Goal: Task Accomplishment & Management: Complete application form

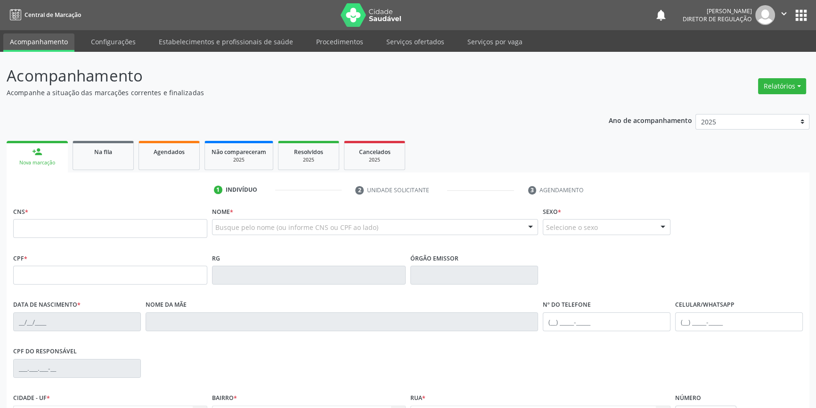
click at [121, 170] on ul "person_add Nova marcação Na fila Agendados Não compareceram 2025 Resolvidos 202…" at bounding box center [408, 155] width 802 height 34
click at [113, 161] on link "Na fila" at bounding box center [103, 155] width 61 height 29
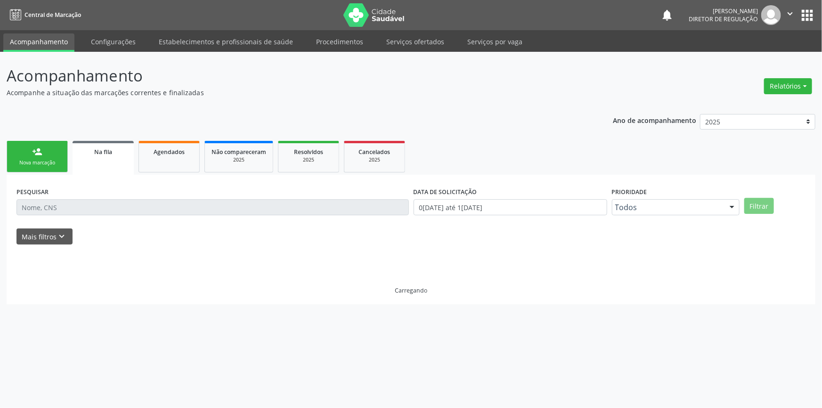
click at [113, 161] on link "Na fila" at bounding box center [103, 158] width 61 height 34
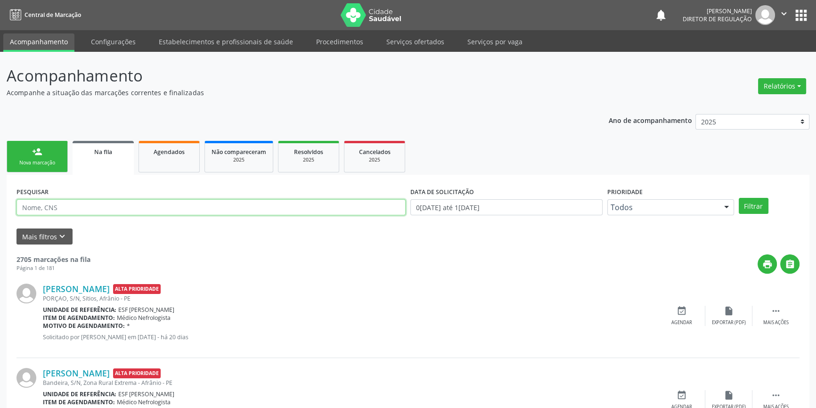
click at [105, 210] on input "text" at bounding box center [210, 207] width 389 height 16
type input "700005213090103"
click at [753, 204] on button "Filtrar" at bounding box center [753, 206] width 30 height 16
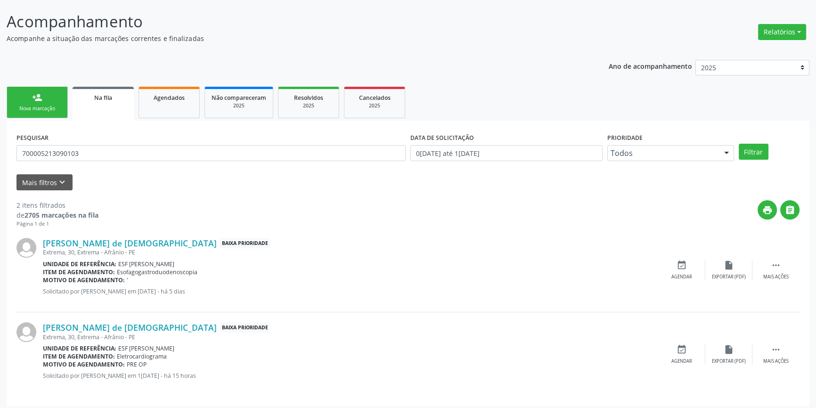
scroll to position [58, 0]
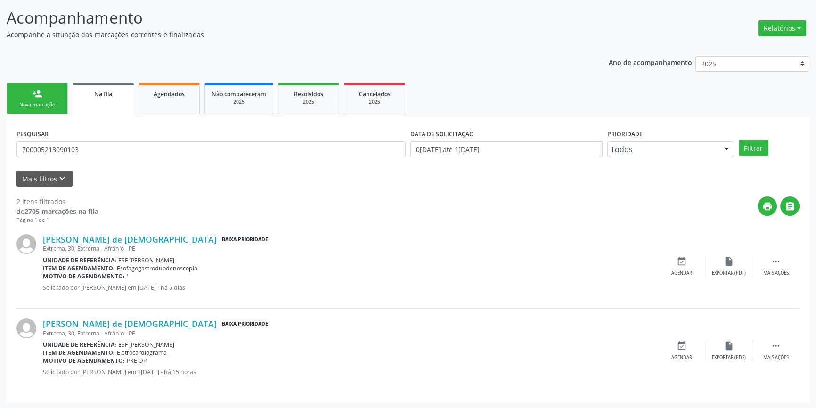
drag, startPoint x: 105, startPoint y: 157, endPoint x: 101, endPoint y: 147, distance: 10.4
click at [104, 154] on div "PESQUISAR 700005213090103" at bounding box center [211, 145] width 394 height 37
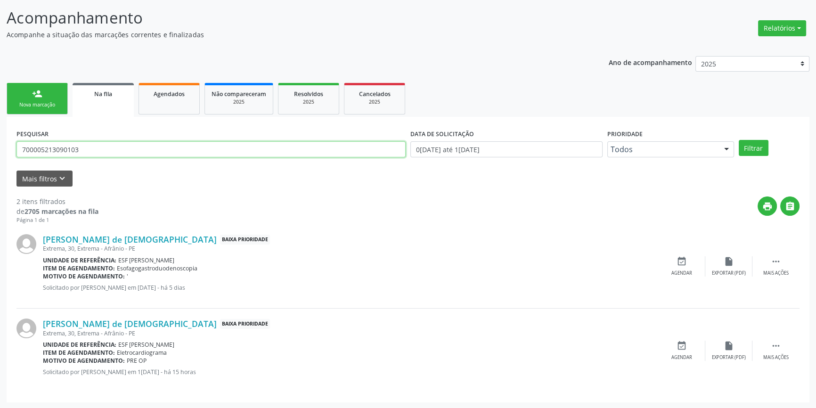
drag, startPoint x: 101, startPoint y: 147, endPoint x: 0, endPoint y: 141, distance: 101.4
click at [0, 141] on div "Acompanhamento Acompanhe a situação das marcações correntes e finalizadas Relat…" at bounding box center [408, 201] width 816 height 415
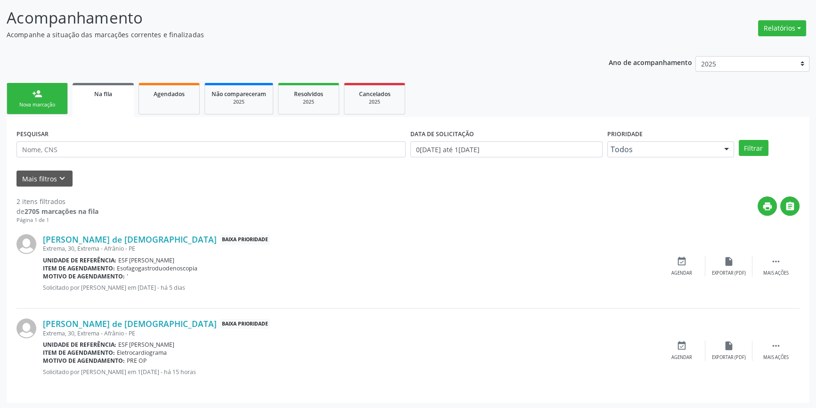
click at [52, 108] on link "person_add Nova marcação" at bounding box center [37, 99] width 61 height 32
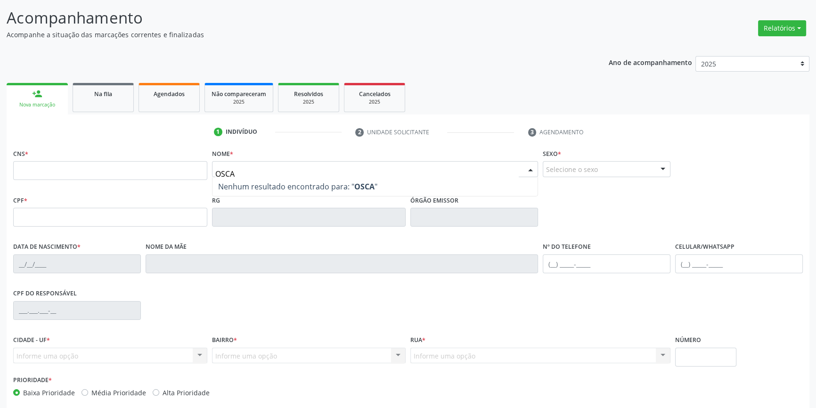
type input "OSCAR"
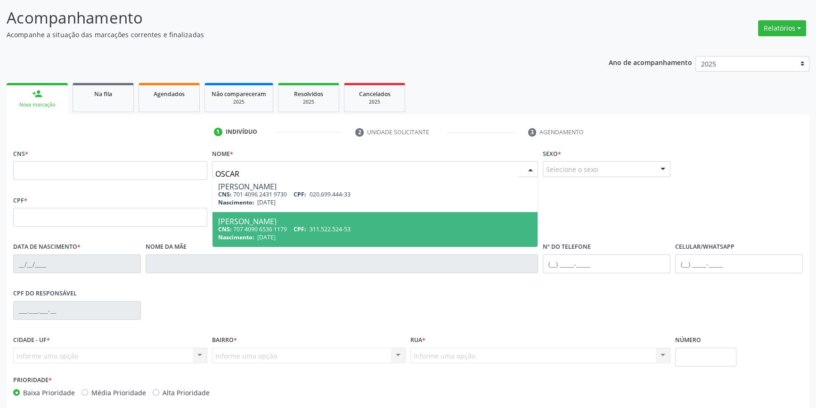
drag, startPoint x: 288, startPoint y: 216, endPoint x: 225, endPoint y: 197, distance: 65.5
click at [288, 218] on div "[PERSON_NAME]" at bounding box center [375, 222] width 314 height 8
type input "707 4090 6536 1179"
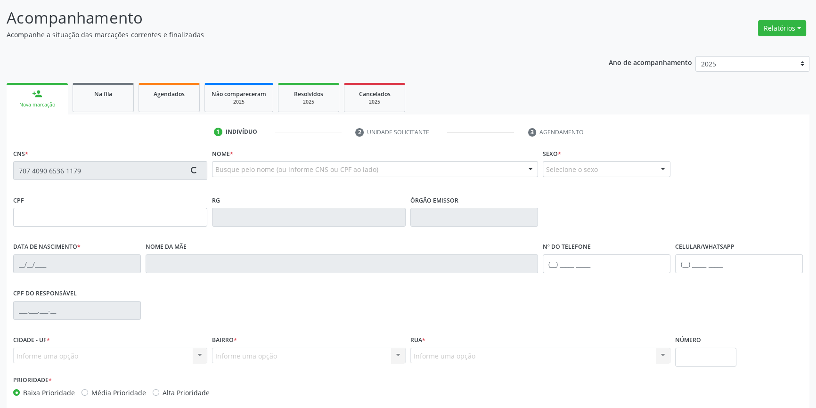
type input "311.522.524-53"
type input "[DATE]"
type input "[PERSON_NAME]"
type input "[PHONE_NUMBER]"
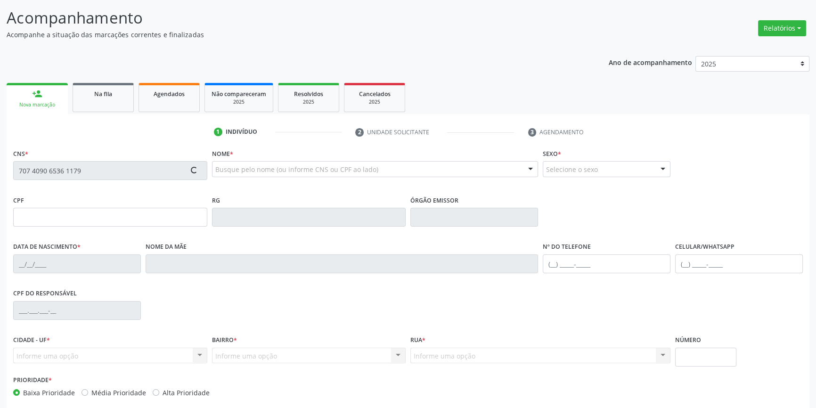
type input "190"
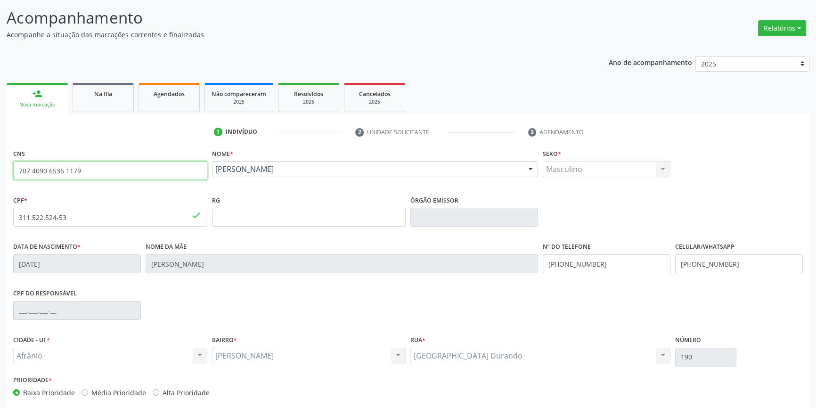
drag, startPoint x: 113, startPoint y: 172, endPoint x: 0, endPoint y: 160, distance: 114.1
click at [0, 160] on div "Acompanhamento Acompanhe a situação das marcações correntes e finalizadas Relat…" at bounding box center [408, 223] width 816 height 459
click at [136, 99] on ul "person_add Nova marcação Na fila Agendados Não compareceram 2025 Resolvidos 202…" at bounding box center [408, 98] width 802 height 34
drag, startPoint x: 144, startPoint y: 97, endPoint x: 234, endPoint y: 156, distance: 108.2
click at [145, 96] on link "Agendados" at bounding box center [168, 97] width 61 height 29
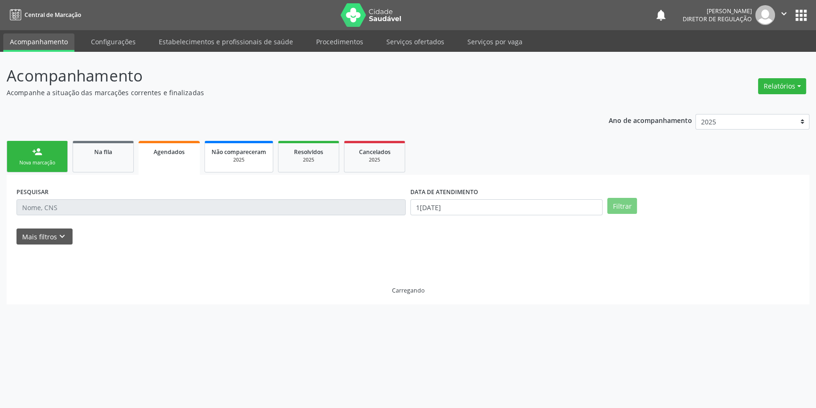
scroll to position [0, 0]
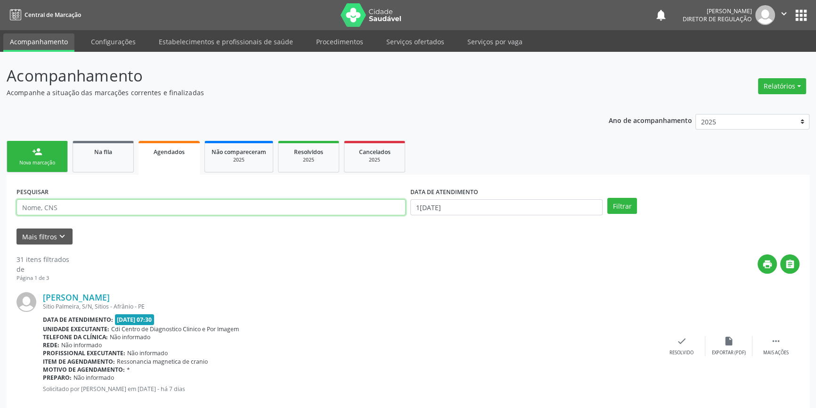
click at [201, 210] on input "text" at bounding box center [210, 207] width 389 height 16
paste input "707 4090 6536 1179"
type input "707 4090 6536 1179"
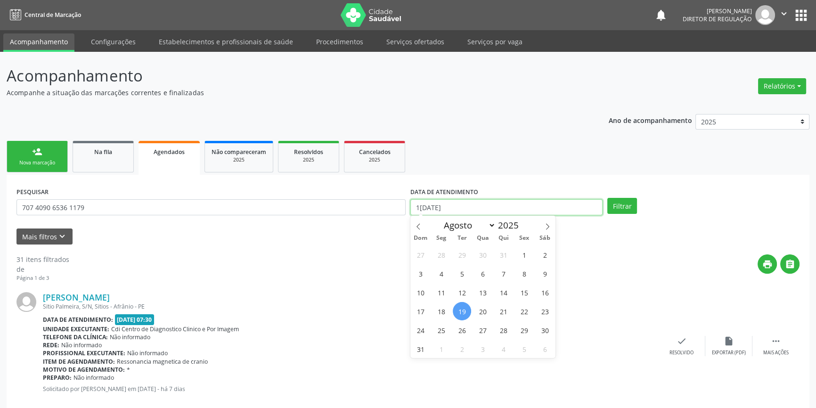
click at [485, 203] on input "1[DATE]" at bounding box center [506, 207] width 192 height 16
click at [460, 312] on span "19" at bounding box center [462, 311] width 18 height 18
type input "1[DATE]"
click at [548, 230] on span at bounding box center [547, 224] width 16 height 16
select select "8"
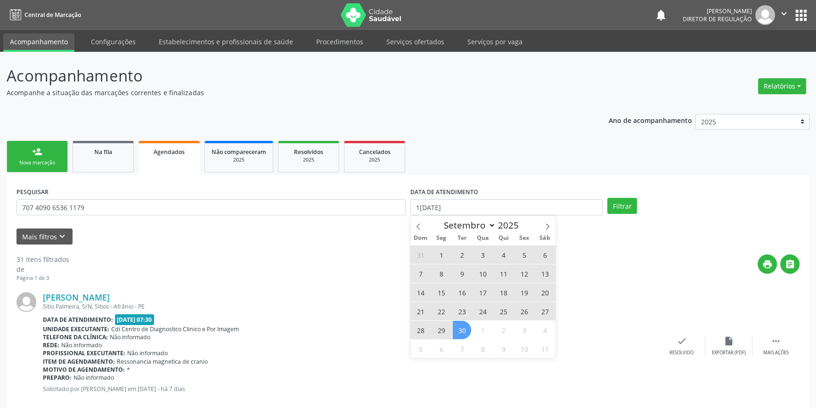
click at [463, 329] on span "30" at bounding box center [462, 330] width 18 height 18
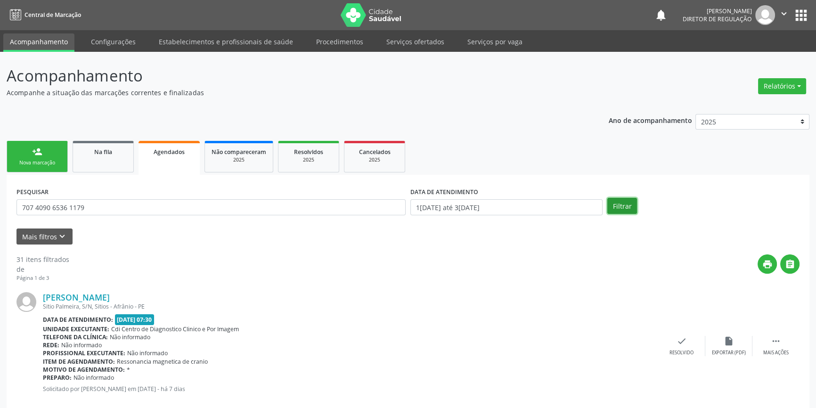
click at [619, 207] on button "Filtrar" at bounding box center [622, 206] width 30 height 16
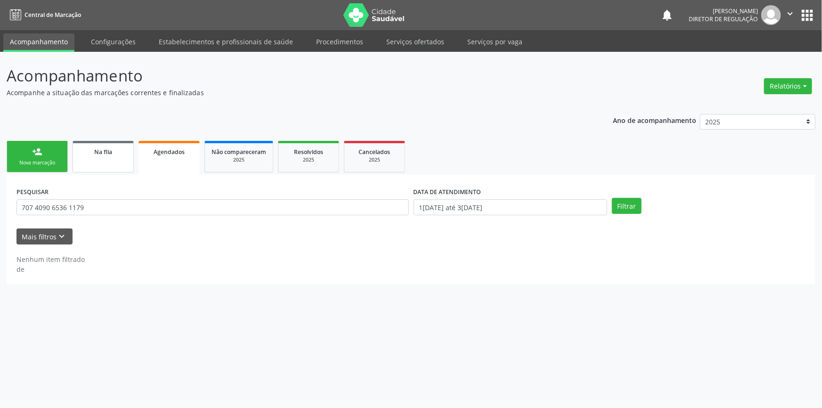
click at [101, 157] on link "Na fila" at bounding box center [103, 157] width 61 height 32
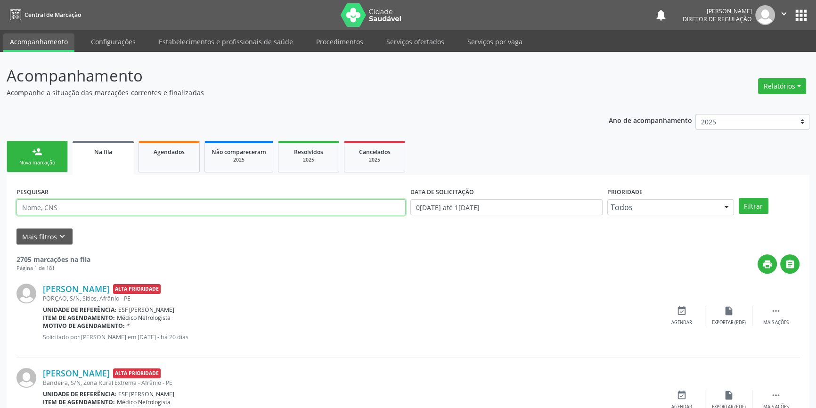
click at [109, 207] on input "text" at bounding box center [210, 207] width 389 height 16
paste input "707 4090 6536 1179"
type input "707 4090 6536 1179"
click at [750, 201] on button "Filtrar" at bounding box center [753, 206] width 30 height 16
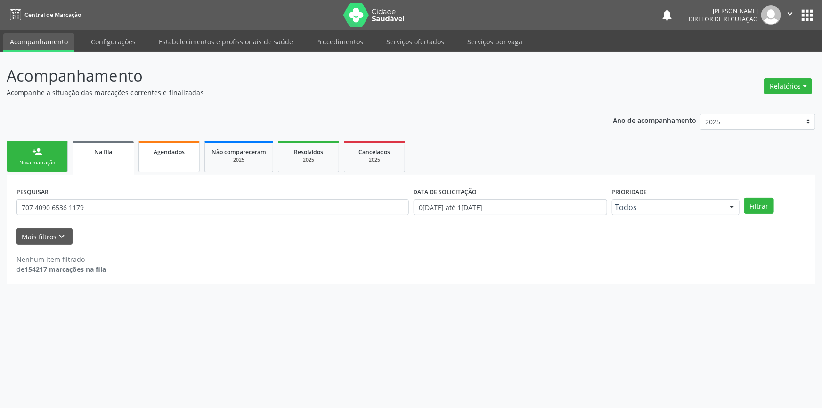
click at [175, 162] on link "Agendados" at bounding box center [168, 157] width 61 height 32
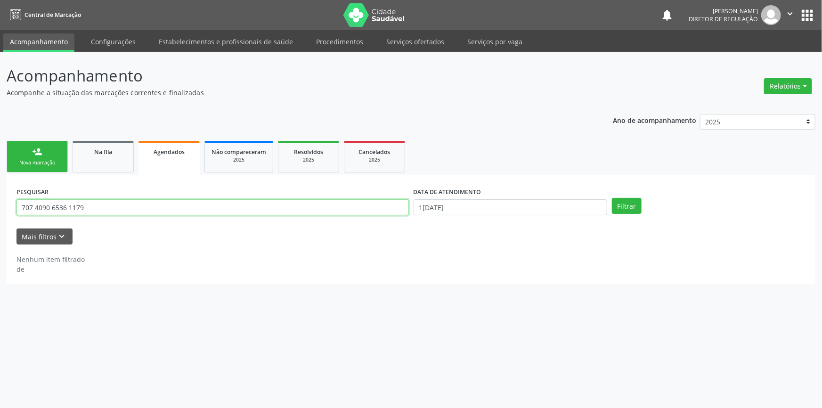
drag, startPoint x: 102, startPoint y: 204, endPoint x: 0, endPoint y: 192, distance: 102.9
click at [0, 192] on div "Acompanhamento Acompanhe a situação das marcações correntes e finalizadas Relat…" at bounding box center [411, 230] width 822 height 356
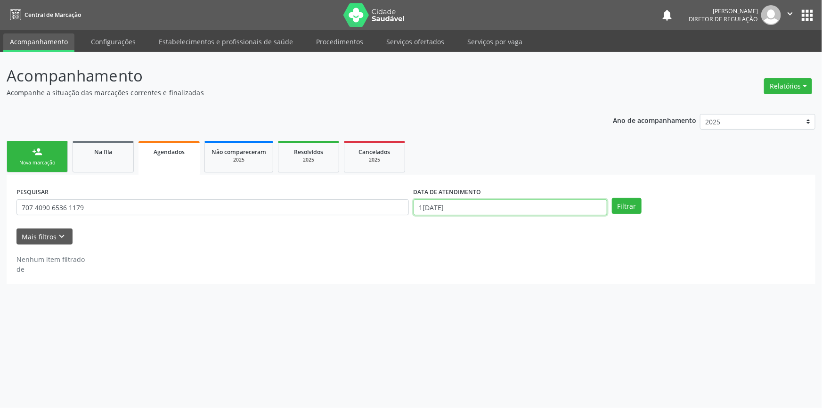
click at [483, 211] on body "Central de Marcação notifications [PERSON_NAME] Diretor de regulação  Configur…" at bounding box center [411, 204] width 822 height 408
click at [418, 227] on icon at bounding box center [418, 226] width 7 height 7
select select "4"
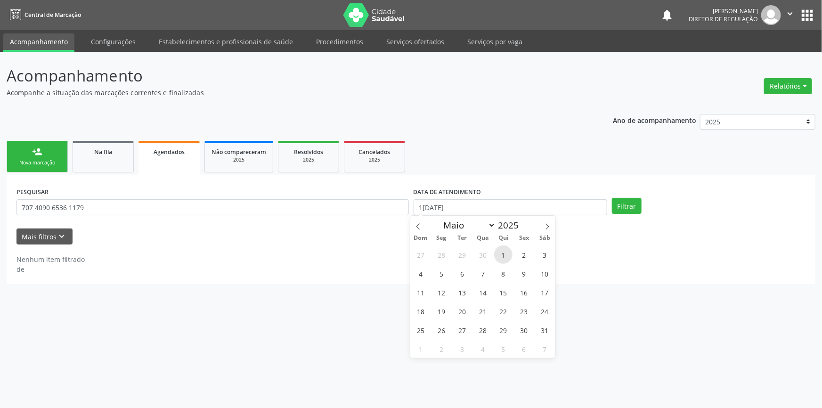
click at [502, 261] on span "1" at bounding box center [503, 254] width 18 height 18
type input "[DATE]"
click at [543, 227] on span at bounding box center [547, 224] width 16 height 16
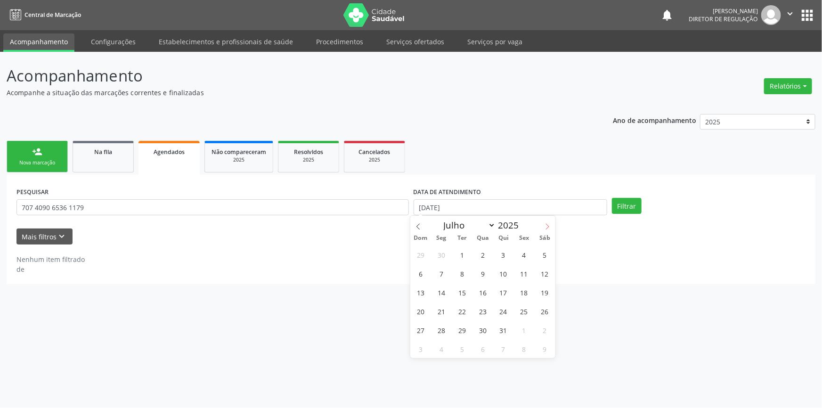
select select "7"
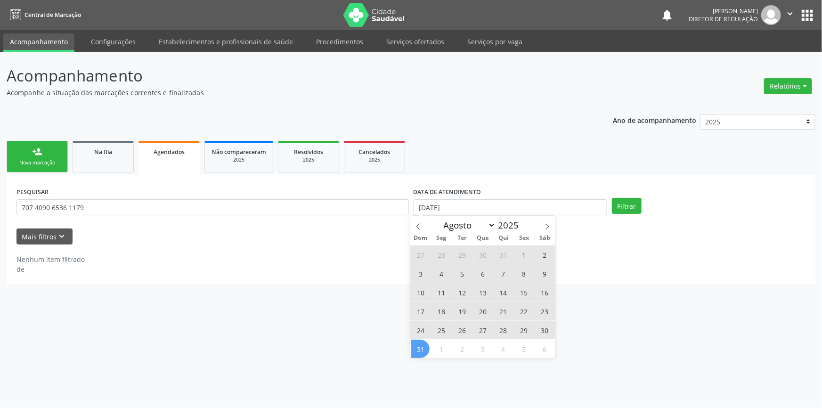
click at [421, 347] on span "31" at bounding box center [420, 349] width 18 height 18
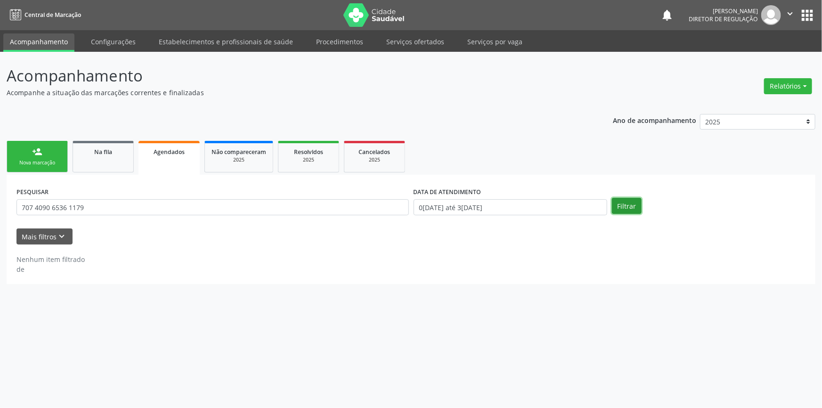
click at [621, 206] on button "Filtrar" at bounding box center [627, 206] width 30 height 16
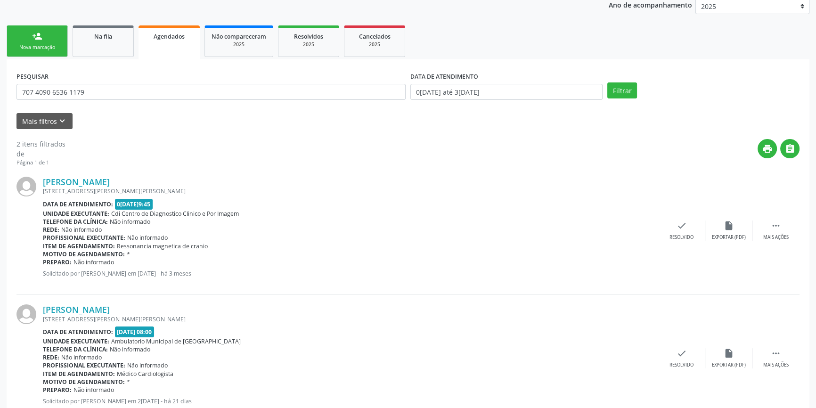
scroll to position [145, 0]
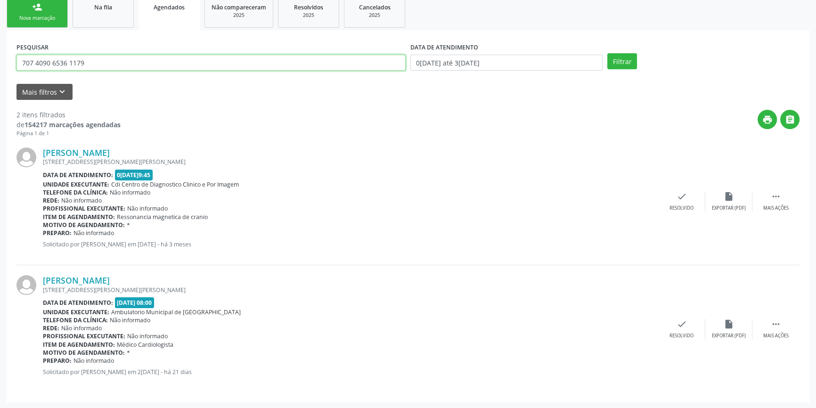
drag, startPoint x: 122, startPoint y: 59, endPoint x: 0, endPoint y: 53, distance: 121.7
click at [0, 53] on div "Acompanhamento Acompanhe a situação das marcações correntes e finalizadas Relat…" at bounding box center [408, 158] width 816 height 502
type input "705201409470877"
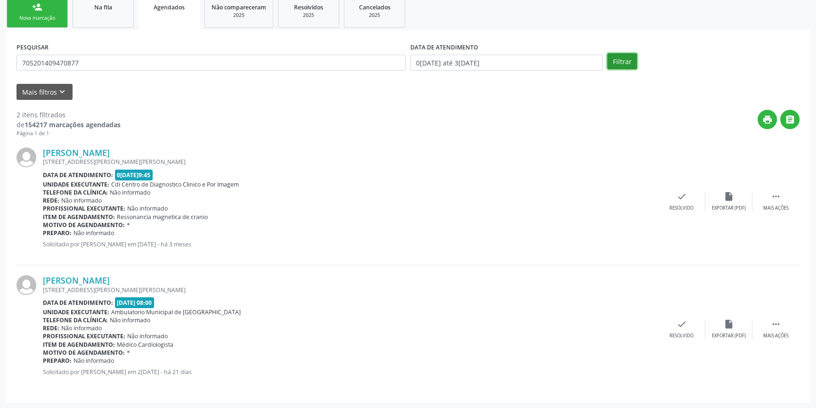
click at [619, 58] on button "Filtrar" at bounding box center [622, 61] width 30 height 16
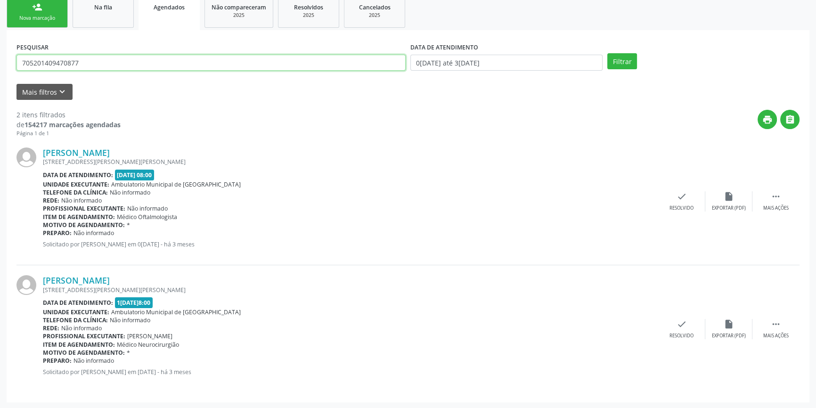
drag, startPoint x: 121, startPoint y: 64, endPoint x: 0, endPoint y: 55, distance: 120.9
click at [0, 56] on div "Acompanhamento Acompanhe a situação das marcações correntes e finalizadas Relat…" at bounding box center [408, 158] width 816 height 502
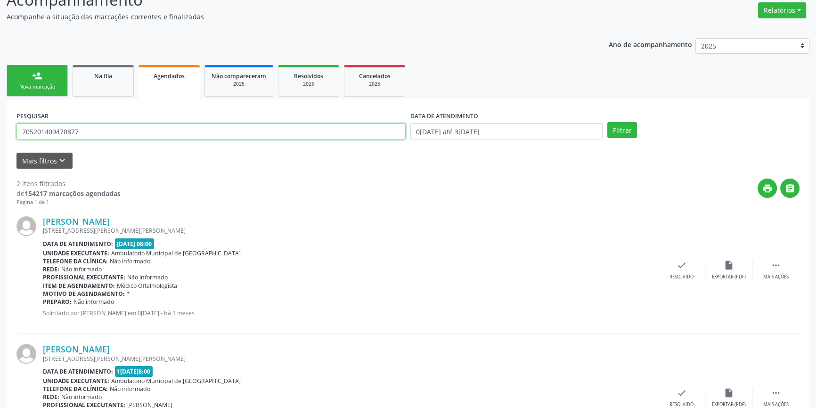
scroll to position [16, 0]
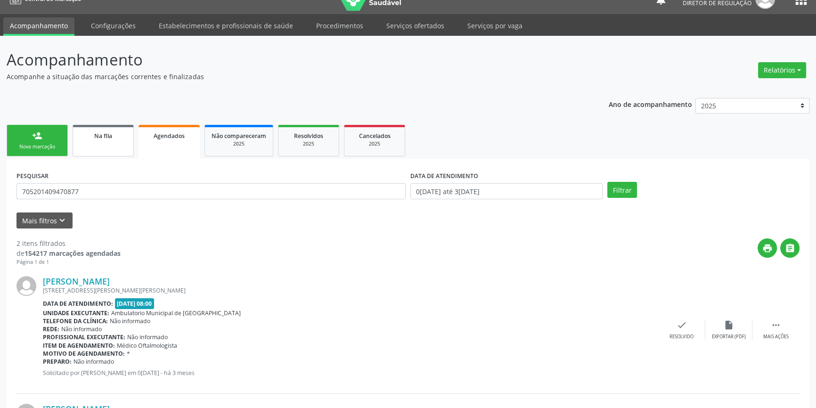
click at [108, 136] on span "Na fila" at bounding box center [103, 136] width 18 height 8
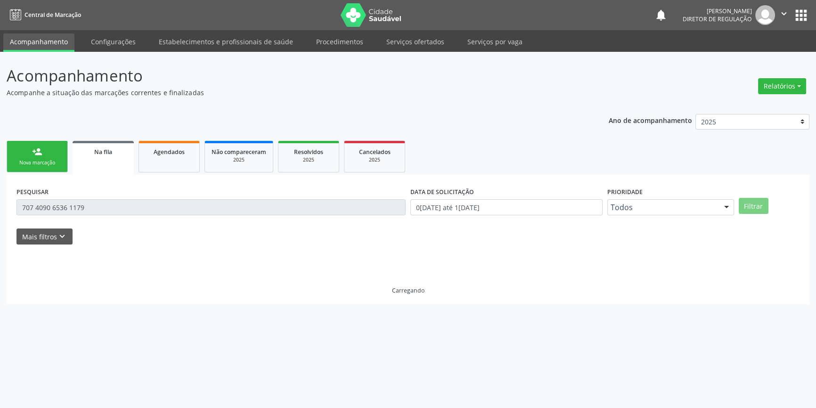
scroll to position [0, 0]
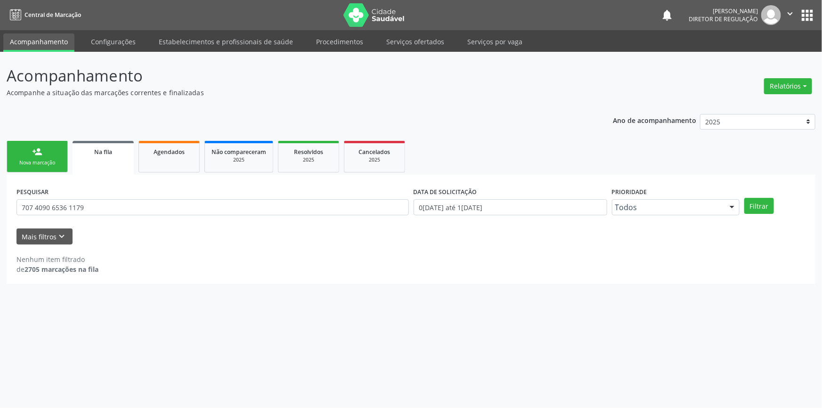
drag, startPoint x: 60, startPoint y: 200, endPoint x: 35, endPoint y: 196, distance: 25.3
click at [35, 196] on div "PESQUISAR 707 4090 6536 1179" at bounding box center [212, 203] width 397 height 37
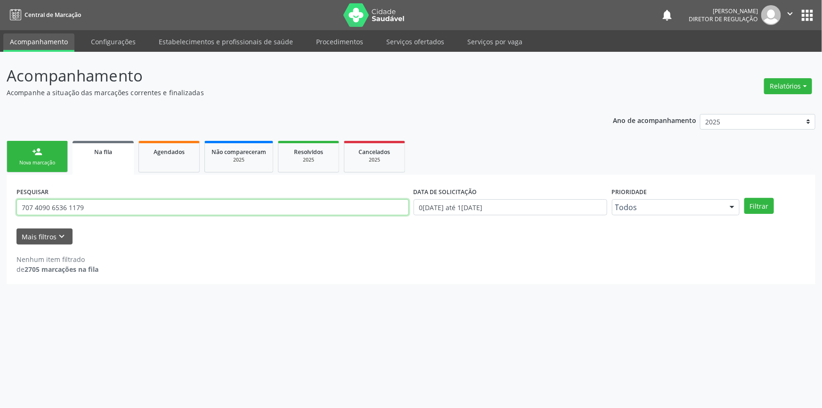
drag, startPoint x: 87, startPoint y: 206, endPoint x: 0, endPoint y: 196, distance: 87.2
click at [0, 196] on div "Acompanhamento Acompanhe a situação das marcações correntes e finalizadas Relat…" at bounding box center [411, 230] width 822 height 356
paste input "5201409470877"
type input "705201409470877"
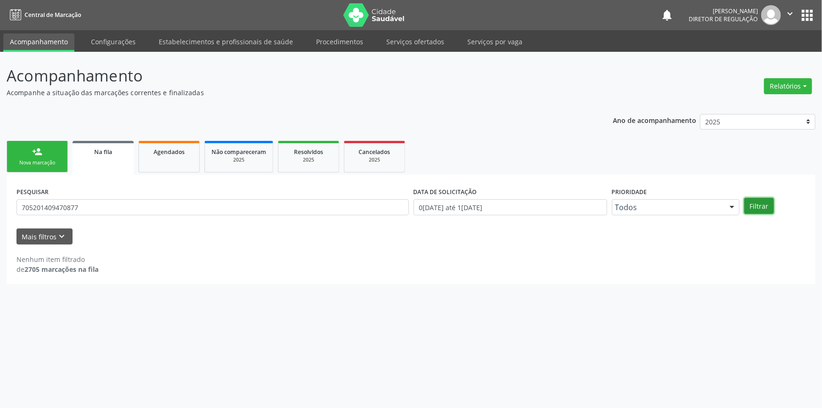
click at [768, 207] on button "Filtrar" at bounding box center [759, 206] width 30 height 16
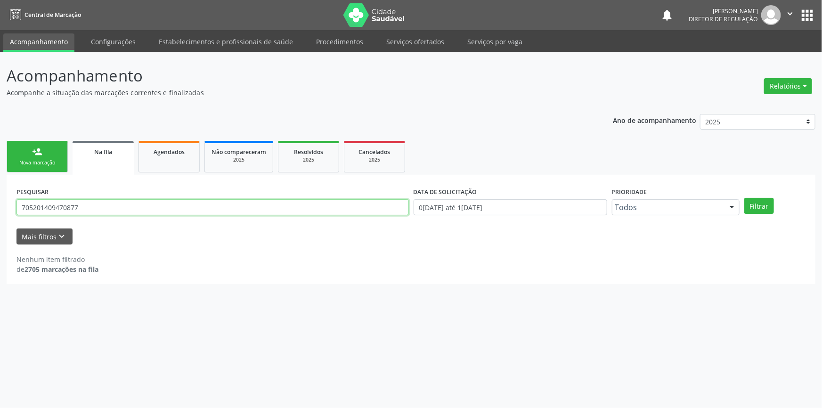
drag, startPoint x: 105, startPoint y: 205, endPoint x: 0, endPoint y: 206, distance: 104.5
click at [0, 206] on div "Acompanhamento Acompanhe a situação das marcações correntes e finalizadas Relat…" at bounding box center [411, 230] width 822 height 356
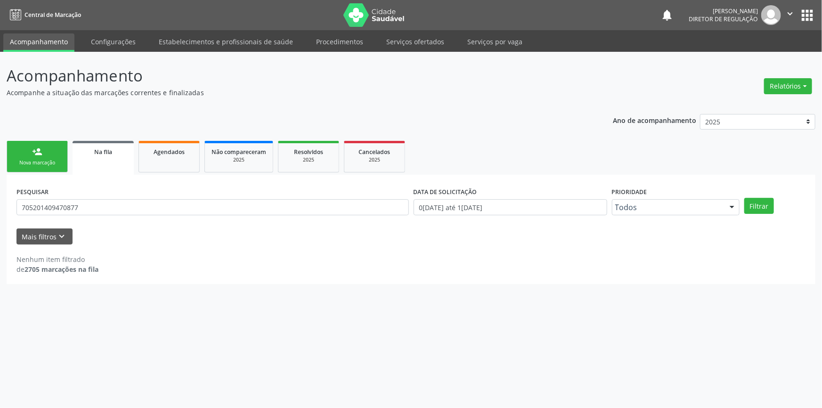
click at [24, 159] on div "Nova marcação" at bounding box center [37, 162] width 47 height 7
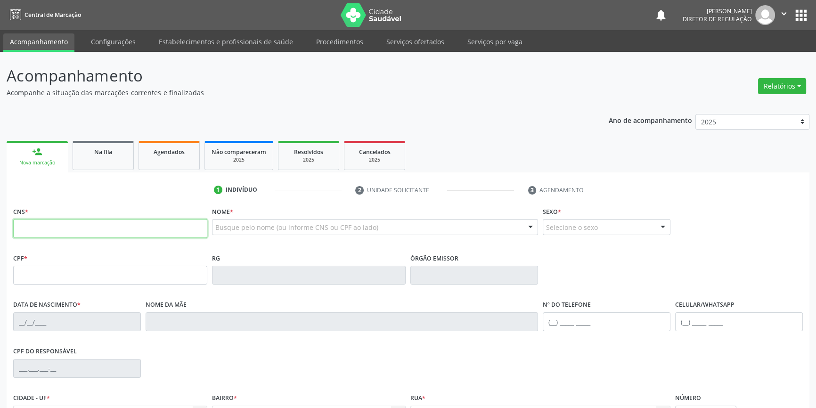
click at [78, 224] on input "text" at bounding box center [110, 228] width 194 height 19
paste input "705 2014 0947 0877"
type input "705 2014 0947 0877"
type input "113.709.094-46"
type input "[DATE]"
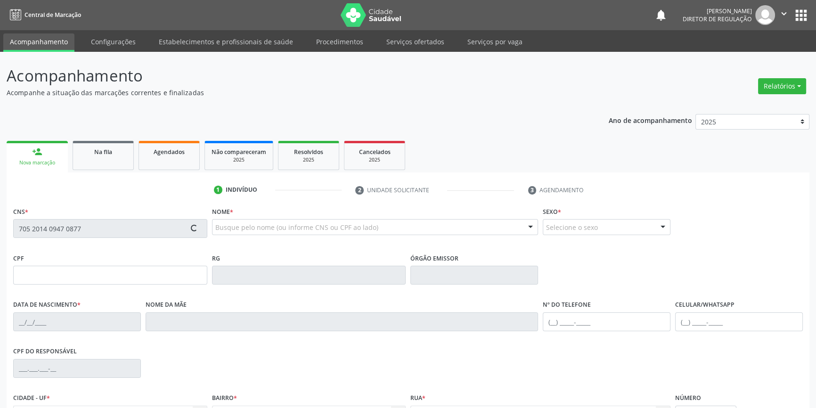
type input "[PERSON_NAME]"
type input "[PHONE_NUMBER]"
type input "46"
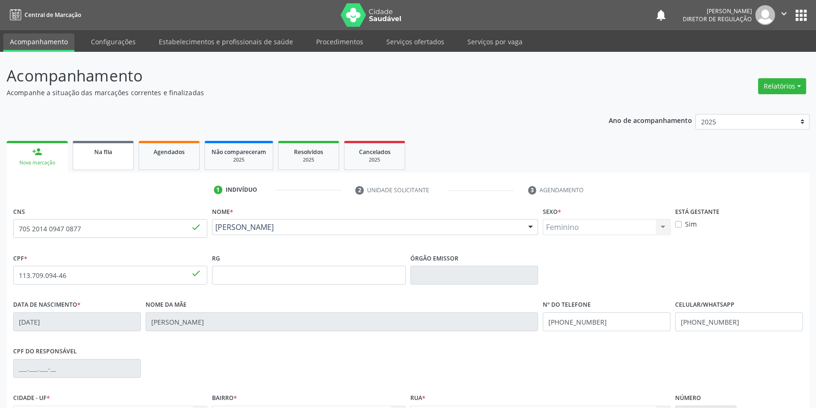
click at [118, 156] on link "Na fila" at bounding box center [103, 155] width 61 height 29
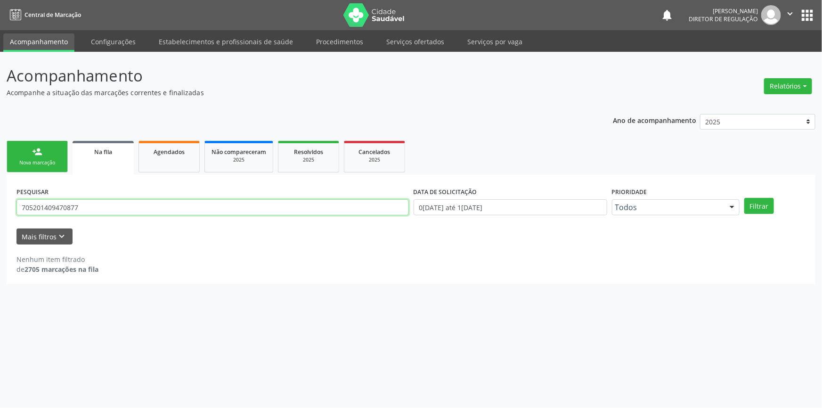
drag, startPoint x: 89, startPoint y: 214, endPoint x: 8, endPoint y: 215, distance: 81.5
click at [8, 215] on div "PESQUISAR 705201409470877 DATA DE SOLICITAÇÃO 0[DATE] até 1[DATE] Prioridade To…" at bounding box center [411, 229] width 809 height 109
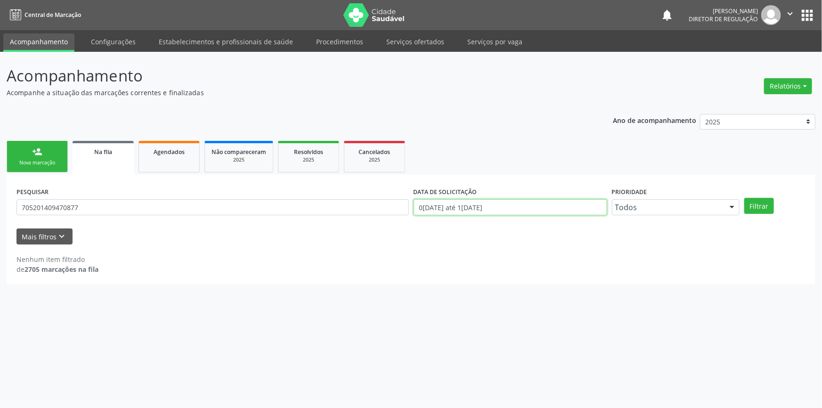
click at [545, 207] on input "0[DATE] até 1[DATE]" at bounding box center [510, 207] width 194 height 16
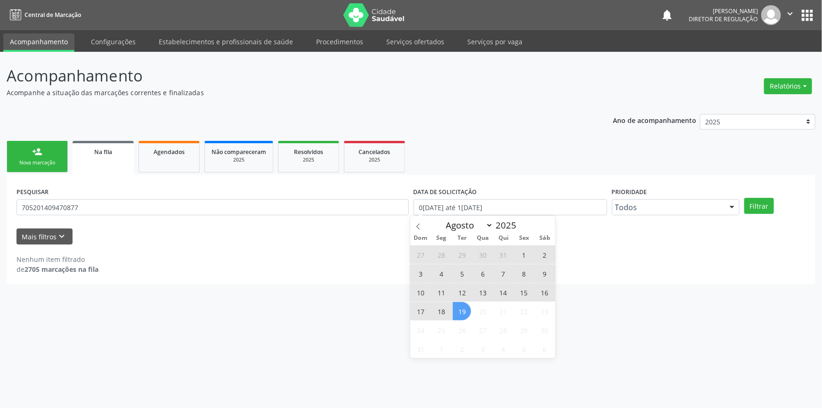
click at [416, 233] on div "Dom Seg Ter Qua Qui Sex Sáb" at bounding box center [482, 238] width 145 height 13
click at [418, 227] on icon at bounding box center [418, 226] width 7 height 7
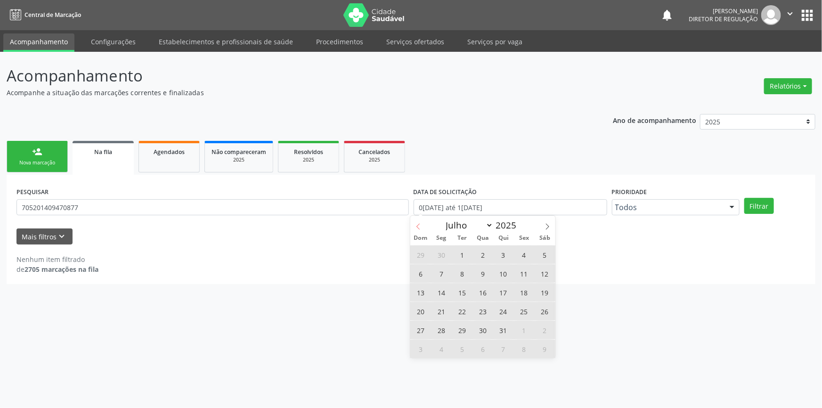
click at [418, 227] on icon at bounding box center [418, 226] width 7 height 7
select select "5"
click at [276, 279] on div "PESQUISAR 705201409470877 DATA DE SOLICITAÇÃO 0[DATE] até 1[DATE] Prioridade To…" at bounding box center [411, 229] width 809 height 109
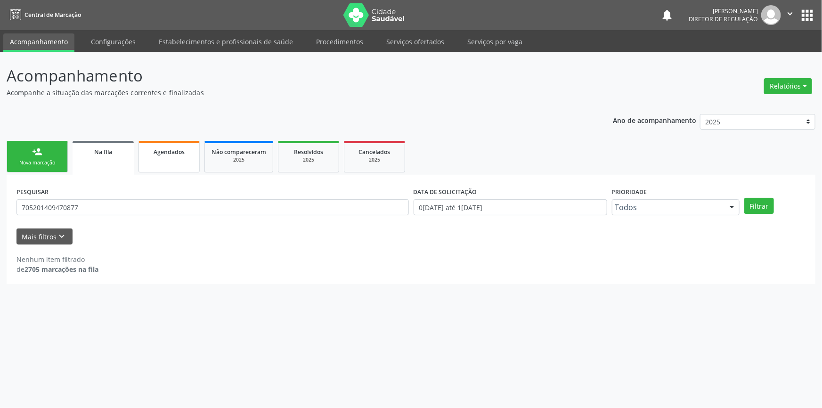
click at [170, 167] on link "Agendados" at bounding box center [168, 157] width 61 height 32
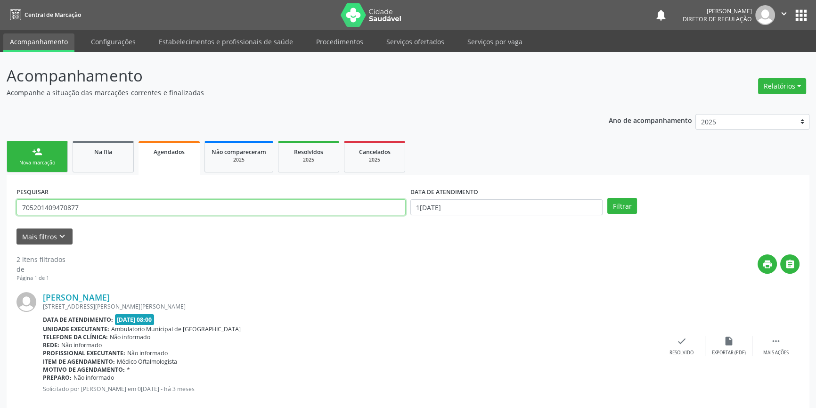
drag, startPoint x: 184, startPoint y: 208, endPoint x: 0, endPoint y: 192, distance: 184.8
click at [0, 192] on div "Acompanhamento Acompanhe a situação das marcações correntes e finalizadas Relat…" at bounding box center [408, 303] width 816 height 502
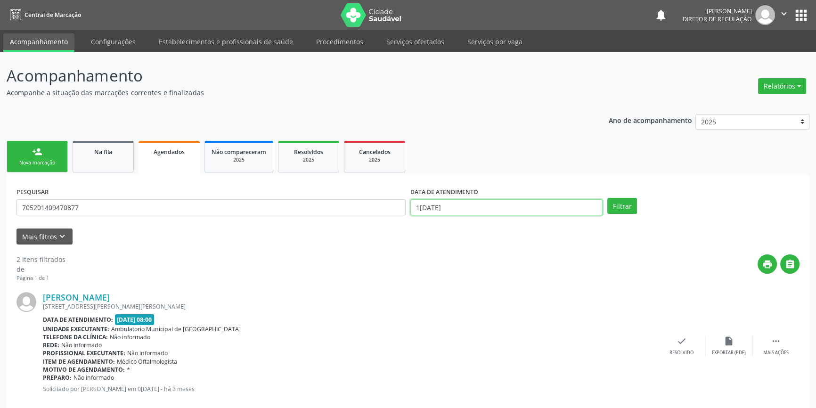
click at [441, 211] on body "Central de Marcação notifications [PERSON_NAME] Diretor de regulação  Configur…" at bounding box center [408, 204] width 816 height 408
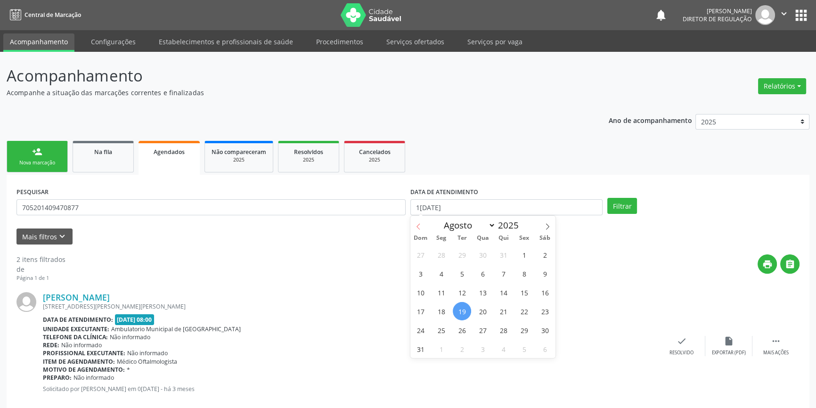
click at [421, 227] on icon at bounding box center [418, 226] width 7 height 7
select select "6"
click at [466, 254] on span "1" at bounding box center [462, 254] width 18 height 18
type input "[DATE]"
click at [549, 226] on icon at bounding box center [547, 226] width 7 height 7
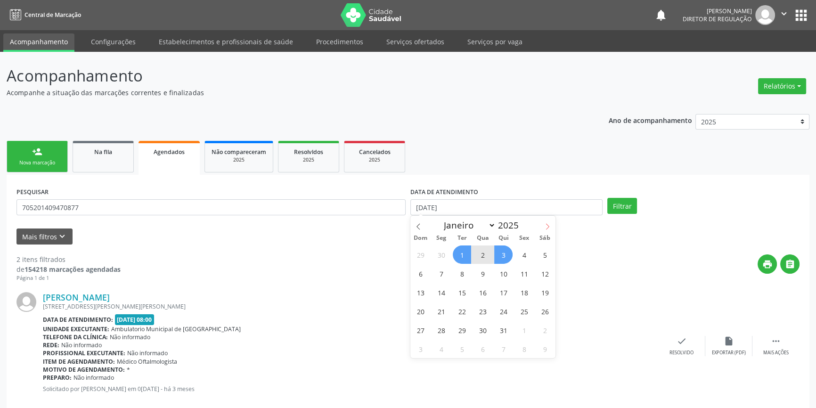
select select "7"
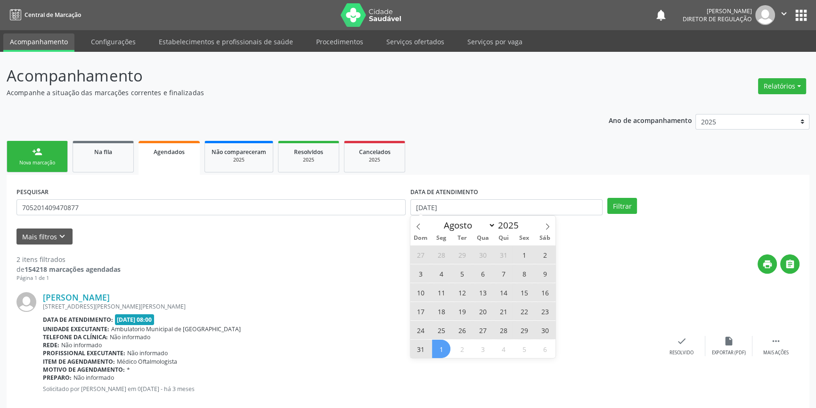
click at [424, 347] on span "31" at bounding box center [420, 349] width 18 height 18
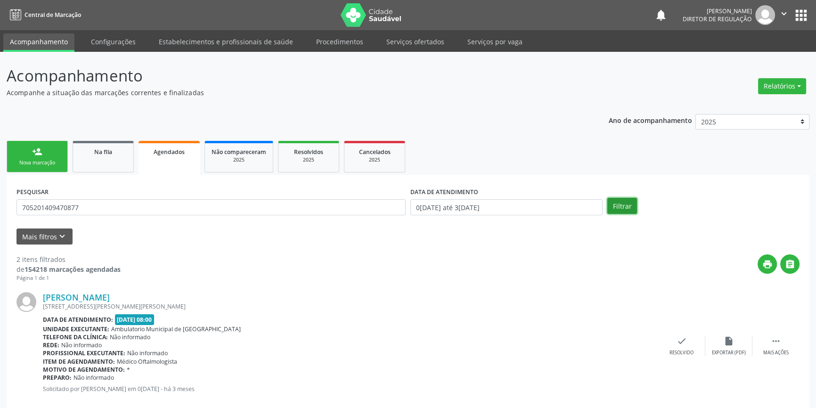
click at [634, 203] on button "Filtrar" at bounding box center [622, 206] width 30 height 16
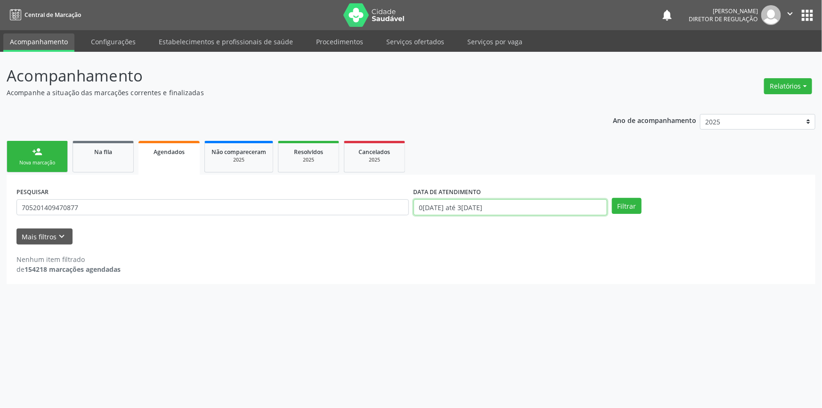
click at [436, 201] on input "0[DATE] até 3[DATE]" at bounding box center [510, 207] width 194 height 16
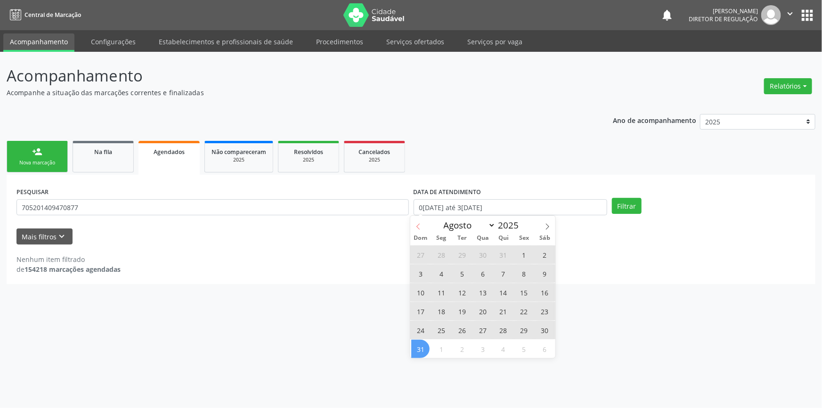
click at [420, 226] on icon at bounding box center [418, 226] width 7 height 7
select select "4"
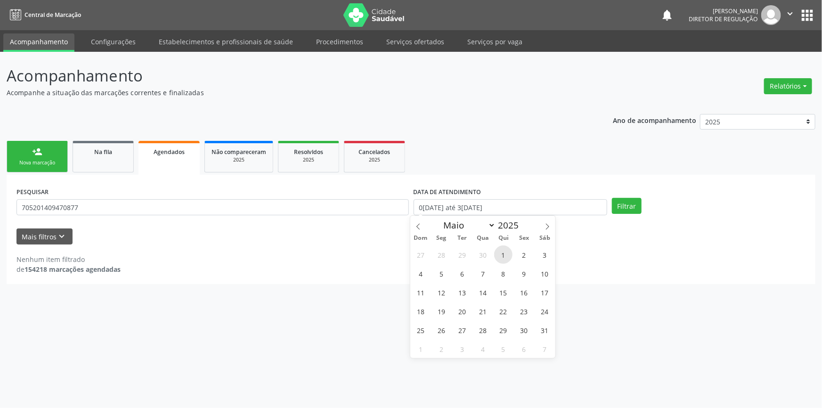
click at [504, 259] on span "1" at bounding box center [503, 254] width 18 height 18
type input "[DATE]"
click at [544, 227] on icon at bounding box center [547, 226] width 7 height 7
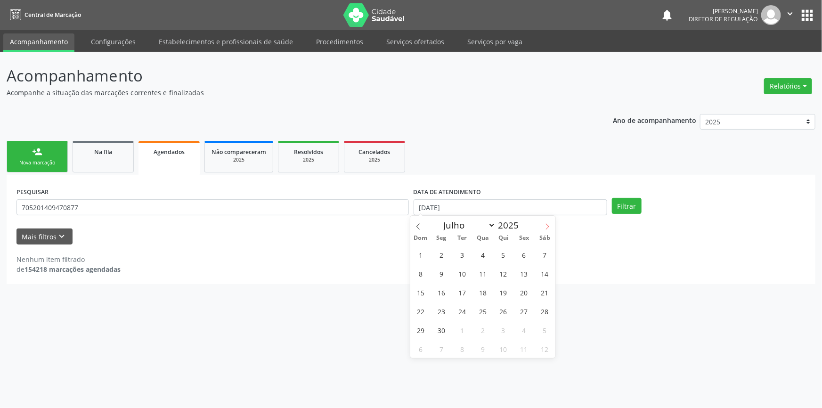
select select "7"
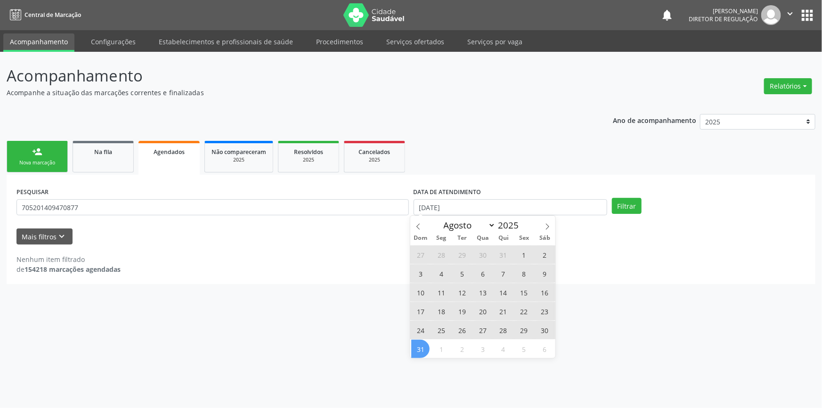
click at [416, 346] on span "31" at bounding box center [420, 349] width 18 height 18
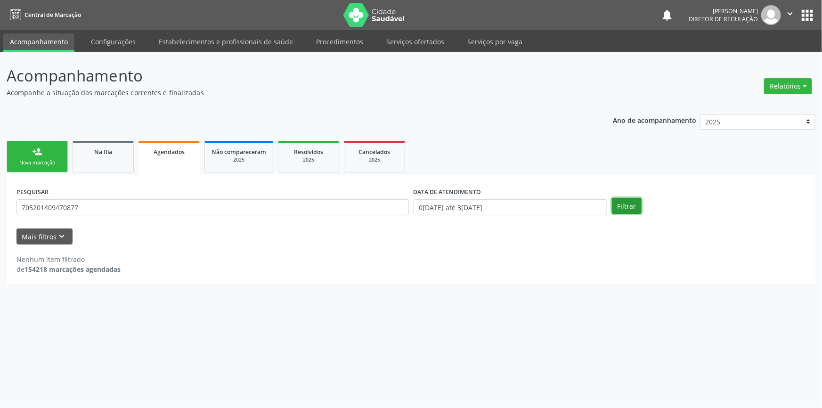
click at [614, 200] on button "Filtrar" at bounding box center [627, 206] width 30 height 16
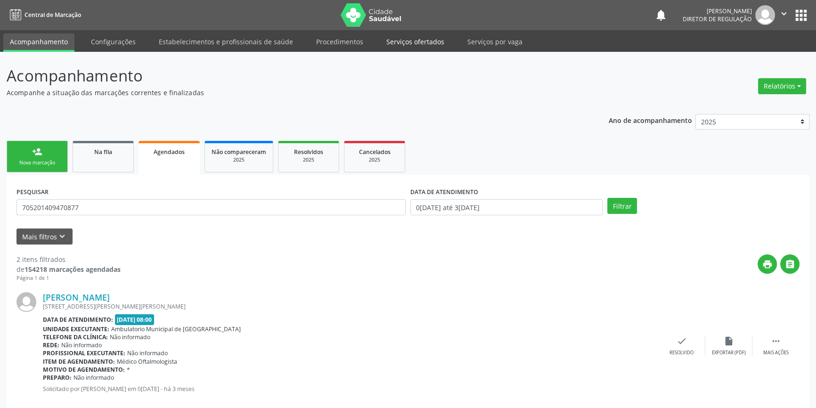
click at [430, 39] on link "Serviços ofertados" at bounding box center [415, 41] width 71 height 16
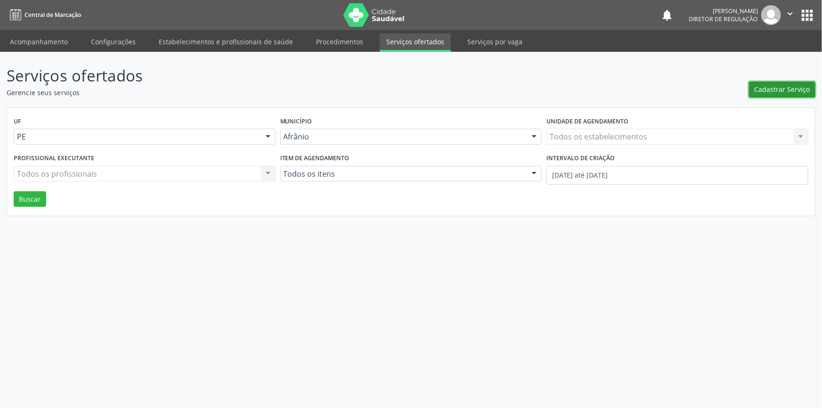
click at [774, 89] on span "Cadastrar Serviço" at bounding box center [782, 89] width 56 height 10
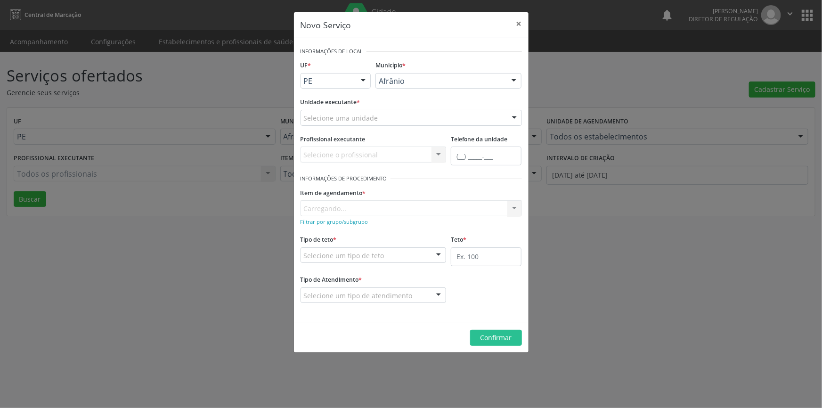
click at [437, 115] on div "Selecione uma unidade" at bounding box center [410, 118] width 221 height 16
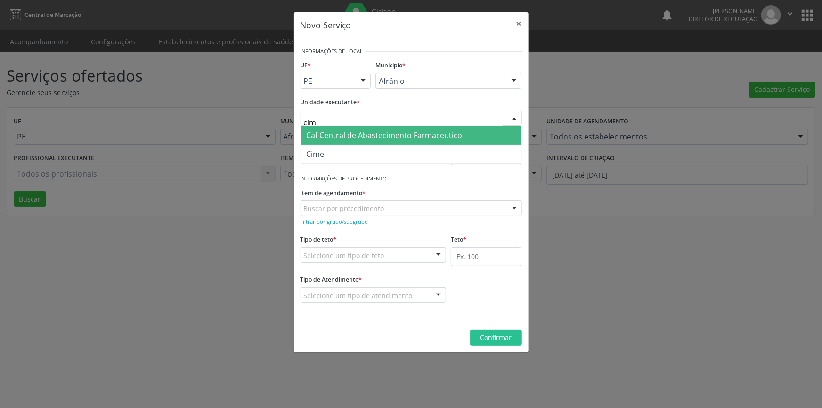
type input "cime"
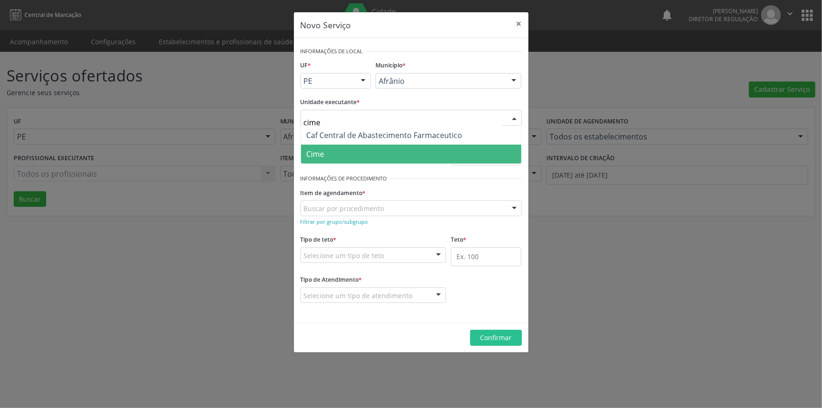
click at [386, 155] on span "Cime" at bounding box center [411, 154] width 220 height 19
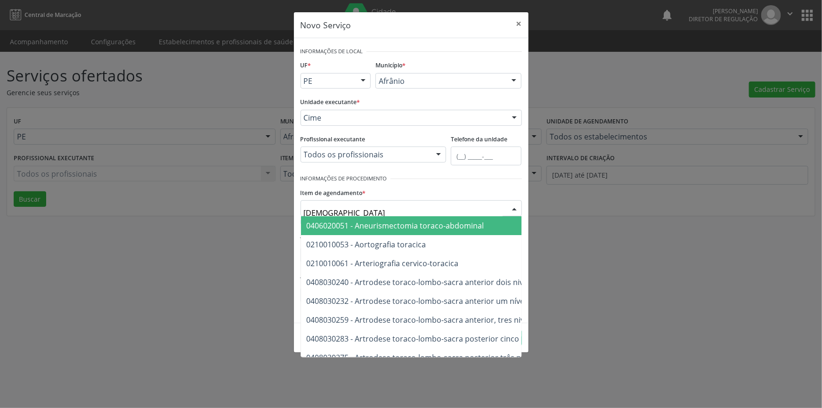
type input "torax"
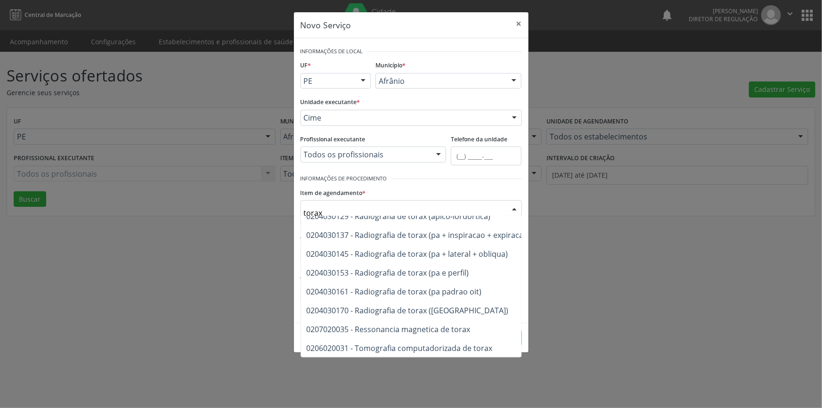
scroll to position [129, 0]
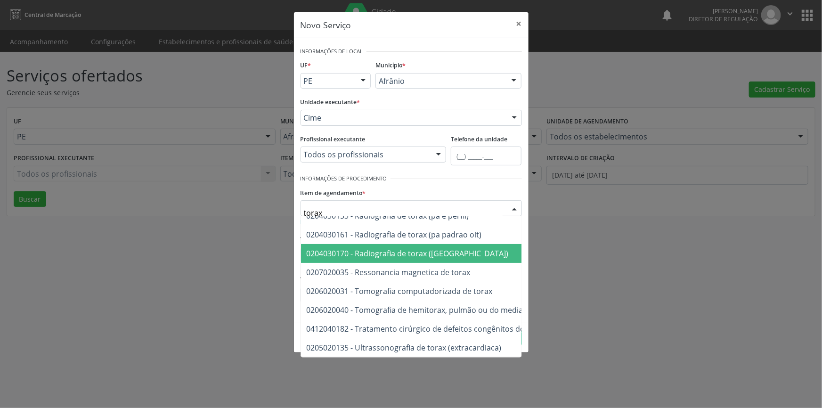
click at [409, 250] on span "0204030170 - Radiografia de torax ([GEOGRAPHIC_DATA])" at bounding box center [408, 253] width 202 height 10
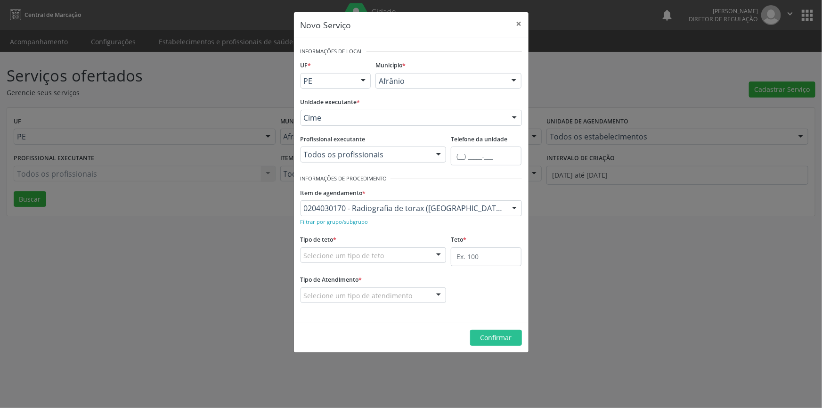
click at [409, 252] on div "Selecione um tipo de teto" at bounding box center [373, 255] width 146 height 16
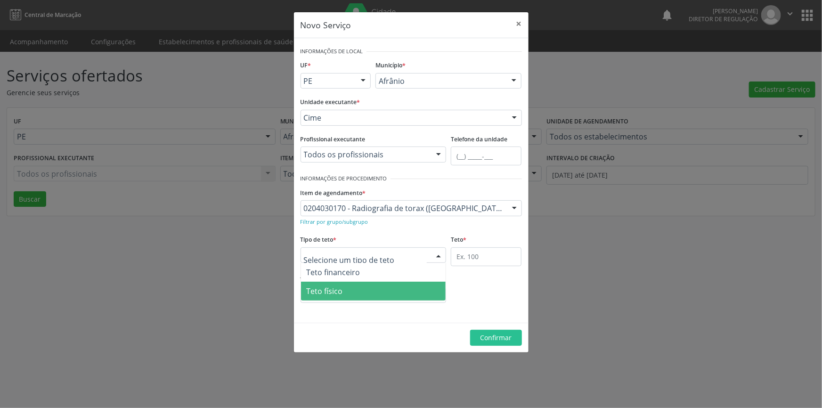
click at [363, 289] on span "Teto físico" at bounding box center [373, 291] width 145 height 19
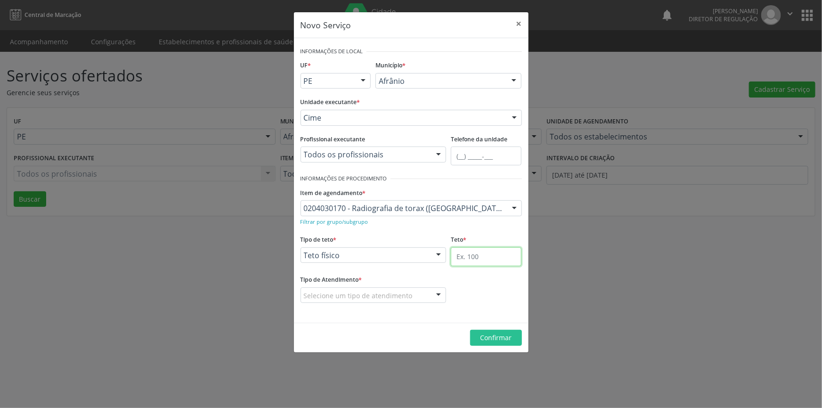
click at [476, 263] on input "text" at bounding box center [486, 256] width 71 height 19
type input "20"
click at [412, 289] on div at bounding box center [373, 295] width 146 height 16
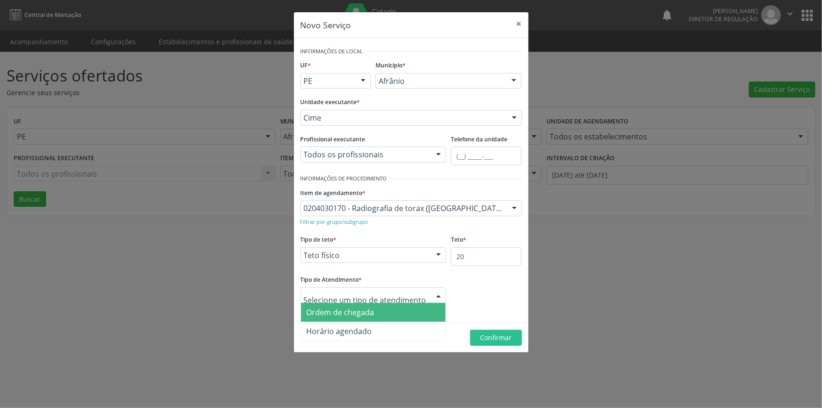
click at [374, 311] on span "Ordem de chegada" at bounding box center [373, 312] width 145 height 19
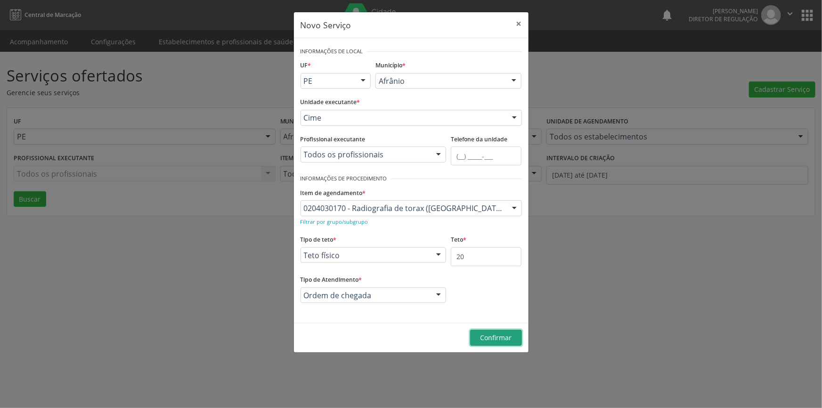
click at [481, 334] on span "Confirmar" at bounding box center [496, 337] width 32 height 9
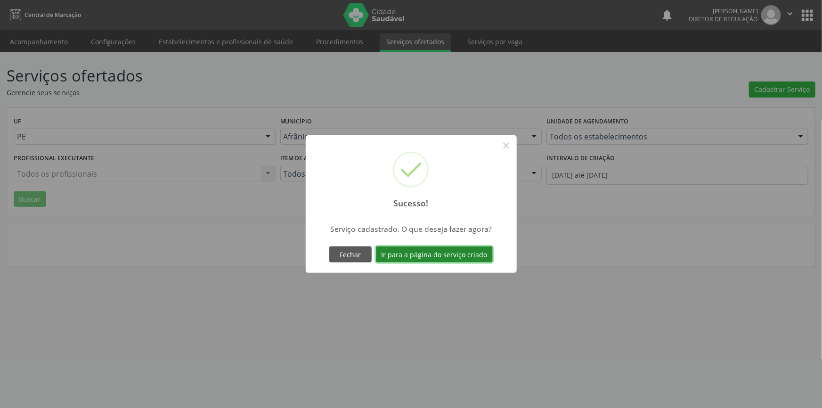
click at [459, 252] on button "Ir para a página do serviço criado" at bounding box center [434, 254] width 117 height 16
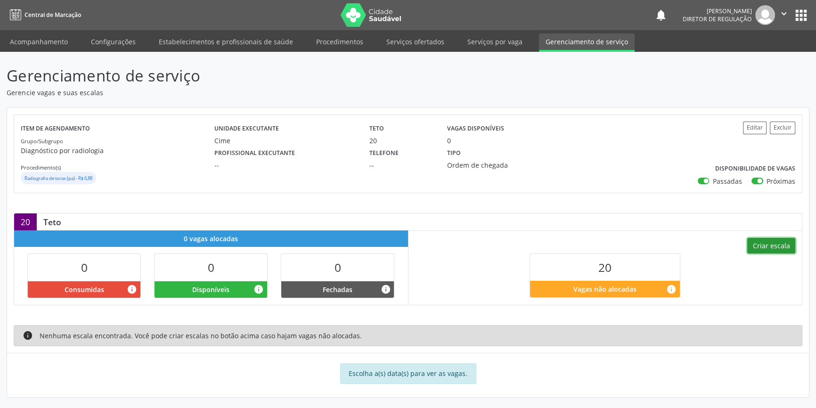
click at [767, 250] on button "Criar escala" at bounding box center [771, 246] width 48 height 16
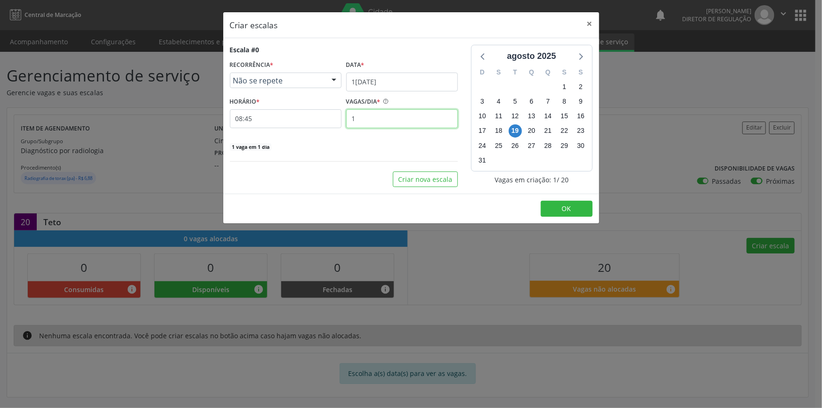
drag, startPoint x: 378, startPoint y: 115, endPoint x: 360, endPoint y: 117, distance: 17.5
click at [360, 117] on input "1" at bounding box center [402, 118] width 112 height 19
type input "2"
click at [435, 178] on button "Criar nova escala" at bounding box center [425, 179] width 65 height 16
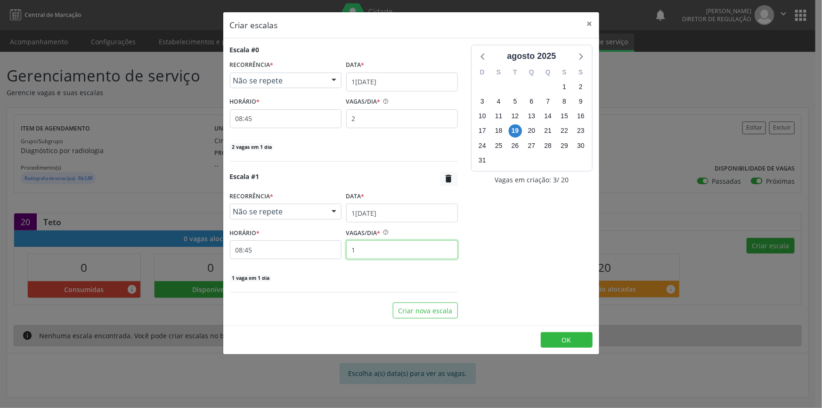
drag, startPoint x: 381, startPoint y: 249, endPoint x: 306, endPoint y: 250, distance: 74.9
click at [306, 250] on div "HORÁRIO * 08:45 VAGAS/DIA * 1" at bounding box center [343, 242] width 233 height 33
type input "2"
click at [400, 303] on button "Criar nova escala" at bounding box center [425, 310] width 65 height 16
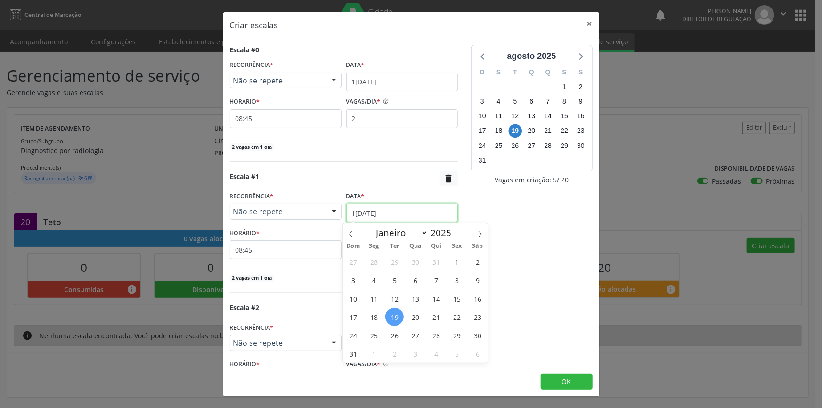
click at [380, 206] on input "1[DATE]" at bounding box center [402, 212] width 112 height 19
click at [413, 311] on span "20" at bounding box center [415, 317] width 18 height 18
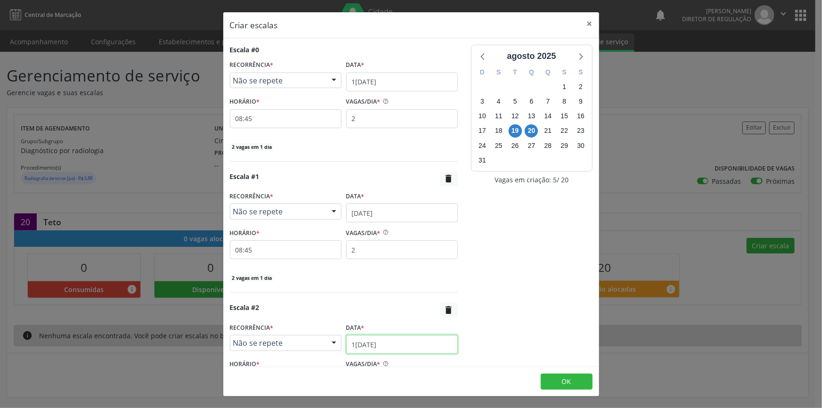
click at [389, 344] on input "1[DATE]" at bounding box center [402, 344] width 112 height 19
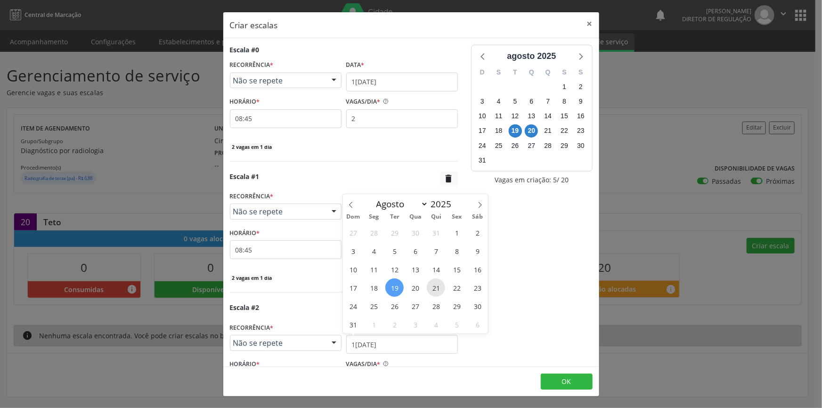
click at [433, 290] on span "21" at bounding box center [436, 287] width 18 height 18
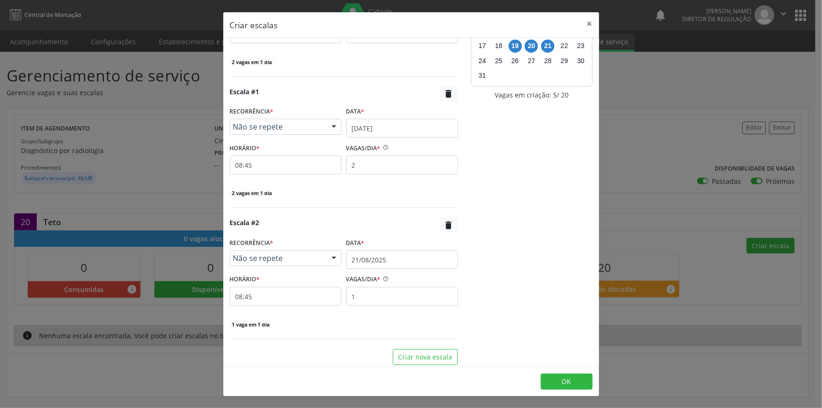
scroll to position [89, 0]
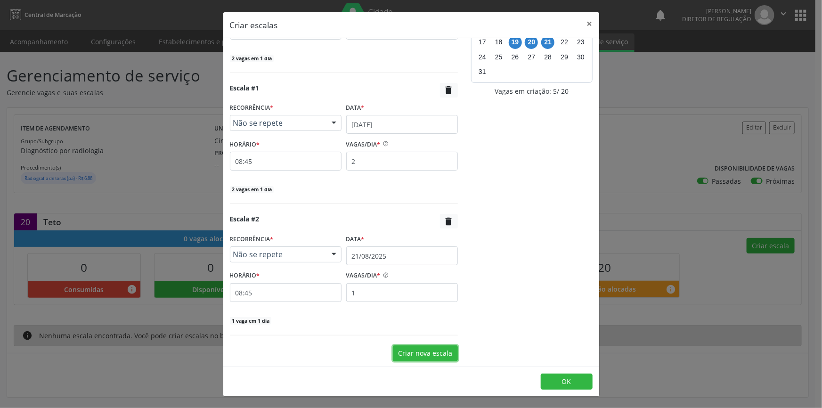
click at [423, 348] on button "Criar nova escala" at bounding box center [425, 353] width 65 height 16
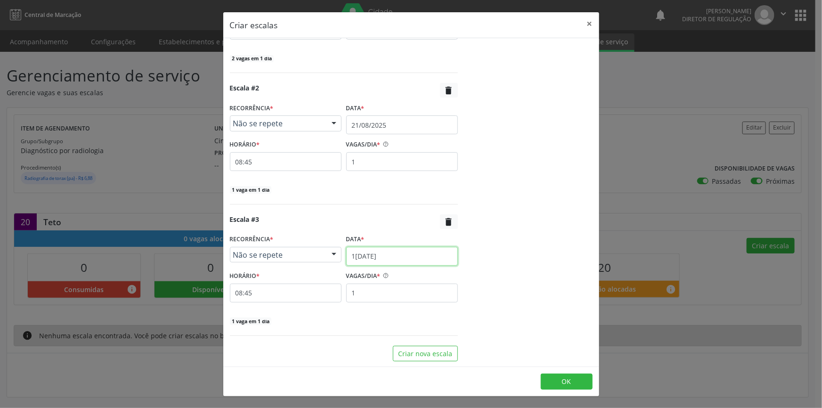
click at [393, 259] on input "1[DATE]" at bounding box center [402, 256] width 112 height 19
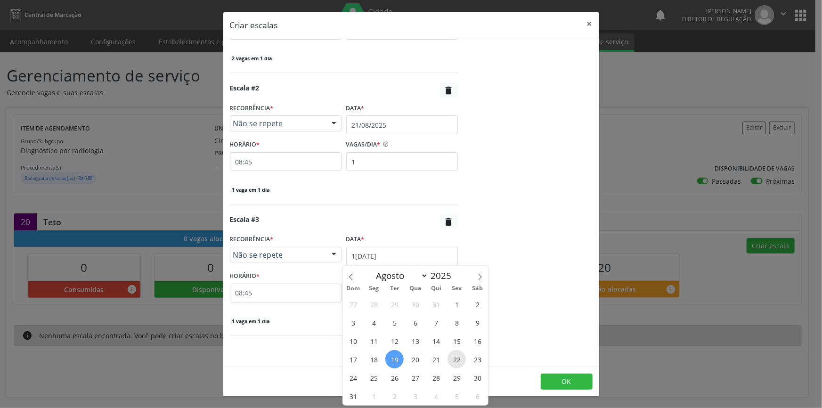
click at [455, 363] on span "22" at bounding box center [456, 359] width 18 height 18
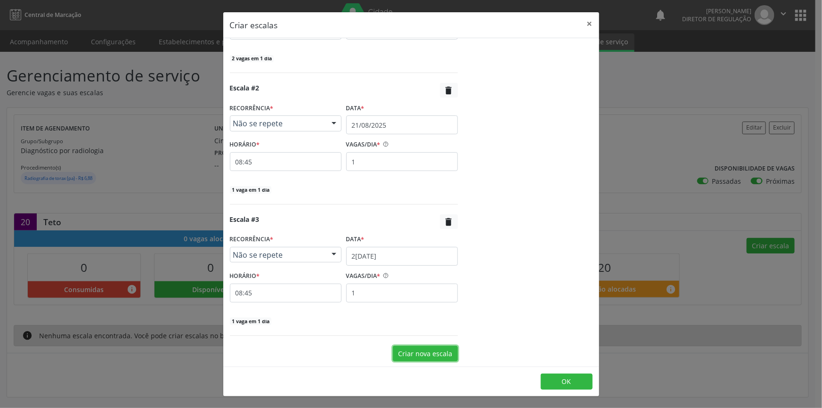
click at [423, 346] on button "Criar nova escala" at bounding box center [425, 354] width 65 height 16
select select "7"
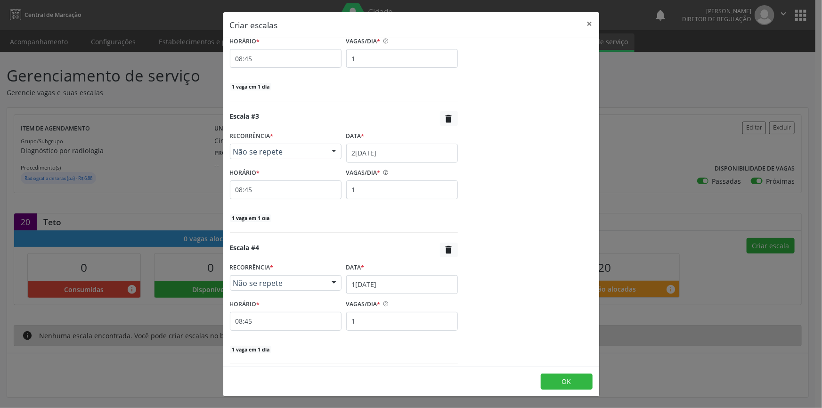
scroll to position [350, 0]
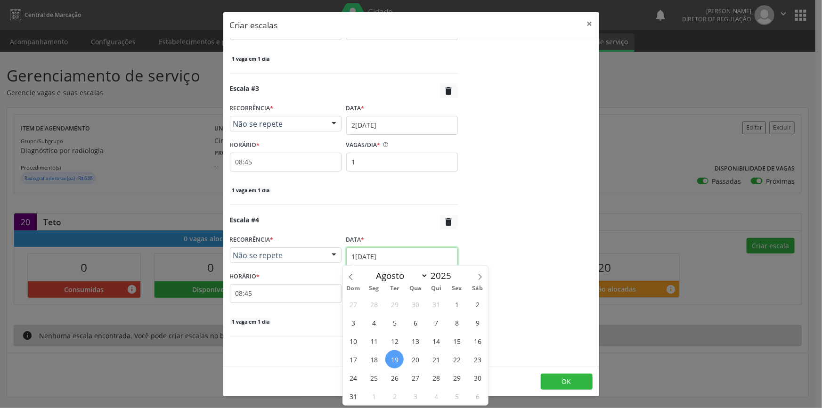
click at [399, 257] on input "1[DATE]" at bounding box center [402, 256] width 112 height 19
click at [376, 374] on span "25" at bounding box center [374, 377] width 18 height 18
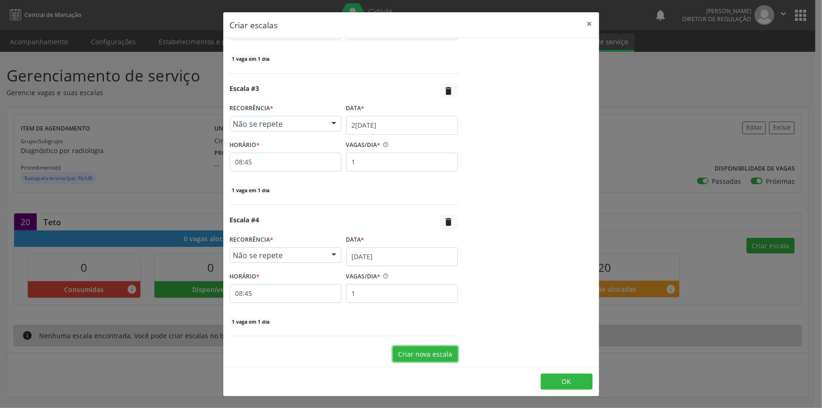
click at [404, 346] on button "Criar nova escala" at bounding box center [425, 354] width 65 height 16
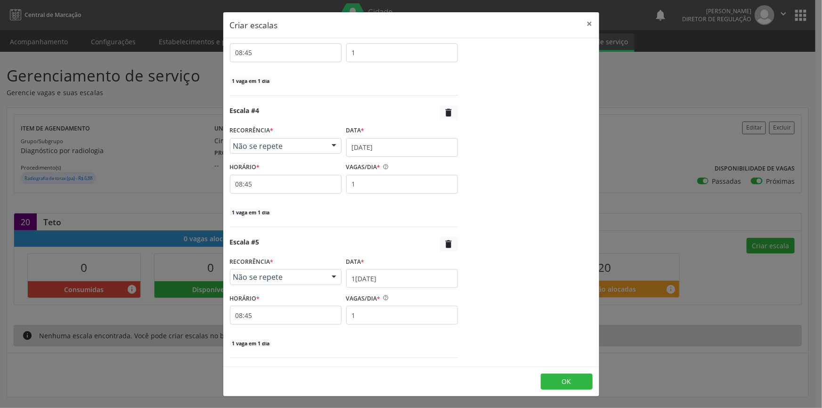
scroll to position [482, 0]
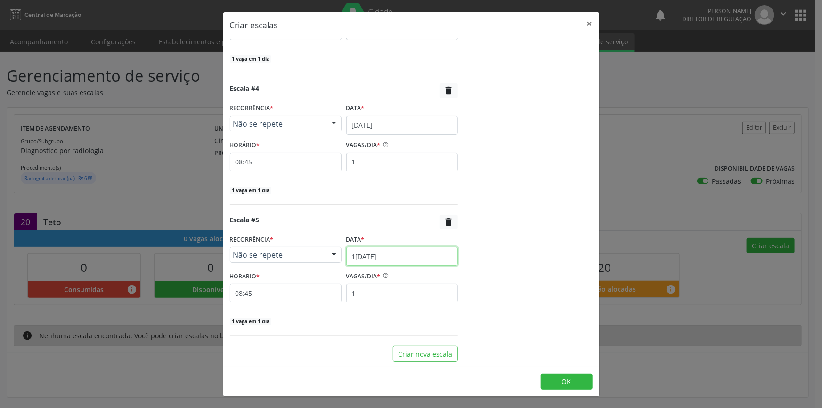
click at [381, 259] on input "1[DATE]" at bounding box center [402, 256] width 112 height 19
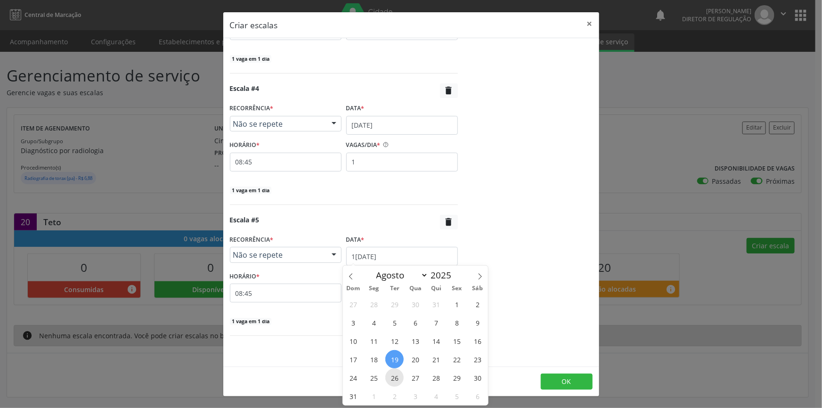
click at [401, 377] on span "26" at bounding box center [394, 377] width 18 height 18
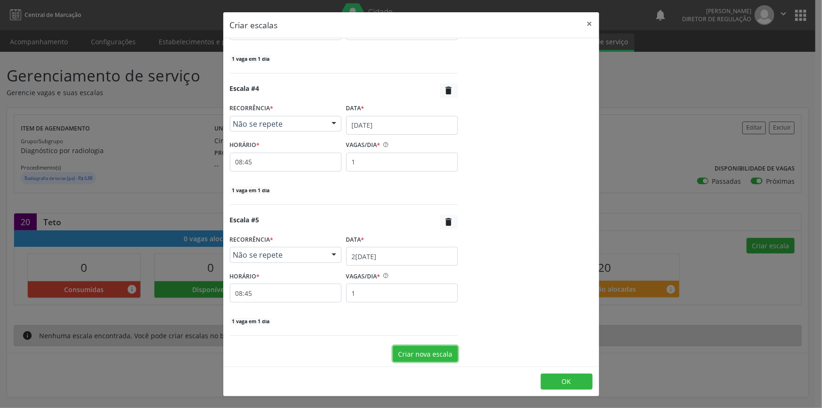
click at [411, 348] on button "Criar nova escala" at bounding box center [425, 354] width 65 height 16
click at [392, 256] on input "1[DATE]" at bounding box center [402, 256] width 112 height 19
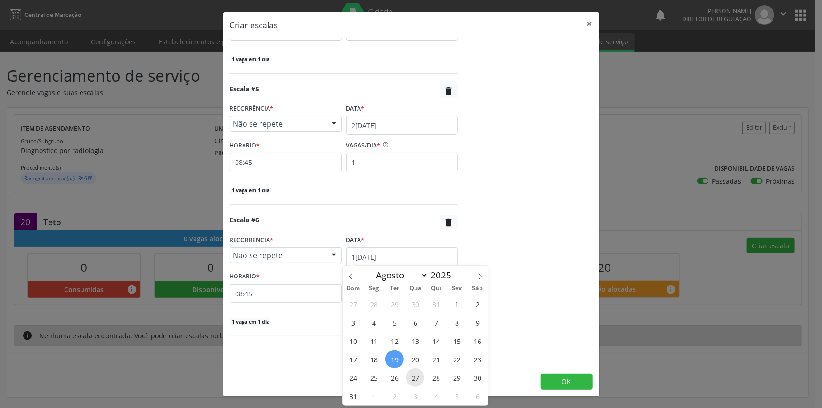
click at [420, 381] on span "27" at bounding box center [415, 377] width 18 height 18
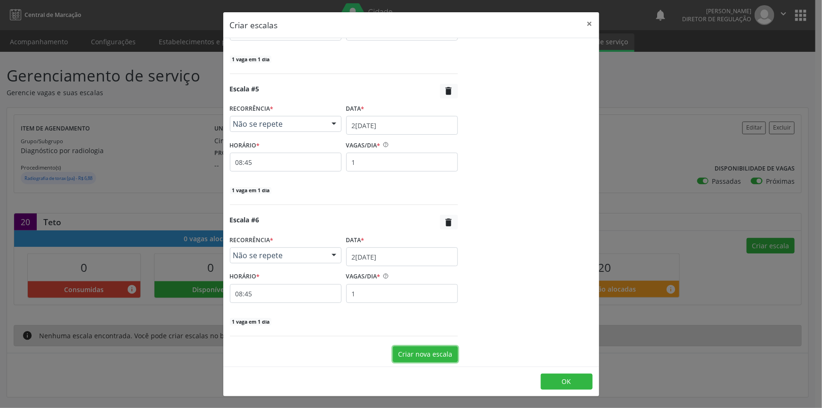
click at [414, 350] on button "Criar nova escala" at bounding box center [425, 354] width 65 height 16
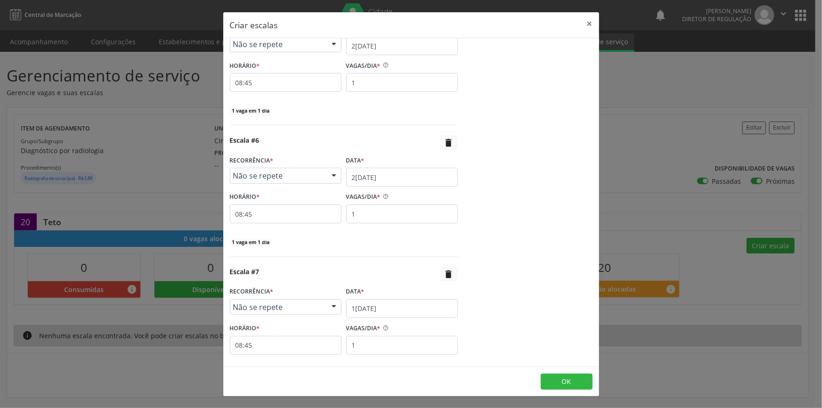
scroll to position [741, 0]
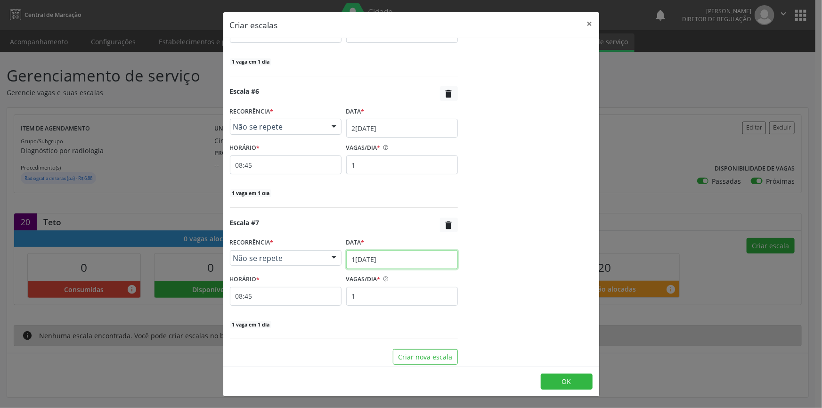
click at [385, 250] on input "1[DATE]" at bounding box center [402, 259] width 112 height 19
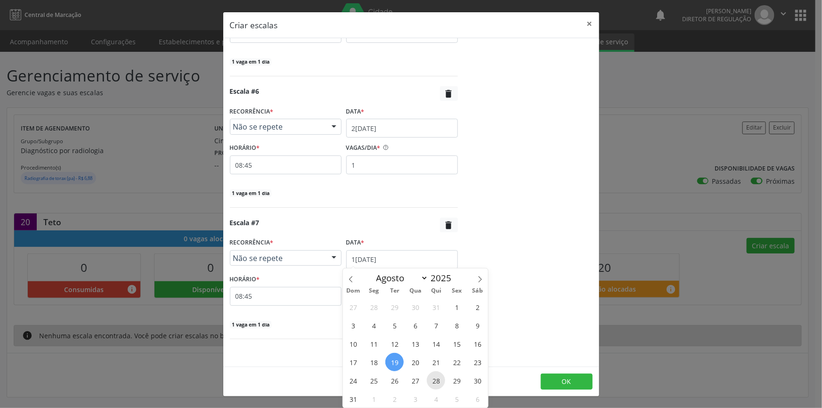
click at [431, 386] on span "28" at bounding box center [436, 380] width 18 height 18
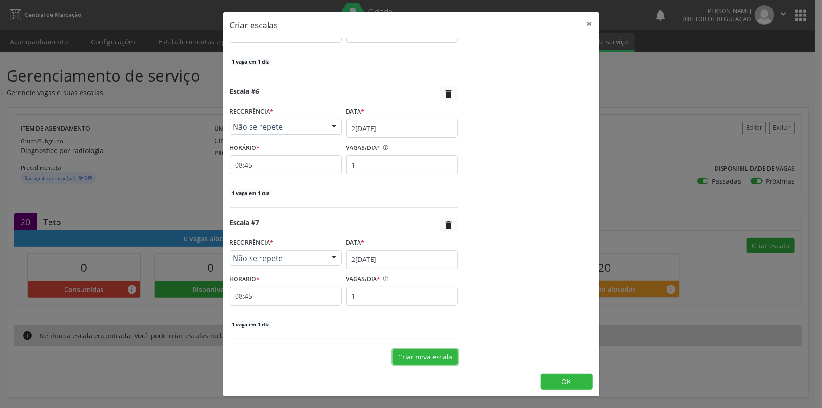
click at [408, 353] on button "Criar nova escala" at bounding box center [425, 357] width 65 height 16
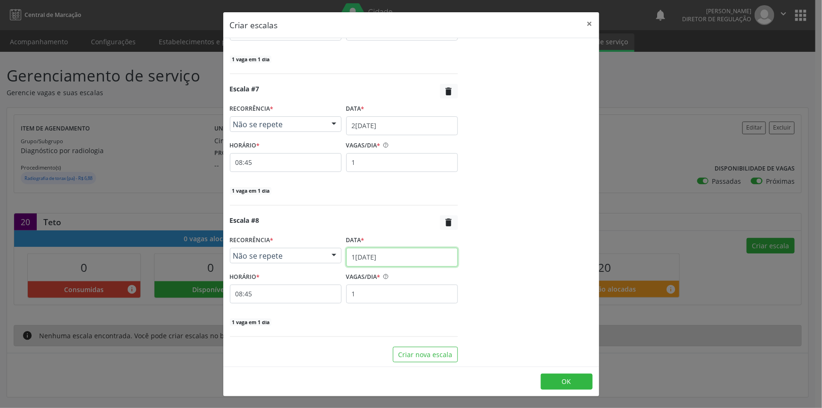
click at [405, 260] on input "1[DATE]" at bounding box center [402, 257] width 112 height 19
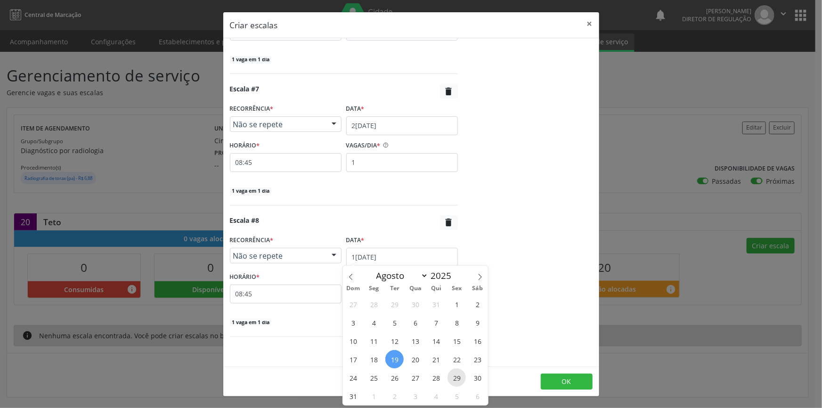
click at [456, 376] on span "29" at bounding box center [456, 377] width 18 height 18
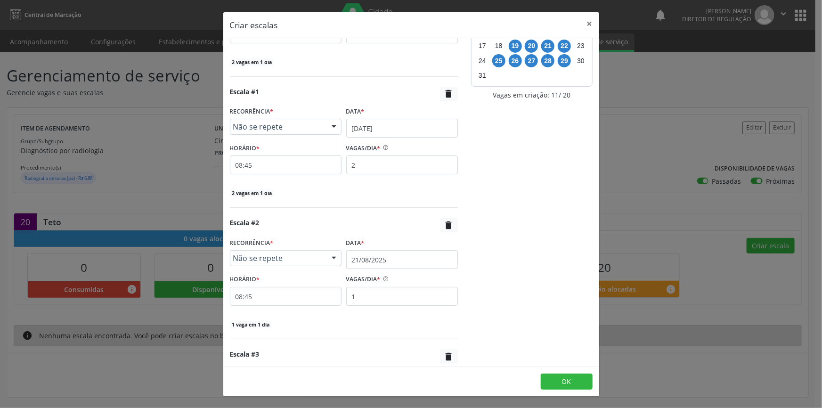
scroll to position [85, 0]
drag, startPoint x: 376, startPoint y: 288, endPoint x: 328, endPoint y: 294, distance: 48.4
click at [328, 294] on div "HORÁRIO * 08:45 VAGAS/DIA * 1" at bounding box center [343, 288] width 233 height 33
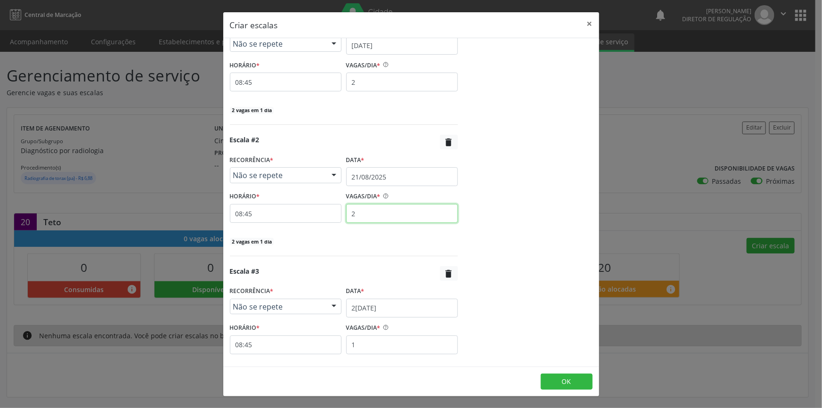
scroll to position [257, 0]
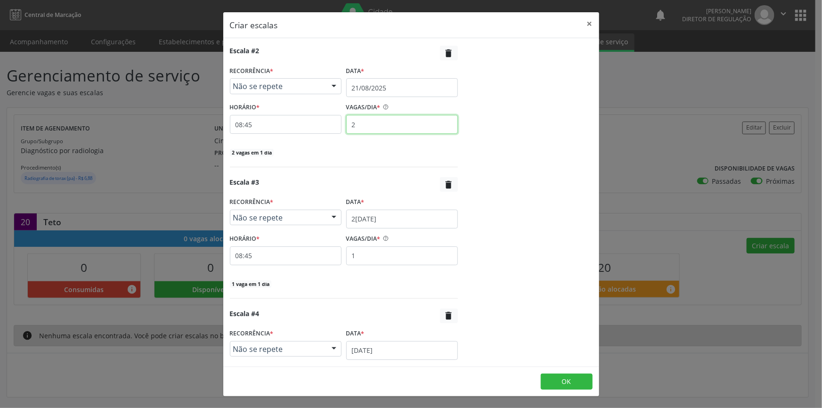
type input "2"
drag, startPoint x: 372, startPoint y: 254, endPoint x: 312, endPoint y: 245, distance: 60.5
click at [312, 245] on div "HORÁRIO * 08:45 VAGAS/DIA * 1" at bounding box center [343, 248] width 233 height 33
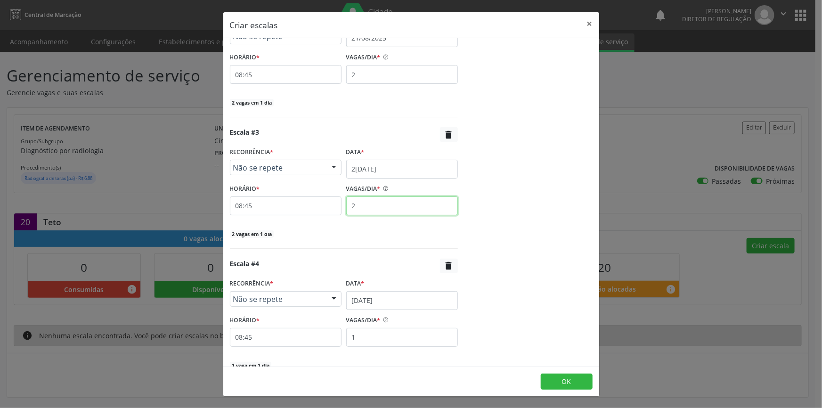
scroll to position [385, 0]
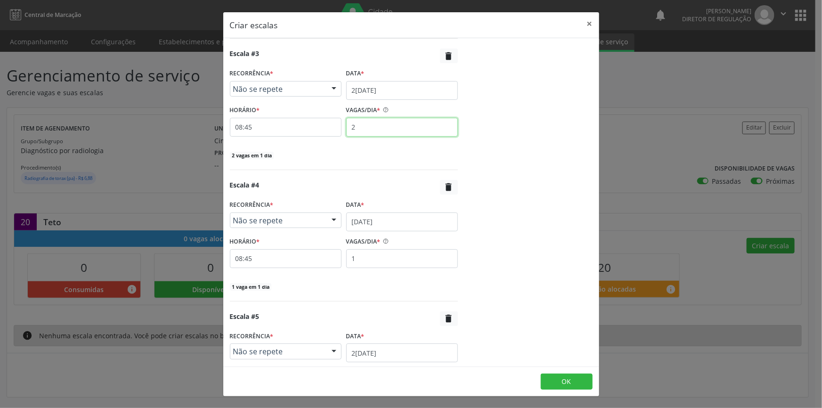
type input "2"
drag, startPoint x: 376, startPoint y: 256, endPoint x: 308, endPoint y: 251, distance: 68.9
click at [309, 252] on div "HORÁRIO * 08:45 VAGAS/DIA * 1" at bounding box center [343, 251] width 233 height 33
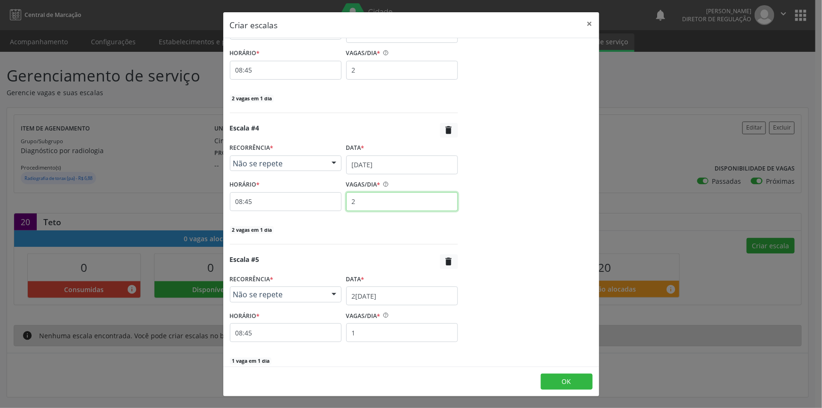
scroll to position [513, 0]
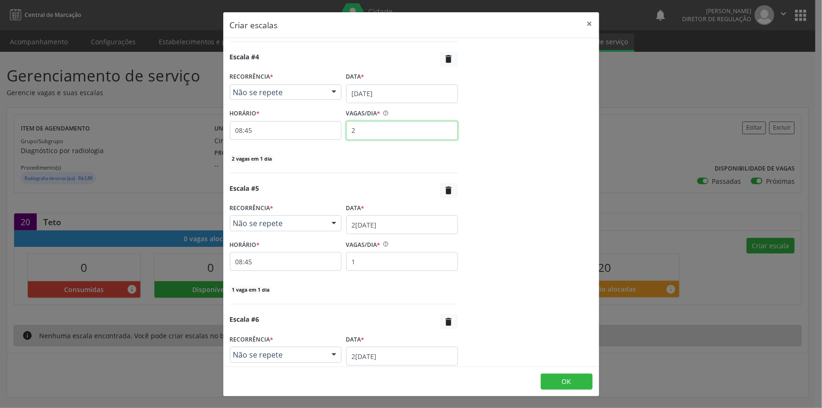
type input "2"
drag, startPoint x: 377, startPoint y: 262, endPoint x: 311, endPoint y: 254, distance: 65.9
click at [314, 255] on div "HORÁRIO * 08:45 VAGAS/DIA * 1" at bounding box center [343, 253] width 233 height 33
type input "2"
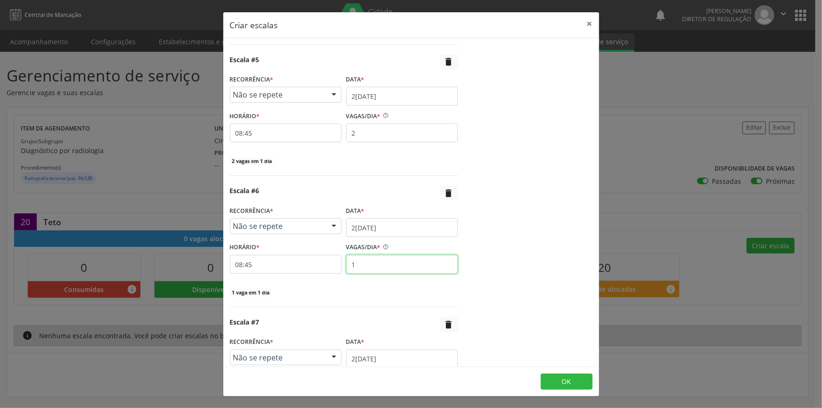
drag, startPoint x: 366, startPoint y: 258, endPoint x: 302, endPoint y: 254, distance: 64.2
click at [305, 255] on div "HORÁRIO * 08:45 VAGAS/DIA * 1" at bounding box center [343, 256] width 233 height 33
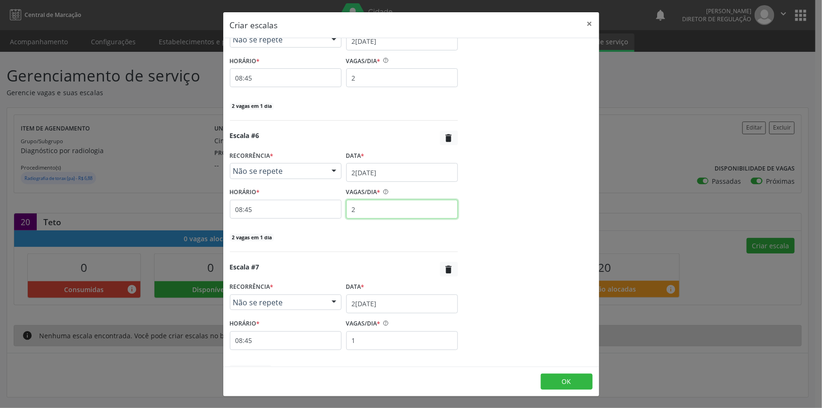
scroll to position [770, 0]
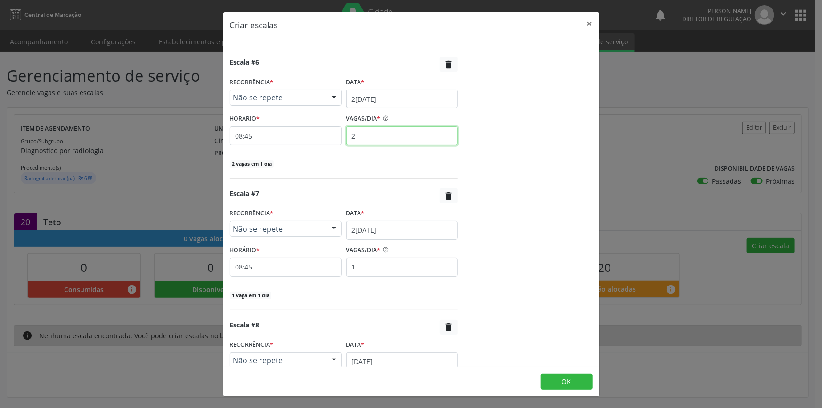
type input "2"
drag, startPoint x: 369, startPoint y: 263, endPoint x: 297, endPoint y: 257, distance: 72.3
click at [297, 257] on div "HORÁRIO * 08:45 VAGAS/DIA * 1" at bounding box center [343, 259] width 233 height 33
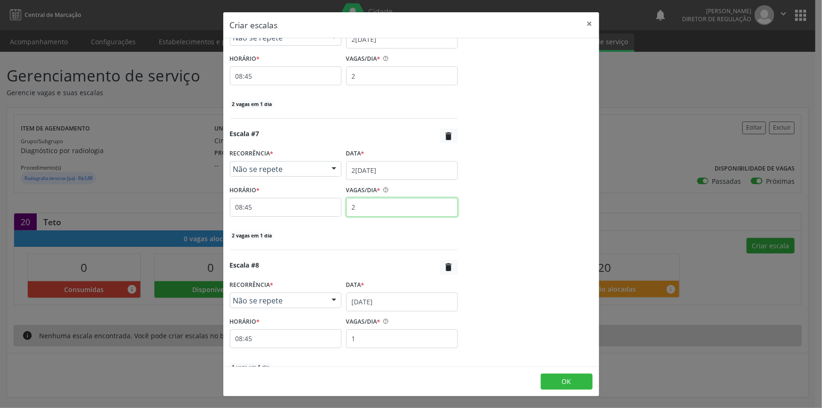
scroll to position [875, 0]
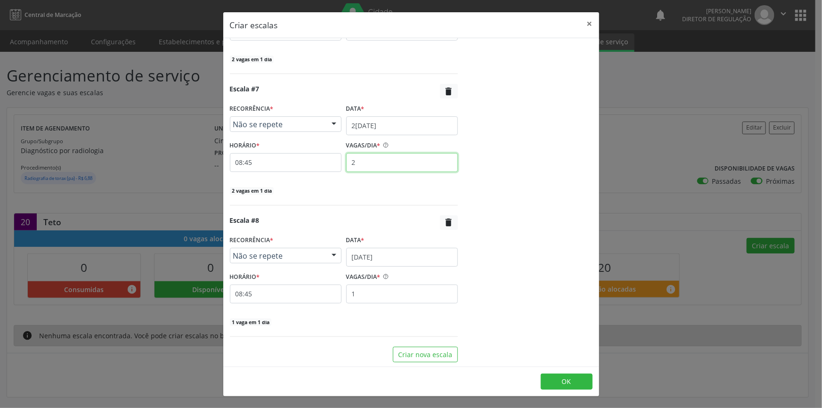
type input "2"
drag, startPoint x: 348, startPoint y: 296, endPoint x: 327, endPoint y: 292, distance: 22.0
click at [330, 293] on div "HORÁRIO * 08:45 VAGAS/DIA * 1" at bounding box center [343, 286] width 233 height 33
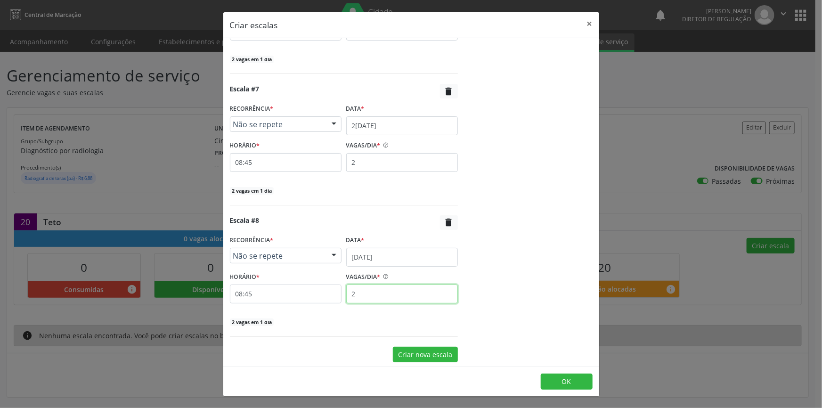
type input "2"
click at [434, 349] on button "Criar nova escala" at bounding box center [425, 355] width 65 height 16
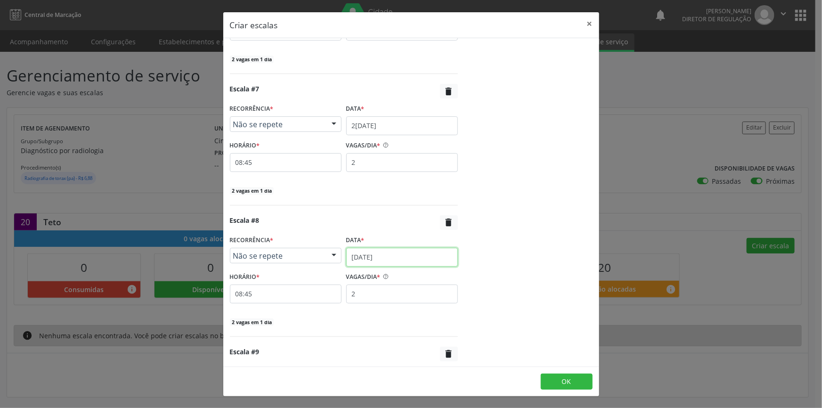
click at [383, 261] on input "[DATE]" at bounding box center [402, 257] width 112 height 19
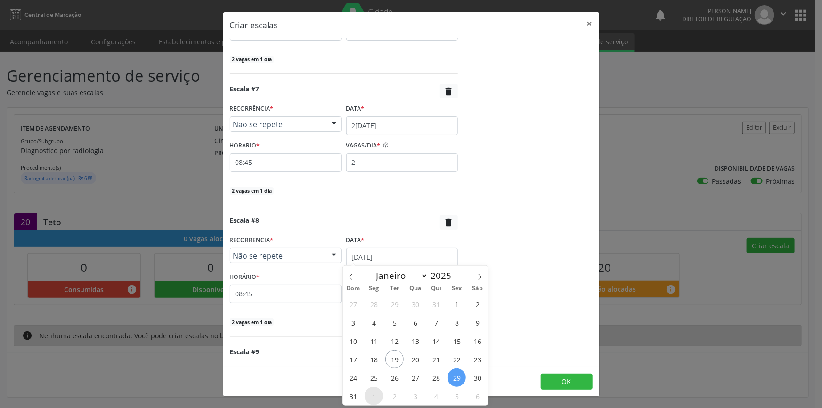
click at [371, 394] on span "1" at bounding box center [374, 396] width 18 height 18
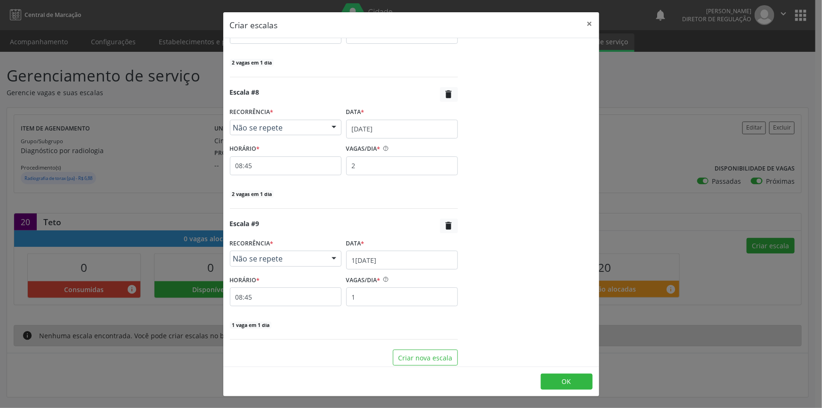
scroll to position [1006, 0]
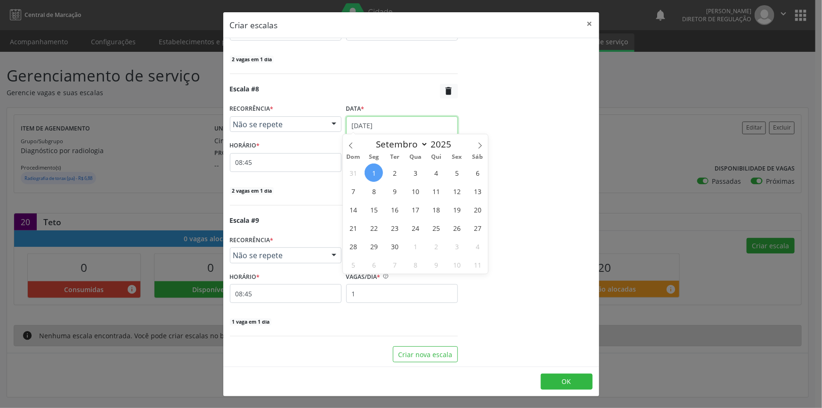
click at [387, 124] on input "[DATE]" at bounding box center [402, 125] width 112 height 19
click at [352, 144] on icon at bounding box center [351, 145] width 7 height 7
select select "7"
click at [455, 245] on span "29" at bounding box center [456, 246] width 18 height 18
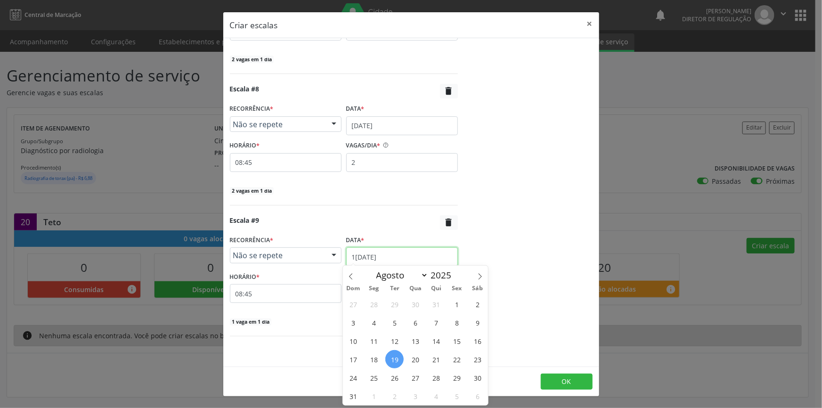
click at [422, 253] on input "1[DATE]" at bounding box center [402, 256] width 112 height 19
click at [376, 396] on span "1" at bounding box center [374, 396] width 18 height 18
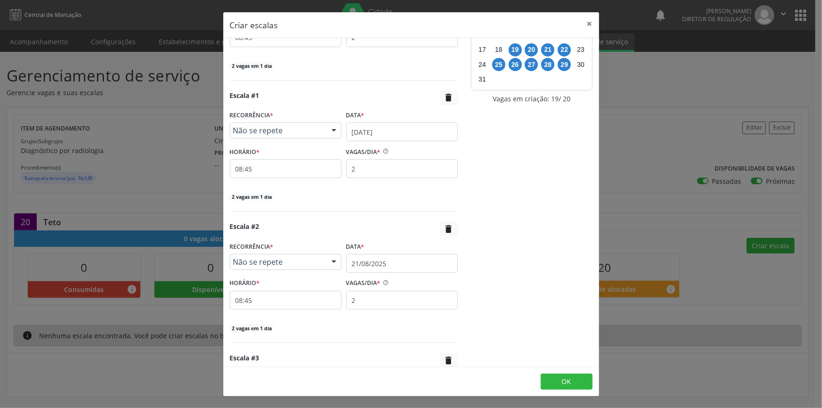
scroll to position [0, 0]
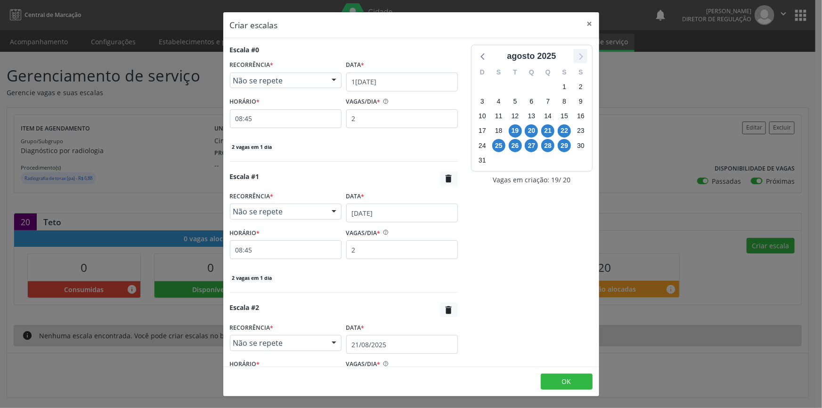
click at [575, 57] on icon at bounding box center [580, 56] width 12 height 12
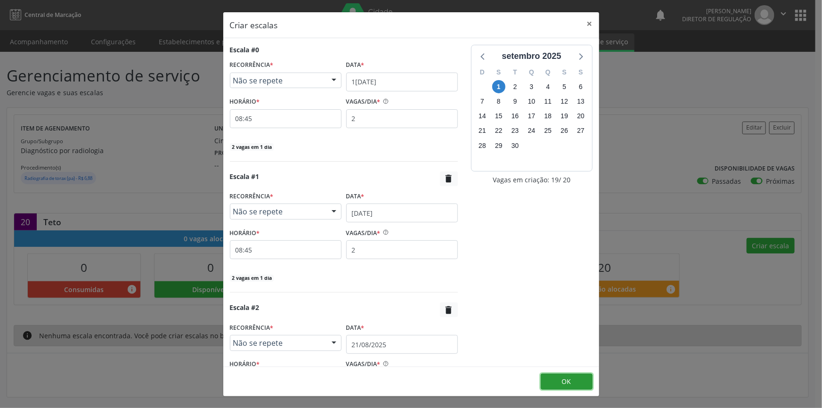
click at [574, 374] on button "OK" at bounding box center [567, 381] width 52 height 16
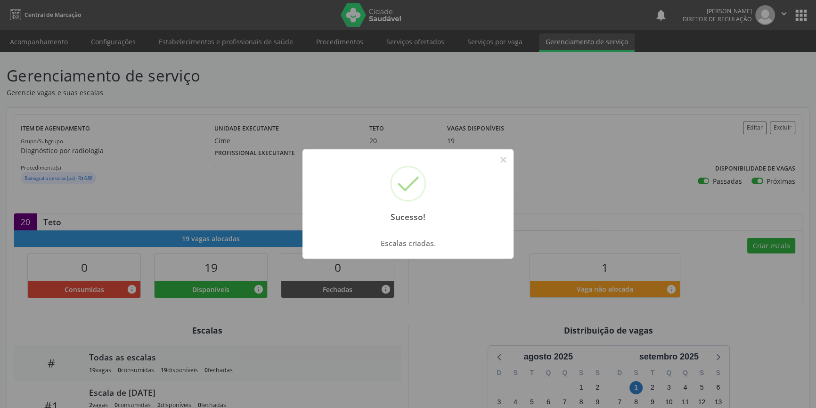
click at [512, 164] on div "Sucesso! ×" at bounding box center [407, 189] width 211 height 81
click at [429, 41] on div "Sucesso! × Escalas criadas. OK Cancel" at bounding box center [408, 204] width 816 height 408
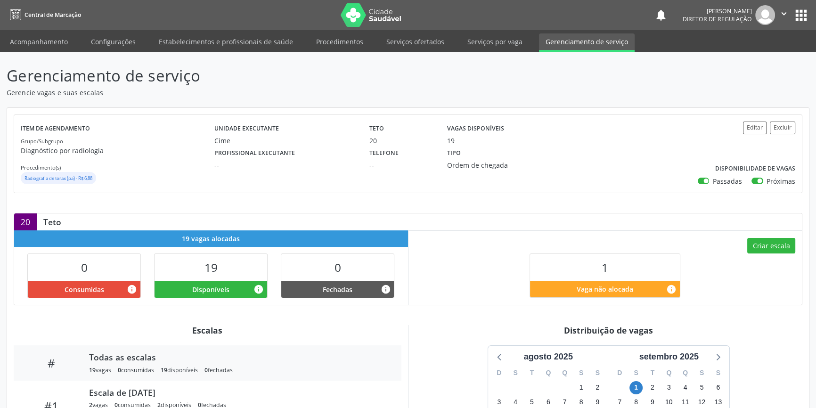
click at [429, 41] on link "Serviços ofertados" at bounding box center [415, 41] width 71 height 16
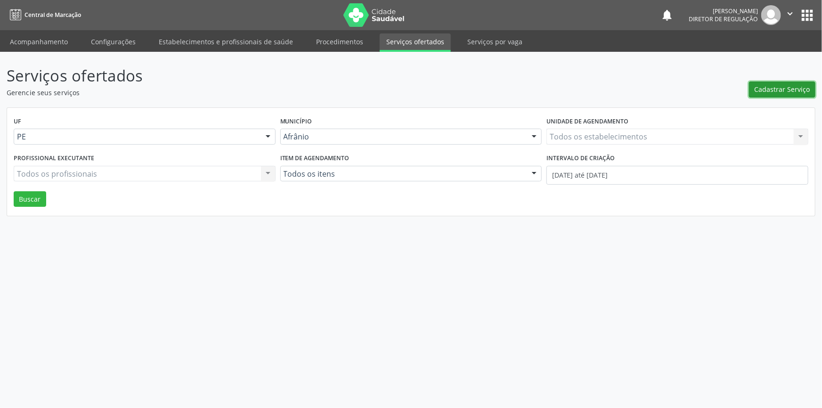
click at [769, 92] on span "Cadastrar Serviço" at bounding box center [782, 89] width 56 height 10
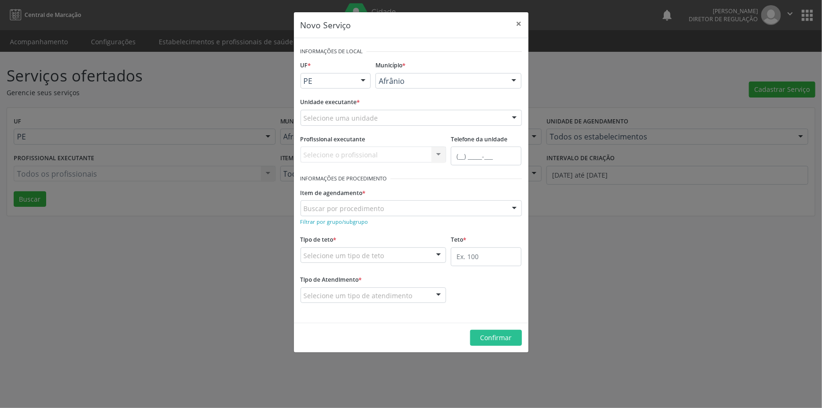
click at [502, 119] on div "Selecione uma unidade" at bounding box center [410, 118] width 221 height 16
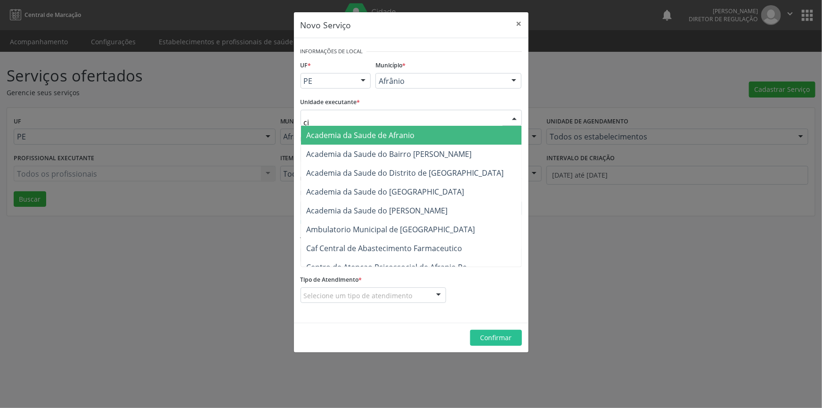
type input "cim"
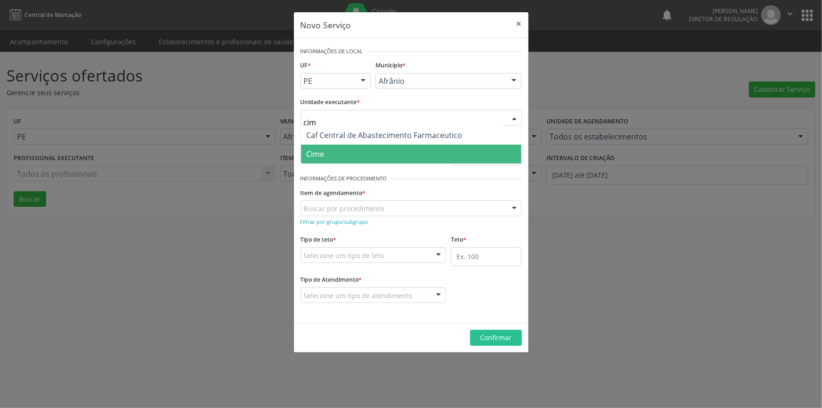
click at [407, 158] on span "Cime" at bounding box center [411, 154] width 220 height 19
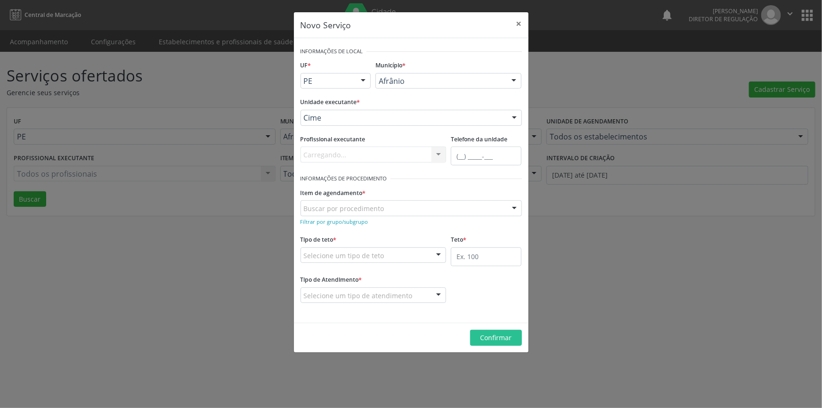
click at [382, 211] on div "Buscar por procedimento" at bounding box center [410, 208] width 221 height 16
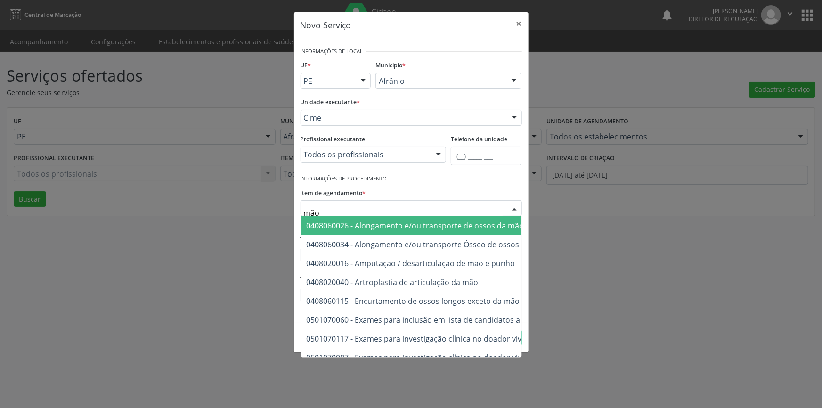
drag, startPoint x: 339, startPoint y: 211, endPoint x: 265, endPoint y: 210, distance: 73.5
click at [266, 210] on div "Novo Serviço × Informações de Local UF * PE BA PE Nenhum resultado encontrado p…" at bounding box center [411, 204] width 822 height 408
type input "radiografia de m"
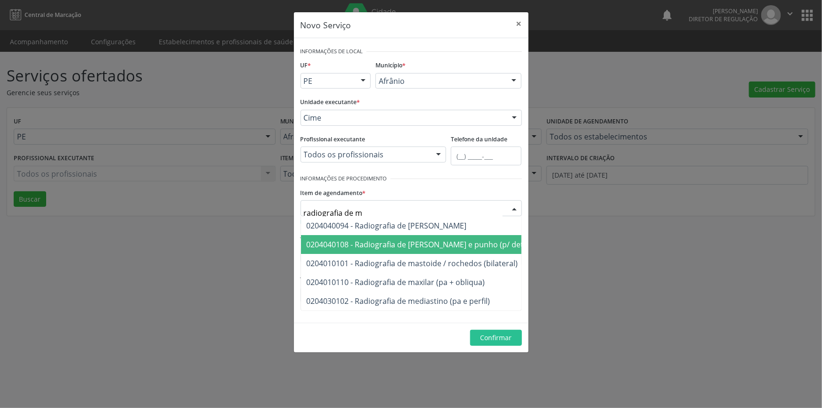
click at [399, 238] on span "0204040108 - Radiografia de [PERSON_NAME] e punho (p/ determinacao de idade oss…" at bounding box center [463, 244] width 324 height 19
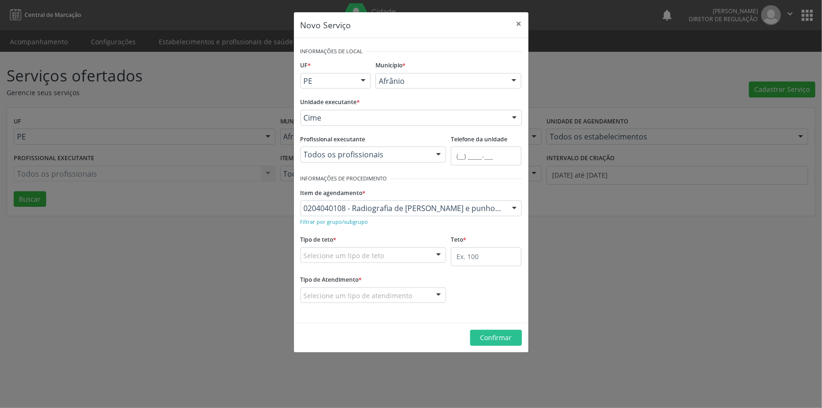
click at [392, 250] on div "Selecione um tipo de teto" at bounding box center [373, 255] width 146 height 16
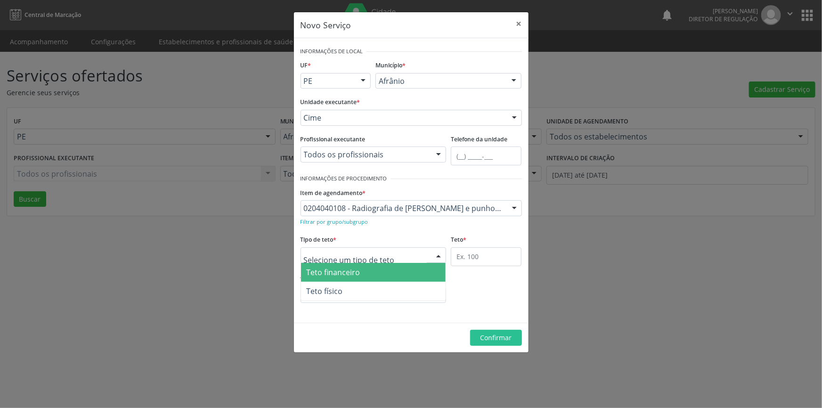
click at [374, 278] on span "Teto financeiro" at bounding box center [373, 272] width 145 height 19
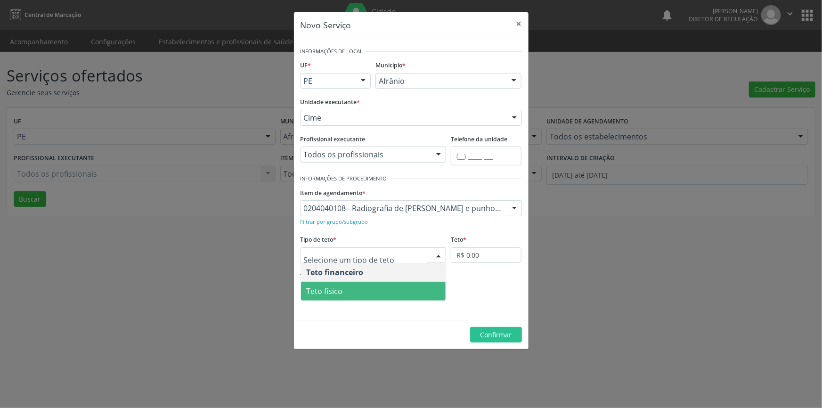
click at [364, 290] on span "Teto físico" at bounding box center [373, 291] width 145 height 19
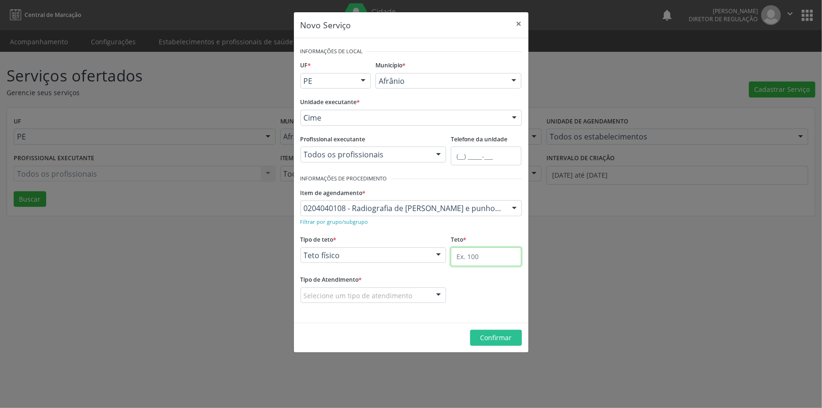
click at [470, 258] on input "text" at bounding box center [486, 256] width 71 height 19
click at [415, 289] on div "Selecione um tipo de atendimento" at bounding box center [373, 295] width 146 height 16
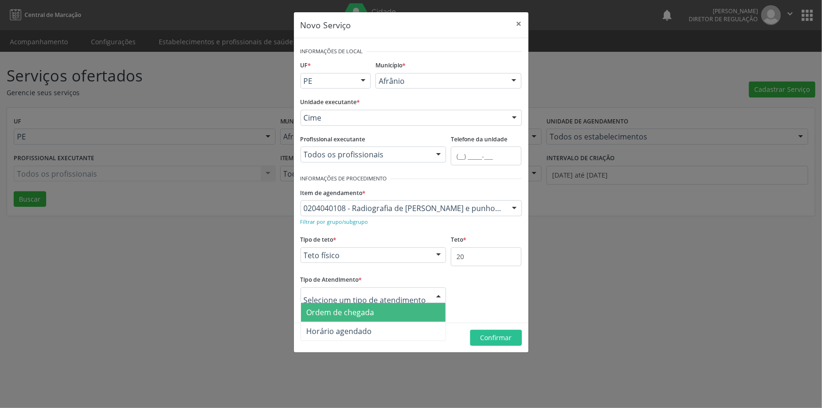
click at [382, 307] on span "Ordem de chegada" at bounding box center [373, 312] width 145 height 19
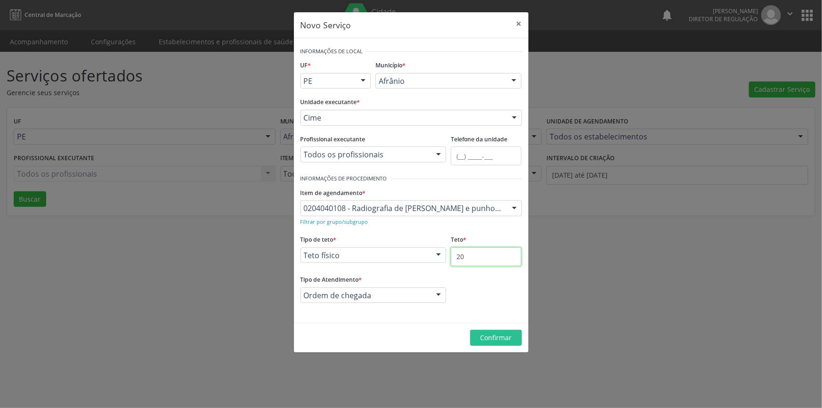
drag, startPoint x: 476, startPoint y: 256, endPoint x: 414, endPoint y: 250, distance: 61.5
click at [414, 250] on div "Tipo de teto * Teto físico Teto financeiro Teto físico Nenhum resultado encontr…" at bounding box center [411, 253] width 226 height 40
type input "40"
click at [501, 331] on button "Confirmar" at bounding box center [496, 338] width 52 height 16
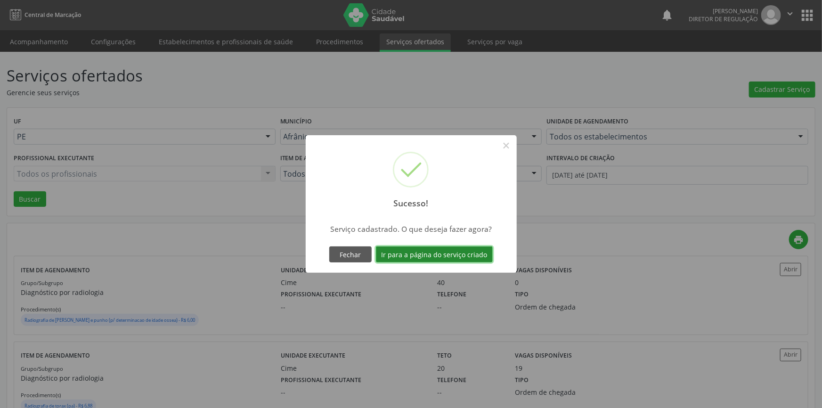
click at [454, 254] on button "Ir para a página do serviço criado" at bounding box center [434, 254] width 117 height 16
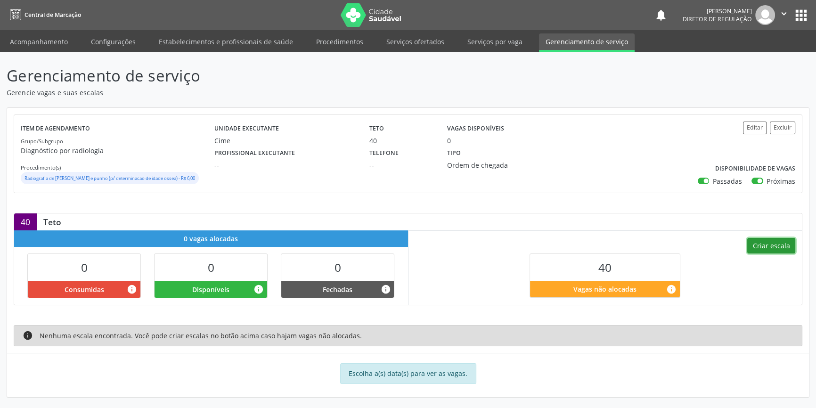
click at [751, 240] on button "Criar escala" at bounding box center [771, 246] width 48 height 16
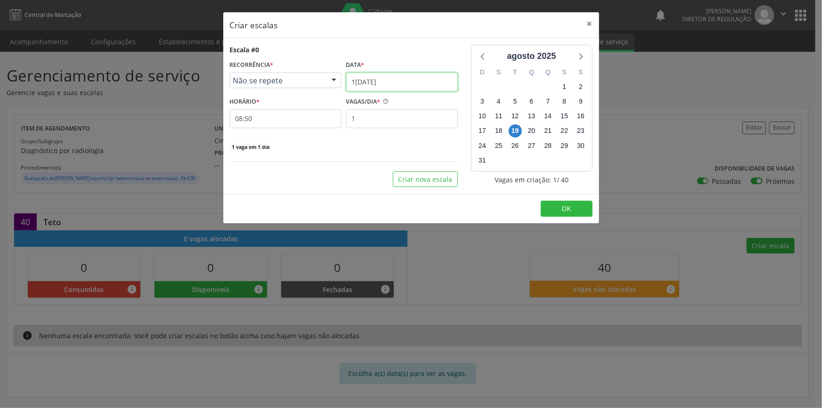
click at [397, 81] on input "1[DATE]" at bounding box center [402, 82] width 112 height 19
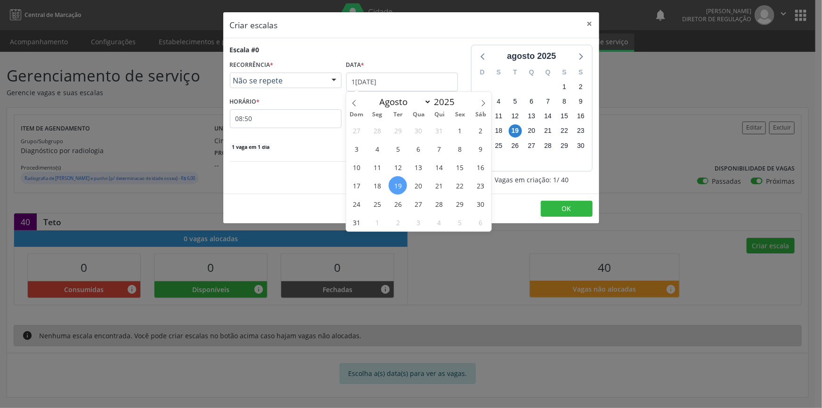
click at [303, 165] on div "Escala #0 RECORRÊNCIA * Não se repete Não se repete Diário/Semanal Mensal Nenhu…" at bounding box center [343, 116] width 241 height 142
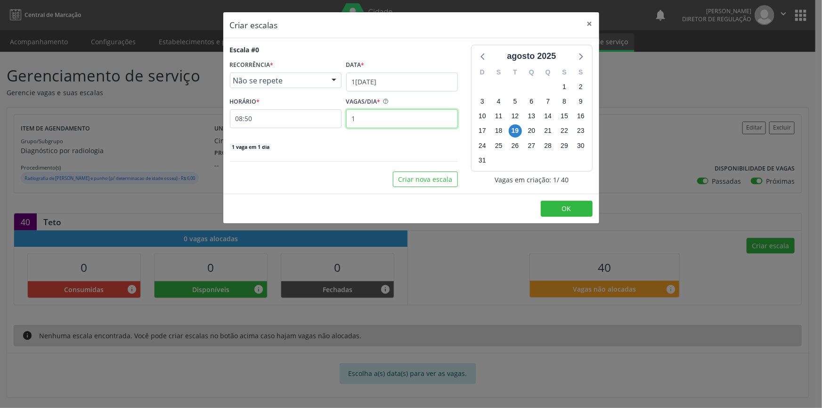
drag, startPoint x: 340, startPoint y: 126, endPoint x: 305, endPoint y: 127, distance: 35.8
click at [311, 127] on div "HORÁRIO * 08:50 VAGAS/DIA * 1" at bounding box center [343, 111] width 233 height 33
type input "5"
click at [410, 172] on button "Criar nova escala" at bounding box center [425, 179] width 65 height 16
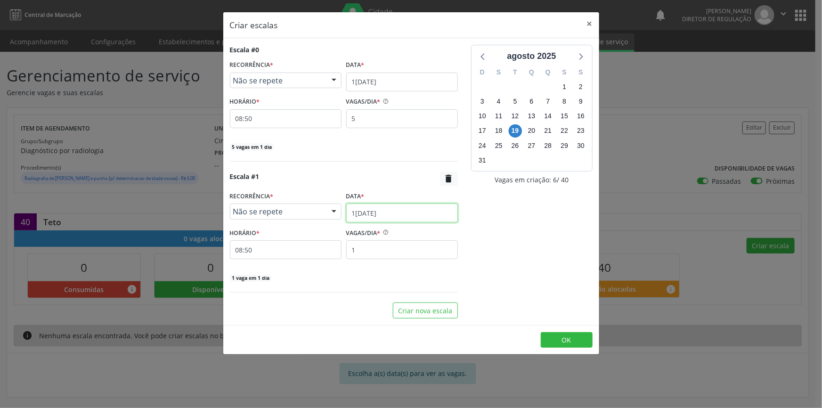
click at [394, 215] on input "1[DATE]" at bounding box center [402, 212] width 112 height 19
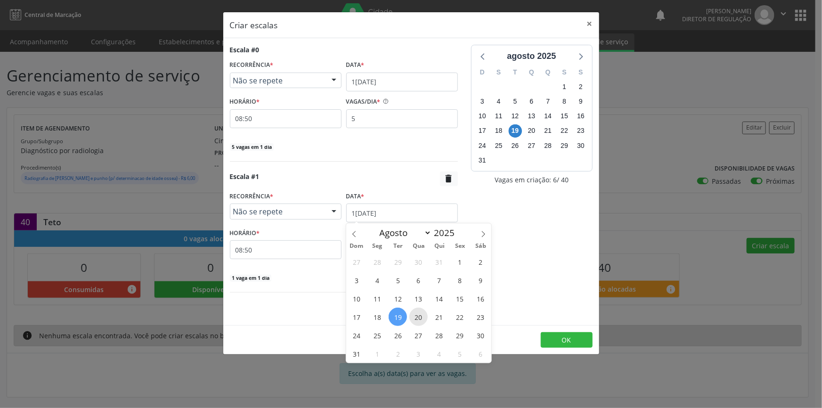
click at [422, 312] on span "20" at bounding box center [418, 317] width 18 height 18
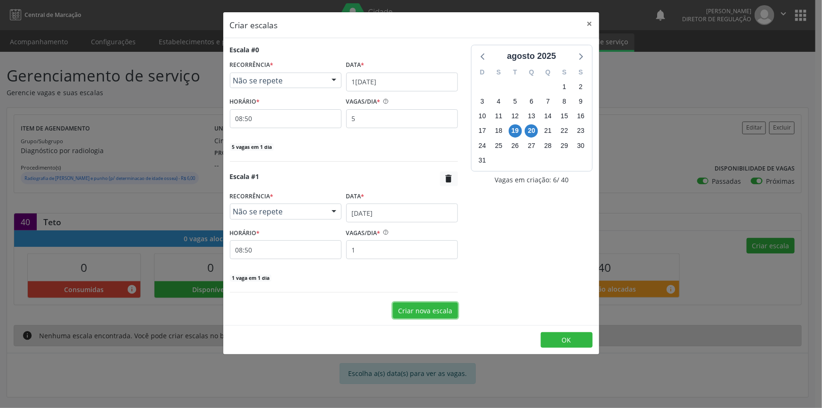
click at [421, 312] on button "Criar nova escala" at bounding box center [425, 310] width 65 height 16
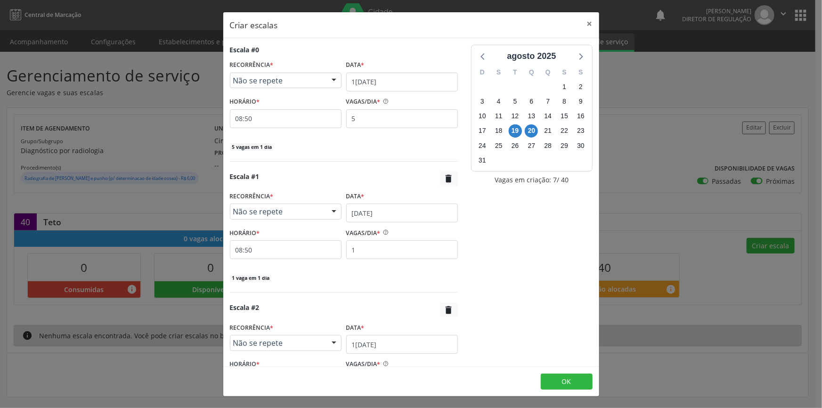
scroll to position [85, 0]
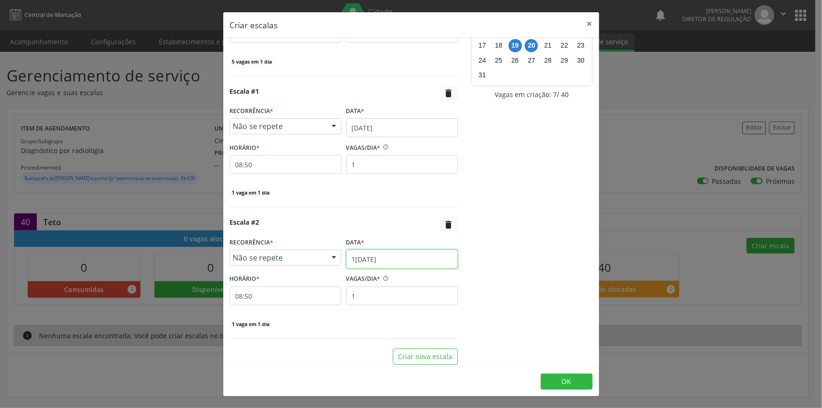
click at [383, 257] on input "1[DATE]" at bounding box center [402, 259] width 112 height 19
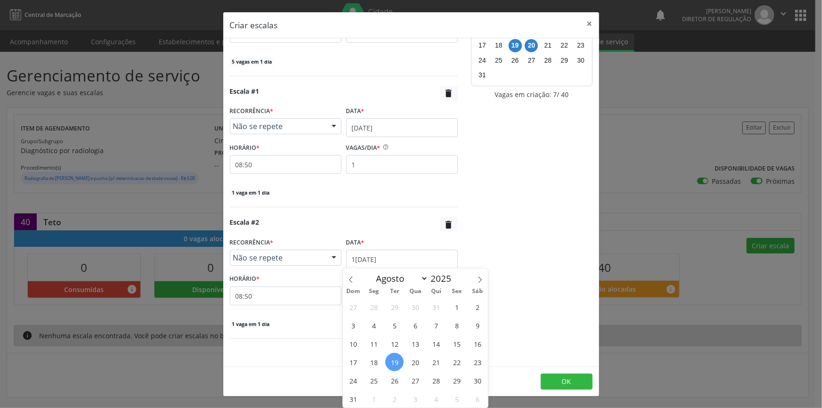
click at [437, 362] on span "21" at bounding box center [436, 362] width 18 height 18
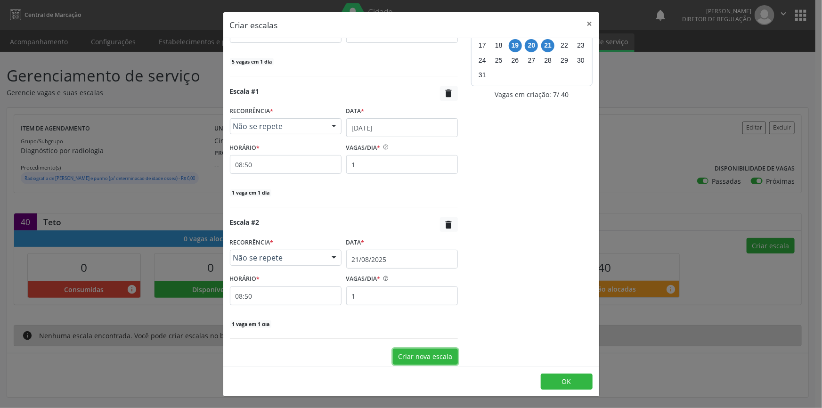
click at [405, 348] on button "Criar nova escala" at bounding box center [425, 356] width 65 height 16
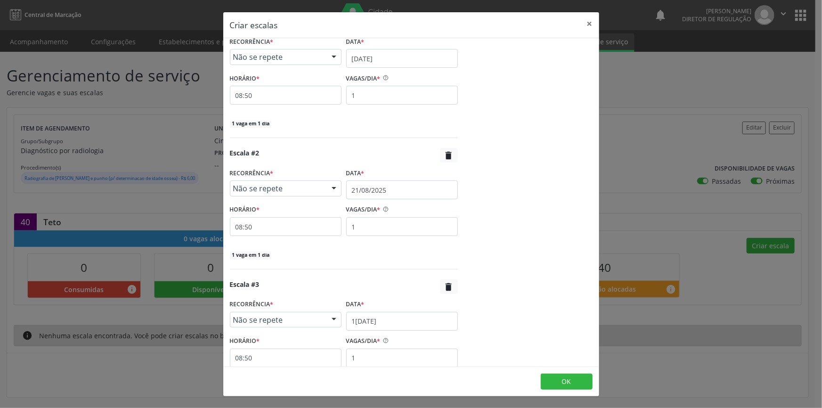
scroll to position [219, 0]
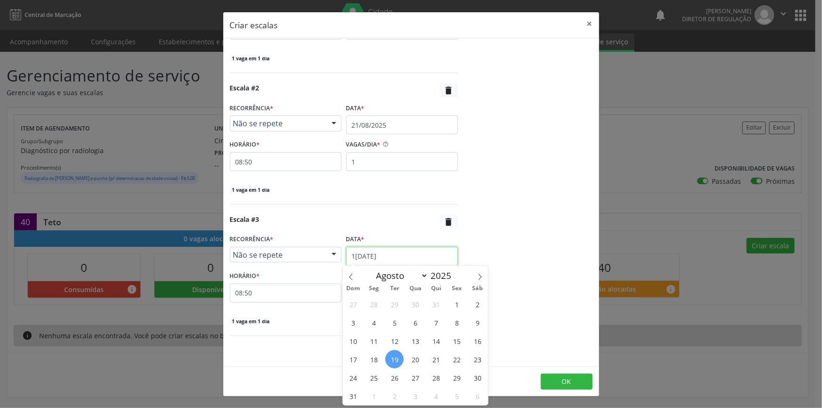
click at [395, 251] on input "1[DATE]" at bounding box center [402, 256] width 112 height 19
click at [457, 354] on span "22" at bounding box center [456, 359] width 18 height 18
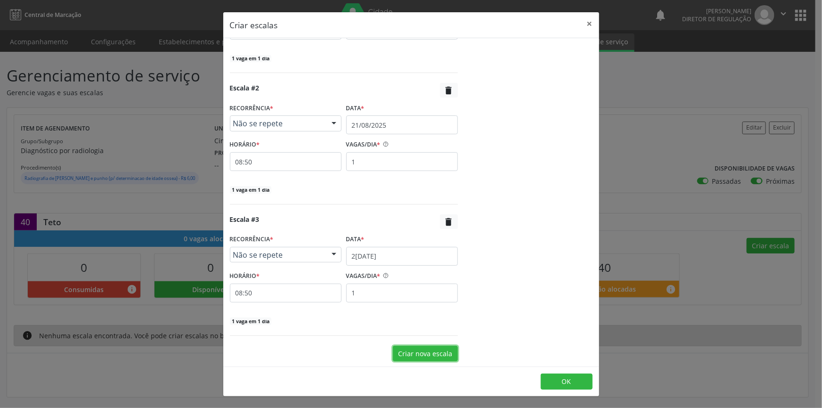
click at [413, 346] on button "Criar nova escala" at bounding box center [425, 354] width 65 height 16
select select "7"
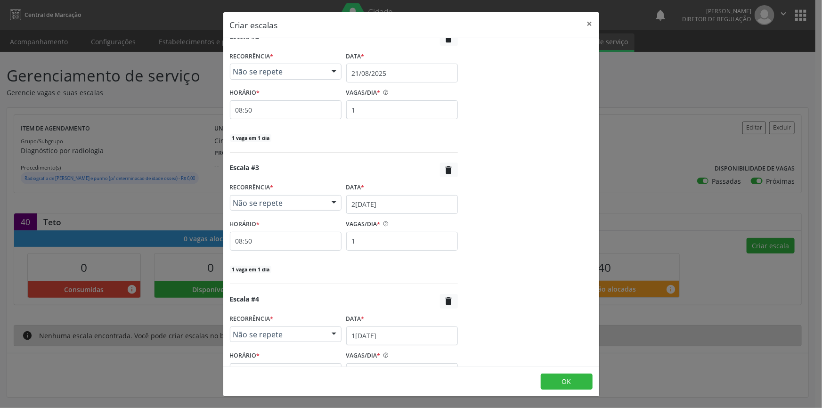
scroll to position [350, 0]
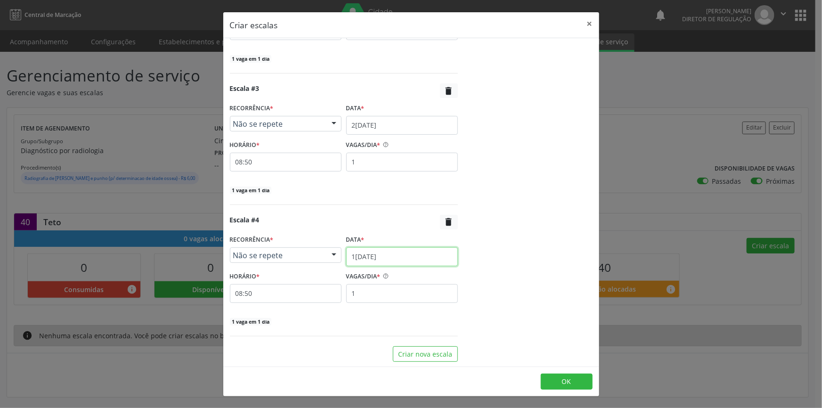
click at [391, 264] on body "Central de Marcação notifications [PERSON_NAME] Diretor de regulação  Configur…" at bounding box center [411, 204] width 822 height 408
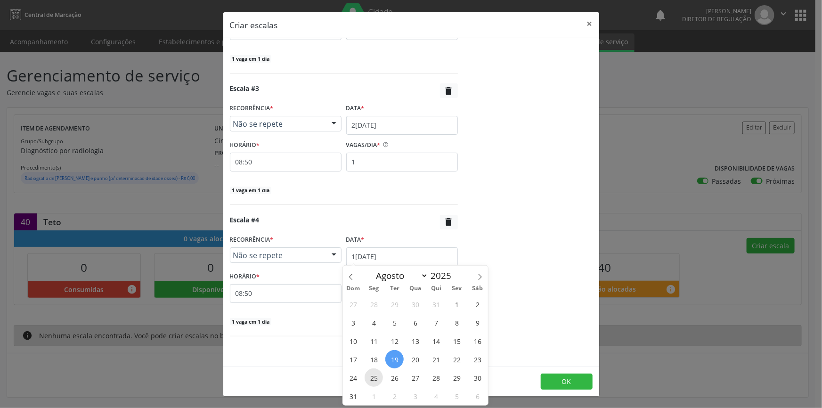
click at [379, 378] on span "25" at bounding box center [374, 377] width 18 height 18
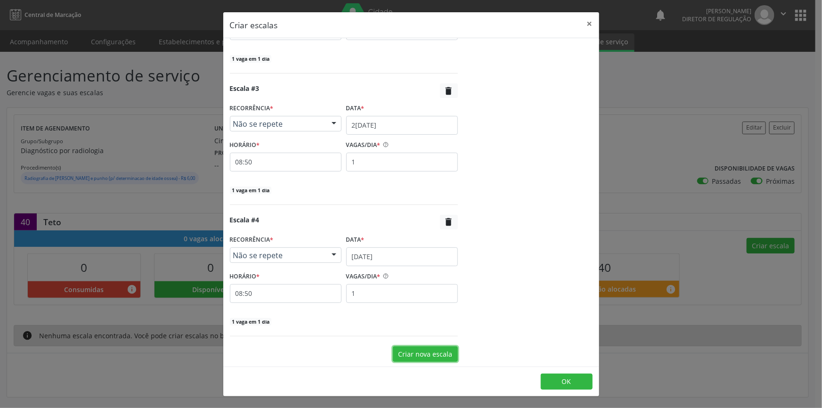
click at [406, 348] on button "Criar nova escala" at bounding box center [425, 354] width 65 height 16
select select "7"
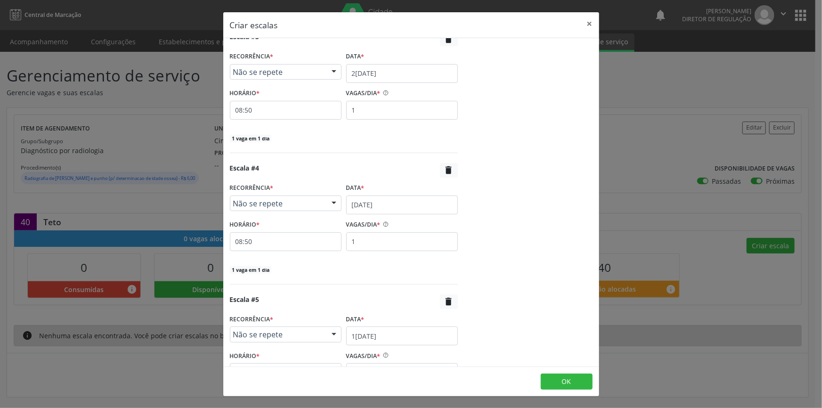
scroll to position [482, 0]
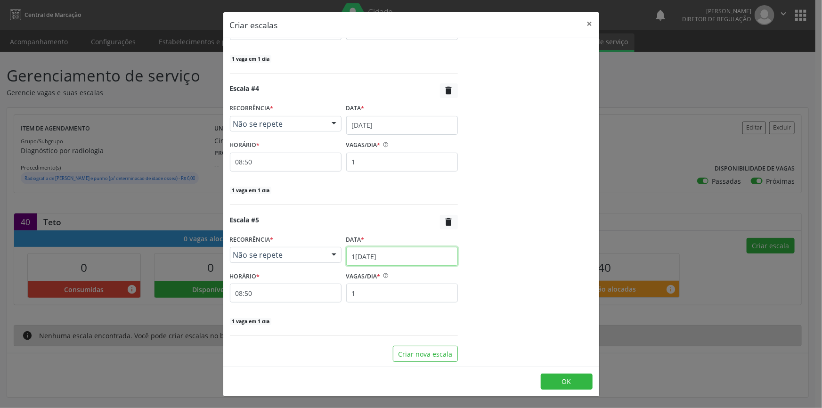
click at [388, 257] on input "1[DATE]" at bounding box center [402, 256] width 112 height 19
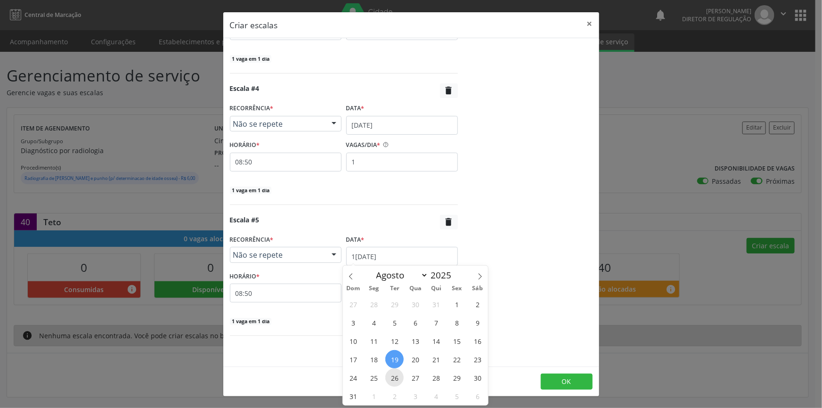
click at [395, 373] on span "26" at bounding box center [394, 377] width 18 height 18
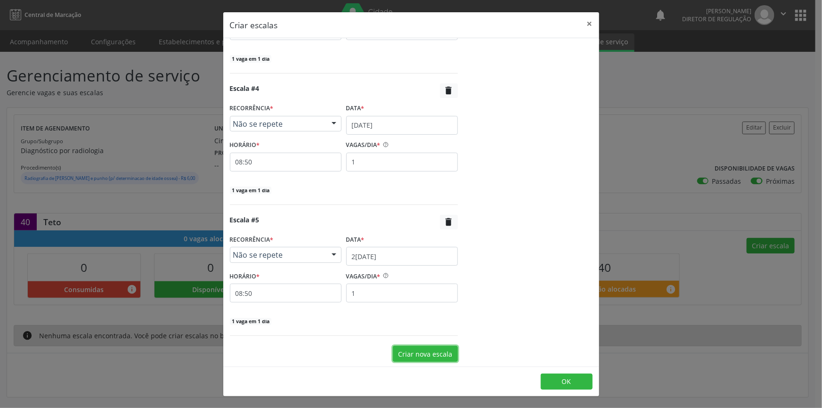
click at [404, 356] on button "Criar nova escala" at bounding box center [425, 354] width 65 height 16
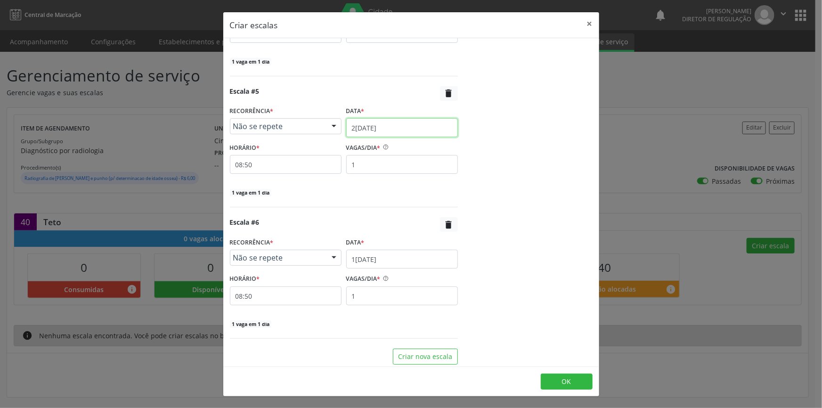
click at [382, 133] on body "Central de Marcação notifications [PERSON_NAME] Diretor de regulação  Configur…" at bounding box center [411, 204] width 822 height 408
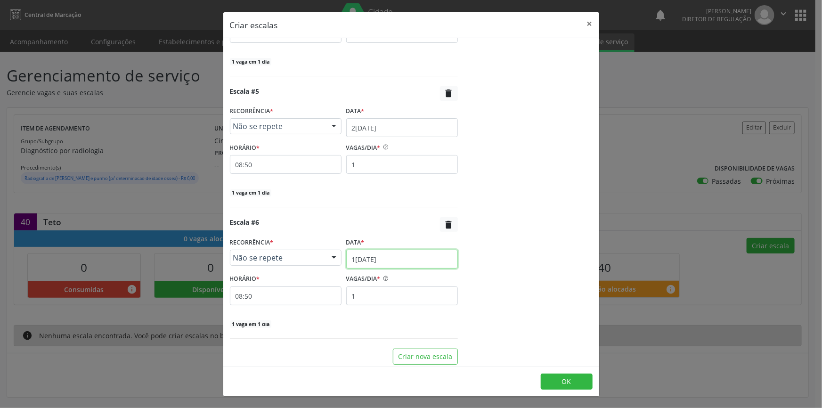
click at [391, 251] on input "1[DATE]" at bounding box center [402, 259] width 112 height 19
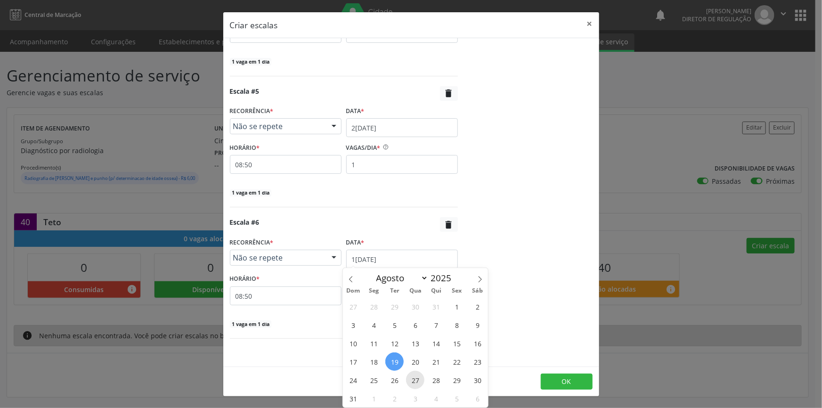
click at [419, 374] on span "27" at bounding box center [415, 380] width 18 height 18
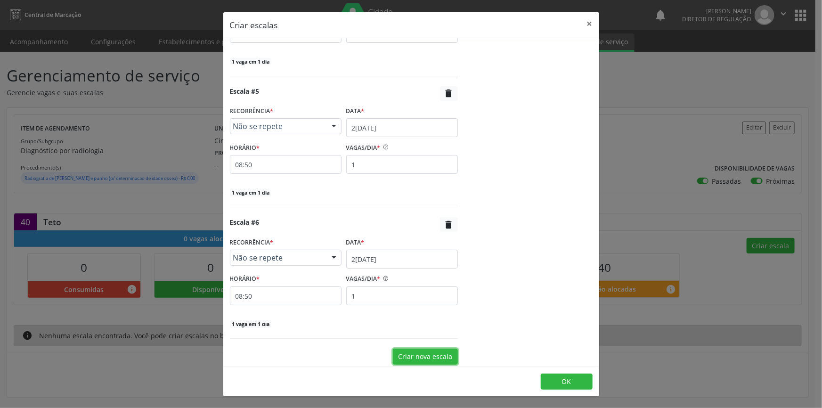
click at [418, 355] on button "Criar nova escala" at bounding box center [425, 356] width 65 height 16
select select "7"
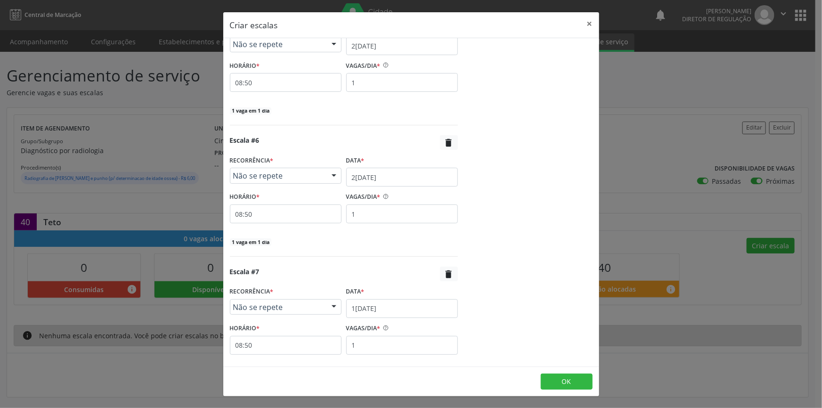
scroll to position [739, 0]
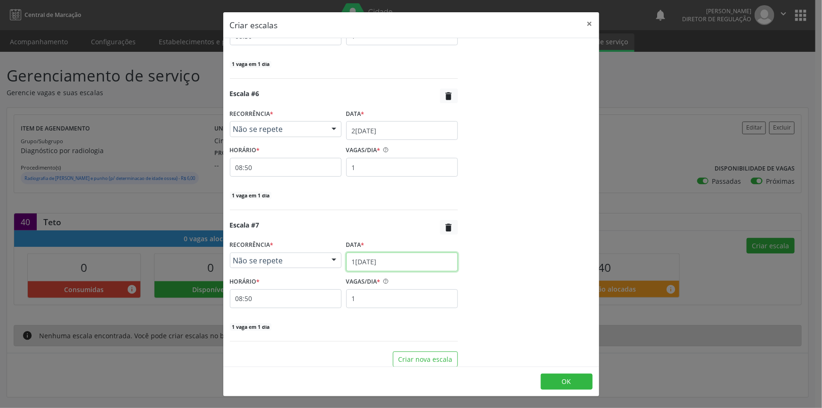
click at [380, 259] on input "1[DATE]" at bounding box center [402, 261] width 112 height 19
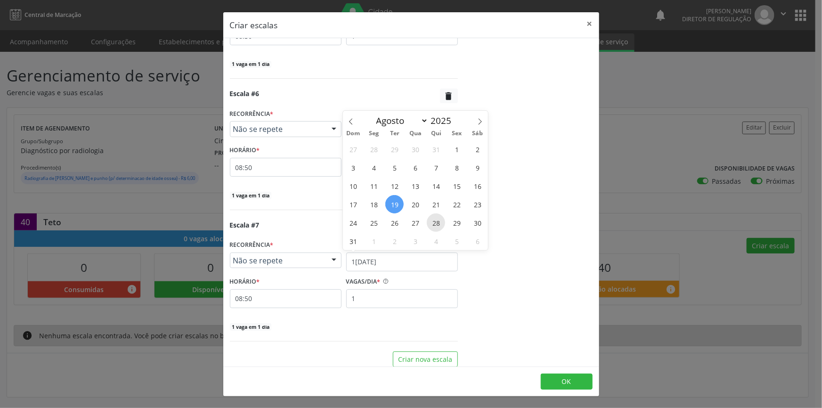
click at [433, 221] on span "28" at bounding box center [436, 222] width 18 height 18
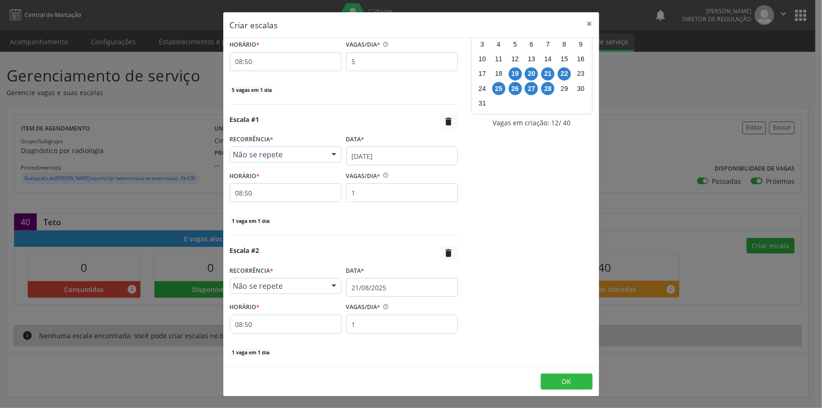
scroll to position [0, 0]
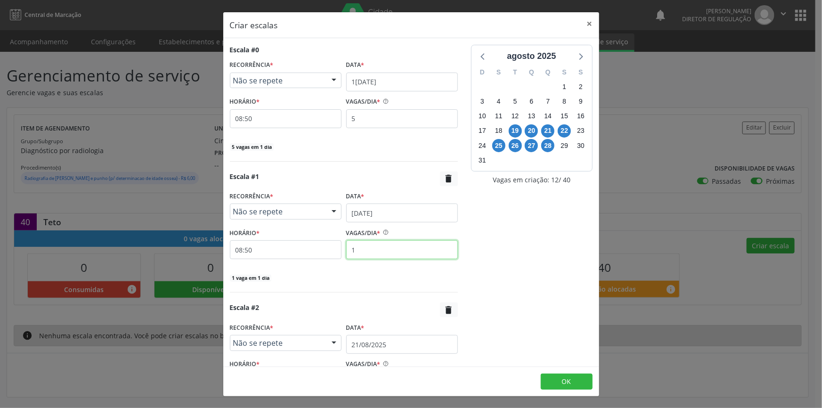
drag, startPoint x: 366, startPoint y: 249, endPoint x: 325, endPoint y: 248, distance: 41.5
click at [325, 248] on div "HORÁRIO * 08:50 VAGAS/DIA * 1" at bounding box center [343, 242] width 233 height 33
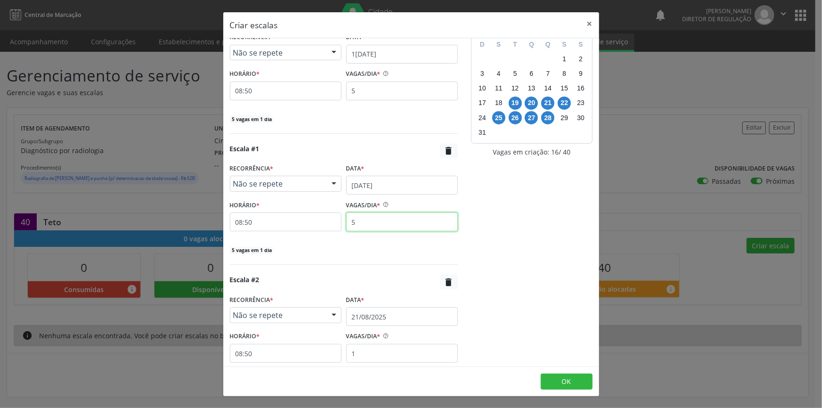
scroll to position [42, 0]
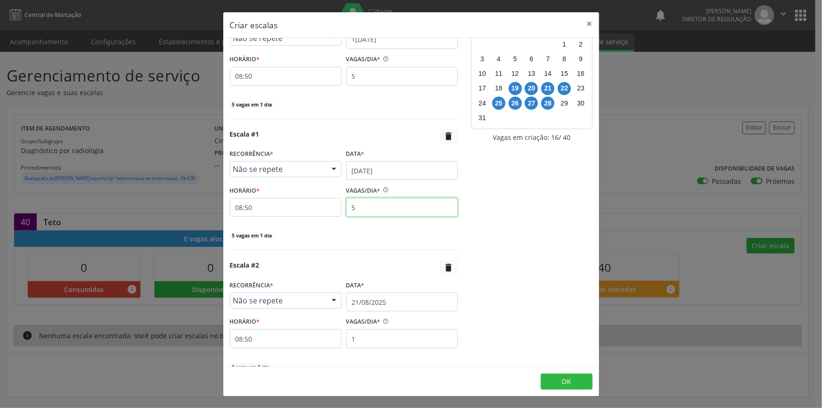
type input "5"
drag, startPoint x: 344, startPoint y: 339, endPoint x: 309, endPoint y: 332, distance: 35.0
click at [316, 337] on div "HORÁRIO * 08:50 VAGAS/DIA * 1" at bounding box center [343, 331] width 233 height 33
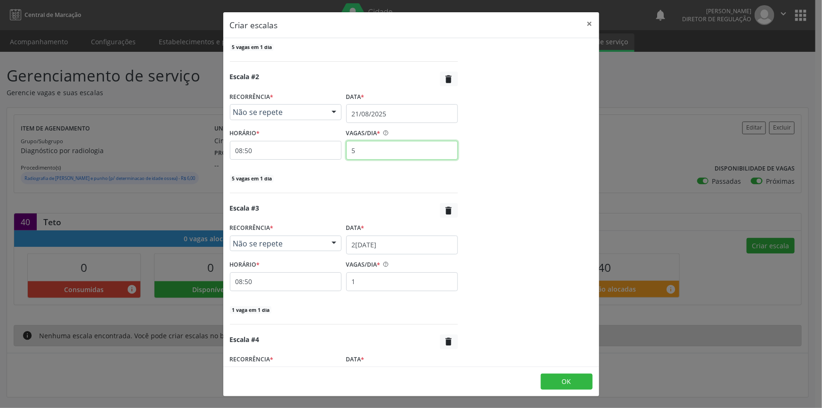
scroll to position [257, 0]
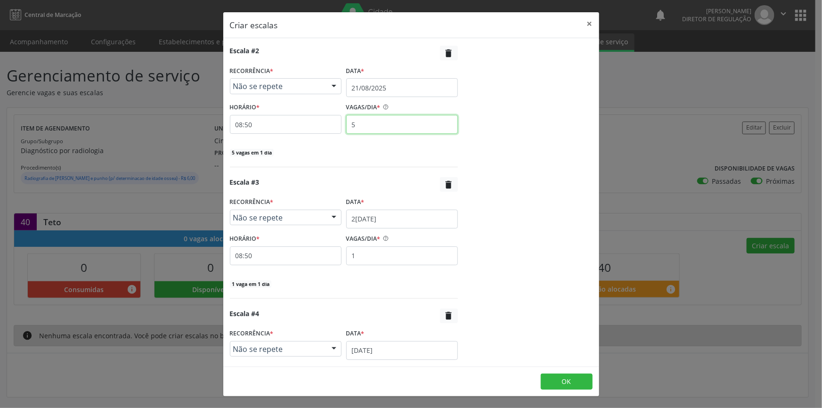
type input "5"
drag, startPoint x: 377, startPoint y: 252, endPoint x: 315, endPoint y: 245, distance: 63.0
click at [331, 248] on div "HORÁRIO * 08:50 VAGAS/DIA * 1" at bounding box center [343, 248] width 233 height 33
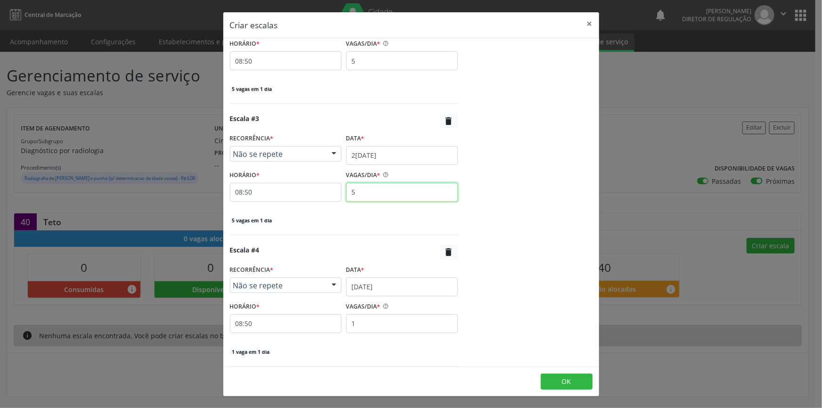
scroll to position [385, 0]
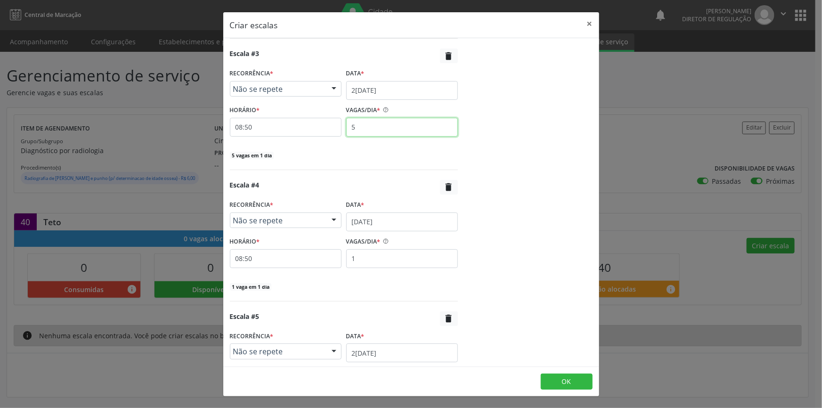
type input "5"
drag, startPoint x: 371, startPoint y: 253, endPoint x: 334, endPoint y: 250, distance: 36.4
click at [336, 250] on div "HORÁRIO * 08:50 VAGAS/DIA * 1" at bounding box center [343, 251] width 233 height 33
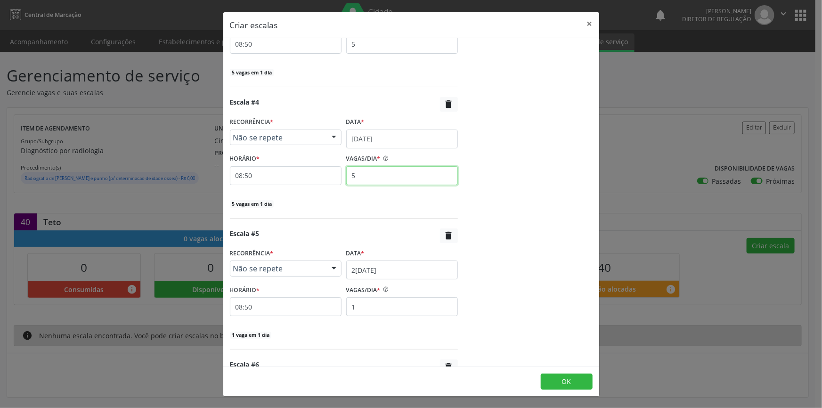
scroll to position [471, 0]
type input "5"
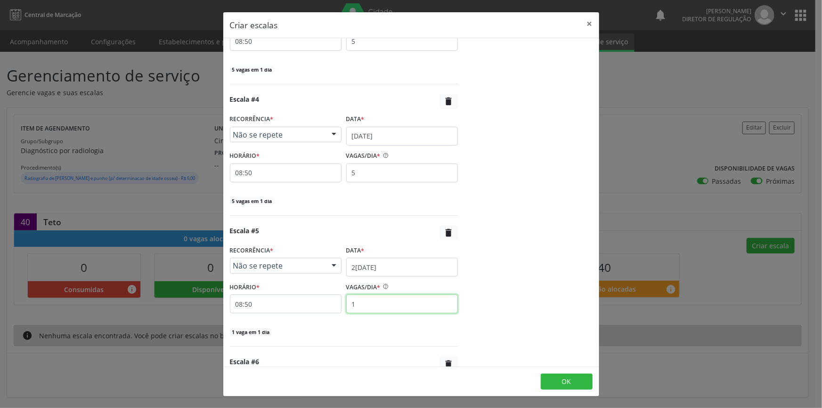
drag, startPoint x: 380, startPoint y: 300, endPoint x: 308, endPoint y: 292, distance: 71.5
click at [312, 296] on div "HORÁRIO * 08:50 VAGAS/DIA * 1" at bounding box center [343, 296] width 233 height 33
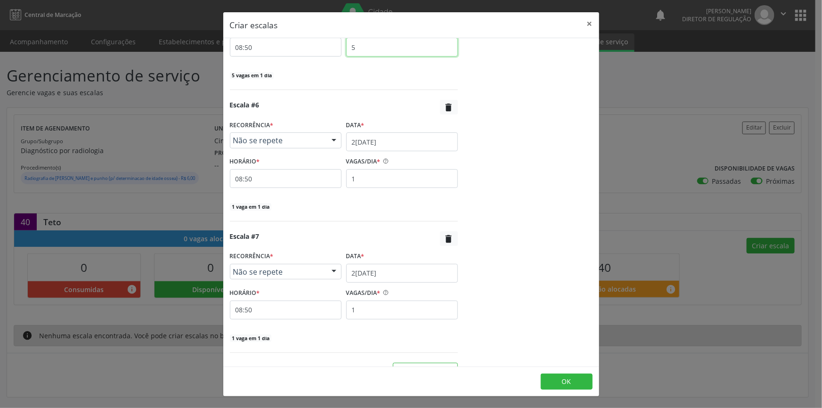
scroll to position [642, 0]
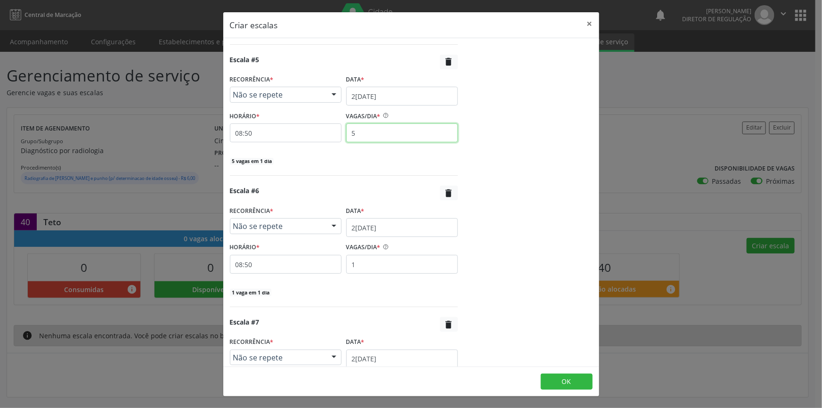
type input "5"
drag, startPoint x: 368, startPoint y: 259, endPoint x: 316, endPoint y: 255, distance: 52.4
click at [320, 256] on div "HORÁRIO * 08:50 VAGAS/DIA * 1" at bounding box center [343, 256] width 233 height 33
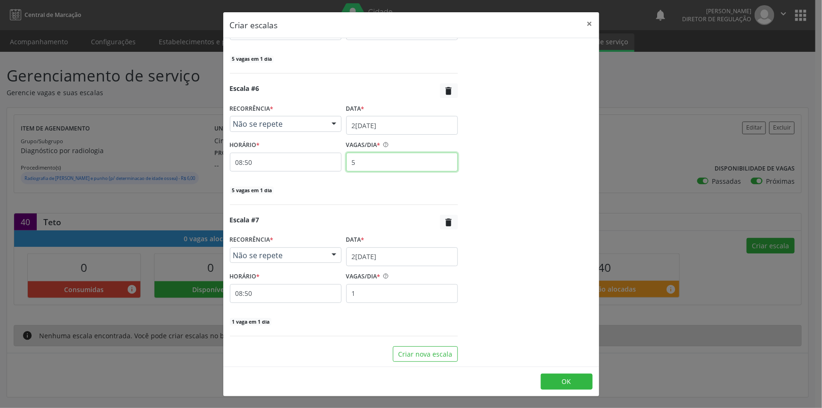
type input "5"
drag, startPoint x: 377, startPoint y: 290, endPoint x: 304, endPoint y: 285, distance: 73.1
click at [325, 290] on div "HORÁRIO * 08:50 VAGAS/DIA * 1" at bounding box center [343, 285] width 233 height 33
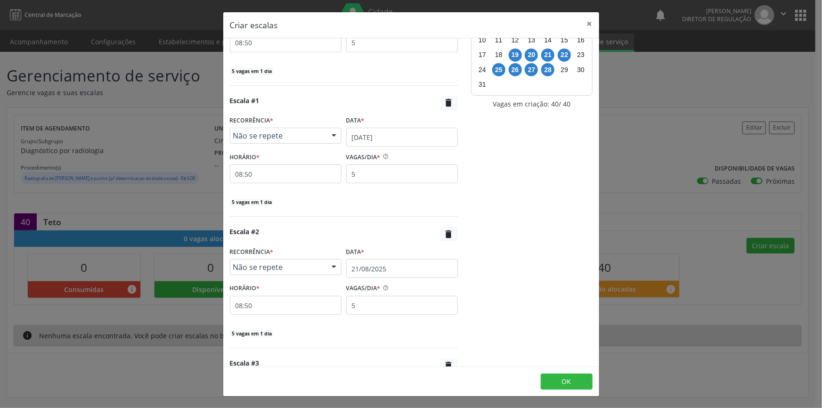
scroll to position [0, 0]
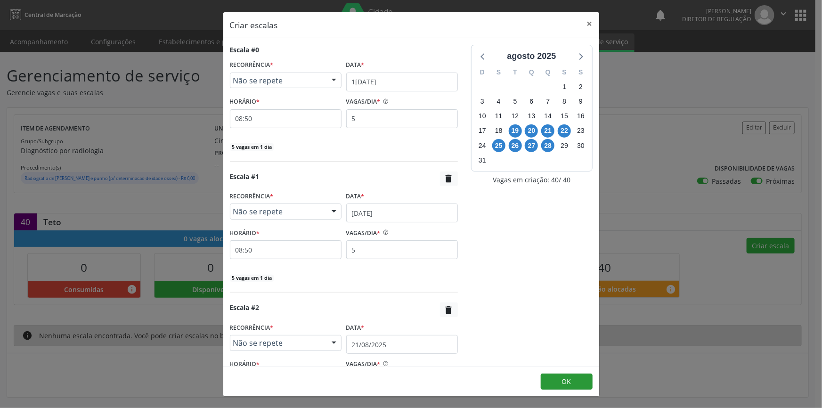
type input "5"
click at [565, 375] on button "OK" at bounding box center [567, 381] width 52 height 16
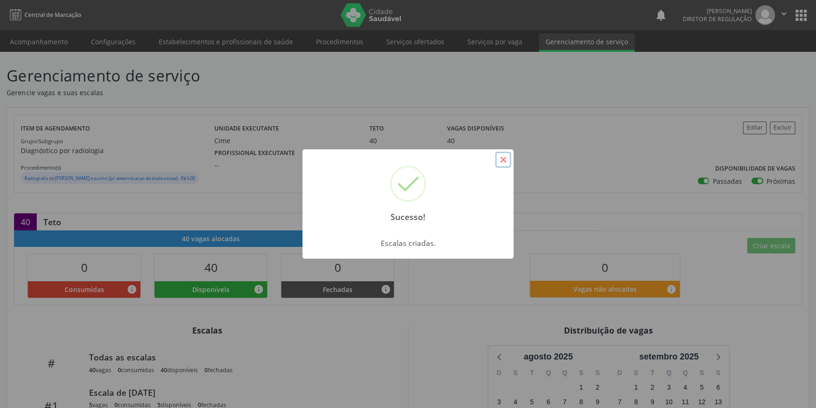
click at [501, 159] on button "×" at bounding box center [503, 160] width 16 height 16
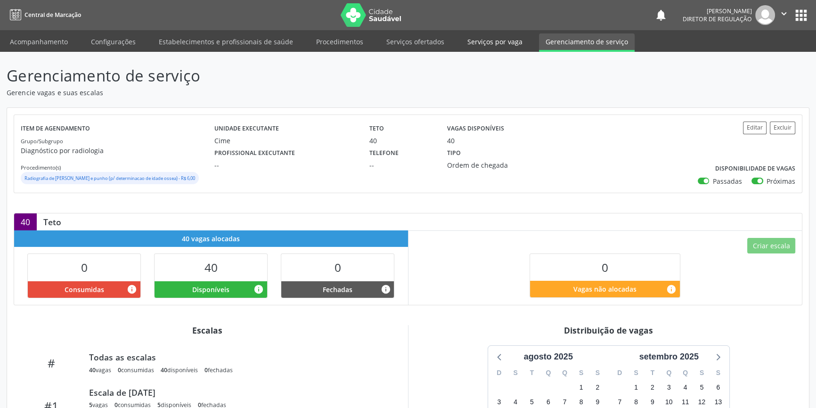
click at [479, 37] on link "Serviços por vaga" at bounding box center [495, 41] width 68 height 16
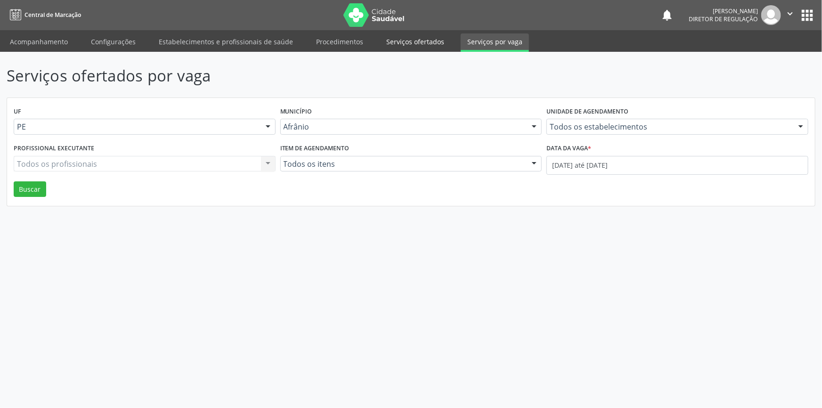
click at [397, 43] on link "Serviços ofertados" at bounding box center [415, 41] width 71 height 16
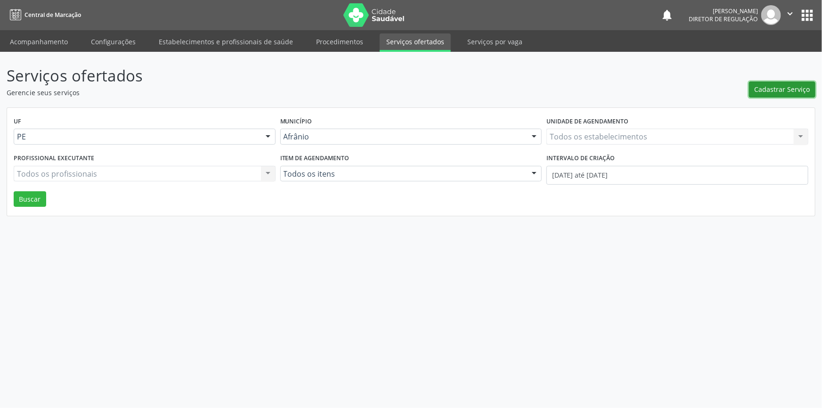
click at [797, 91] on span "Cadastrar Serviço" at bounding box center [782, 89] width 56 height 10
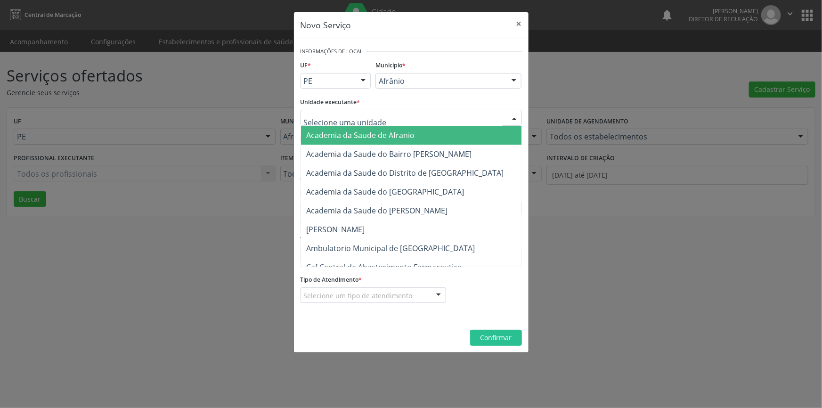
click at [462, 118] on div at bounding box center [410, 118] width 221 height 16
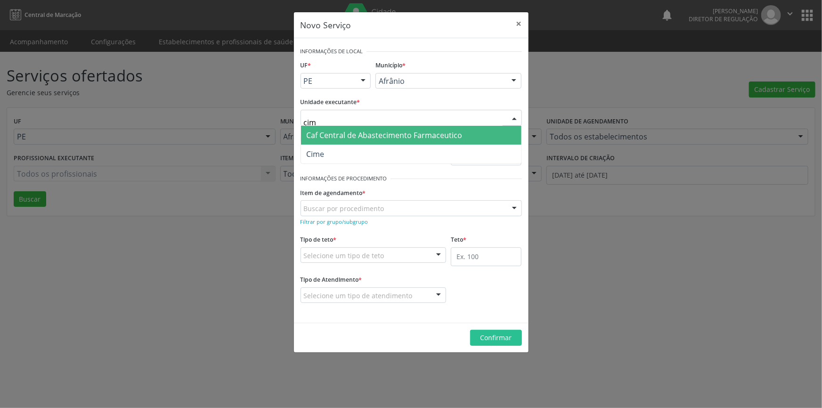
type input "cime"
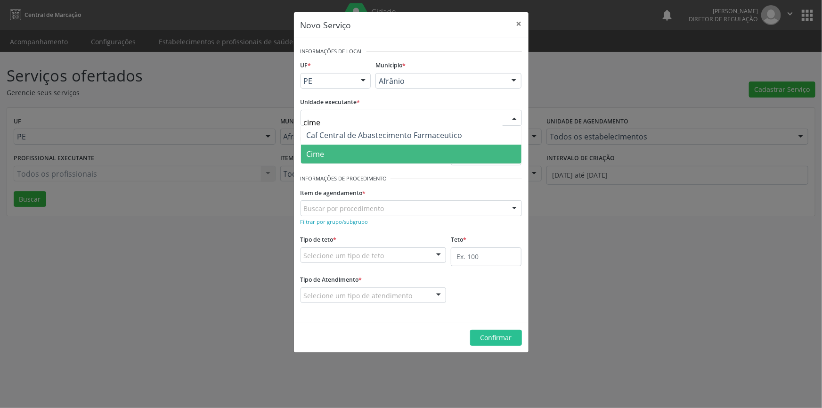
click at [318, 159] on span "Cime" at bounding box center [411, 154] width 220 height 19
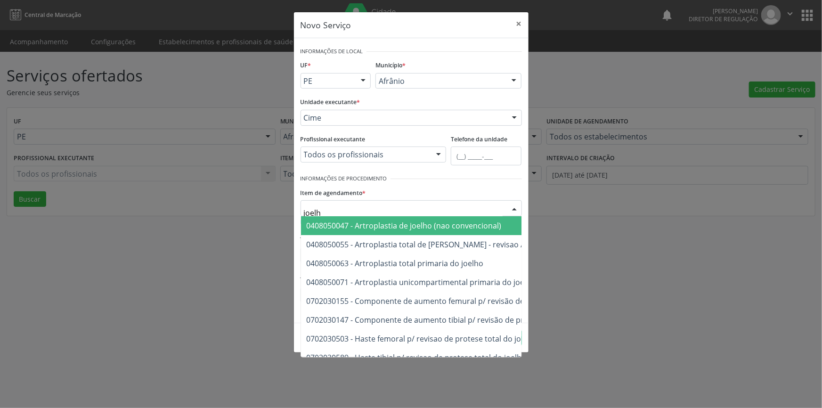
type input "joelho"
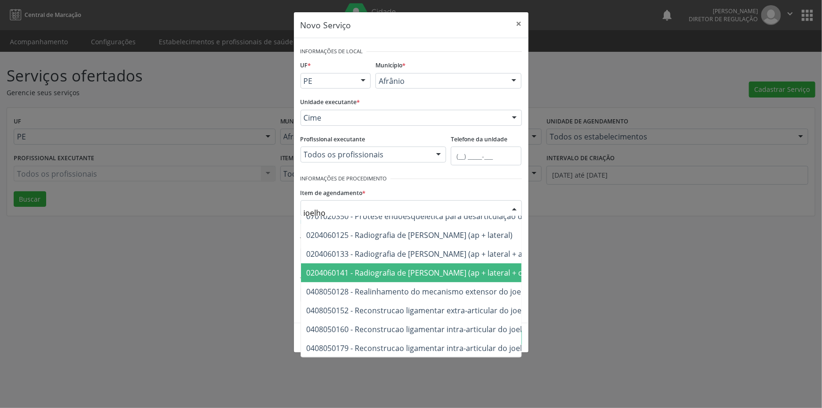
scroll to position [155, 0]
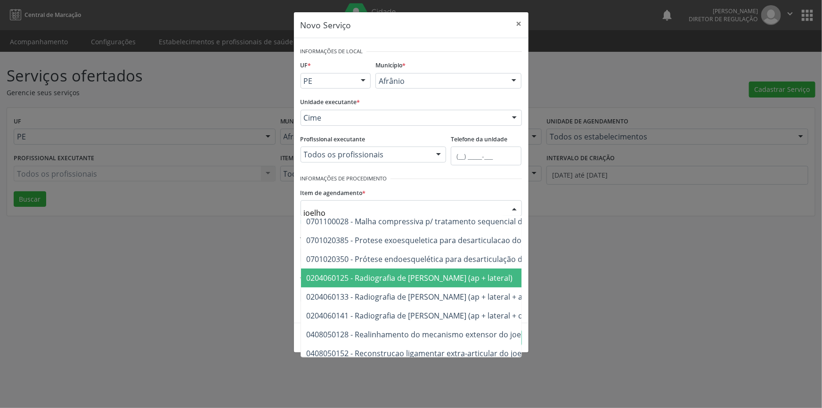
click at [400, 274] on span "0204060125 - Radiografia de [PERSON_NAME] (ap + lateral)" at bounding box center [410, 278] width 206 height 10
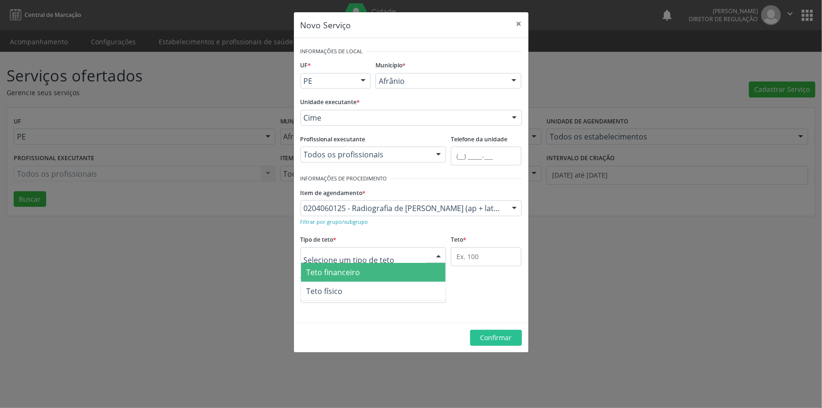
click at [382, 259] on div at bounding box center [373, 255] width 146 height 16
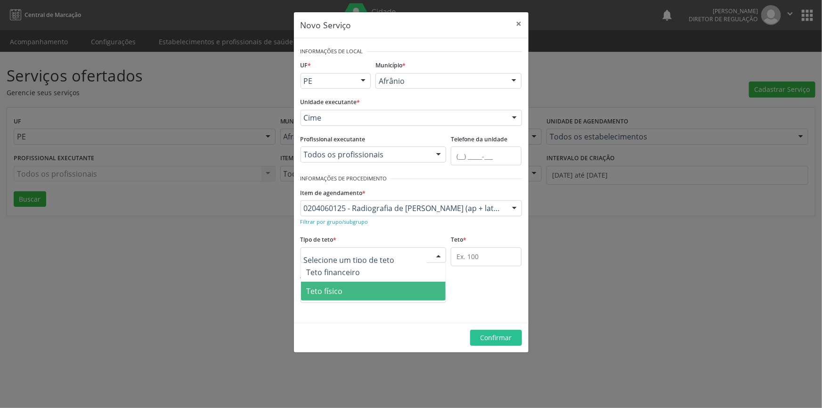
click at [352, 285] on span "Teto físico" at bounding box center [373, 291] width 145 height 19
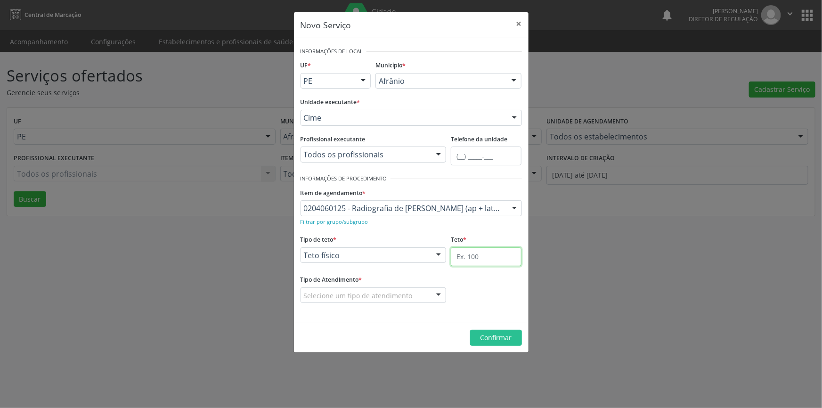
click at [478, 258] on input "text" at bounding box center [486, 256] width 71 height 19
type input "40"
click at [390, 302] on div "Selecione um tipo de atendimento Ordem de chegada Horário agendado Nenhum resul…" at bounding box center [373, 295] width 146 height 16
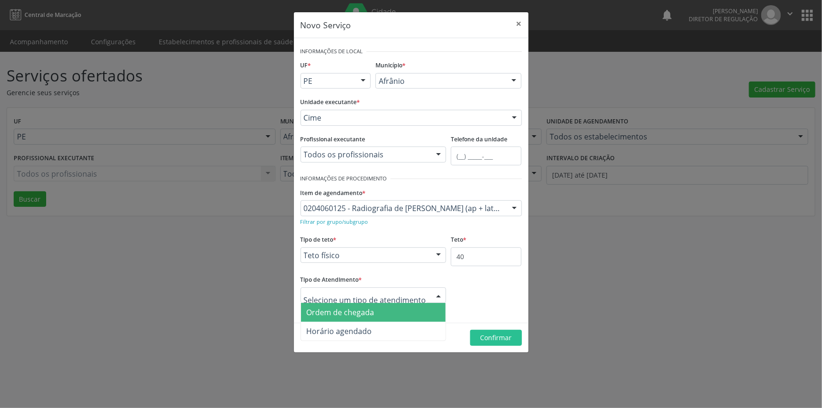
drag, startPoint x: 377, startPoint y: 316, endPoint x: 421, endPoint y: 319, distance: 44.9
click at [377, 316] on span "Ordem de chegada" at bounding box center [373, 312] width 145 height 19
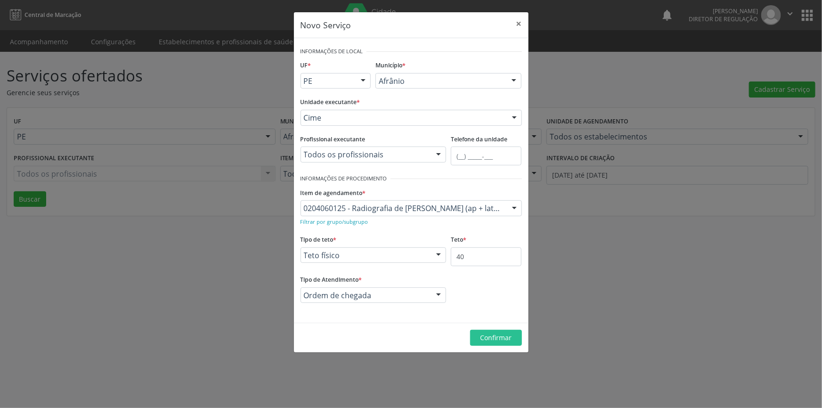
click at [501, 346] on footer "Confirmar" at bounding box center [411, 338] width 235 height 30
click at [496, 340] on span "Confirmar" at bounding box center [496, 337] width 32 height 9
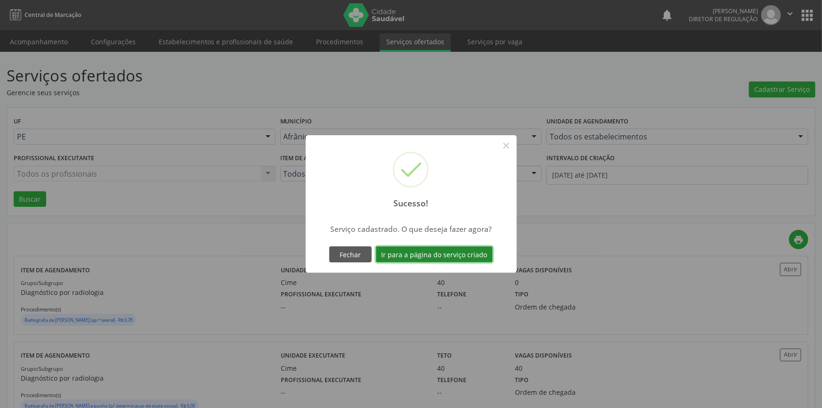
click at [454, 261] on button "Ir para a página do serviço criado" at bounding box center [434, 254] width 117 height 16
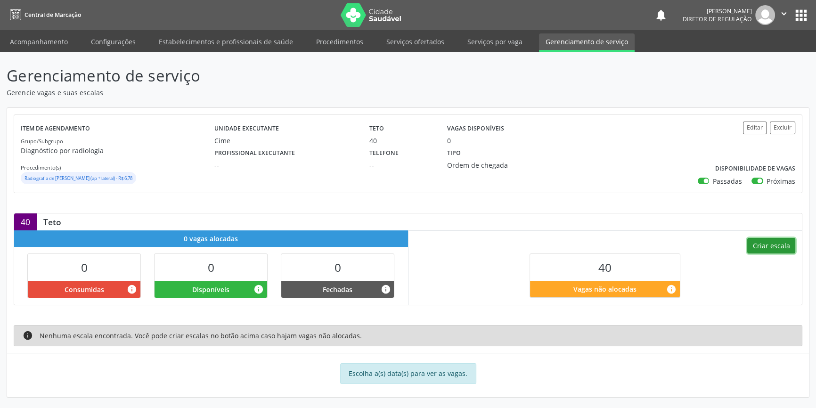
click at [786, 248] on button "Criar escala" at bounding box center [771, 246] width 48 height 16
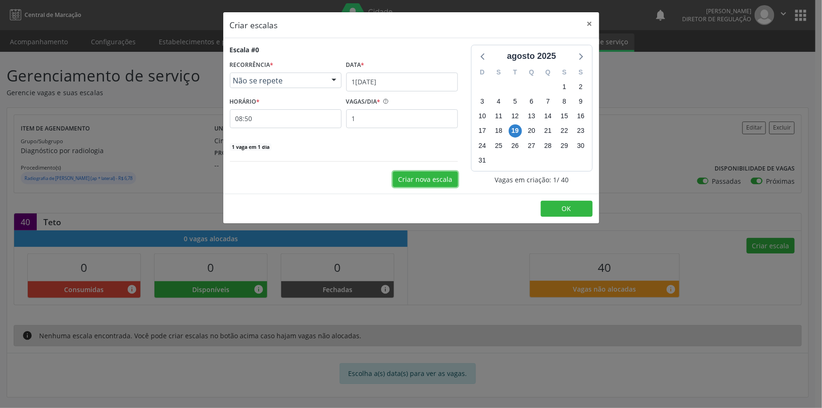
click at [420, 182] on button "Criar nova escala" at bounding box center [425, 179] width 65 height 16
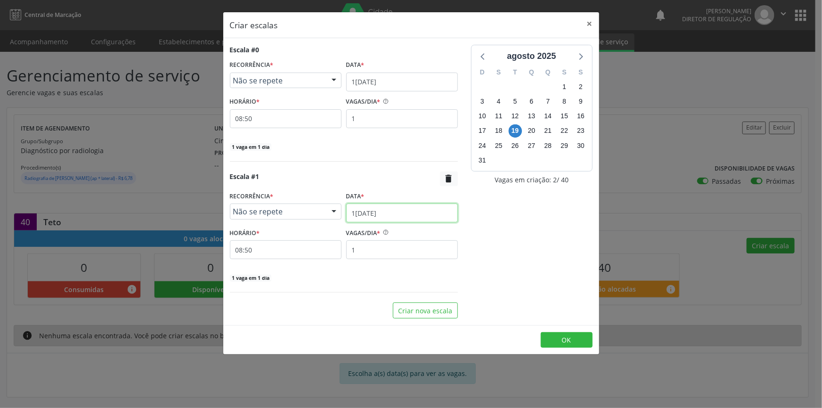
click at [408, 217] on input "1[DATE]" at bounding box center [402, 212] width 112 height 19
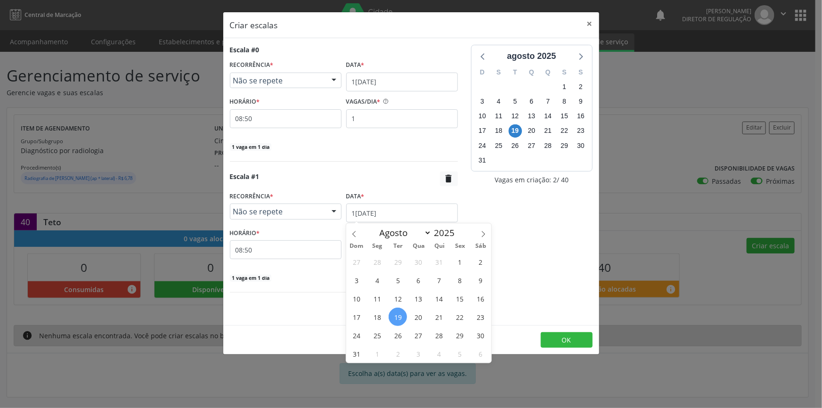
drag, startPoint x: 410, startPoint y: 319, endPoint x: 419, endPoint y: 315, distance: 9.9
click at [411, 319] on span "20" at bounding box center [418, 317] width 18 height 18
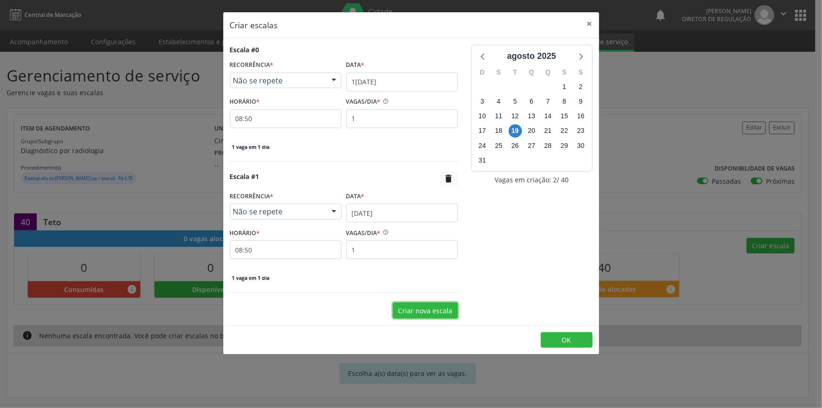
click at [437, 313] on button "Criar nova escala" at bounding box center [425, 310] width 65 height 16
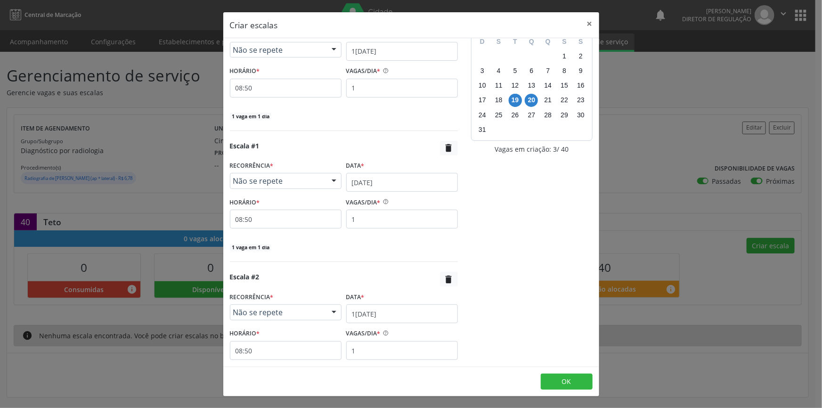
scroll to position [89, 0]
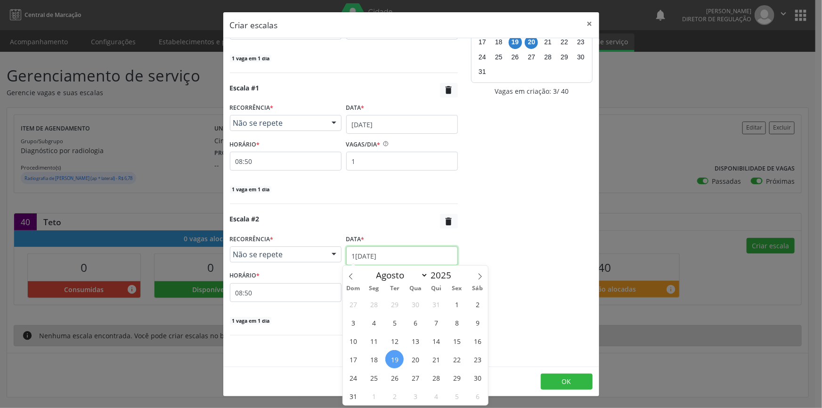
click at [397, 255] on input "1[DATE]" at bounding box center [402, 255] width 112 height 19
click at [437, 357] on span "21" at bounding box center [436, 359] width 18 height 18
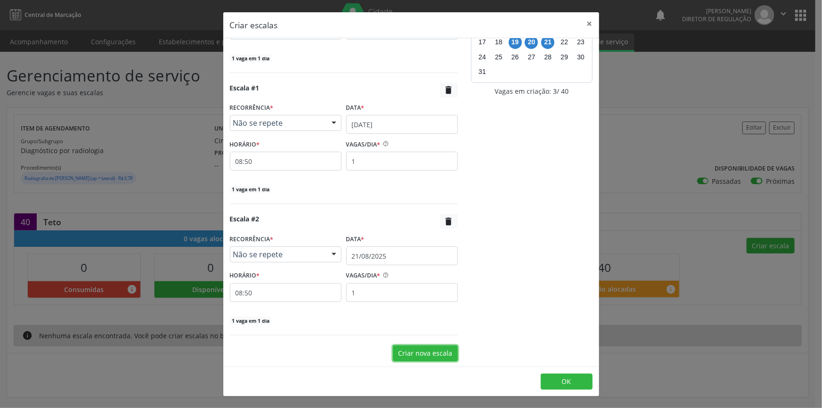
click at [410, 353] on button "Criar nova escala" at bounding box center [425, 353] width 65 height 16
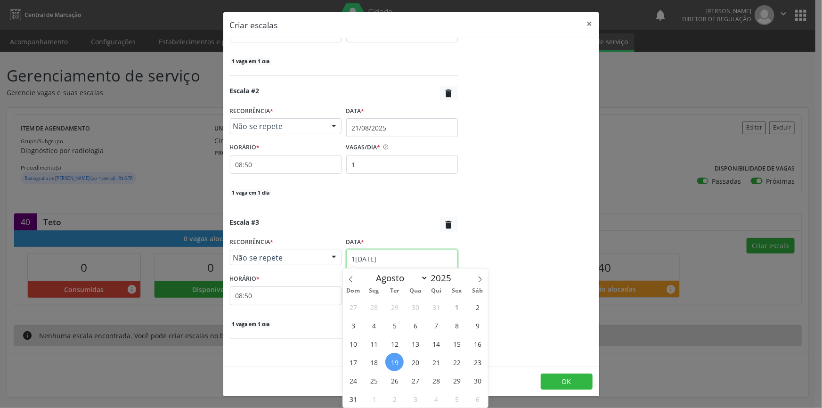
click at [382, 254] on input "1[DATE]" at bounding box center [402, 259] width 112 height 19
click at [454, 358] on span "22" at bounding box center [456, 362] width 18 height 18
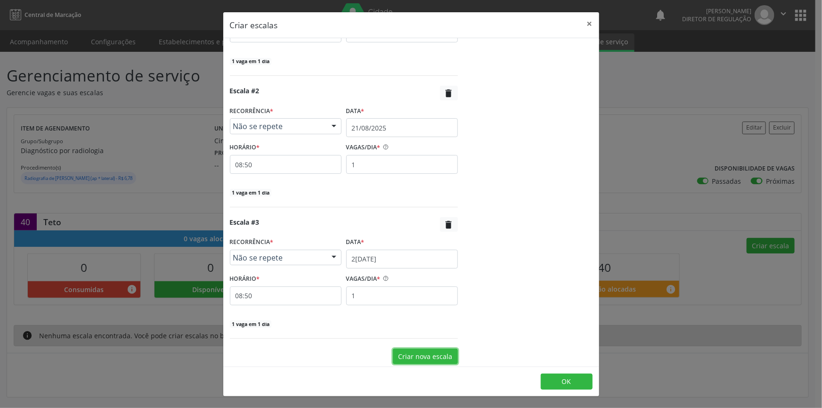
click at [409, 352] on button "Criar nova escala" at bounding box center [425, 356] width 65 height 16
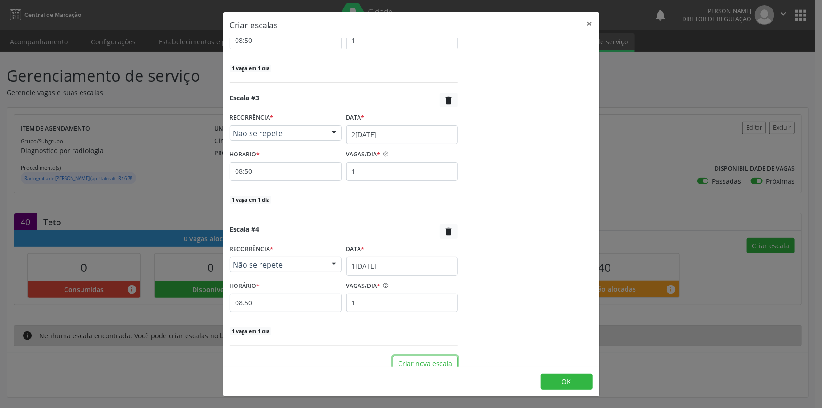
scroll to position [345, 0]
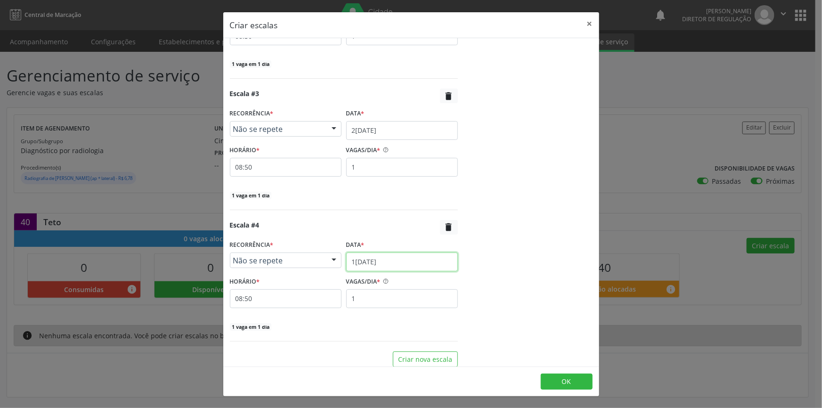
click at [393, 255] on input "1[DATE]" at bounding box center [402, 261] width 112 height 19
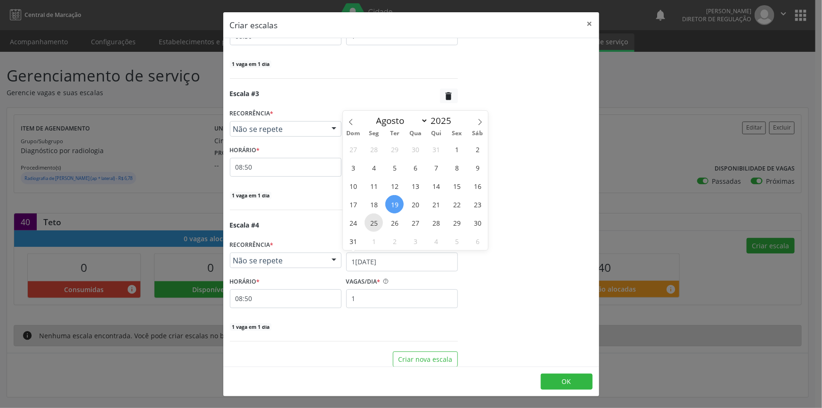
click at [373, 218] on span "25" at bounding box center [374, 222] width 18 height 18
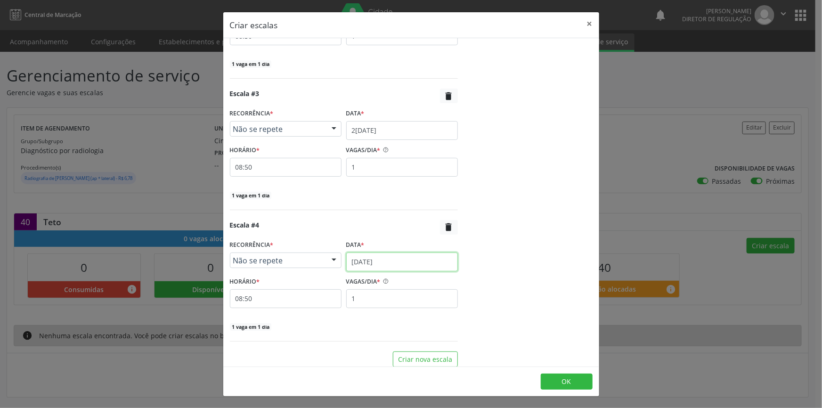
click at [390, 254] on input "[DATE]" at bounding box center [402, 261] width 112 height 19
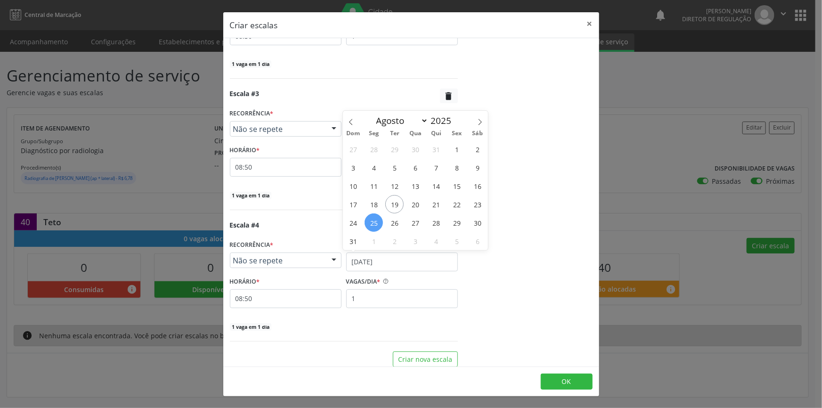
click at [548, 284] on div "a[DATE] D S T Q Q S S 27 28 29 30 31 1 2 3 4 5 6 7 8 9 10 11 12 13 14 15 16 17 …" at bounding box center [531, 33] width 135 height 667
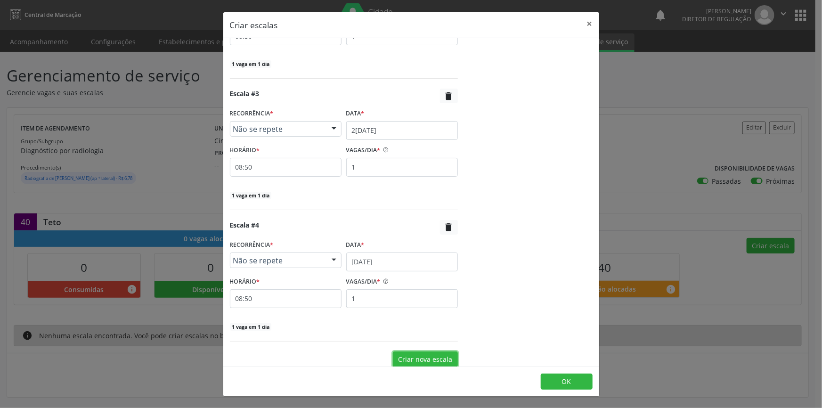
click at [427, 351] on button "Criar nova escala" at bounding box center [425, 359] width 65 height 16
select select "7"
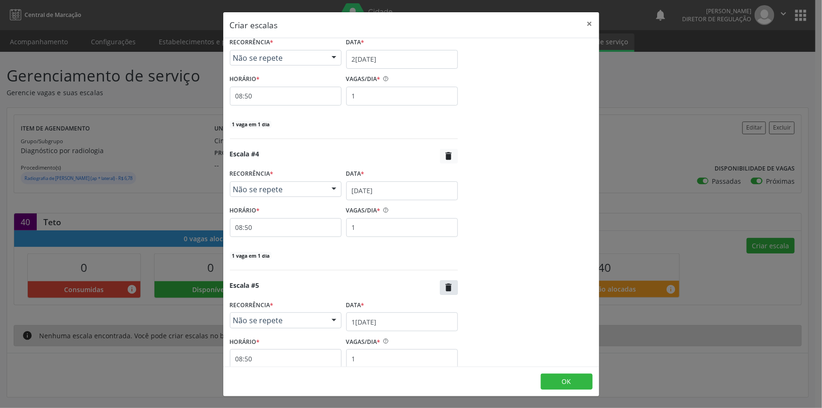
scroll to position [482, 0]
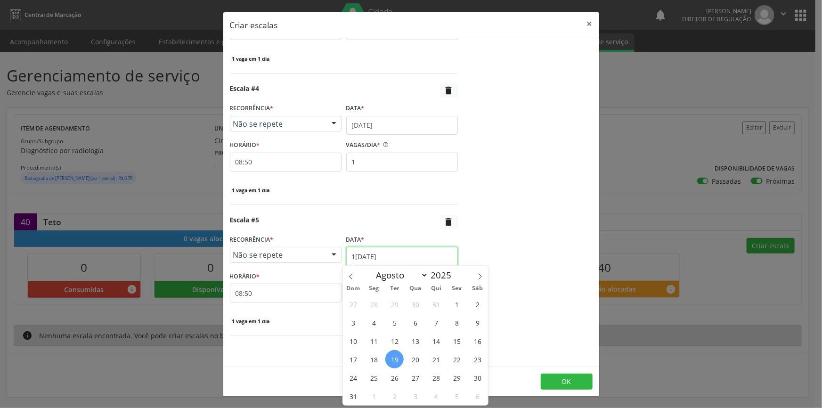
click at [385, 259] on input "1[DATE]" at bounding box center [402, 256] width 112 height 19
click at [395, 381] on span "26" at bounding box center [394, 377] width 18 height 18
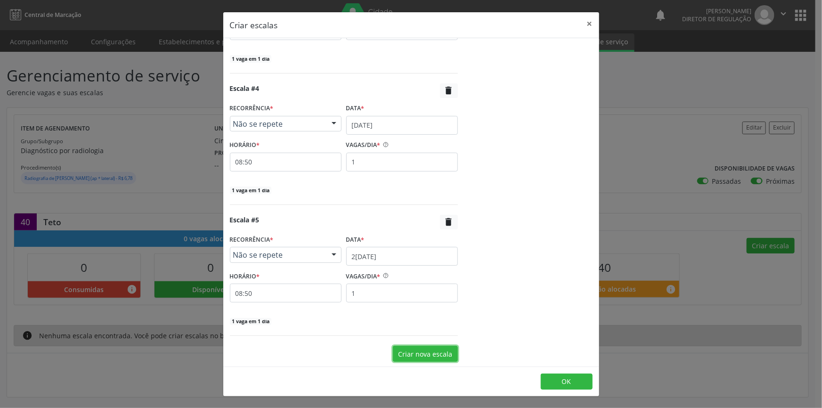
click at [418, 358] on button "Criar nova escala" at bounding box center [425, 354] width 65 height 16
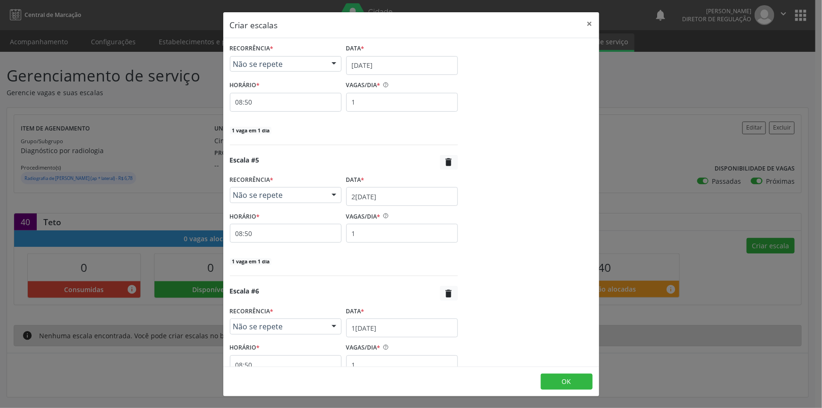
scroll to position [613, 0]
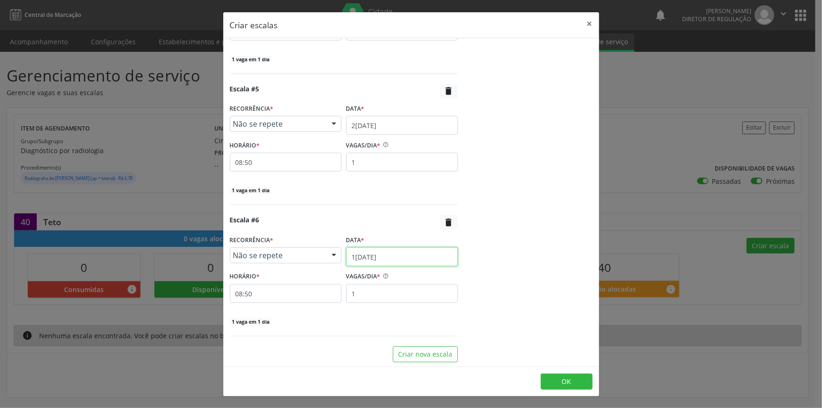
click at [380, 254] on input "1[DATE]" at bounding box center [402, 256] width 112 height 19
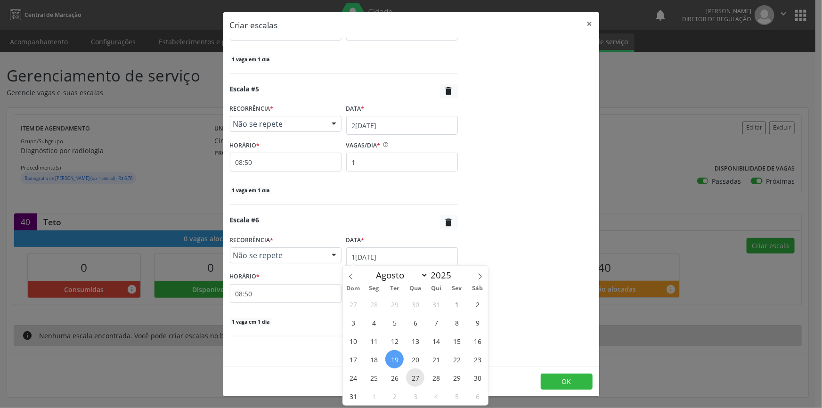
click at [416, 375] on span "27" at bounding box center [415, 377] width 18 height 18
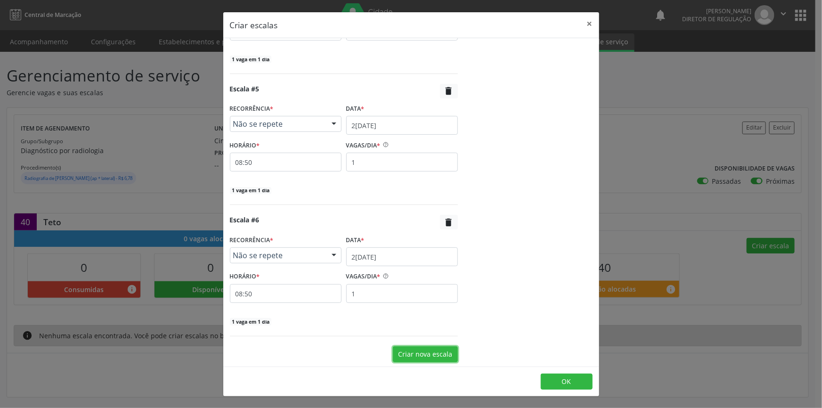
click at [415, 346] on button "Criar nova escala" at bounding box center [425, 354] width 65 height 16
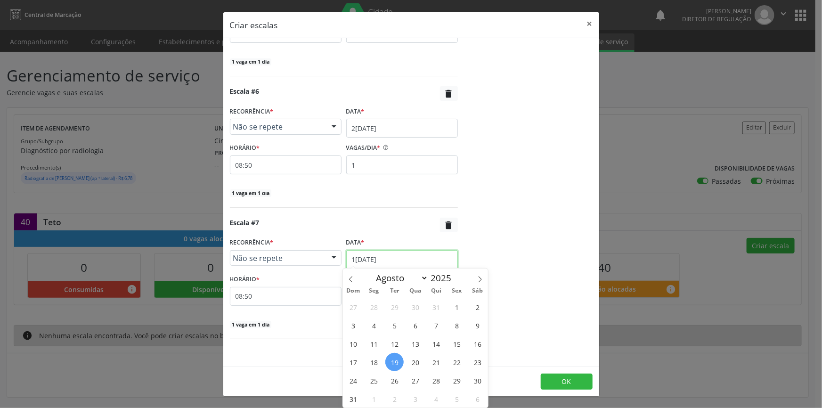
click at [391, 256] on input "1[DATE]" at bounding box center [402, 259] width 112 height 19
click at [435, 386] on span "28" at bounding box center [436, 380] width 18 height 18
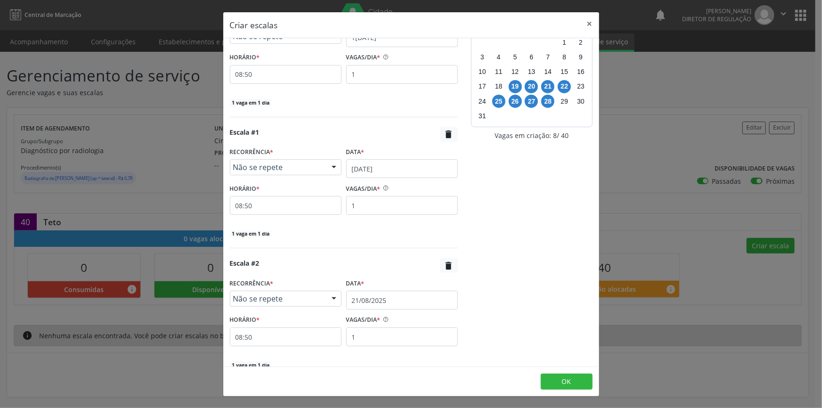
scroll to position [0, 0]
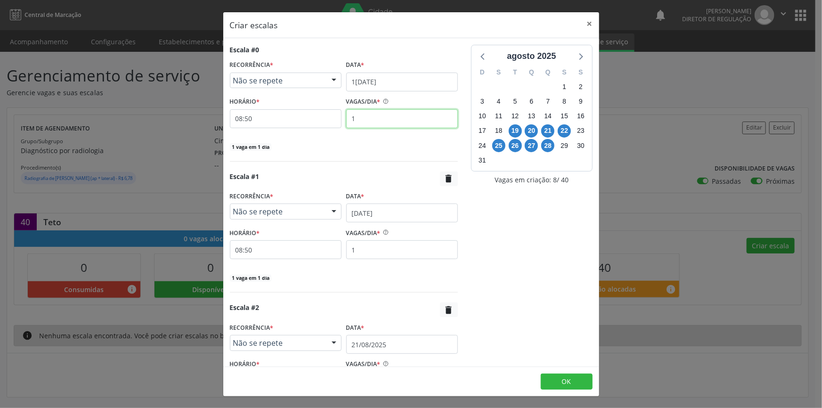
drag, startPoint x: 365, startPoint y: 127, endPoint x: 300, endPoint y: 117, distance: 66.6
click at [300, 117] on div "HORÁRIO * 08:50 VAGAS/DIA * 1" at bounding box center [343, 111] width 233 height 33
type input "5"
drag, startPoint x: 360, startPoint y: 245, endPoint x: 337, endPoint y: 245, distance: 23.6
click at [337, 245] on div "HORÁRIO * 08:50 VAGAS/DIA * 1" at bounding box center [343, 242] width 233 height 33
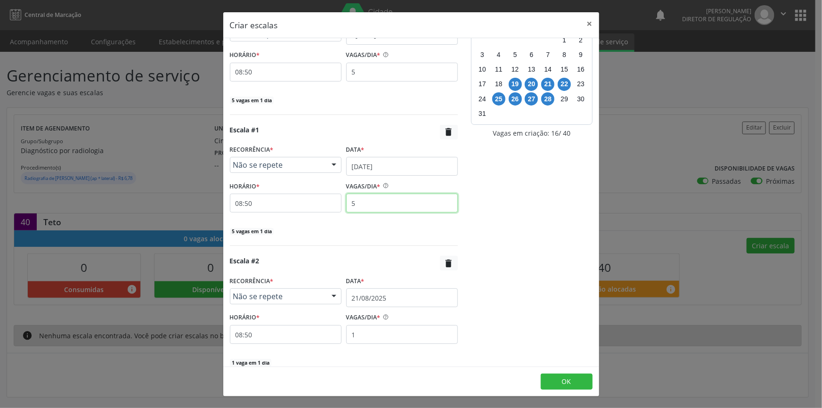
scroll to position [85, 0]
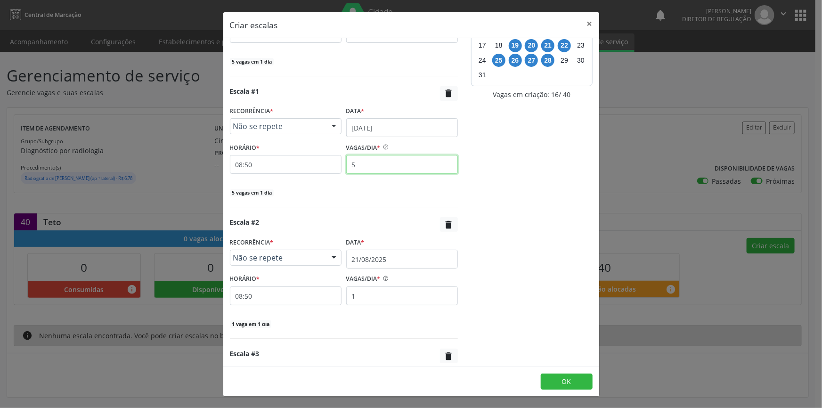
type input "5"
drag, startPoint x: 367, startPoint y: 295, endPoint x: 318, endPoint y: 292, distance: 48.6
click at [323, 292] on div "HORÁRIO * 08:50 VAGAS/DIA * 1" at bounding box center [343, 288] width 233 height 33
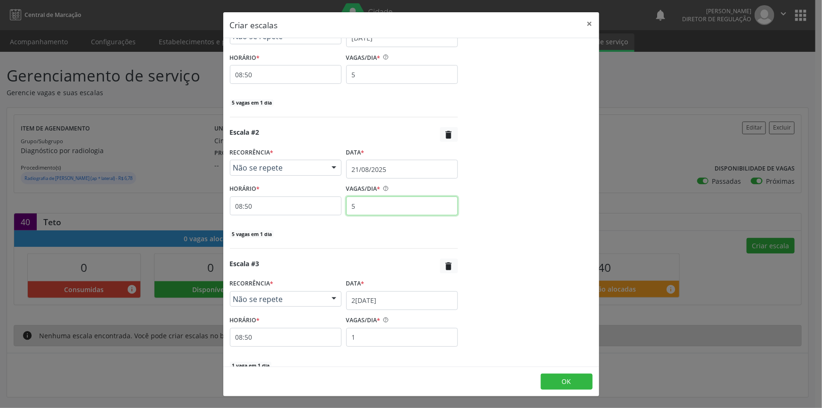
scroll to position [257, 0]
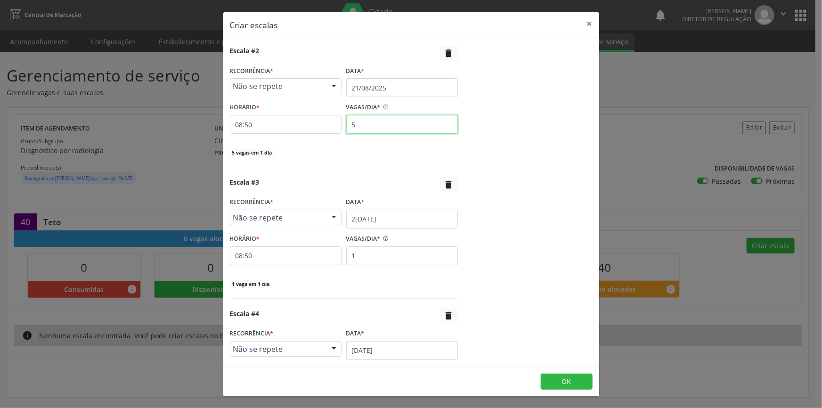
type input "5"
drag, startPoint x: 381, startPoint y: 254, endPoint x: 299, endPoint y: 251, distance: 82.9
click at [302, 252] on div "HORÁRIO * 08:50 VAGAS/DIA * 1" at bounding box center [343, 248] width 233 height 33
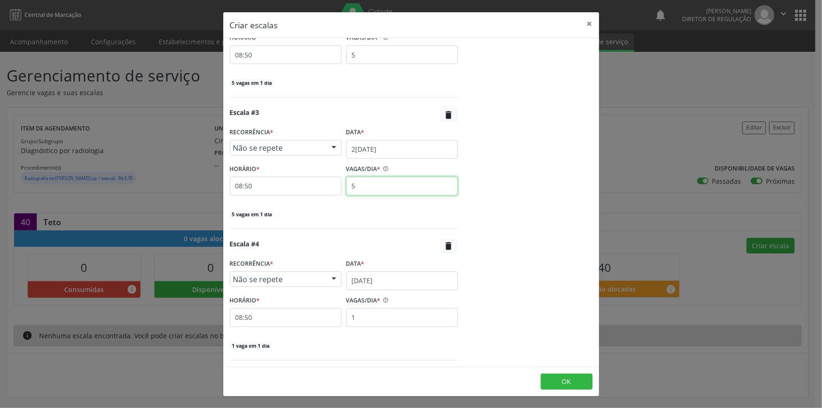
scroll to position [428, 0]
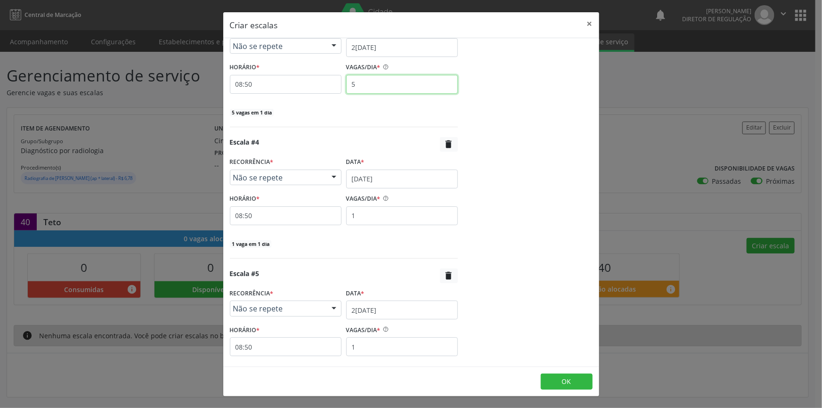
type input "5"
drag, startPoint x: 397, startPoint y: 218, endPoint x: 308, endPoint y: 205, distance: 90.3
click at [308, 206] on div "HORÁRIO * 08:50 VAGAS/DIA * 1" at bounding box center [343, 208] width 233 height 33
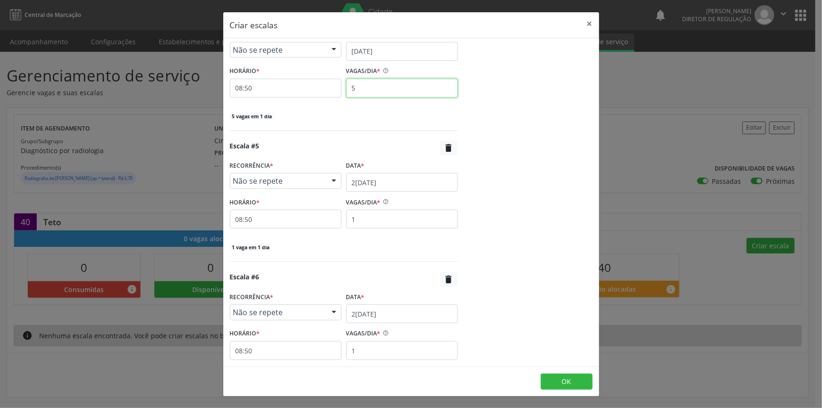
scroll to position [556, 0]
type input "5"
drag, startPoint x: 363, startPoint y: 215, endPoint x: 296, endPoint y: 212, distance: 66.9
click at [301, 213] on div "HORÁRIO * 08:50 VAGAS/DIA * 1" at bounding box center [343, 210] width 233 height 33
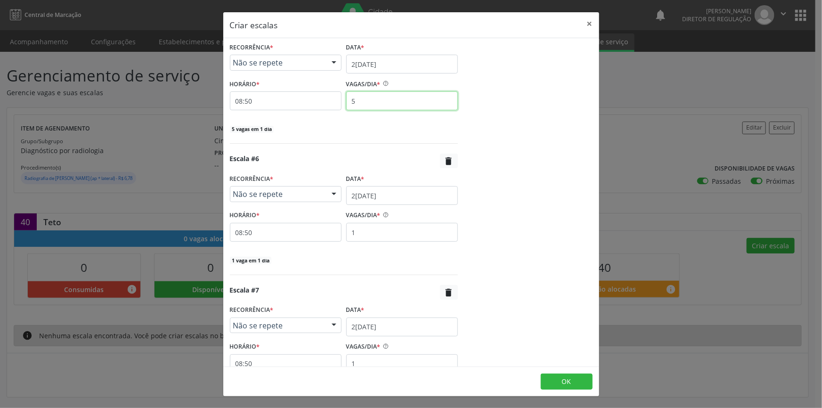
scroll to position [685, 0]
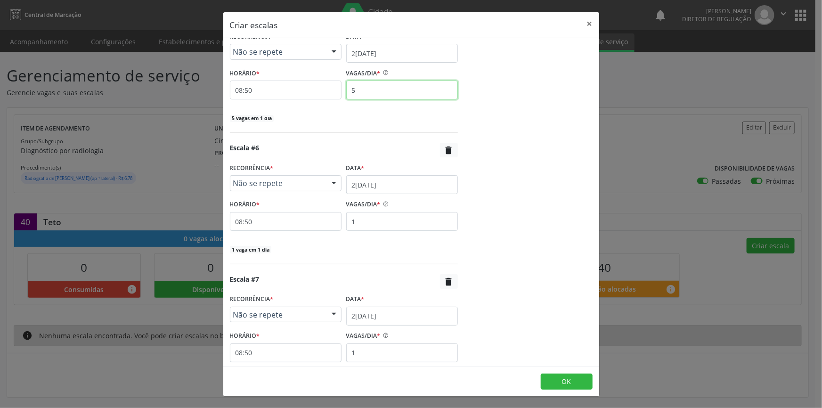
type input "5"
click at [213, 228] on div "Criar escalas × Escala #0 RECORRÊNCIA * Não se repete Não se repete Diário/Sema…" at bounding box center [411, 204] width 822 height 408
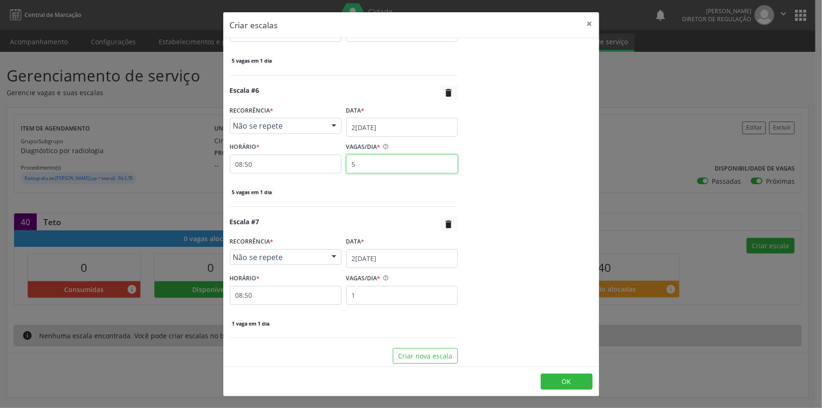
scroll to position [744, 0]
type input "5"
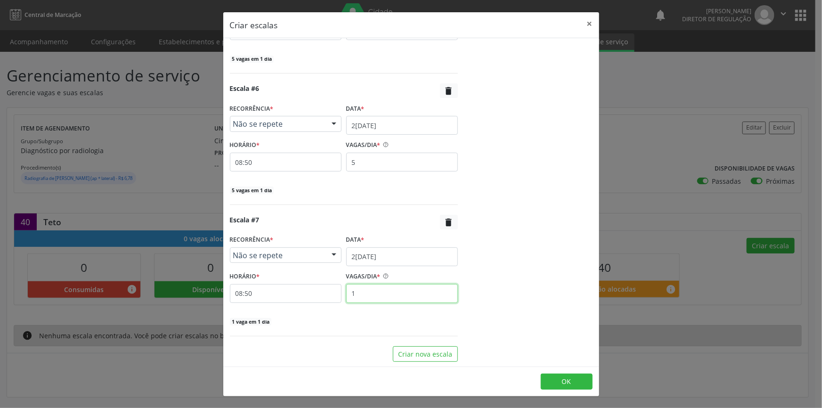
drag, startPoint x: 386, startPoint y: 294, endPoint x: 242, endPoint y: 284, distance: 144.9
click at [242, 284] on div "HORÁRIO * 08:50 VAGAS/DIA * 1" at bounding box center [343, 285] width 233 height 33
type input "5"
click at [575, 381] on button "OK" at bounding box center [567, 381] width 52 height 16
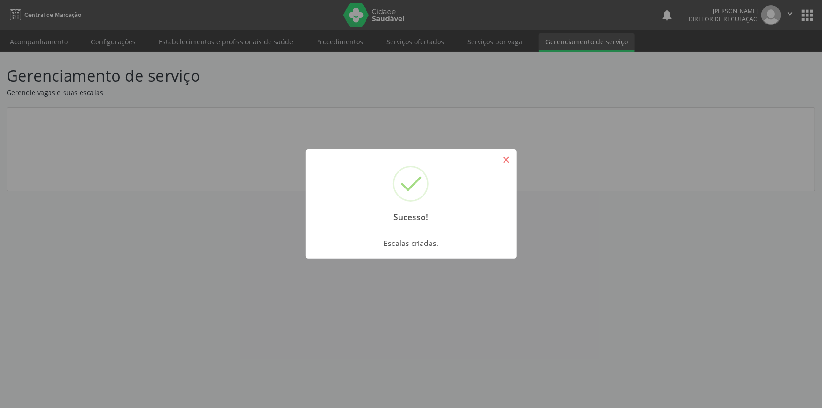
click at [505, 165] on button "×" at bounding box center [506, 160] width 16 height 16
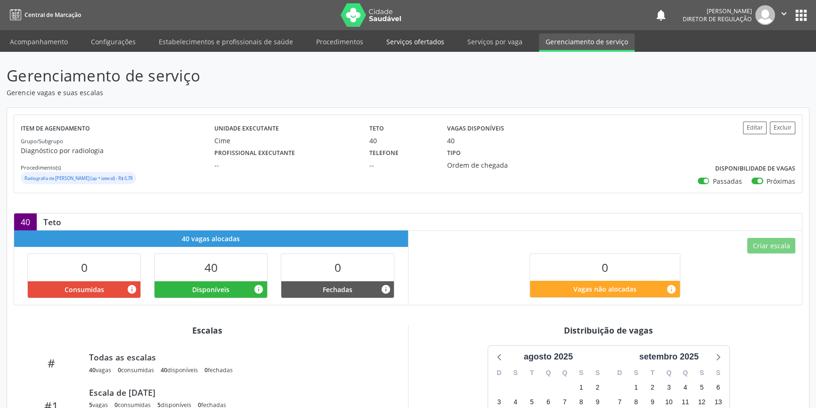
click at [394, 44] on link "Serviços ofertados" at bounding box center [415, 41] width 71 height 16
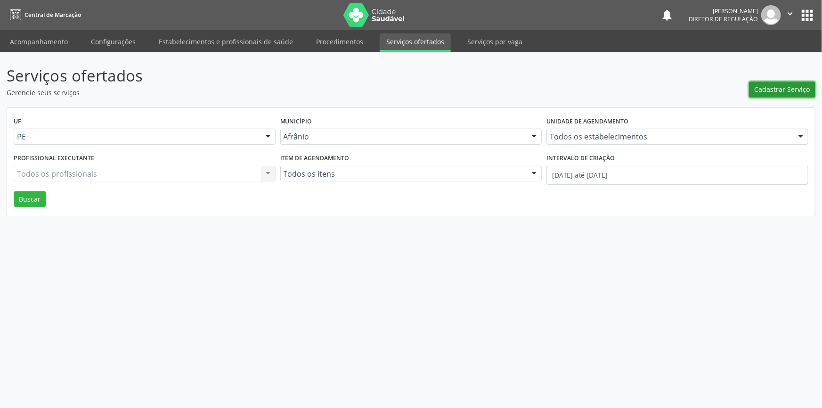
click at [777, 91] on span "Cadastrar Serviço" at bounding box center [782, 89] width 56 height 10
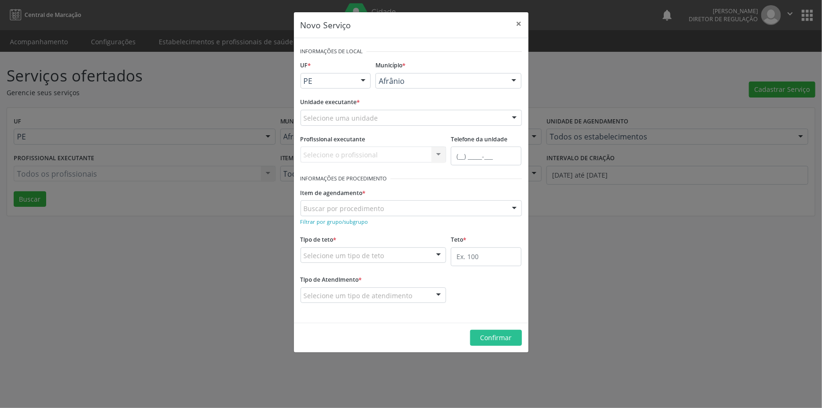
click at [397, 119] on div "Selecione uma unidade" at bounding box center [410, 118] width 221 height 16
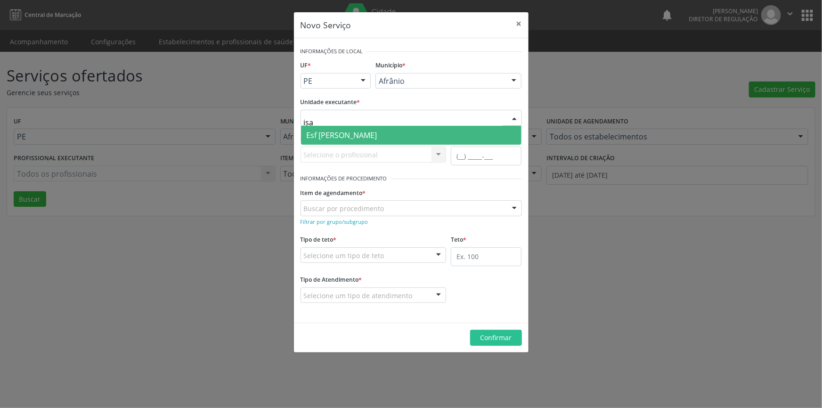
type input "isab"
click at [375, 129] on span "Esf [PERSON_NAME]" at bounding box center [411, 135] width 220 height 19
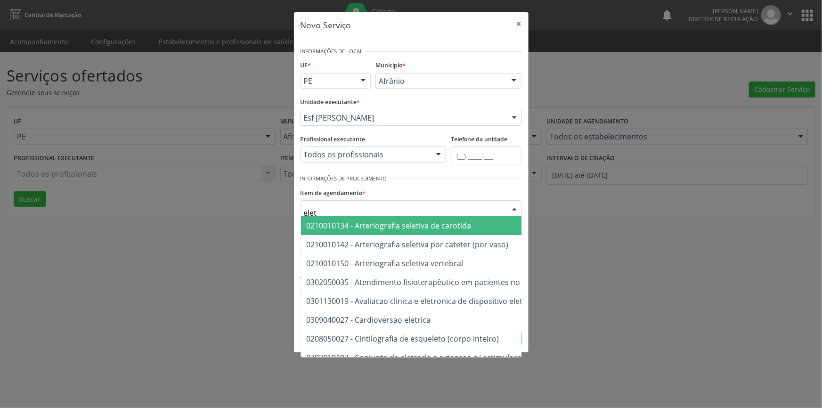
type input "eletr"
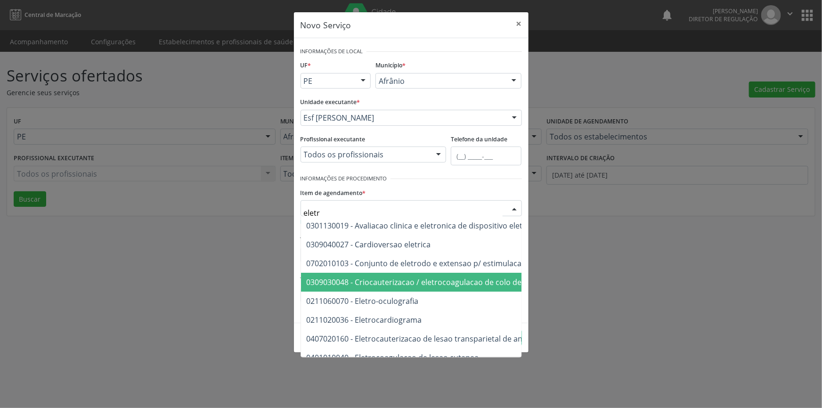
scroll to position [85, 0]
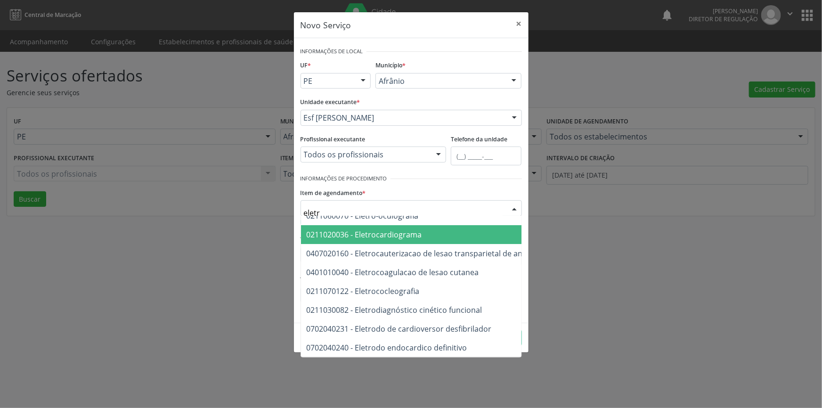
click at [402, 236] on span "0211020036 - Eletrocardiograma" at bounding box center [364, 234] width 115 height 10
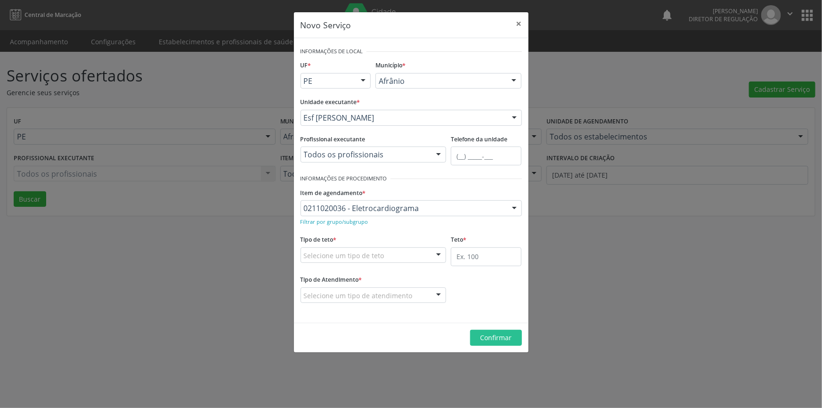
click at [386, 263] on fieldset "Tipo de teto * Selecione um tipo de teto Teto financeiro Teto físico Nenhum res…" at bounding box center [373, 251] width 146 height 37
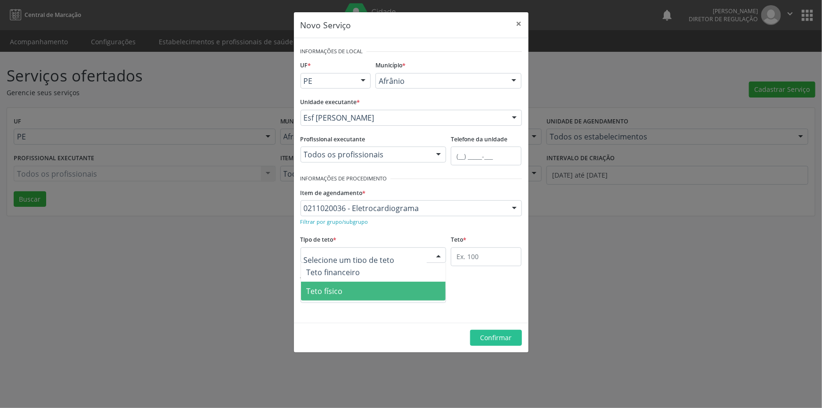
drag, startPoint x: 356, startPoint y: 286, endPoint x: 386, endPoint y: 272, distance: 33.9
click at [356, 286] on span "Teto físico" at bounding box center [373, 291] width 145 height 19
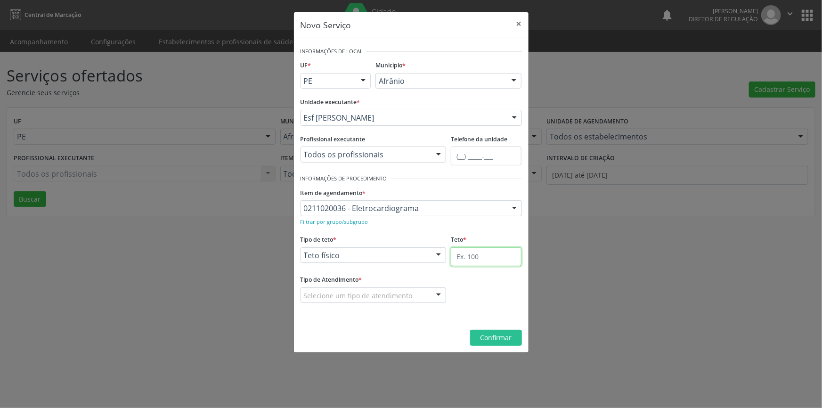
click at [470, 259] on input "text" at bounding box center [486, 256] width 71 height 19
type input "100"
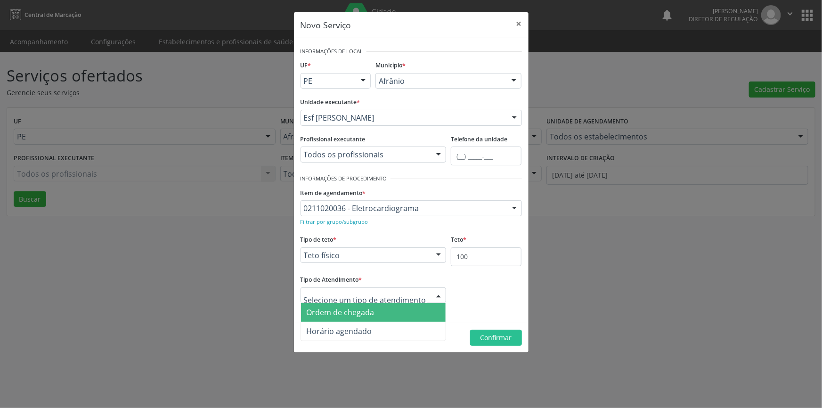
drag, startPoint x: 381, startPoint y: 309, endPoint x: 398, endPoint y: 311, distance: 16.6
click at [383, 309] on span "Ordem de chegada" at bounding box center [373, 312] width 145 height 19
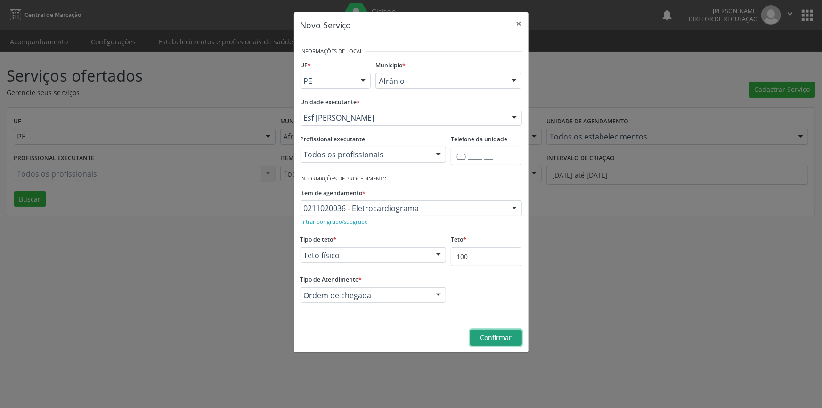
click at [486, 334] on span "Confirmar" at bounding box center [496, 337] width 32 height 9
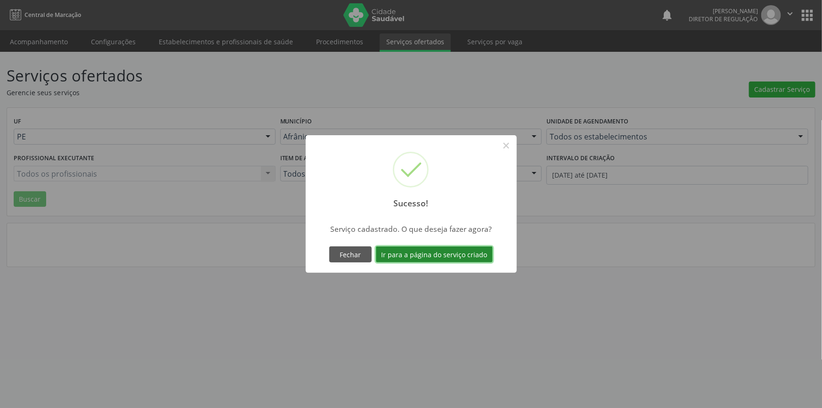
click at [465, 254] on button "Ir para a página do serviço criado" at bounding box center [434, 254] width 117 height 16
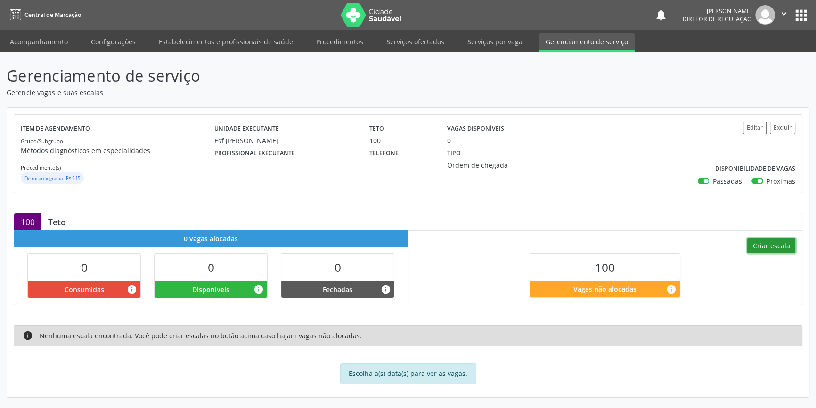
click at [755, 247] on button "Criar escala" at bounding box center [771, 246] width 48 height 16
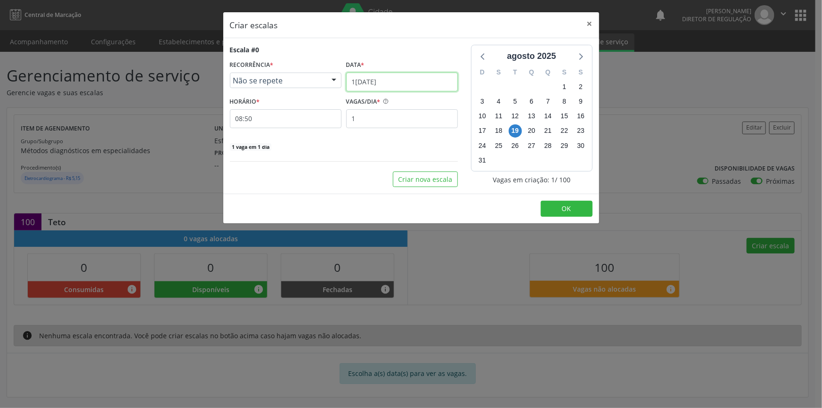
click at [402, 84] on input "1[DATE]" at bounding box center [402, 82] width 112 height 19
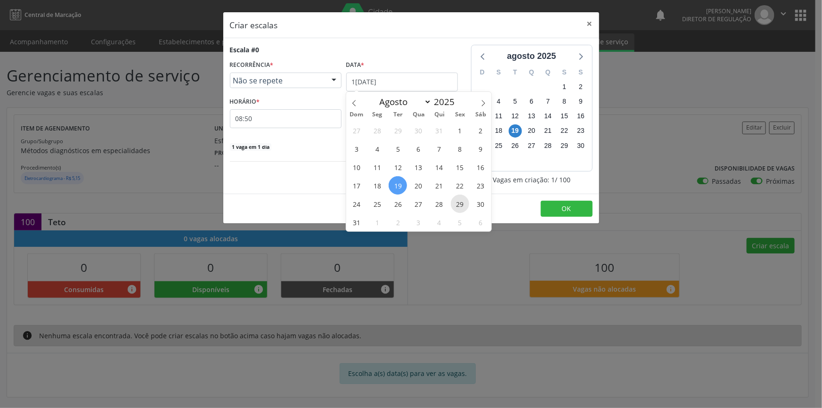
click at [463, 200] on span "29" at bounding box center [460, 203] width 18 height 18
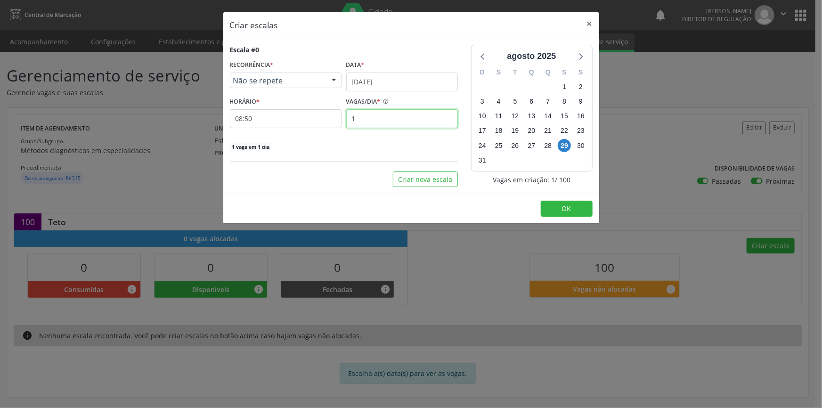
drag, startPoint x: 379, startPoint y: 120, endPoint x: 294, endPoint y: 106, distance: 85.9
click at [295, 107] on div "HORÁRIO * 08:50 VAGAS/DIA * 1" at bounding box center [343, 111] width 233 height 33
type input "20"
click at [429, 181] on button "Criar nova escala" at bounding box center [425, 179] width 65 height 16
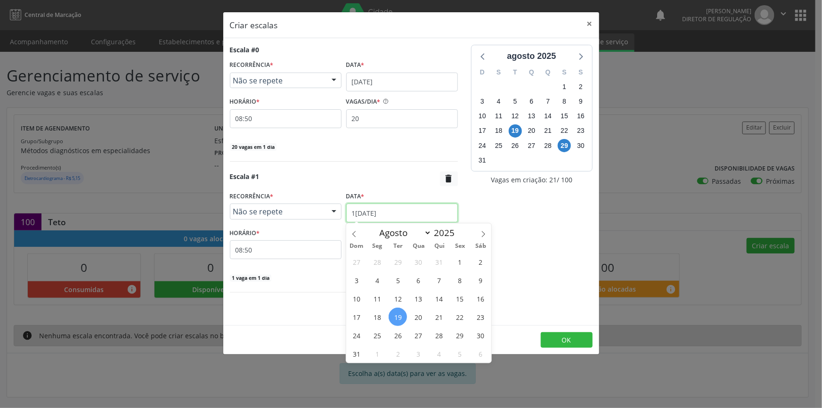
click at [404, 214] on input "1[DATE]" at bounding box center [402, 212] width 112 height 19
click at [462, 351] on span "5" at bounding box center [460, 353] width 18 height 18
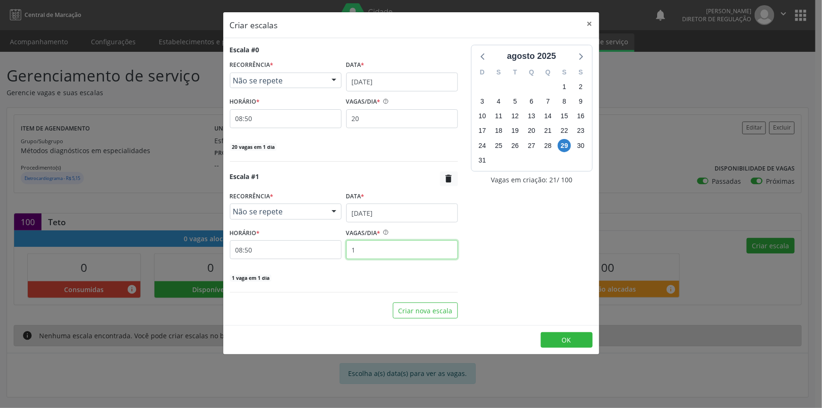
drag, startPoint x: 370, startPoint y: 247, endPoint x: 340, endPoint y: 244, distance: 30.7
click at [340, 244] on div "HORÁRIO * 08:50 VAGAS/DIA * 1" at bounding box center [343, 242] width 233 height 33
type input "20"
click at [421, 311] on button "Criar nova escala" at bounding box center [425, 310] width 65 height 16
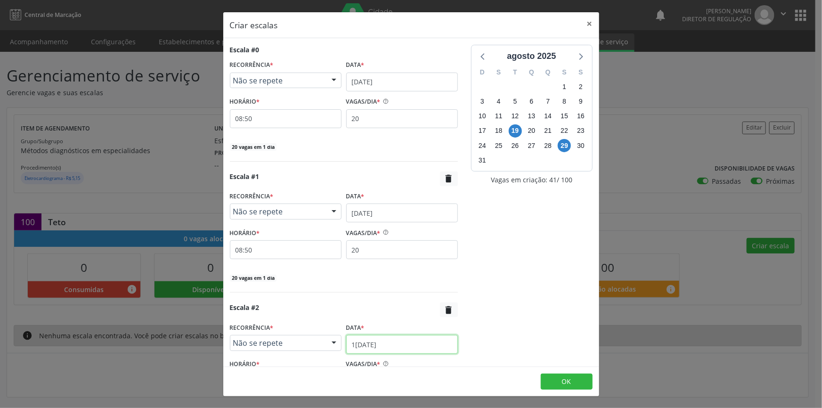
click at [408, 337] on input "1[DATE]" at bounding box center [402, 344] width 112 height 19
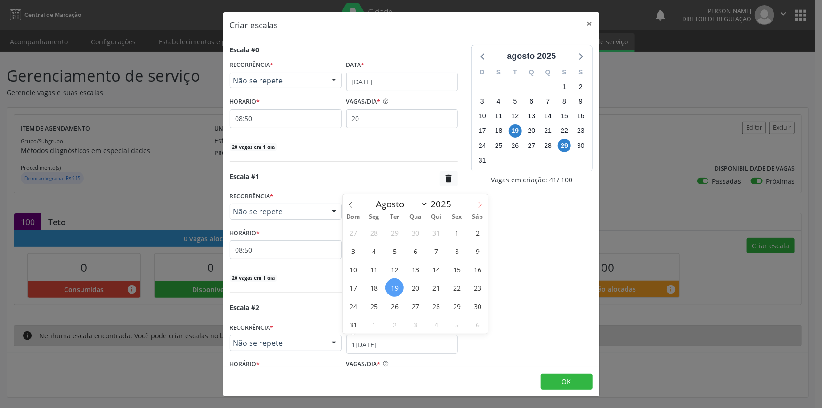
click at [477, 208] on span at bounding box center [480, 202] width 16 height 16
select select "8"
click at [459, 250] on span "12" at bounding box center [456, 251] width 18 height 18
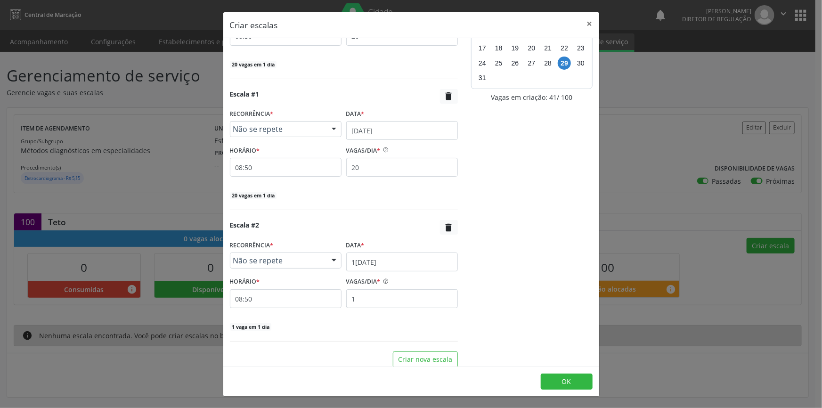
scroll to position [89, 0]
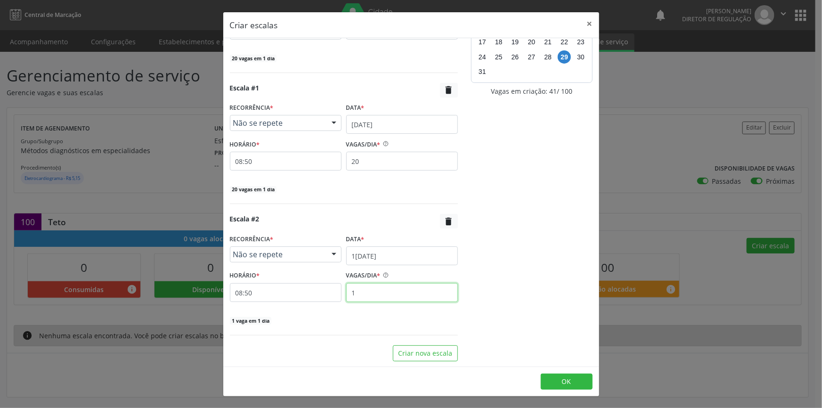
drag, startPoint x: 313, startPoint y: 290, endPoint x: 245, endPoint y: 282, distance: 68.3
click at [245, 282] on div "HORÁRIO * 08:50 VAGAS/DIA * 1" at bounding box center [343, 284] width 233 height 33
drag, startPoint x: 358, startPoint y: 294, endPoint x: 338, endPoint y: 293, distance: 20.7
click at [344, 294] on div "VAGAS/DIA * 5" at bounding box center [402, 284] width 116 height 33
type input "20"
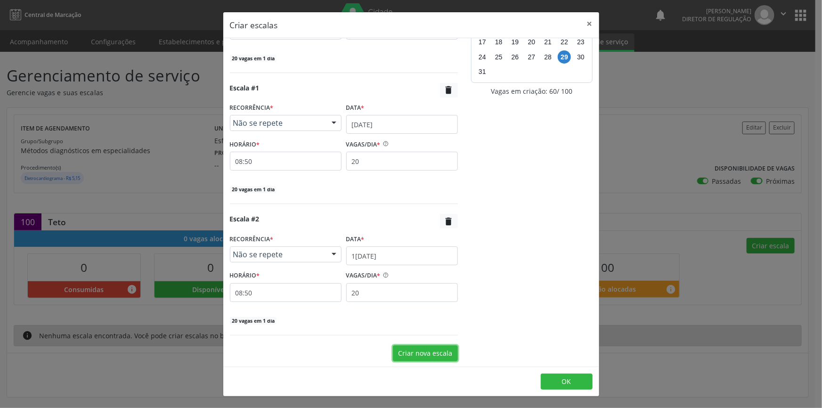
click at [407, 357] on button "Criar nova escala" at bounding box center [425, 353] width 65 height 16
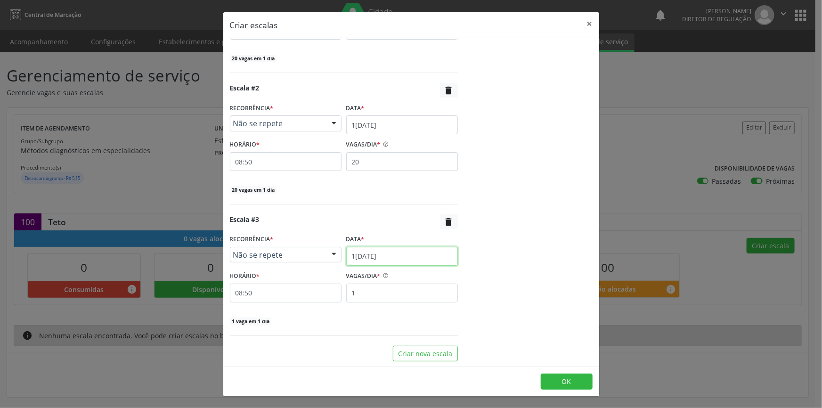
click at [402, 260] on input "1[DATE]" at bounding box center [402, 256] width 112 height 19
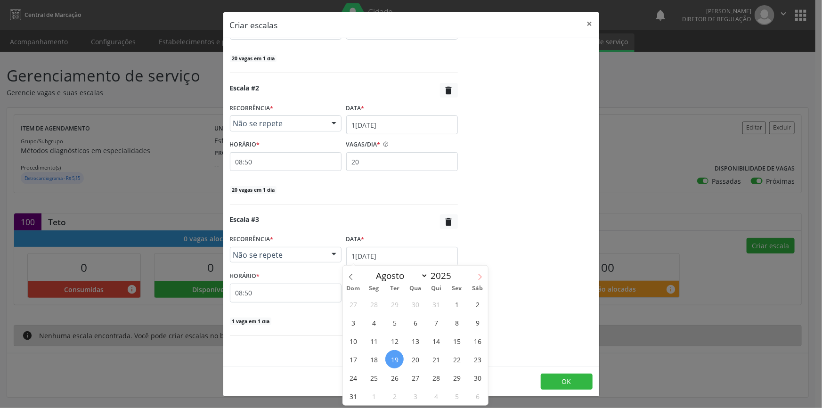
click at [482, 275] on icon at bounding box center [480, 277] width 7 height 7
select select "8"
click at [456, 340] on span "19" at bounding box center [456, 341] width 18 height 18
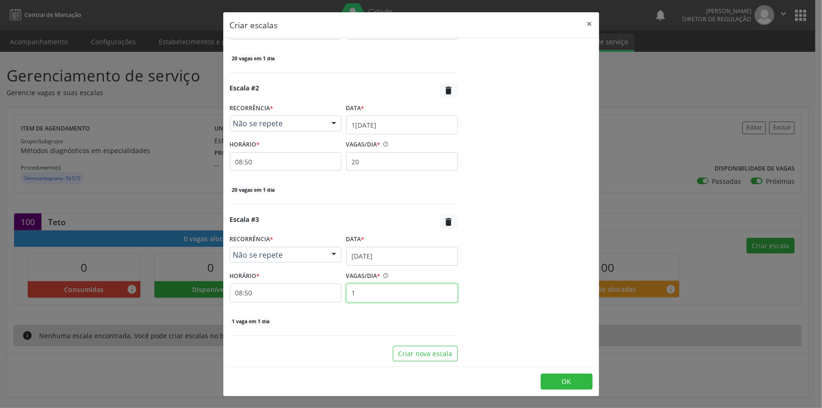
drag, startPoint x: 379, startPoint y: 289, endPoint x: 324, endPoint y: 286, distance: 54.7
click at [327, 286] on div "HORÁRIO * 08:50 VAGAS/DIA * 1" at bounding box center [343, 285] width 233 height 33
type input "20"
click at [424, 351] on button "Criar nova escala" at bounding box center [425, 354] width 65 height 16
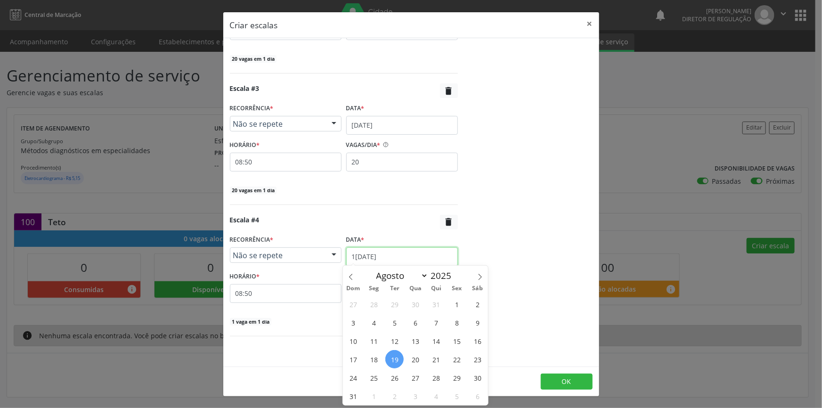
click at [396, 252] on input "1[DATE]" at bounding box center [402, 256] width 112 height 19
click at [482, 275] on icon at bounding box center [480, 277] width 7 height 7
select select "8"
click at [453, 358] on span "26" at bounding box center [456, 359] width 18 height 18
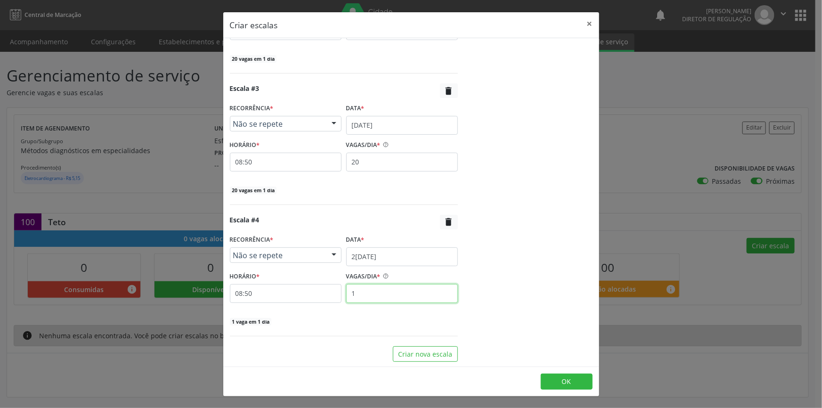
click at [398, 297] on input "1" at bounding box center [402, 293] width 112 height 19
drag, startPoint x: 383, startPoint y: 296, endPoint x: 318, endPoint y: 287, distance: 66.1
click at [318, 287] on div "HORÁRIO * 08:50 VAGAS/DIA * 1" at bounding box center [343, 285] width 233 height 33
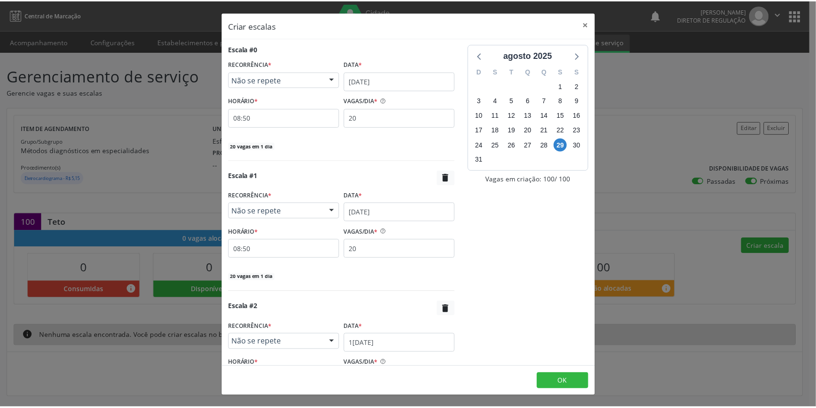
scroll to position [0, 0]
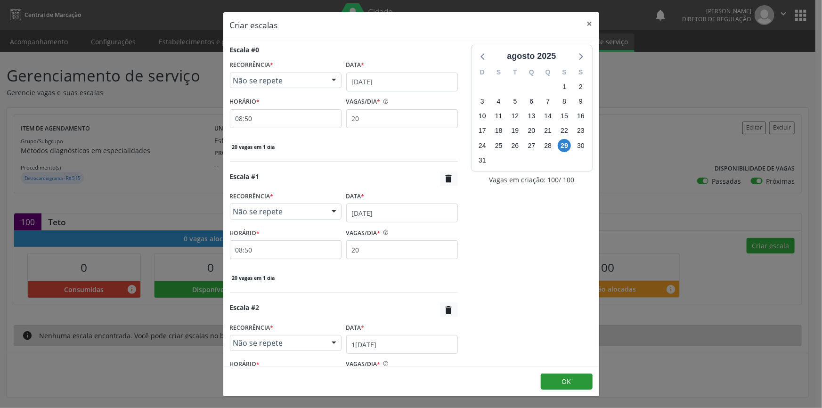
type input "20"
click at [553, 384] on button "OK" at bounding box center [567, 381] width 52 height 16
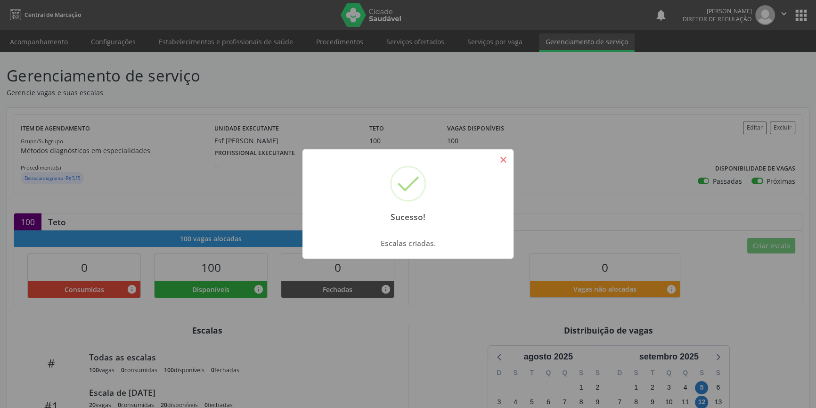
click at [502, 157] on button "×" at bounding box center [503, 160] width 16 height 16
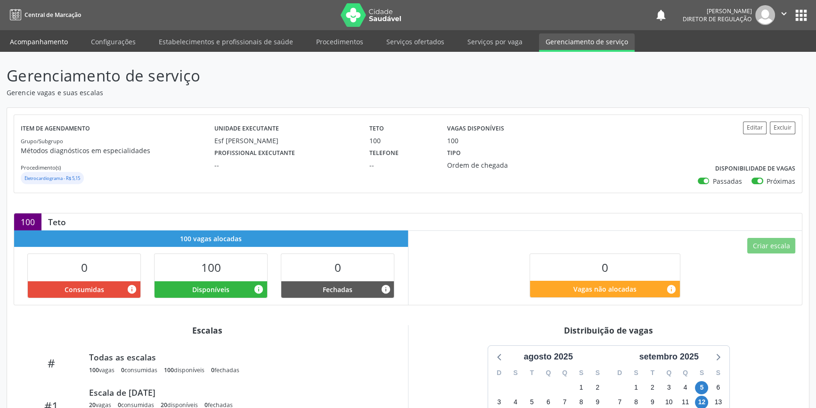
click at [46, 41] on link "Acompanhamento" at bounding box center [38, 41] width 71 height 16
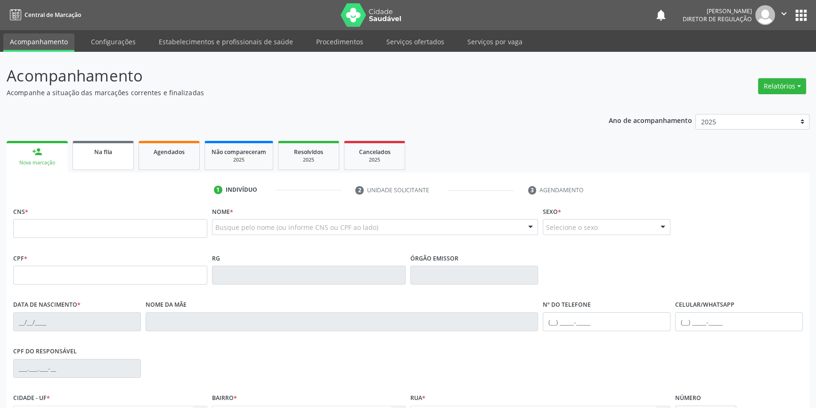
click at [117, 156] on link "Na fila" at bounding box center [103, 155] width 61 height 29
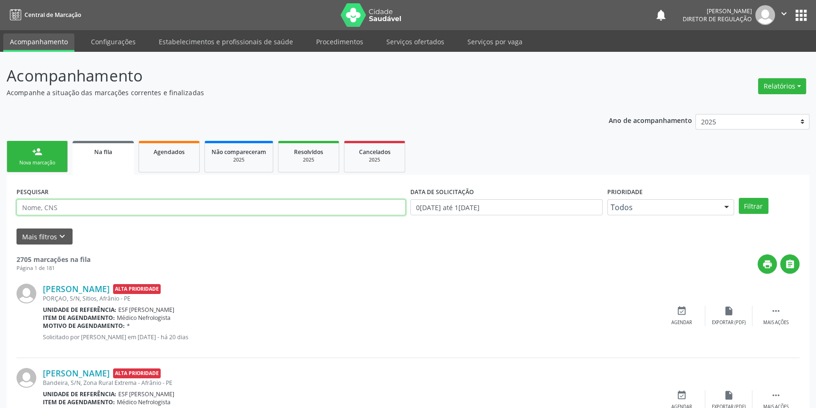
click at [123, 207] on input "text" at bounding box center [210, 207] width 389 height 16
type input "702302109714512"
click at [755, 204] on button "Filtrar" at bounding box center [753, 206] width 30 height 16
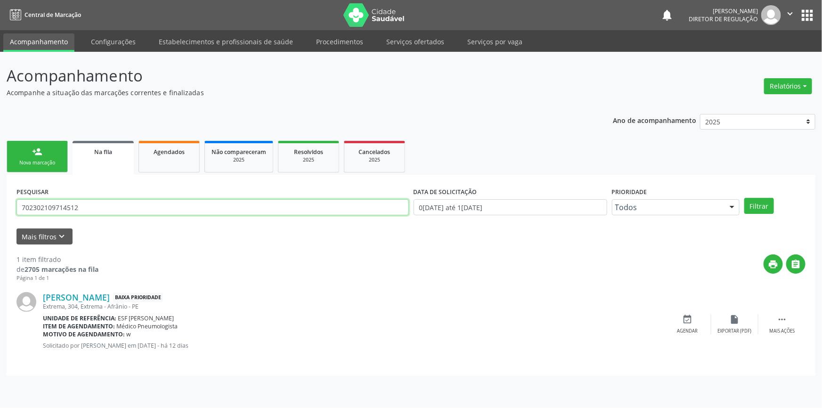
drag, startPoint x: 148, startPoint y: 206, endPoint x: 0, endPoint y: 204, distance: 148.4
click at [0, 207] on div "Acompanhamento Acompanhe a situação das marcações correntes e finalizadas Relat…" at bounding box center [411, 230] width 822 height 356
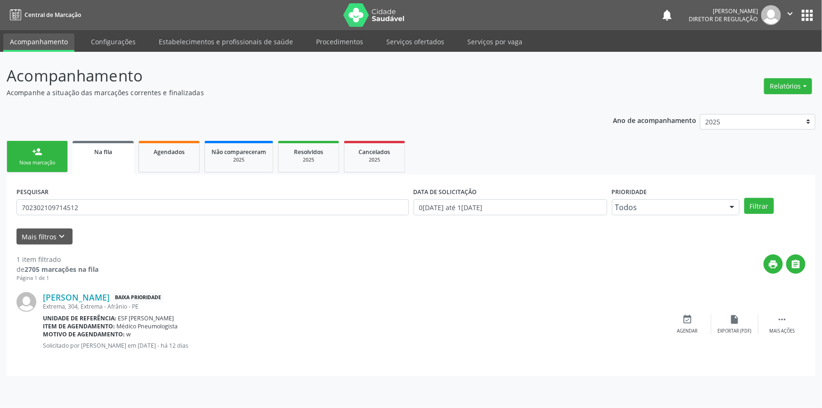
click at [45, 170] on link "person_add Nova marcação" at bounding box center [37, 157] width 61 height 32
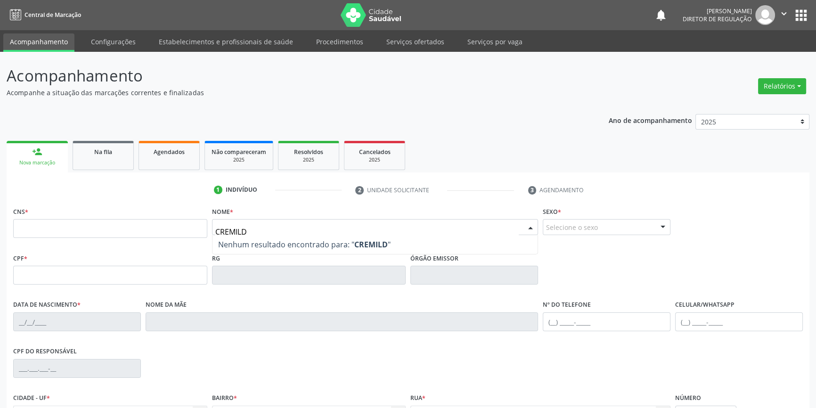
type input "CREMILDA"
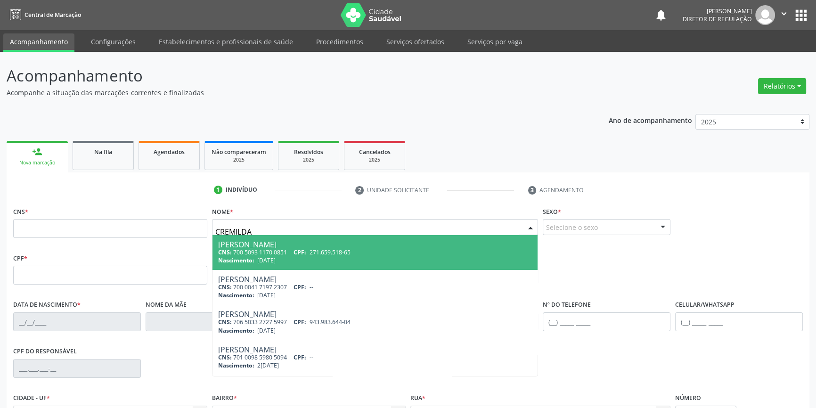
click at [275, 252] on div "CNS: 700 5093 1170 0851 CPF: 271.659.518-65" at bounding box center [375, 252] width 314 height 8
type input "700 5093 1170 0851"
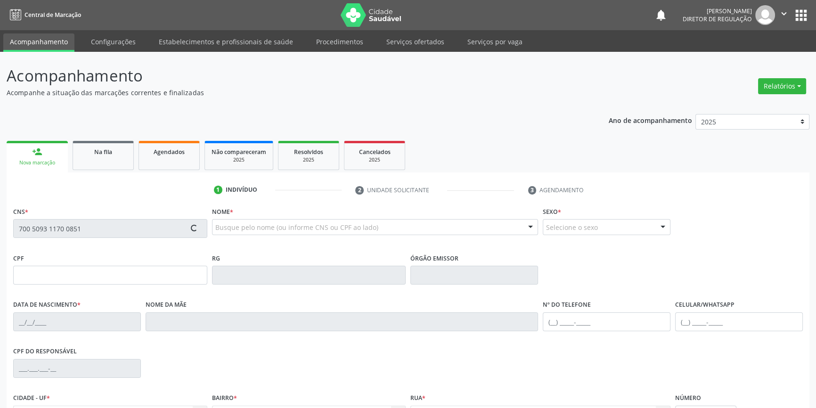
type input "271.659.518-65"
type input "[DATE]"
type input "[PERSON_NAME] Sales"
type input "[PHONE_NUMBER]"
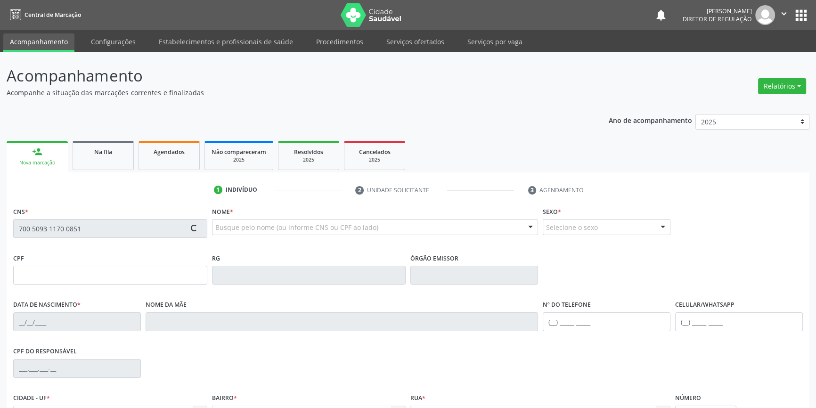
type input "S/N"
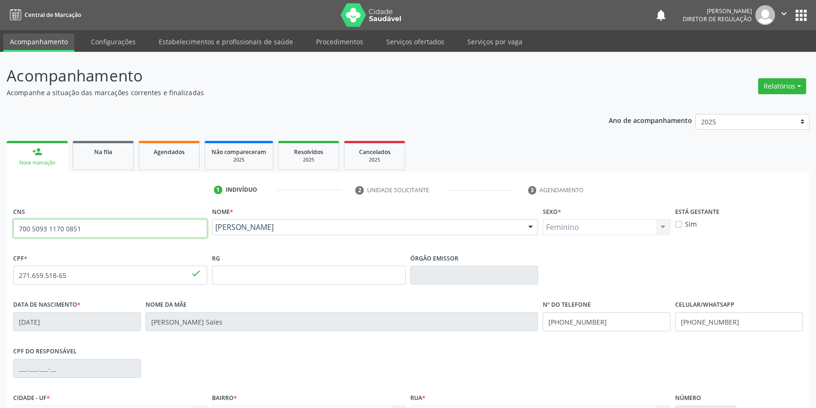
drag, startPoint x: 37, startPoint y: 228, endPoint x: 0, endPoint y: 223, distance: 37.1
click at [0, 224] on div "Acompanhamento Acompanhe a situação das marcações correntes e finalizadas Relat…" at bounding box center [408, 281] width 816 height 459
click at [147, 162] on link "Agendados" at bounding box center [168, 155] width 61 height 29
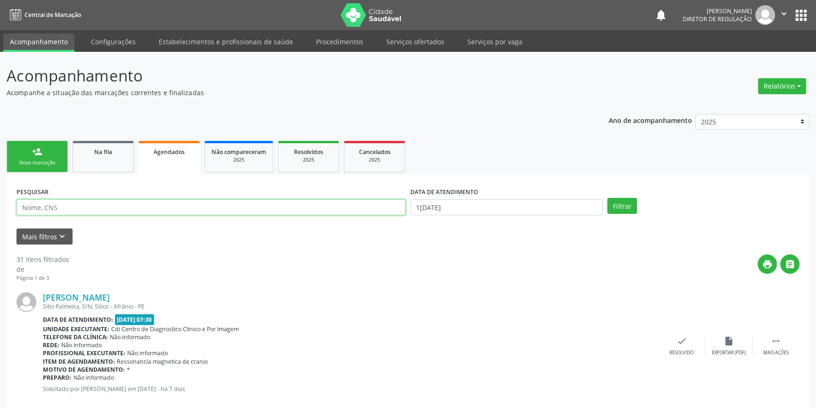
click at [131, 206] on input "text" at bounding box center [210, 207] width 389 height 16
paste input "700 5093 1170 0851"
type input "700 5093 1170 0851"
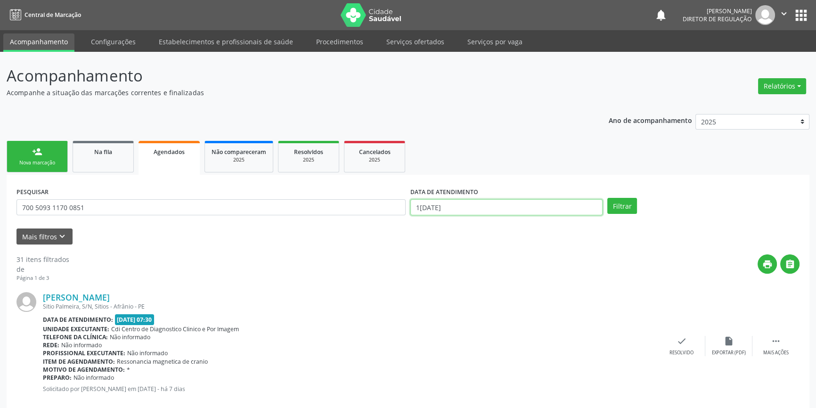
click at [480, 209] on input "1[DATE]" at bounding box center [506, 207] width 192 height 16
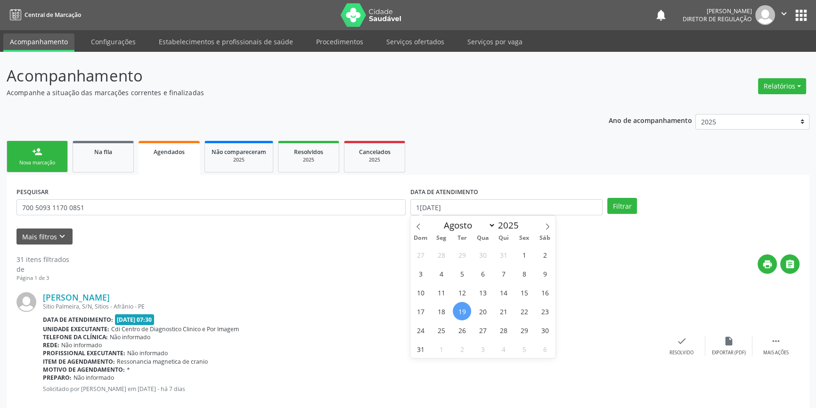
click at [459, 311] on span "19" at bounding box center [462, 311] width 18 height 18
type input "1[DATE]"
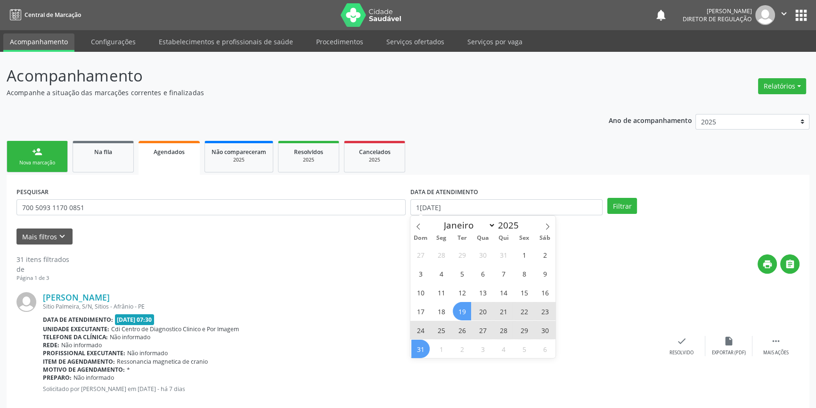
click at [413, 347] on span "31" at bounding box center [420, 349] width 18 height 18
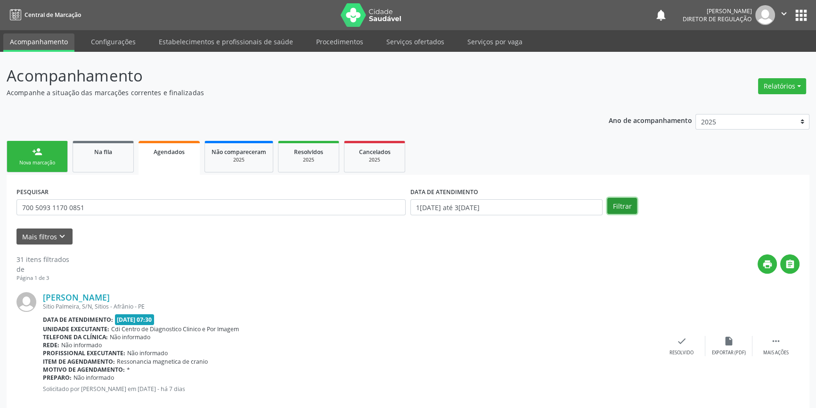
click at [622, 204] on button "Filtrar" at bounding box center [622, 206] width 30 height 16
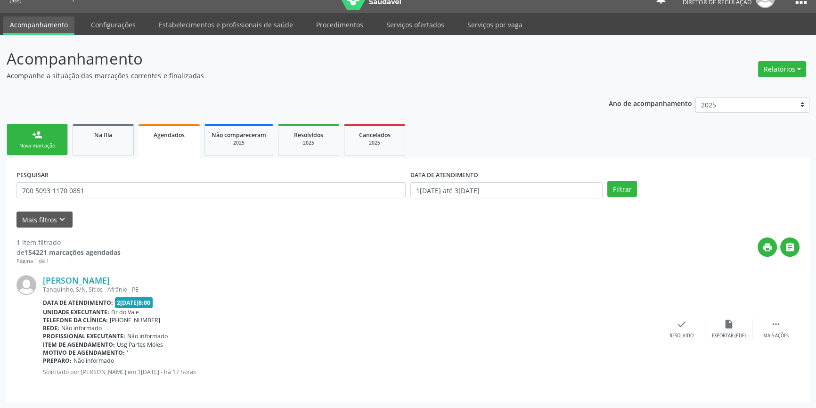
click at [64, 145] on link "person_add Nova marcação" at bounding box center [37, 140] width 61 height 32
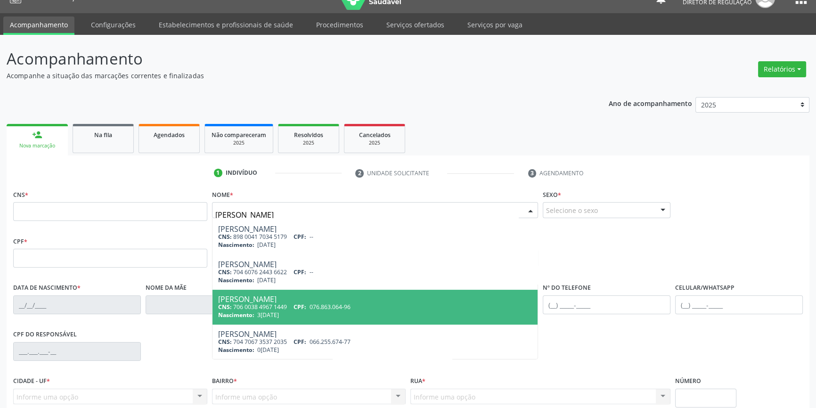
scroll to position [174, 0]
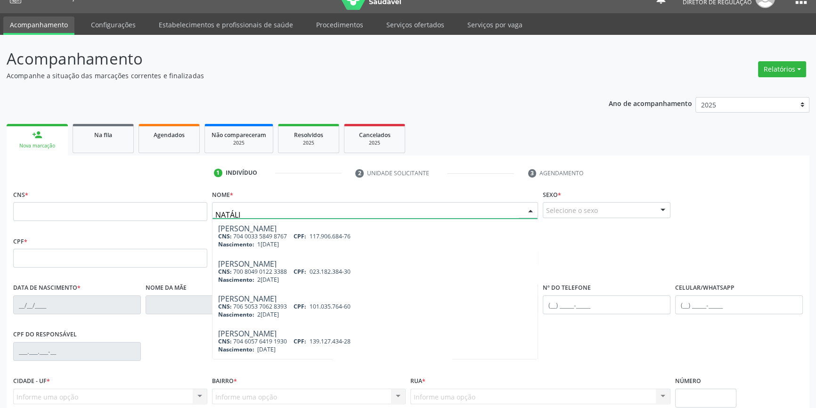
type input "NATÁLIA"
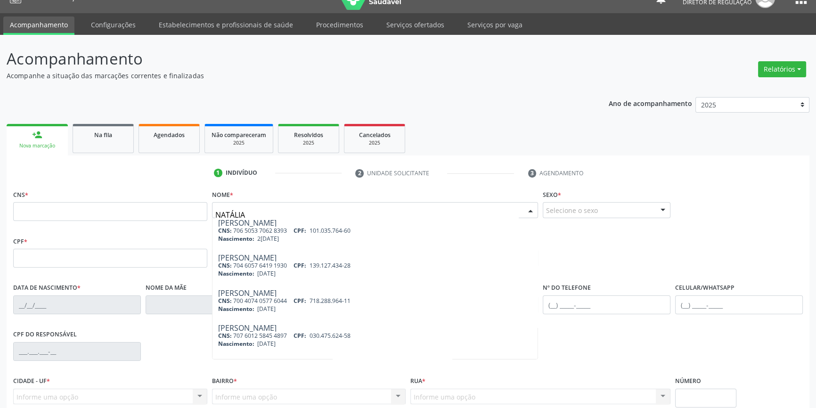
scroll to position [302, 0]
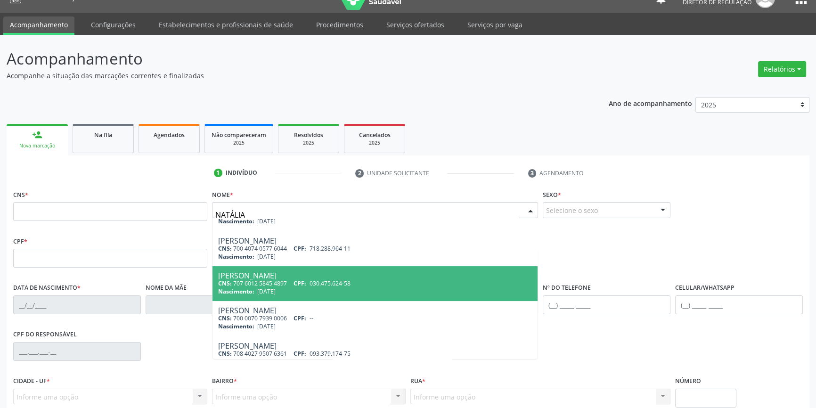
click at [302, 274] on div "[PERSON_NAME]" at bounding box center [375, 276] width 314 height 8
type input "707 6012 5845 4897"
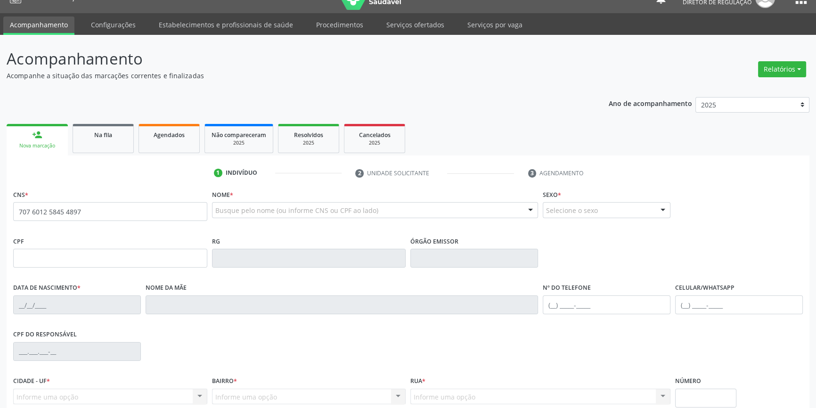
scroll to position [0, 0]
type input "030.475.624-58"
type input "[DATE]"
type input "[PERSON_NAME] de [PERSON_NAME]"
type input "[PHONE_NUMBER]"
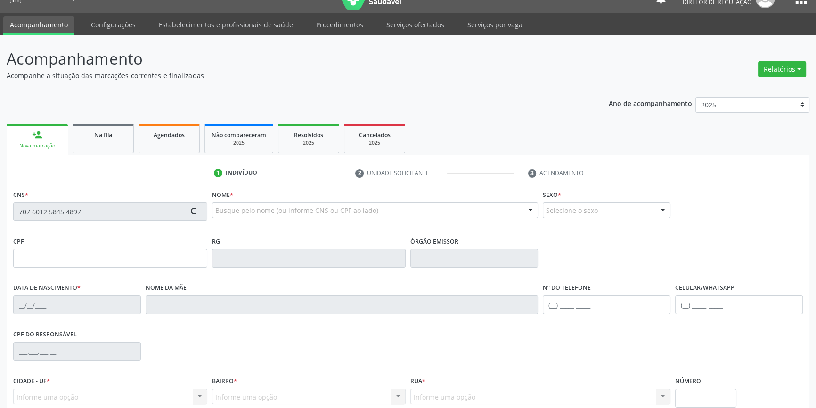
type input "[PHONE_NUMBER]"
type input "985.271.004-44"
type input "S/N"
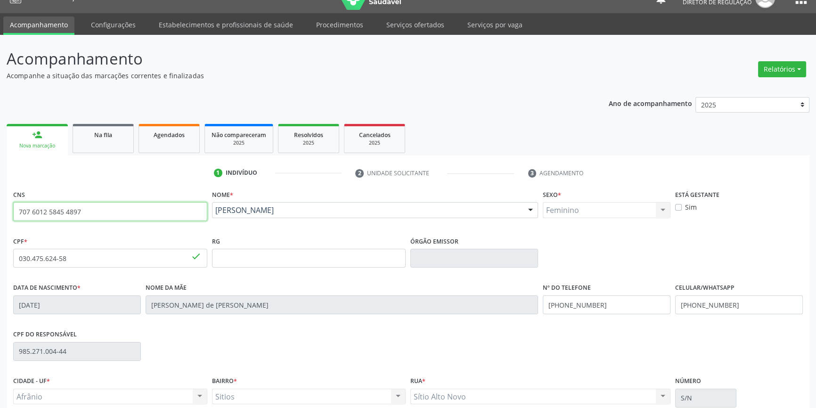
drag, startPoint x: 113, startPoint y: 212, endPoint x: 0, endPoint y: 204, distance: 113.3
click at [0, 204] on div "Acompanhamento Acompanhe a situação das marcações correntes e finalizadas Relat…" at bounding box center [408, 264] width 816 height 459
click at [122, 141] on link "Na fila" at bounding box center [103, 138] width 61 height 29
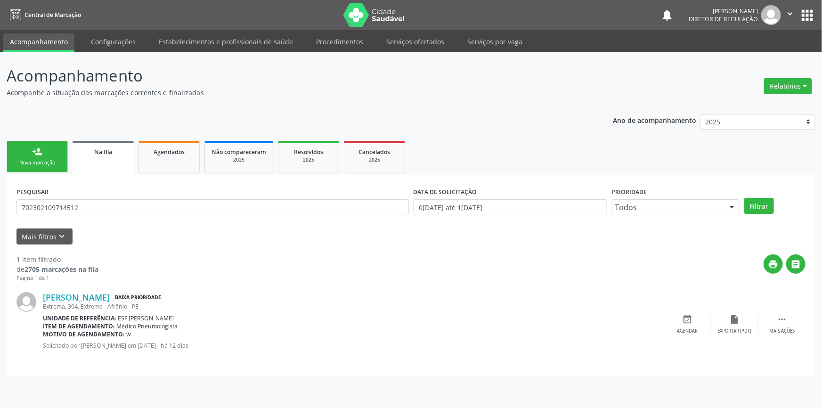
click at [146, 140] on ul "person_add Nova marcação Na fila Agendados Não compareceram 2025 Resolvidos 202…" at bounding box center [411, 156] width 809 height 36
click at [146, 146] on div "Agendados" at bounding box center [169, 151] width 47 height 10
select select "7"
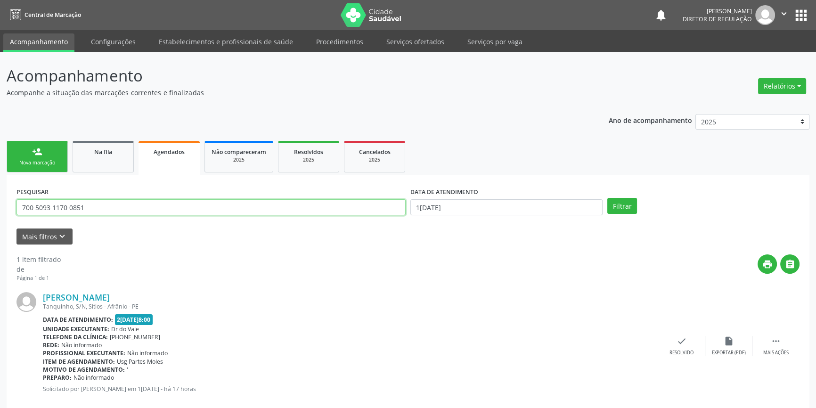
drag, startPoint x: 13, startPoint y: 207, endPoint x: 0, endPoint y: 200, distance: 14.7
click at [0, 200] on div "Acompanhamento Acompanhe a situação das marcações correntes e finalizadas Relat…" at bounding box center [408, 239] width 816 height 374
paste input "7 6012 5845 4897"
type input "707 6012 5845 4897"
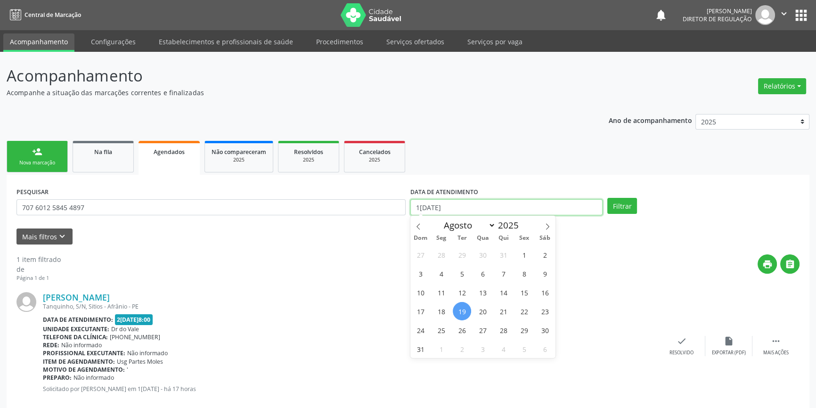
click at [489, 209] on input "1[DATE]" at bounding box center [506, 207] width 192 height 16
click at [466, 313] on span "19" at bounding box center [462, 311] width 18 height 18
type input "1[DATE]"
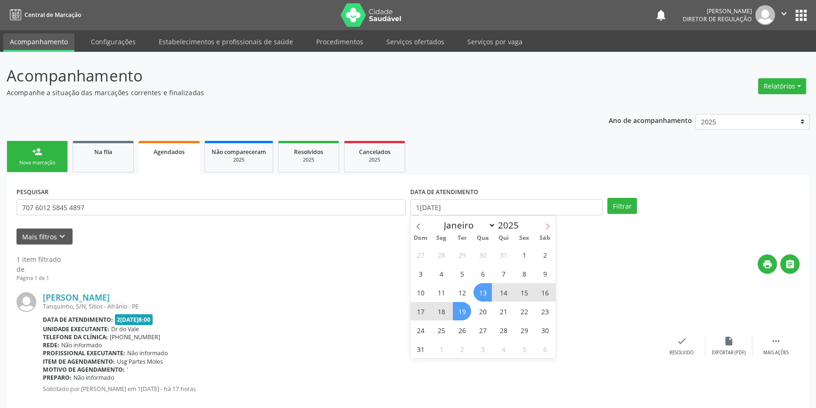
click at [550, 227] on icon at bounding box center [547, 226] width 7 height 7
select select "8"
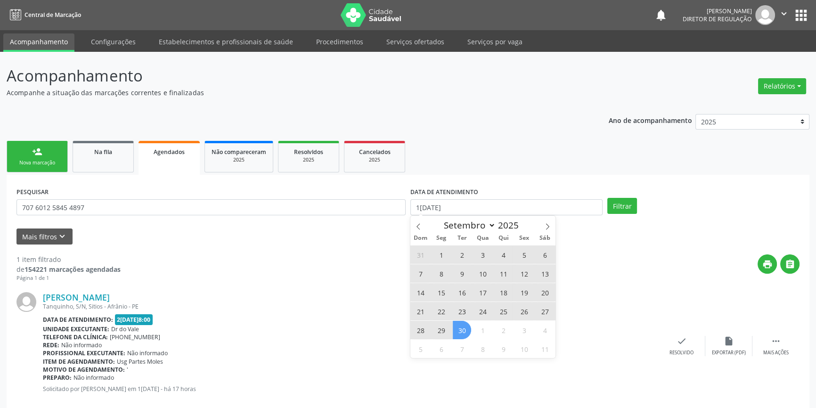
click at [466, 326] on span "30" at bounding box center [462, 330] width 18 height 18
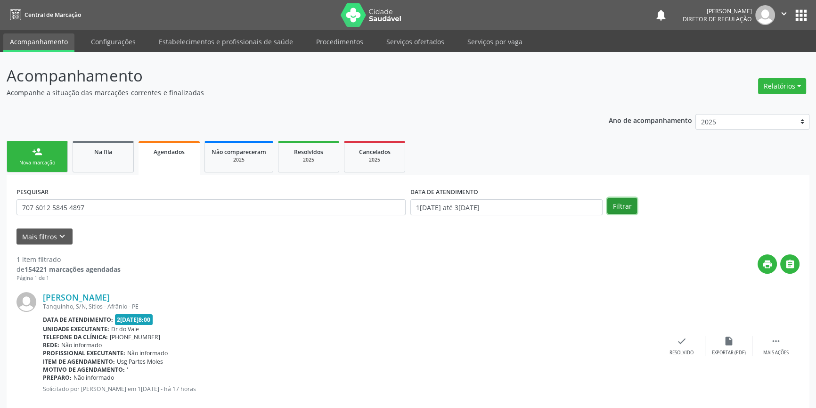
click at [616, 206] on button "Filtrar" at bounding box center [622, 206] width 30 height 16
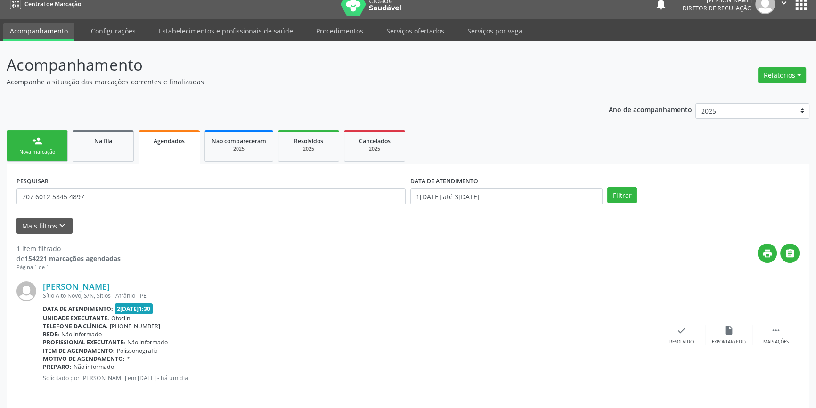
scroll to position [17, 0]
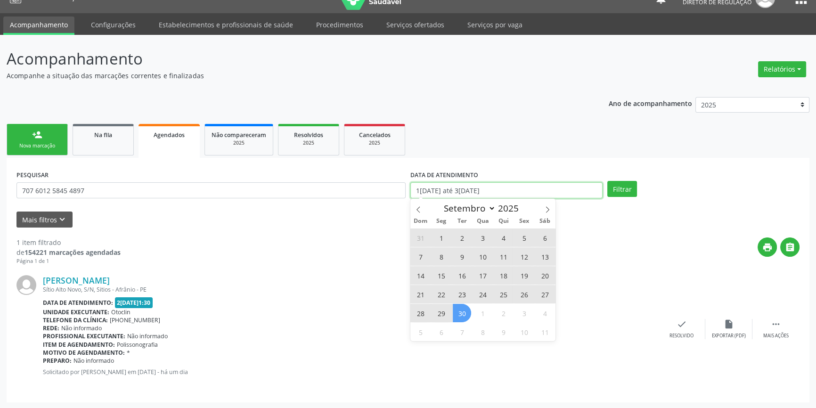
click at [475, 190] on input "1[DATE] até 3[DATE]" at bounding box center [506, 190] width 192 height 16
click at [416, 210] on icon at bounding box center [418, 209] width 7 height 7
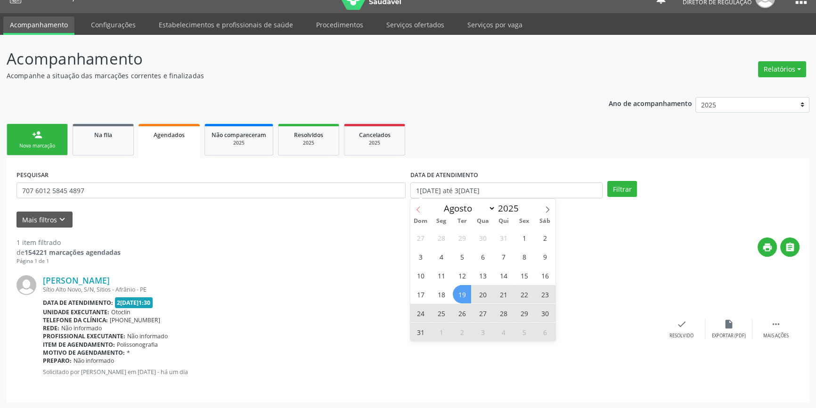
click at [416, 210] on icon at bounding box center [418, 209] width 7 height 7
select select "6"
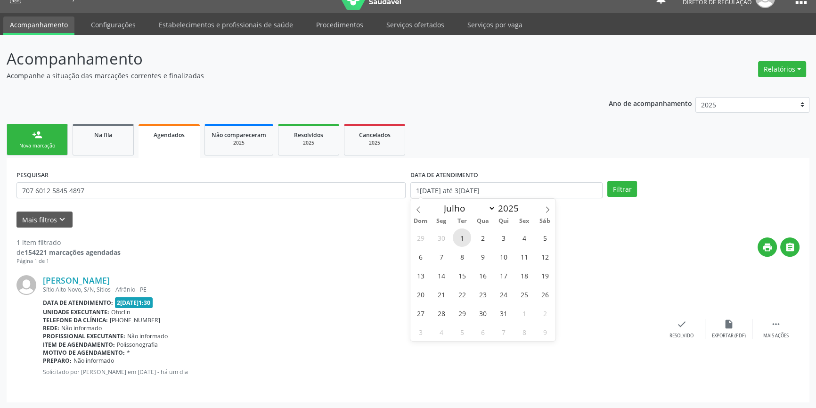
click at [464, 240] on span "1" at bounding box center [462, 237] width 18 height 18
type input "[DATE]"
click at [546, 207] on icon at bounding box center [547, 209] width 3 height 6
select select "8"
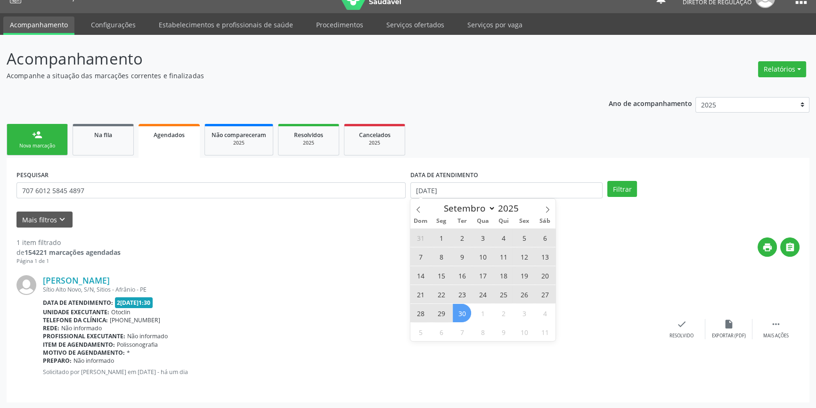
click at [461, 317] on span "30" at bounding box center [462, 313] width 18 height 18
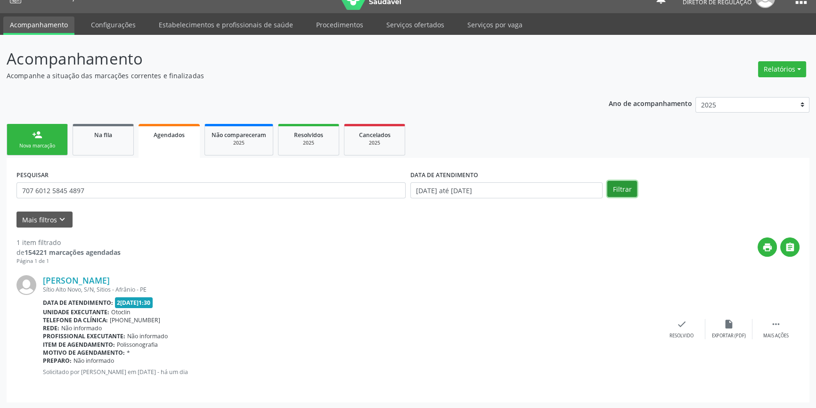
click at [613, 188] on button "Filtrar" at bounding box center [622, 189] width 30 height 16
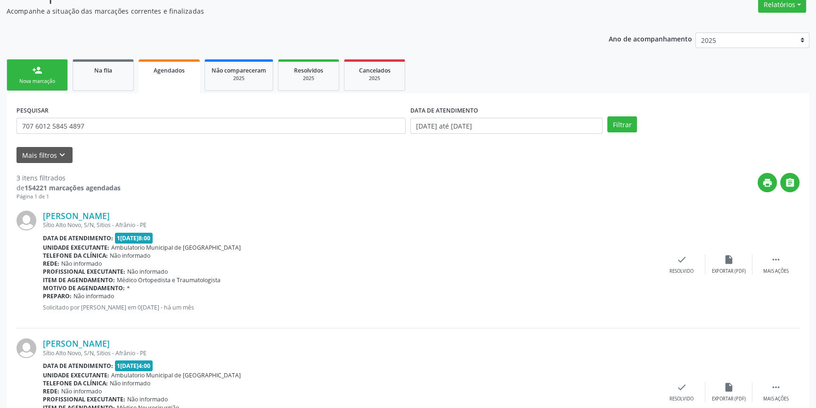
scroll to position [15, 0]
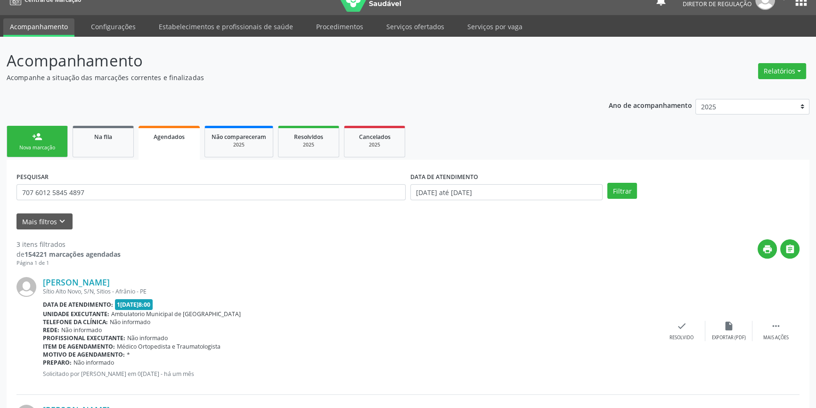
click at [132, 165] on div "PESQUISAR 707 6012 5845 4897 DATA DE ATENDIMENTO [DATE] até [DATE] Filtrar UNID…" at bounding box center [408, 410] width 802 height 500
click at [129, 157] on ul "person_add Nova marcação Na fila Agendados Não compareceram 2025 Resolvidos 202…" at bounding box center [408, 141] width 802 height 36
click at [115, 146] on link "Na fila" at bounding box center [103, 142] width 61 height 32
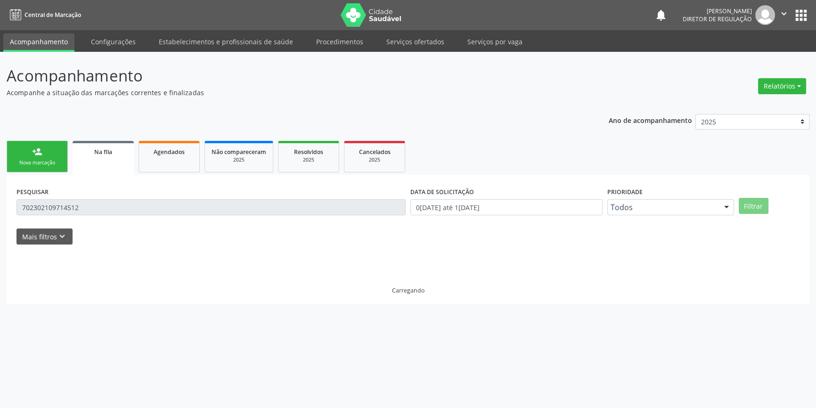
scroll to position [0, 0]
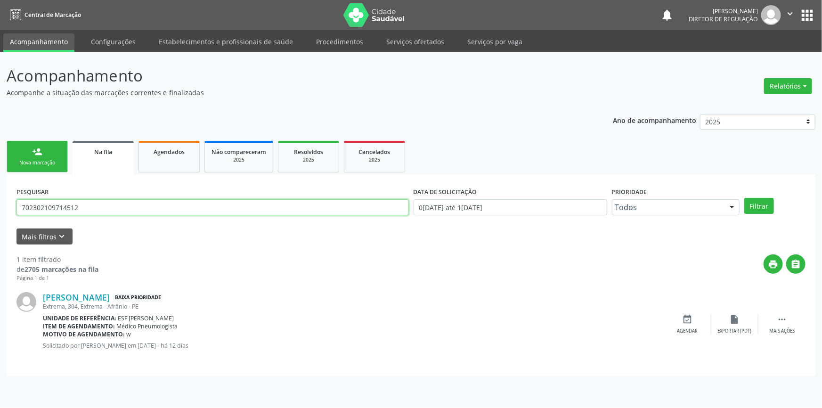
drag, startPoint x: 83, startPoint y: 206, endPoint x: 0, endPoint y: 179, distance: 87.7
click at [0, 179] on div "Acompanhamento Acompanhe a situação das marcações correntes e finalizadas Relat…" at bounding box center [411, 230] width 822 height 356
paste input "7 6012 5845 4897"
type input "707 6012 5845 4897"
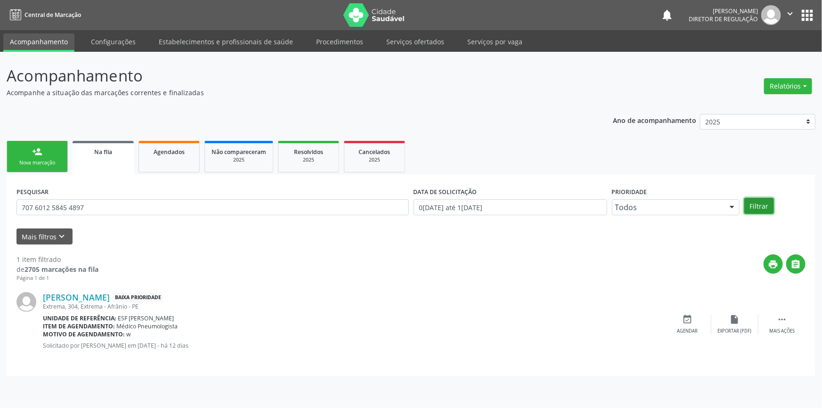
click at [748, 202] on button "Filtrar" at bounding box center [759, 206] width 30 height 16
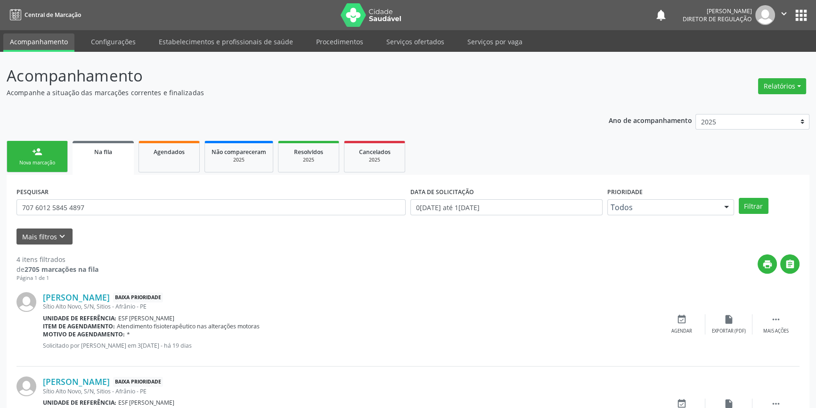
scroll to position [42, 0]
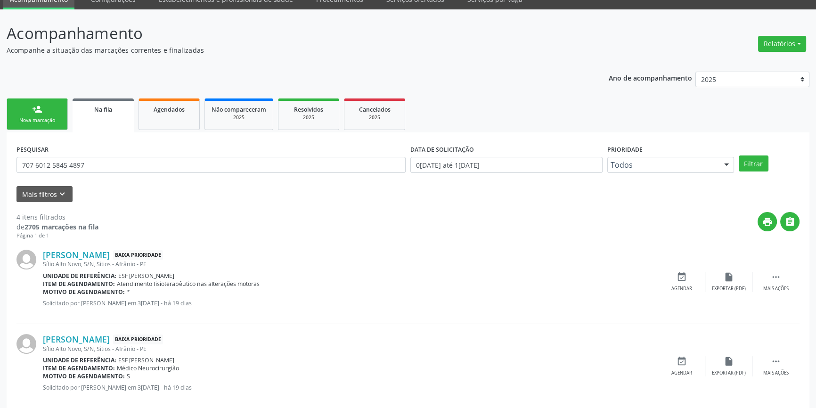
click at [58, 102] on link "person_add Nova marcação" at bounding box center [37, 114] width 61 height 32
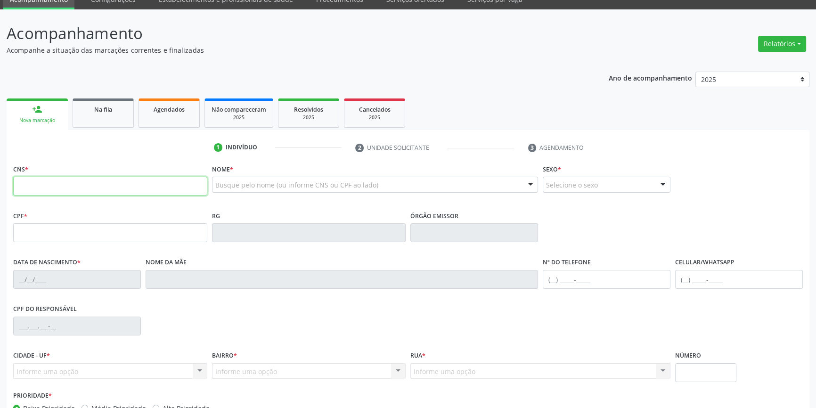
click at [73, 184] on input "text" at bounding box center [110, 186] width 194 height 19
type input "705 0066 6588 652"
drag, startPoint x: 78, startPoint y: 184, endPoint x: 0, endPoint y: 174, distance: 78.3
click at [0, 173] on div "Acompanhamento Acompanhe a situação das marcações correntes e finalizadas Relat…" at bounding box center [408, 238] width 816 height 459
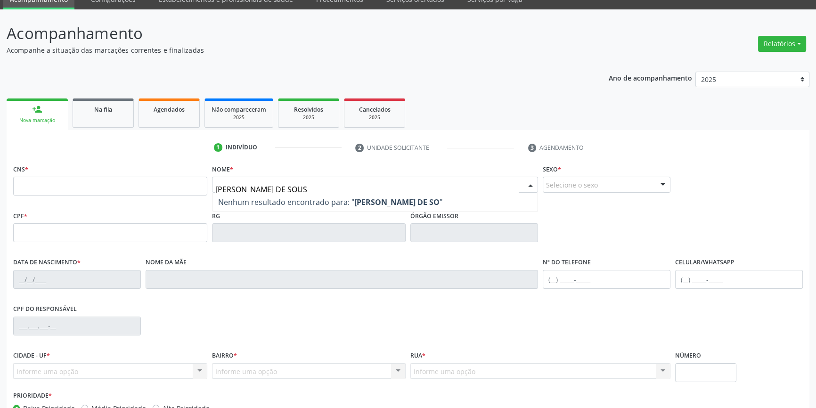
type input "[PERSON_NAME]"
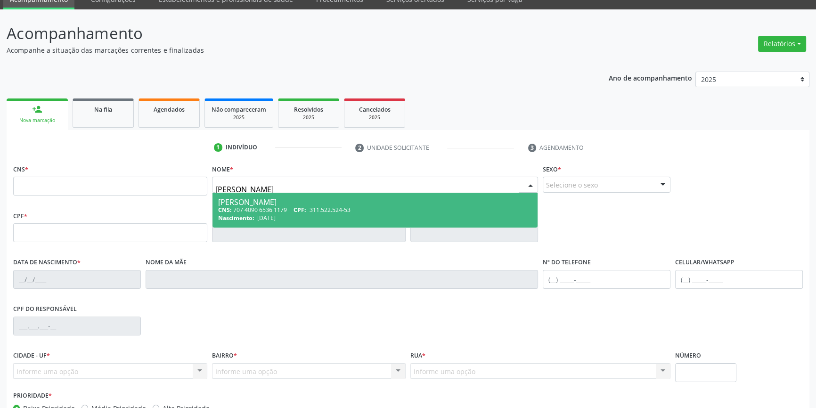
click at [254, 212] on div "CNS: 707 4090 6536 1179 CPF: 311.522.524-53" at bounding box center [375, 210] width 314 height 8
type input "707 4090 6536 1179"
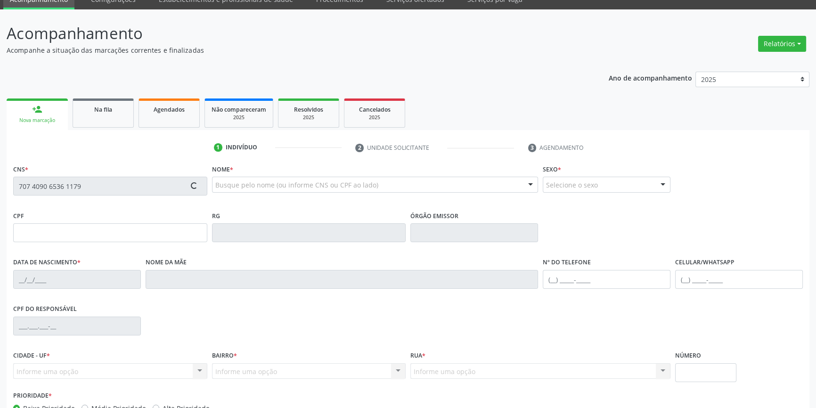
type input "311.522.524-53"
type input "[DATE]"
type input "[PERSON_NAME]"
type input "[PHONE_NUMBER]"
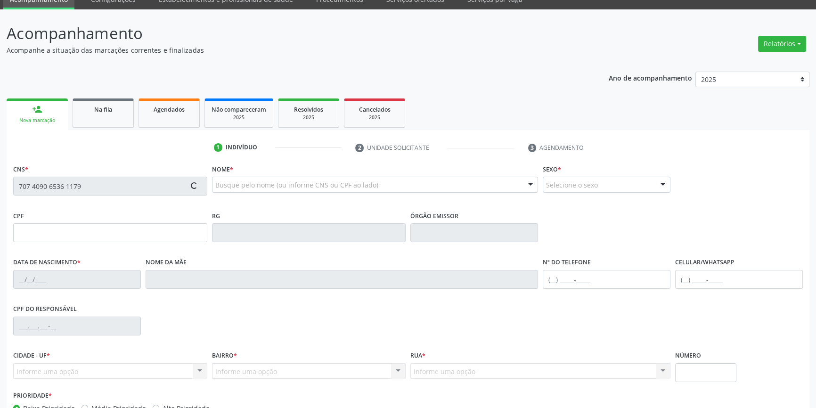
type input "190"
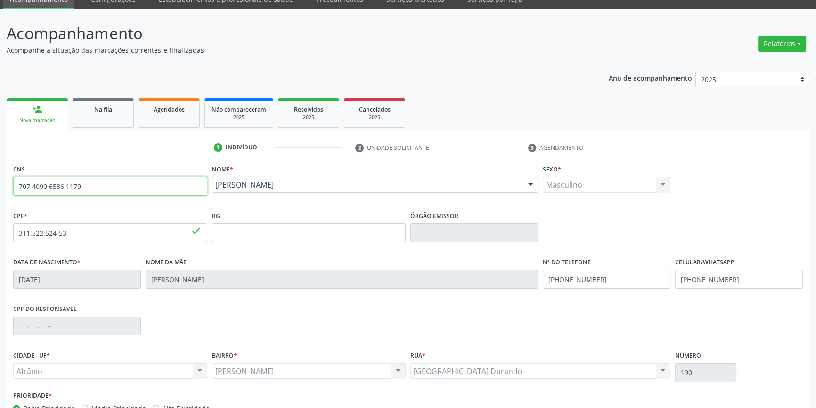
drag, startPoint x: 111, startPoint y: 188, endPoint x: 0, endPoint y: 148, distance: 117.8
click at [0, 148] on div "Acompanhamento Acompanhe a situação das marcações correntes e finalizadas Relat…" at bounding box center [408, 238] width 816 height 459
type input "705 0066 6588 8652"
drag, startPoint x: 132, startPoint y: 181, endPoint x: 0, endPoint y: 176, distance: 131.9
click at [0, 174] on div "Acompanhamento Acompanhe a situação das marcações correntes e finalizadas Relat…" at bounding box center [408, 238] width 816 height 459
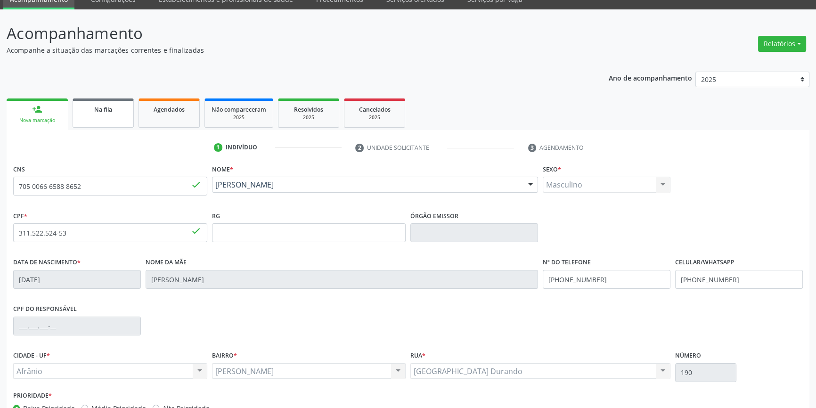
click at [121, 126] on link "Na fila" at bounding box center [103, 112] width 61 height 29
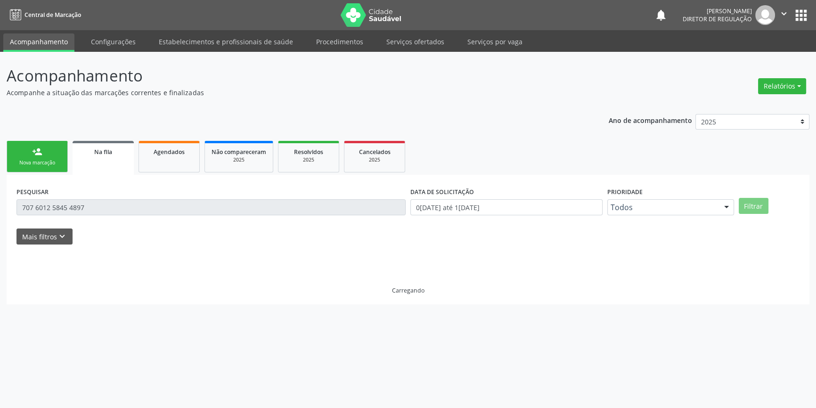
scroll to position [0, 0]
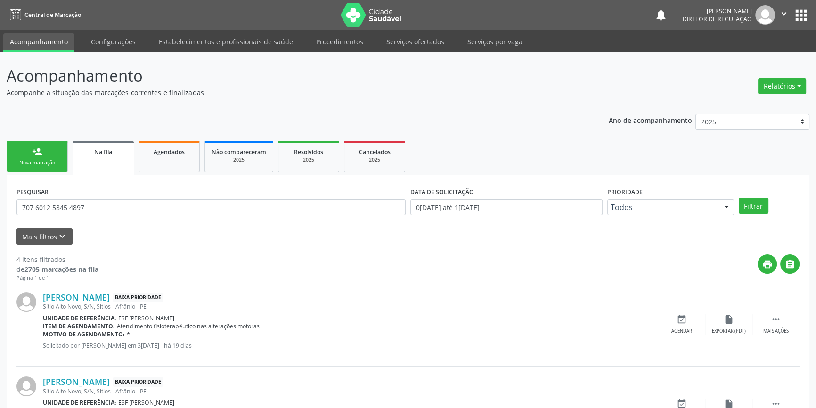
click at [56, 152] on link "person_add Nova marcação" at bounding box center [37, 157] width 61 height 32
click at [38, 152] on div "person_add" at bounding box center [37, 151] width 10 height 10
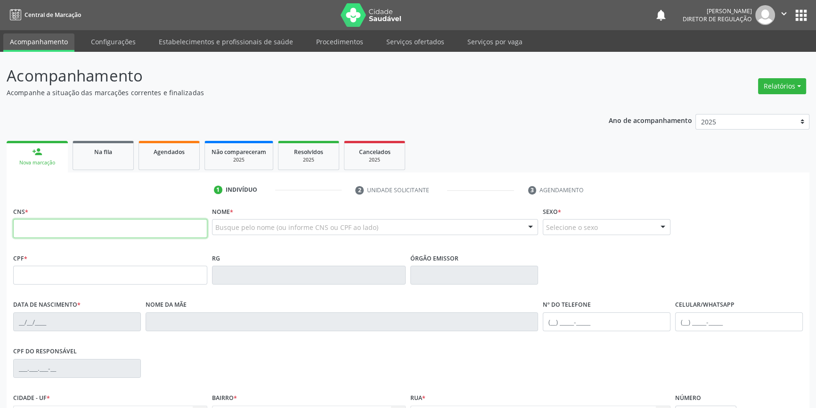
click at [57, 230] on input "text" at bounding box center [110, 228] width 194 height 19
paste input "705 0066 6588 8652"
type input "705 0066 6588 8652"
type input "085.389.184-27"
type input "[DATE]"
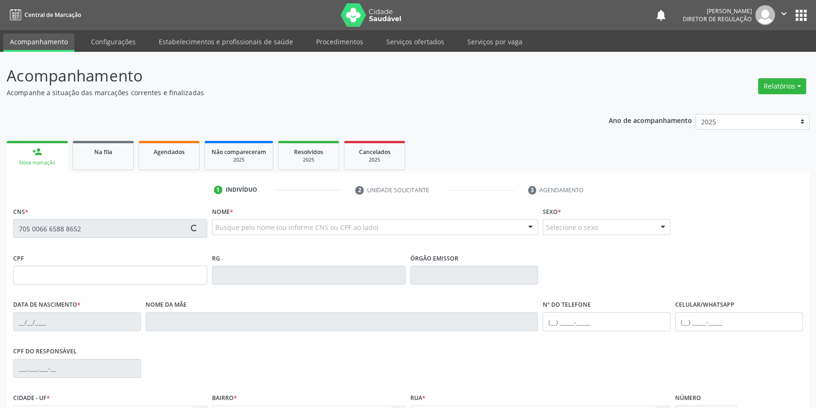
type input "[PERSON_NAME]"
type input "[PHONE_NUMBER]"
type input "S/N"
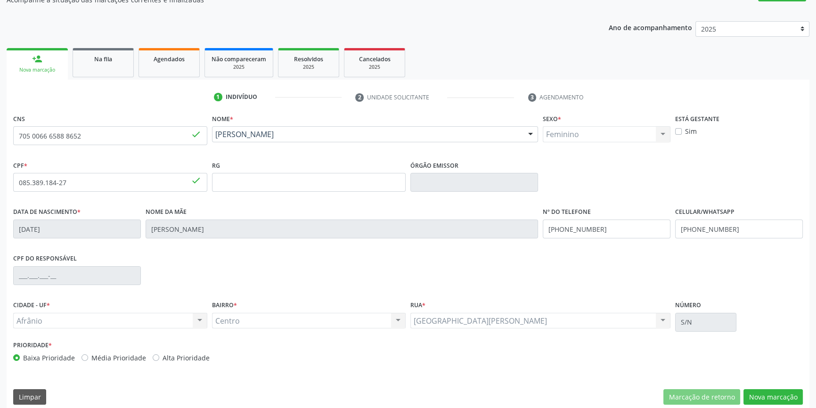
scroll to position [102, 0]
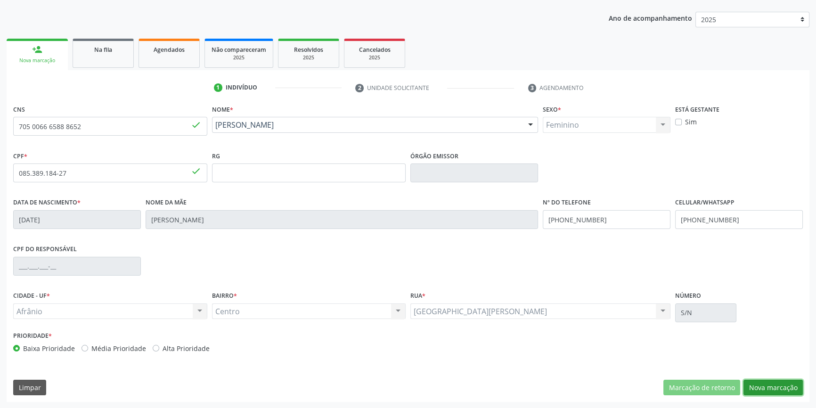
click at [775, 380] on button "Nova marcação" at bounding box center [772, 388] width 59 height 16
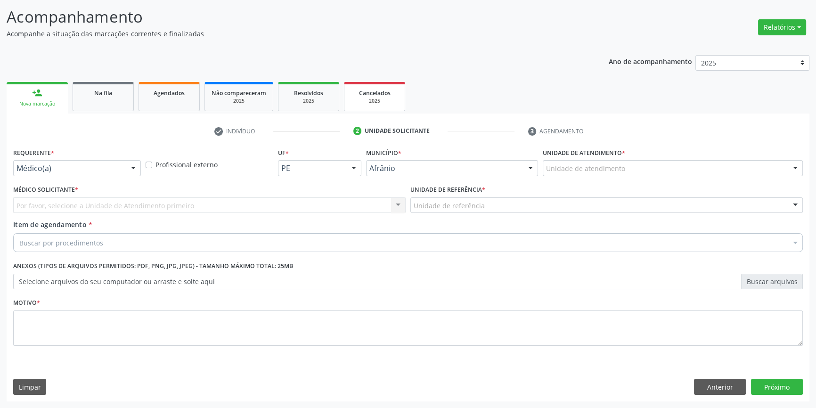
scroll to position [58, 0]
click at [162, 212] on div "Por favor, selecione a Unidade de Atendimento primeiro Nenhum resultado encontr…" at bounding box center [209, 206] width 392 height 16
click at [172, 200] on div "Por favor, selecione a Unidade de Atendimento primeiro Nenhum resultado encontr…" at bounding box center [209, 206] width 392 height 16
click at [582, 176] on div "Unidade de atendimento * Unidade de atendimento Academia da Saude de Afranio Ac…" at bounding box center [672, 164] width 265 height 37
drag, startPoint x: 596, startPoint y: 159, endPoint x: 597, endPoint y: 165, distance: 6.2
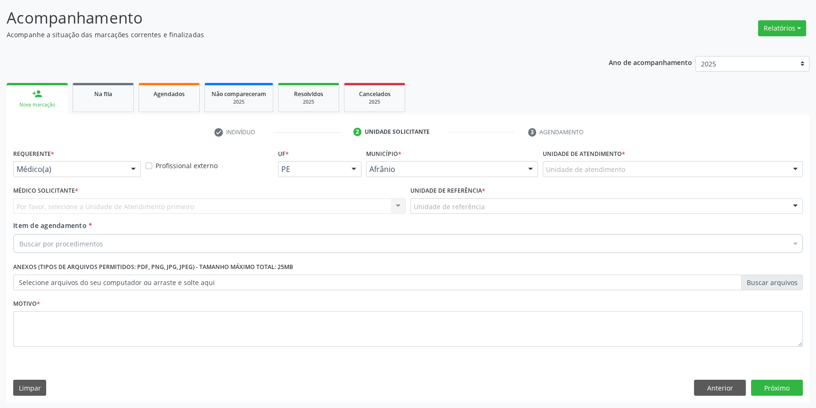
click at [597, 164] on div "Unidade de atendimento * Unidade de atendimento Academia da Saude de Afranio Ac…" at bounding box center [673, 161] width 260 height 30
click at [612, 174] on div "Unidade de atendimento" at bounding box center [673, 169] width 260 height 16
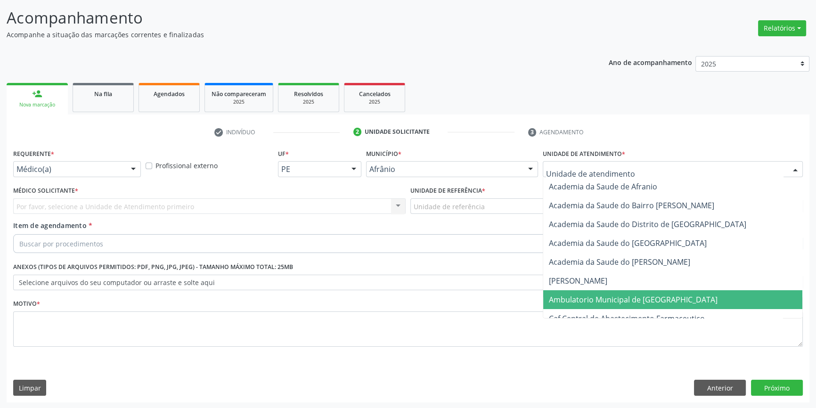
click at [605, 297] on span "Ambulatorio Municipal de [GEOGRAPHIC_DATA]" at bounding box center [633, 299] width 169 height 10
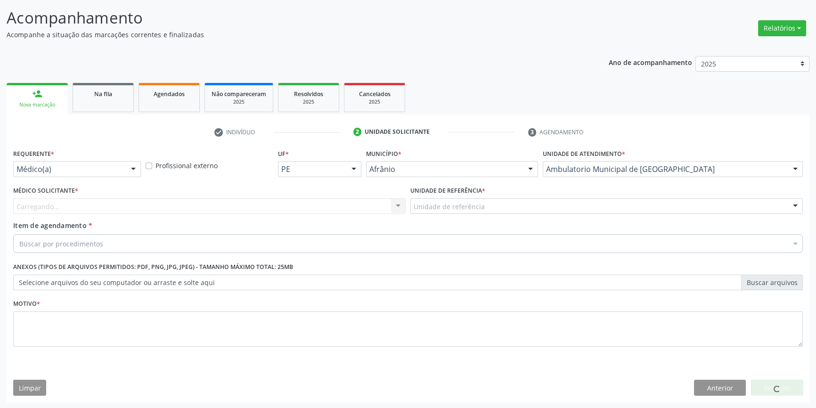
click at [503, 207] on div "Unidade de referência" at bounding box center [606, 206] width 392 height 16
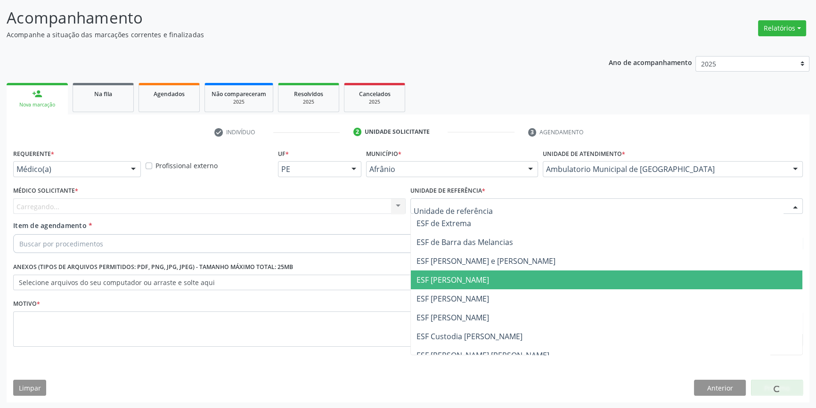
drag, startPoint x: 478, startPoint y: 287, endPoint x: 435, endPoint y: 289, distance: 43.3
click at [478, 288] on span "ESF [PERSON_NAME]" at bounding box center [606, 279] width 391 height 19
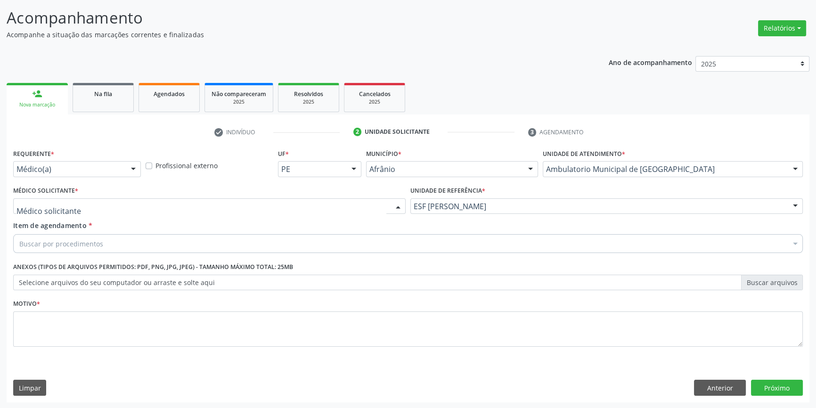
click at [219, 203] on div at bounding box center [209, 206] width 392 height 16
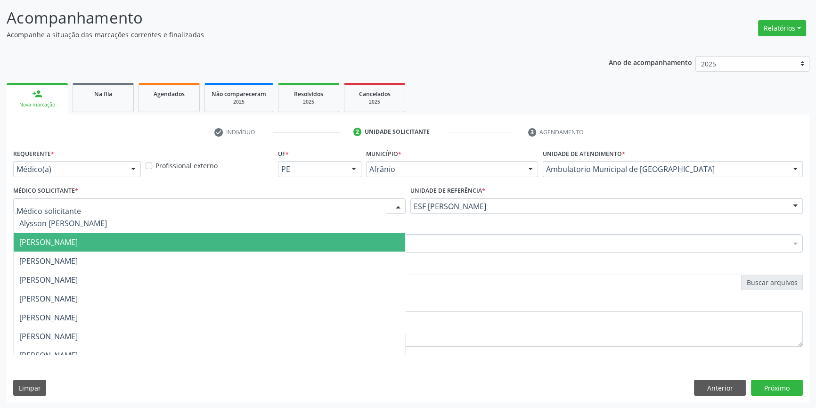
click at [161, 240] on span "[PERSON_NAME]" at bounding box center [209, 242] width 391 height 19
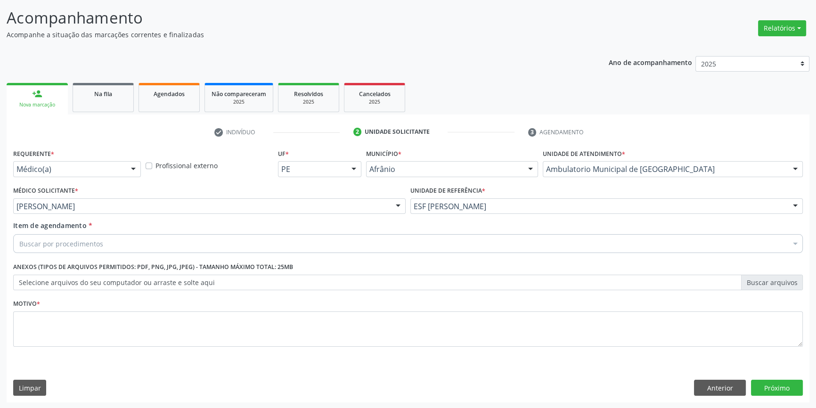
click at [136, 240] on div "Buscar por procedimentos" at bounding box center [407, 243] width 789 height 19
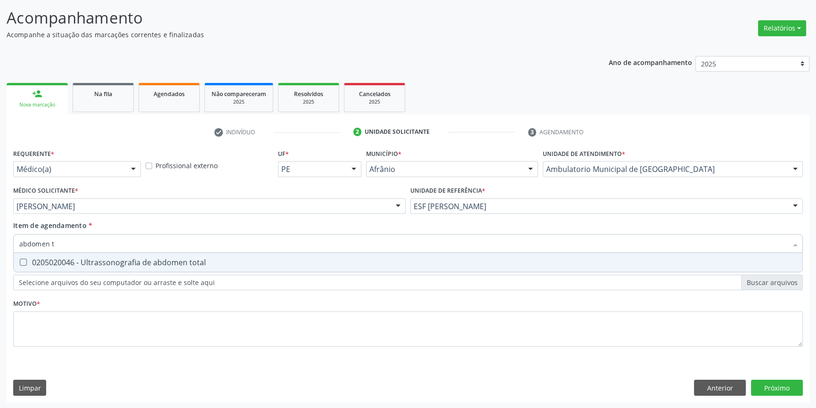
type input "abdomen to"
click at [163, 259] on div "0205020046 - Ultrassonografia de abdomen total" at bounding box center [407, 263] width 777 height 8
checkbox total "true"
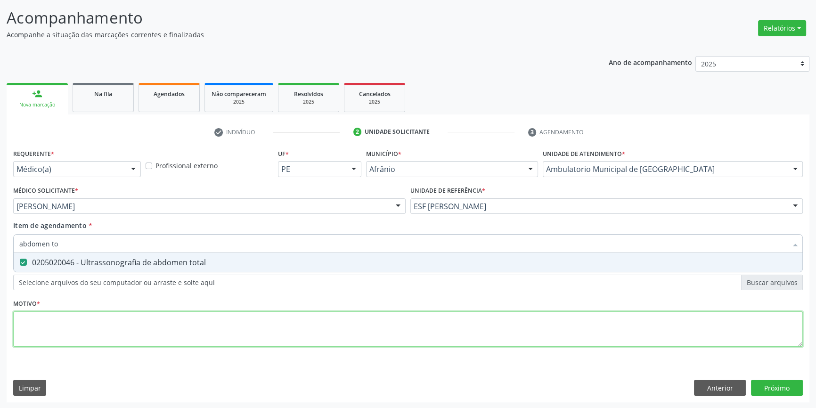
click at [117, 317] on div "Requerente * Médico(a) Médico(a) Enfermeiro(a) Paciente Nenhum resultado encont…" at bounding box center [407, 252] width 789 height 213
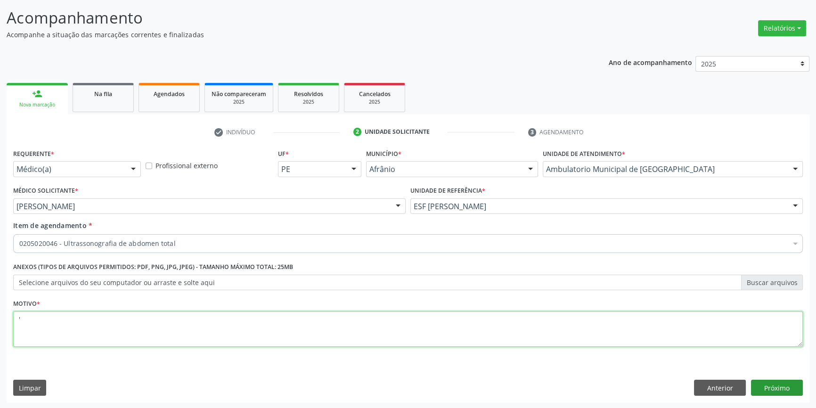
type textarea "'"
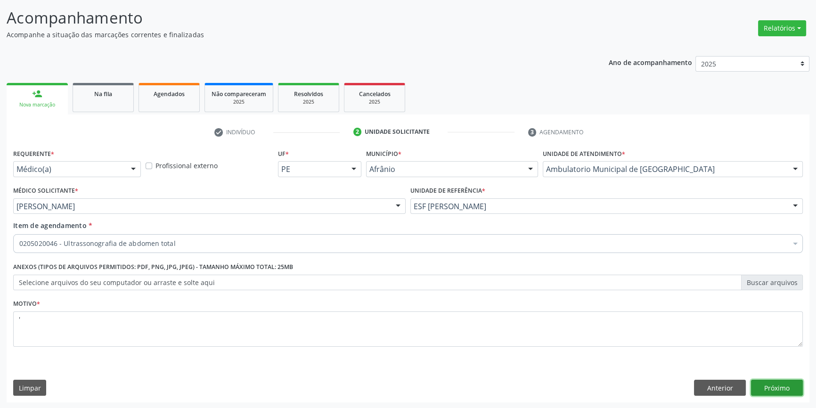
click at [783, 383] on button "Próximo" at bounding box center [777, 388] width 52 height 16
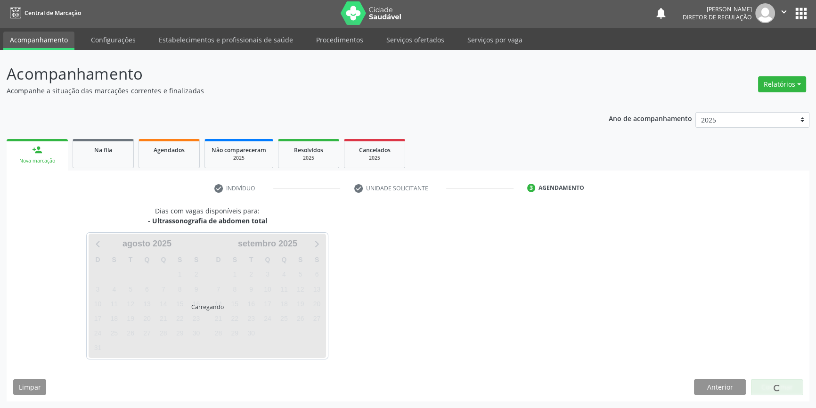
scroll to position [1, 0]
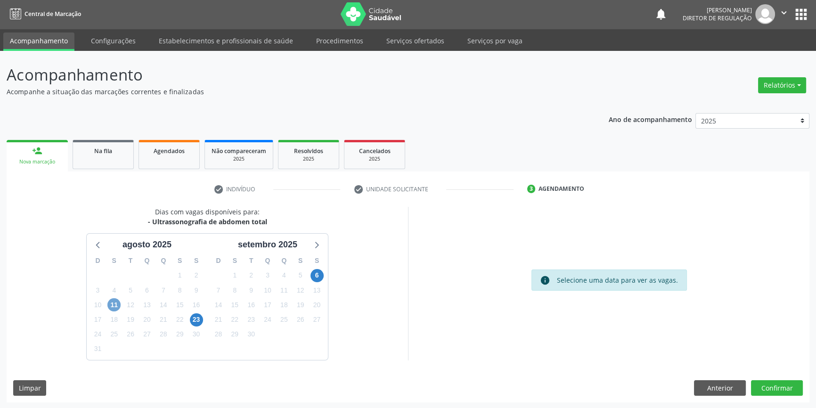
click at [116, 301] on span "11" at bounding box center [113, 304] width 13 height 13
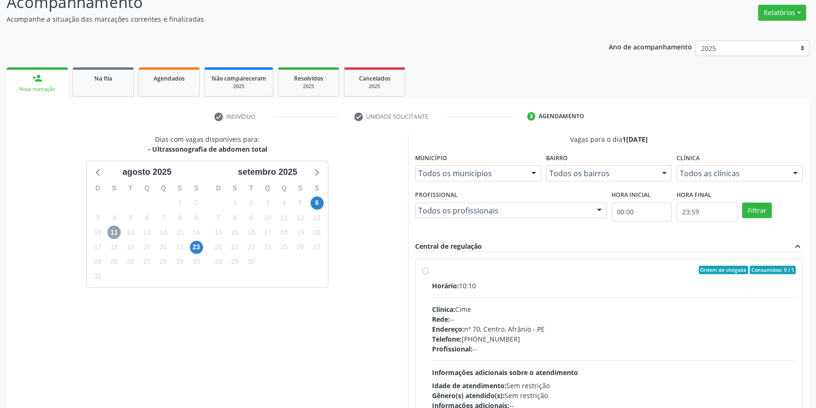
scroll to position [154, 0]
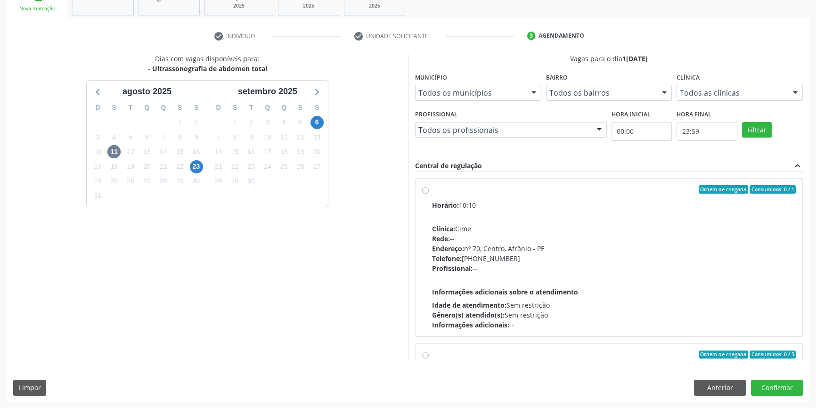
click at [190, 169] on div "23" at bounding box center [196, 166] width 13 height 15
click at [194, 168] on span "23" at bounding box center [196, 166] width 13 height 13
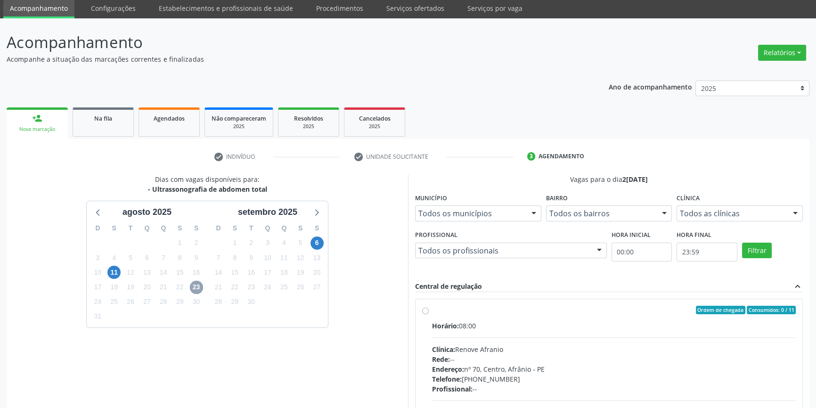
scroll to position [0, 0]
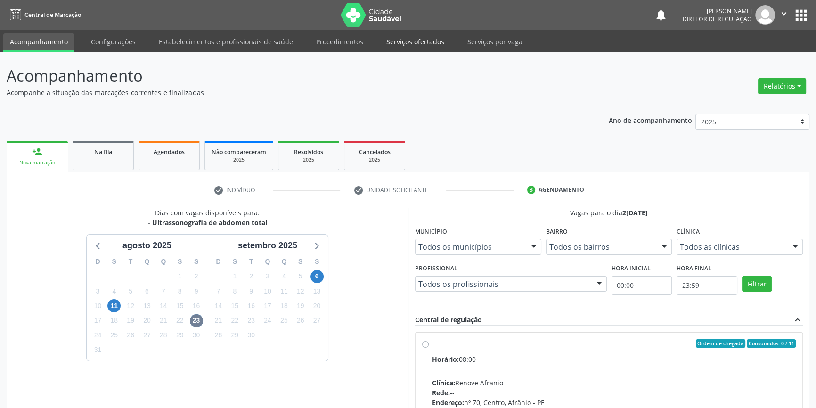
click at [412, 44] on link "Serviços ofertados" at bounding box center [415, 41] width 71 height 16
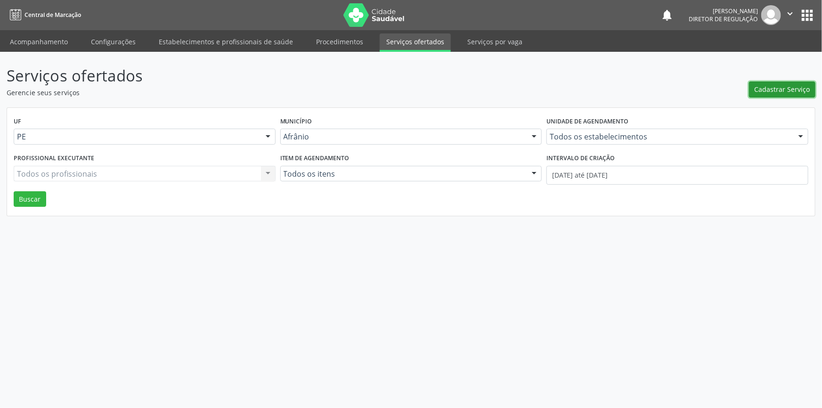
click at [785, 85] on span "Cadastrar Serviço" at bounding box center [782, 89] width 56 height 10
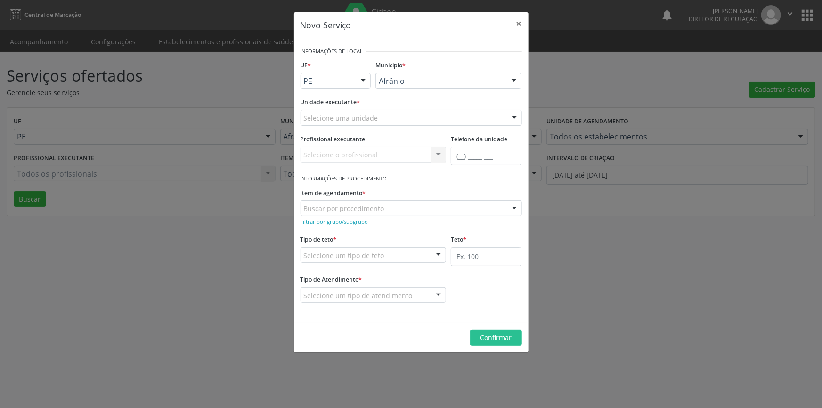
click at [383, 116] on div "Selecione uma unidade" at bounding box center [410, 118] width 221 height 16
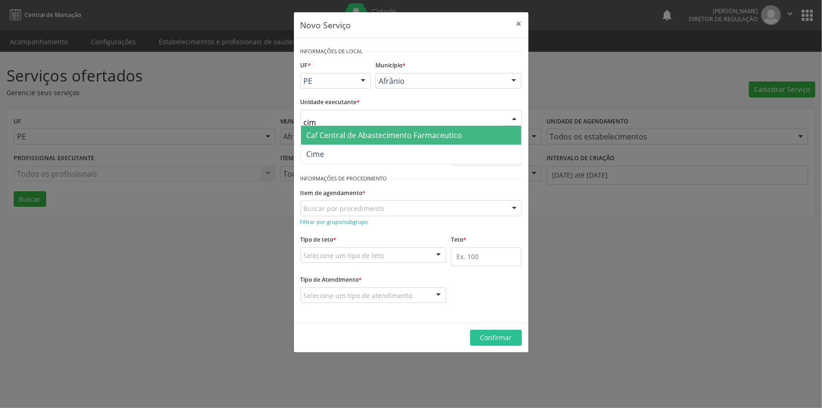
type input "cime"
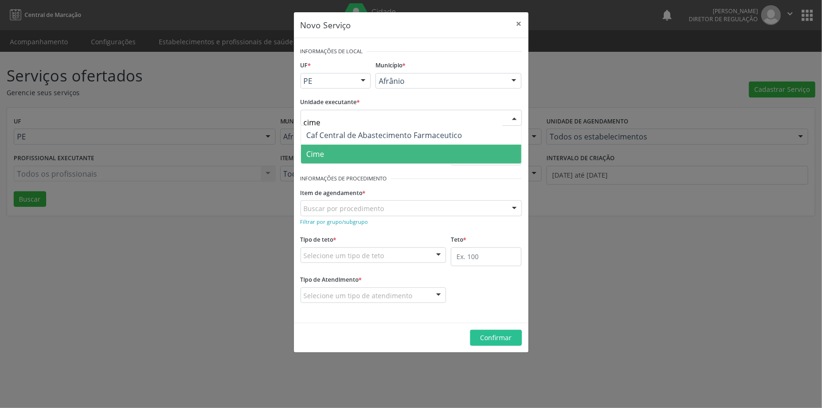
click at [348, 160] on span "Cime" at bounding box center [411, 154] width 220 height 19
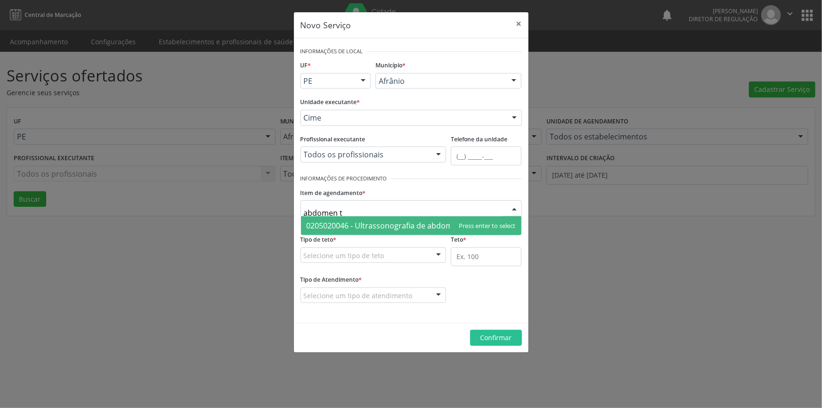
type input "abdomen to"
click at [366, 222] on span "0205020046 - Ultrassonografia de abdomen total" at bounding box center [394, 225] width 174 height 10
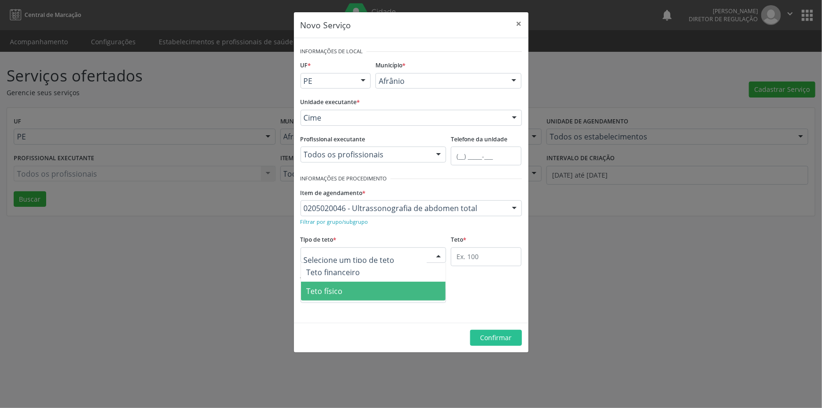
click at [360, 291] on span "Teto físico" at bounding box center [373, 291] width 145 height 19
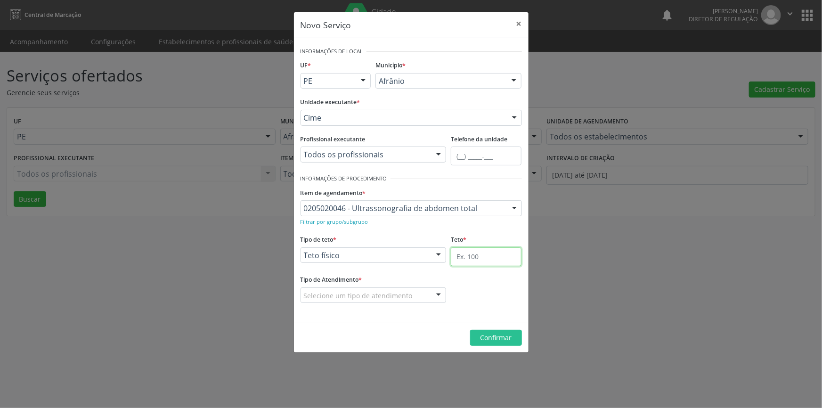
click at [490, 253] on input "text" at bounding box center [486, 256] width 71 height 19
type input "1"
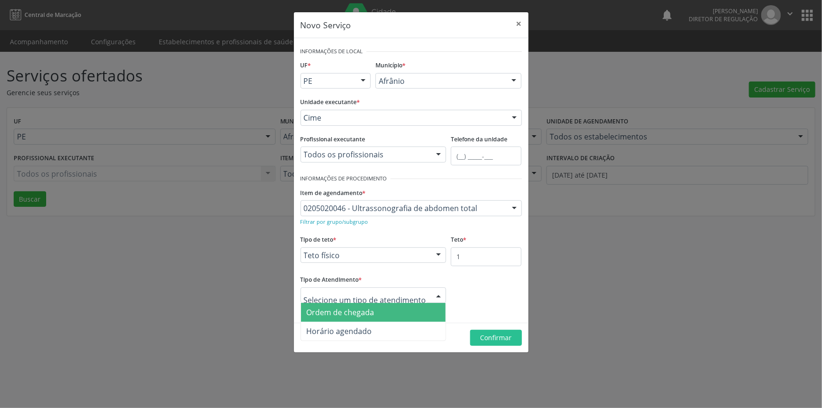
click at [400, 316] on span "Ordem de chegada" at bounding box center [373, 312] width 145 height 19
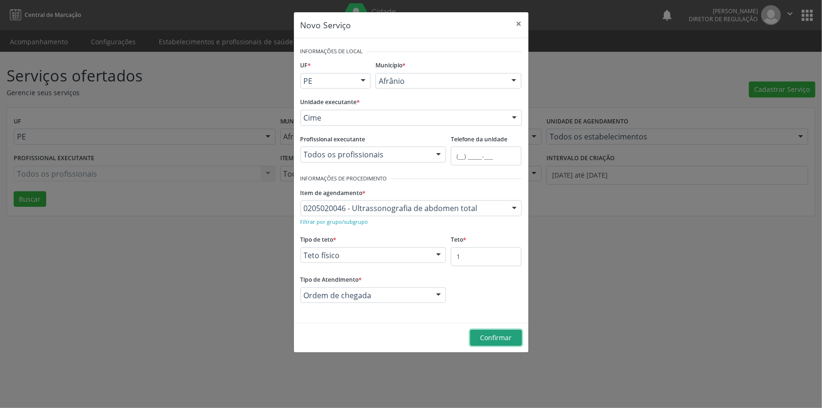
click at [472, 330] on button "Confirmar" at bounding box center [496, 338] width 52 height 16
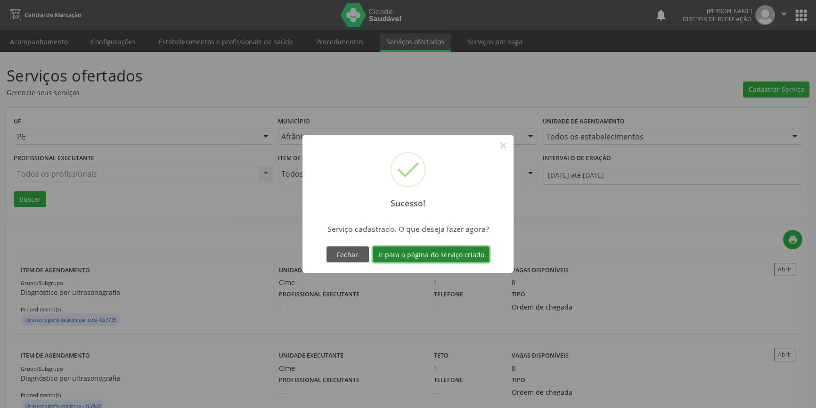
click at [423, 254] on button "Ir para a página do serviço criado" at bounding box center [431, 254] width 117 height 16
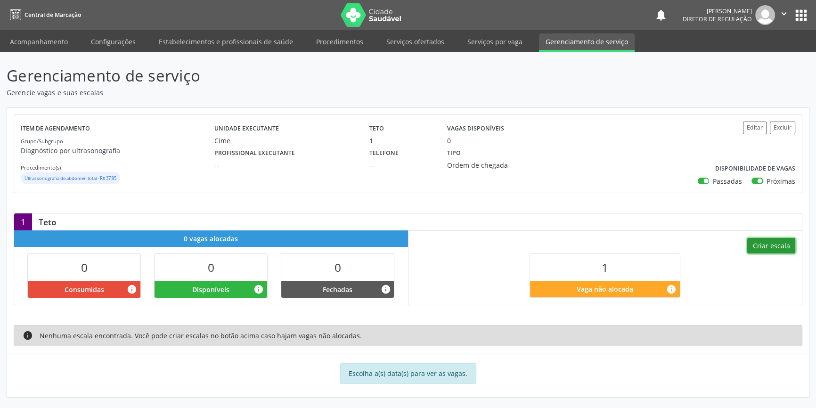
click at [763, 250] on button "Criar escala" at bounding box center [771, 246] width 48 height 16
select select "7"
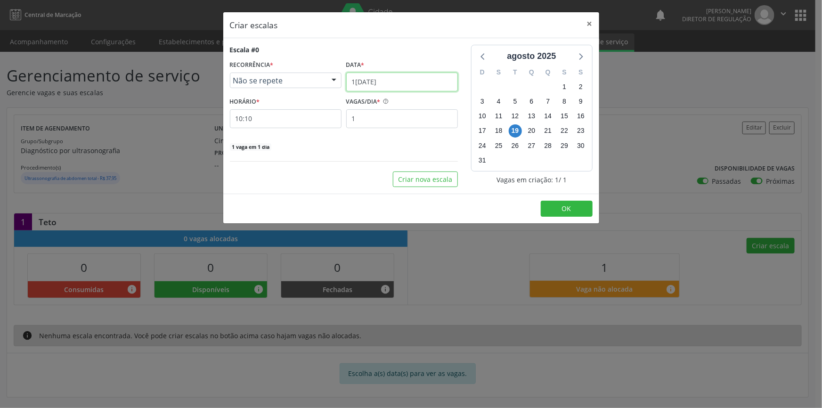
click at [405, 82] on input "1[DATE]" at bounding box center [402, 82] width 112 height 19
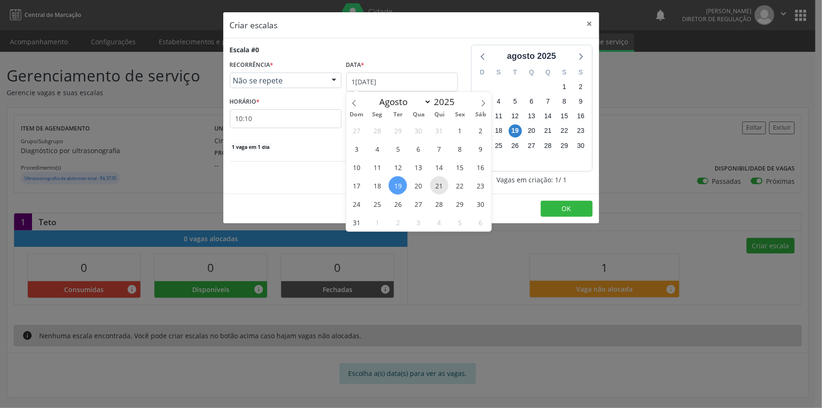
click at [431, 181] on span "21" at bounding box center [439, 185] width 18 height 18
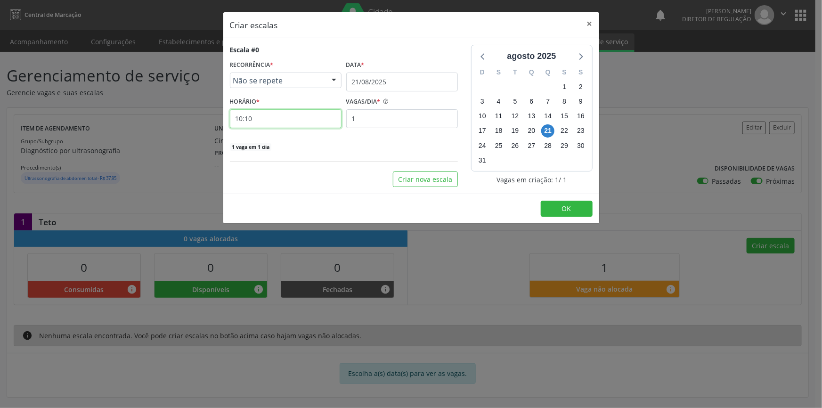
click at [289, 114] on input "10:10" at bounding box center [286, 118] width 112 height 19
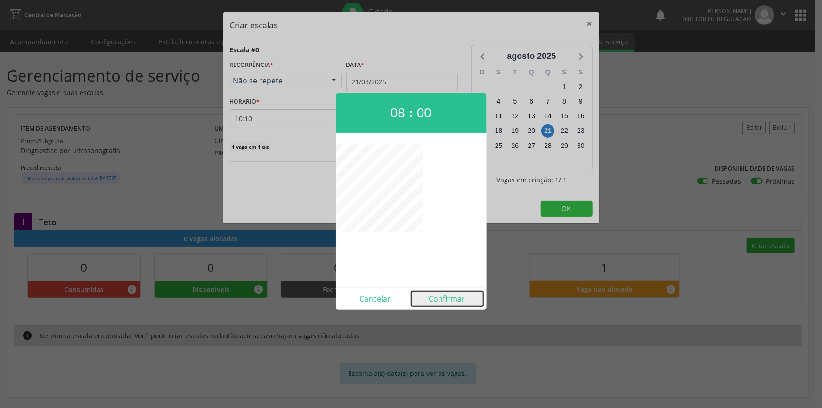
click at [437, 294] on button "Confirmar" at bounding box center [447, 298] width 72 height 15
type input "08:00"
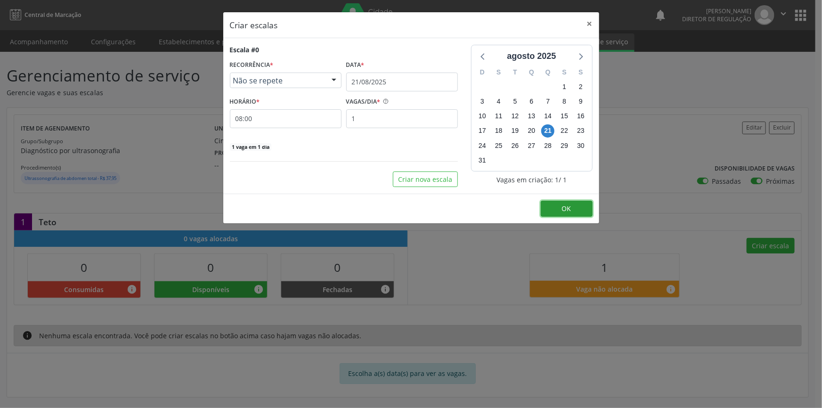
click at [565, 204] on span "OK" at bounding box center [566, 208] width 9 height 9
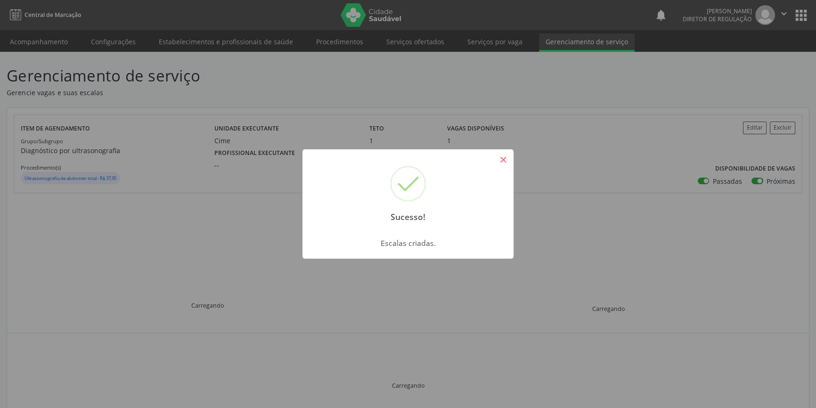
click at [508, 153] on button "×" at bounding box center [503, 160] width 16 height 16
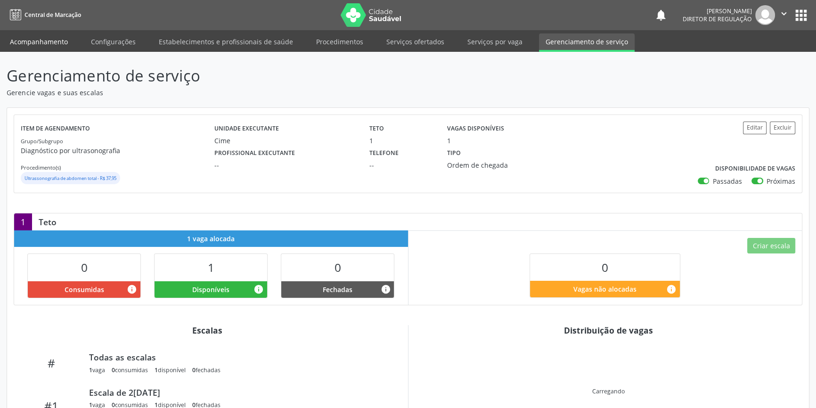
click at [66, 40] on link "Acompanhamento" at bounding box center [38, 41] width 71 height 16
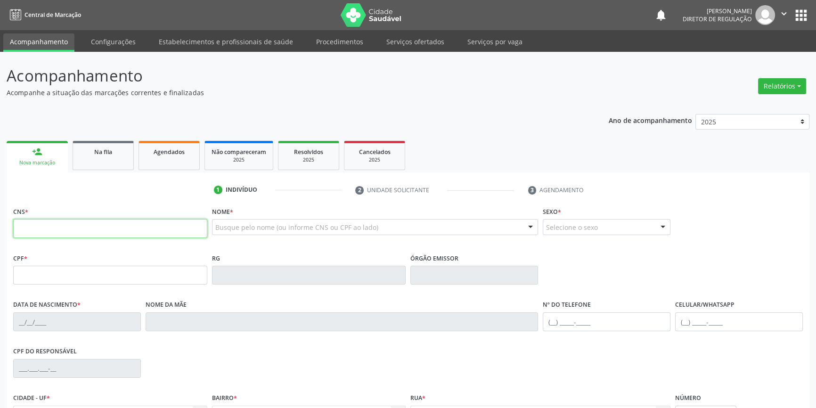
click at [99, 220] on input "text" at bounding box center [110, 228] width 194 height 19
type input "705 0066 6588 8652"
type input "085.389.184-27"
type input "[DATE]"
type input "[PERSON_NAME]"
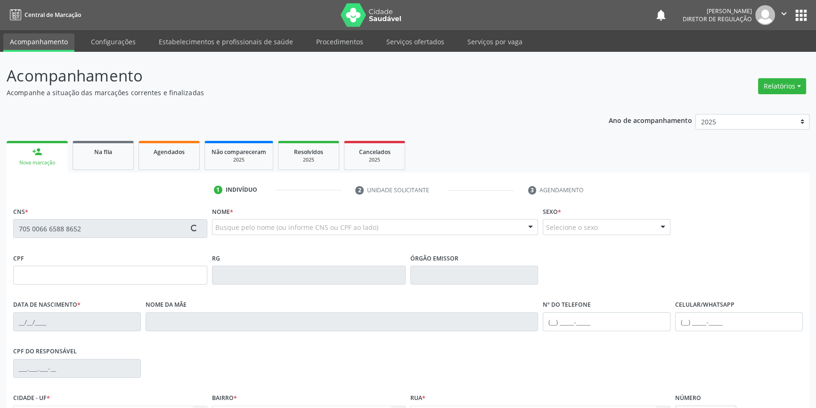
type input "[PHONE_NUMBER]"
type input "S/N"
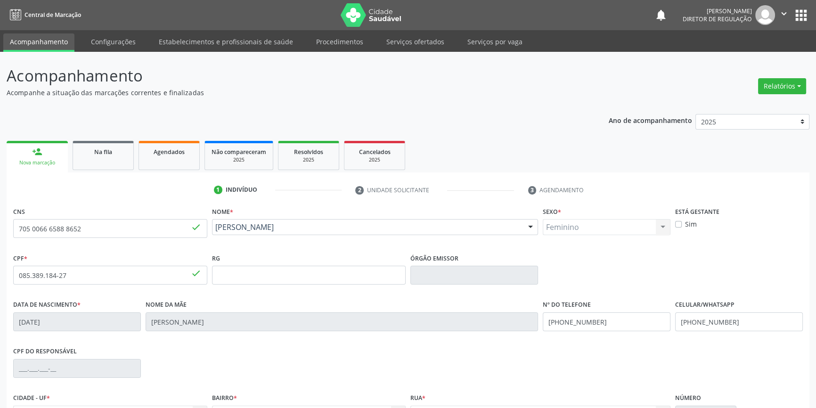
scroll to position [102, 0]
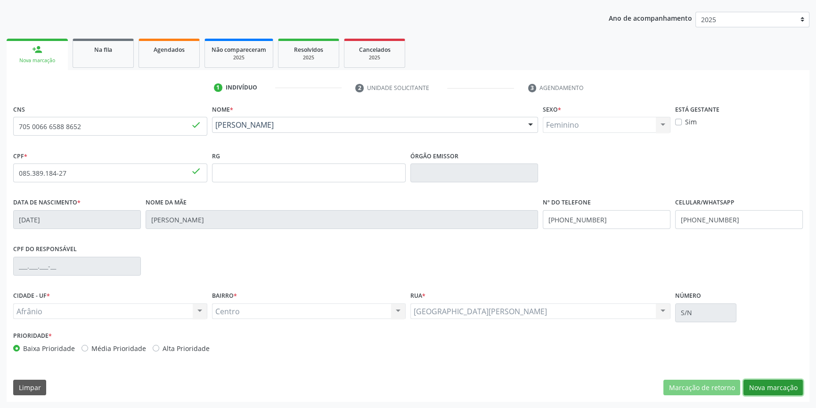
click at [756, 385] on button "Nova marcação" at bounding box center [772, 388] width 59 height 16
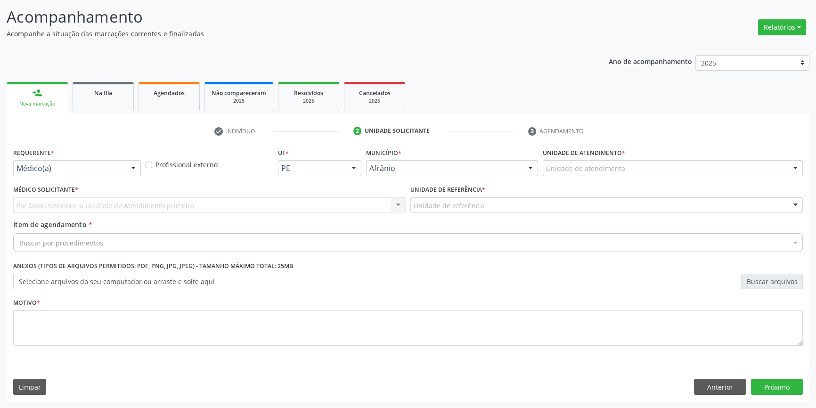
scroll to position [58, 0]
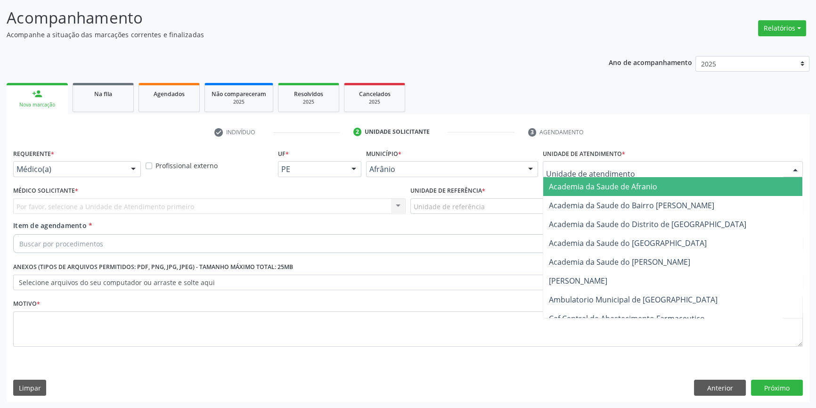
click at [564, 175] on div at bounding box center [673, 169] width 260 height 16
click at [568, 174] on input "text" at bounding box center [664, 173] width 237 height 19
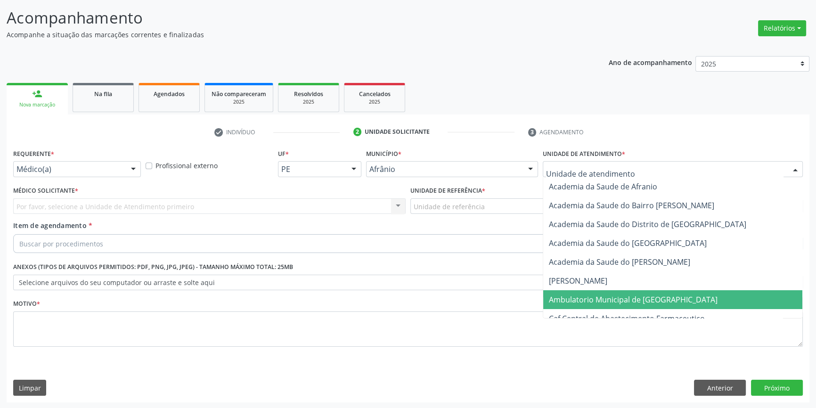
click at [570, 301] on span "Ambulatorio Municipal de [GEOGRAPHIC_DATA]" at bounding box center [633, 299] width 169 height 10
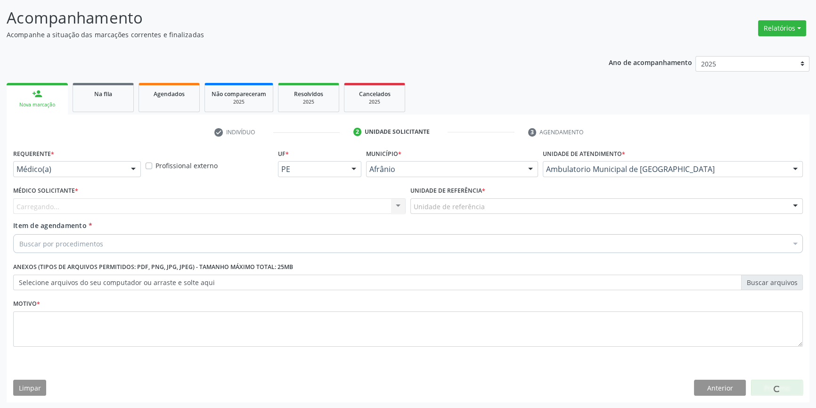
drag, startPoint x: 480, startPoint y: 209, endPoint x: 471, endPoint y: 240, distance: 32.8
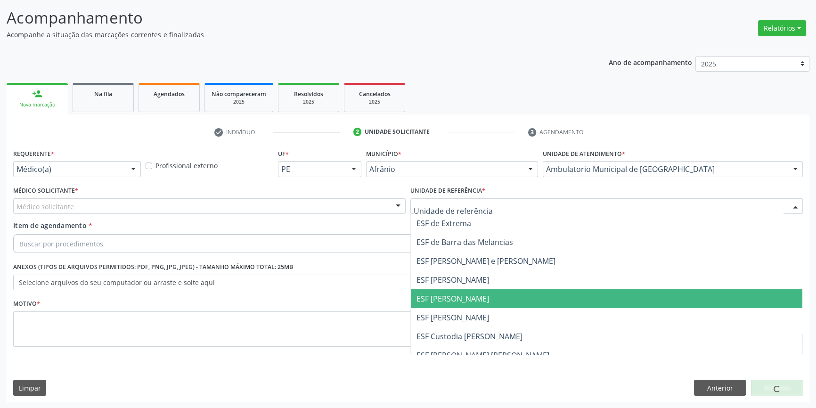
click at [462, 301] on span "ESF [PERSON_NAME]" at bounding box center [452, 298] width 73 height 10
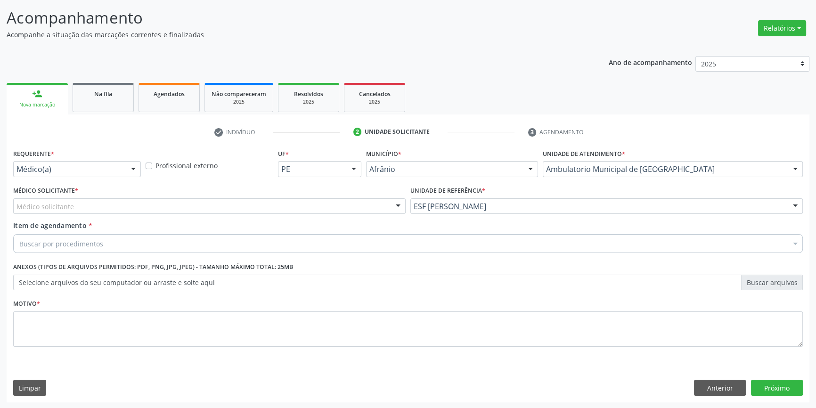
click at [250, 197] on div "Médico Solicitante * Médico solicitante [PERSON_NAME] [PERSON_NAME] [PERSON_NAM…" at bounding box center [209, 199] width 392 height 30
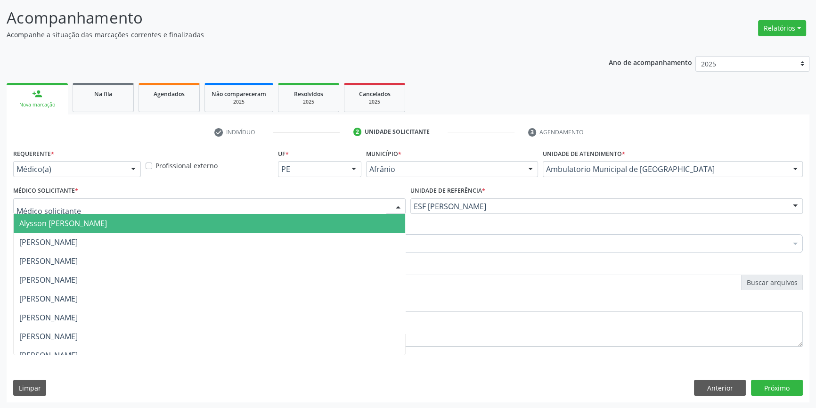
click at [214, 205] on div at bounding box center [209, 206] width 392 height 16
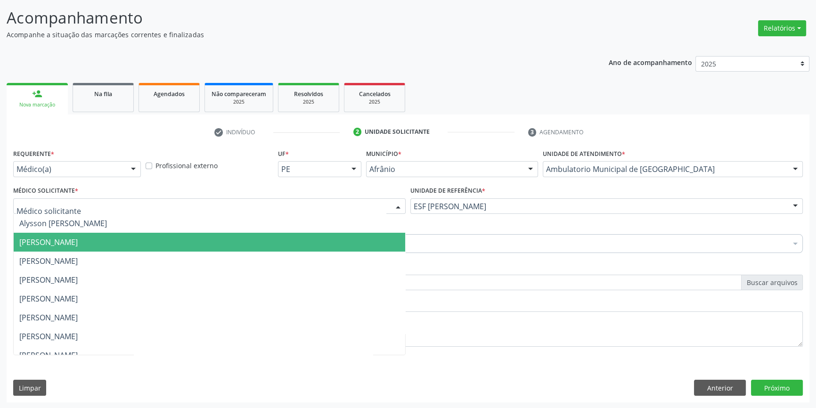
click at [78, 237] on span "[PERSON_NAME]" at bounding box center [48, 242] width 58 height 10
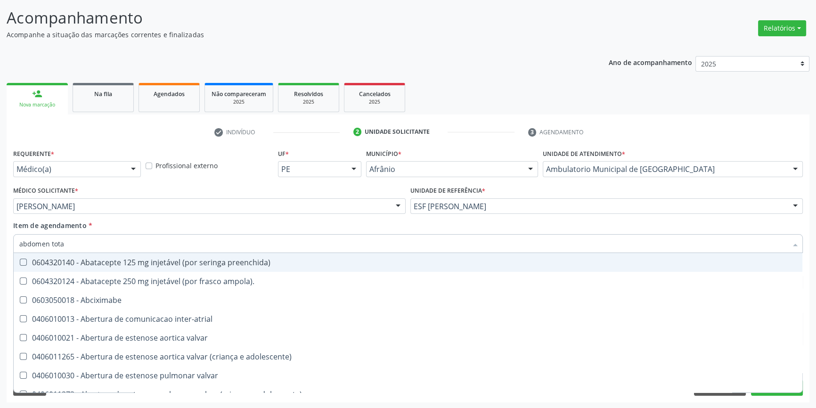
type input "abdomen total"
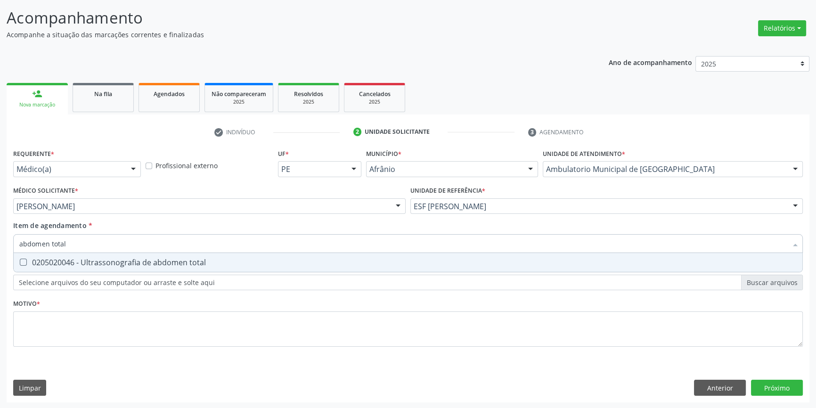
click at [54, 261] on div "0205020046 - Ultrassonografia de abdomen total" at bounding box center [407, 263] width 777 height 8
checkbox total "true"
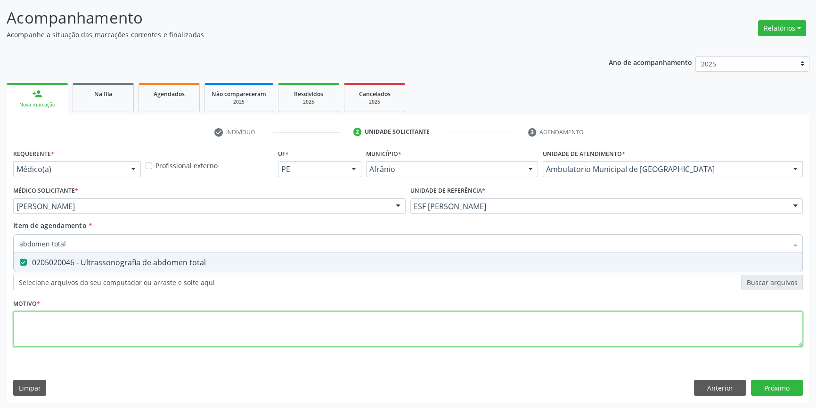
click at [104, 340] on div "Requerente * Médico(a) Médico(a) Enfermeiro(a) Paciente Nenhum resultado encont…" at bounding box center [407, 252] width 789 height 213
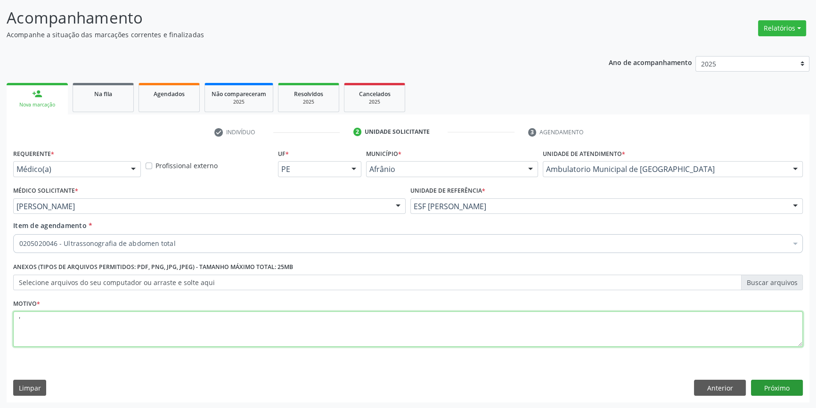
type textarea "'"
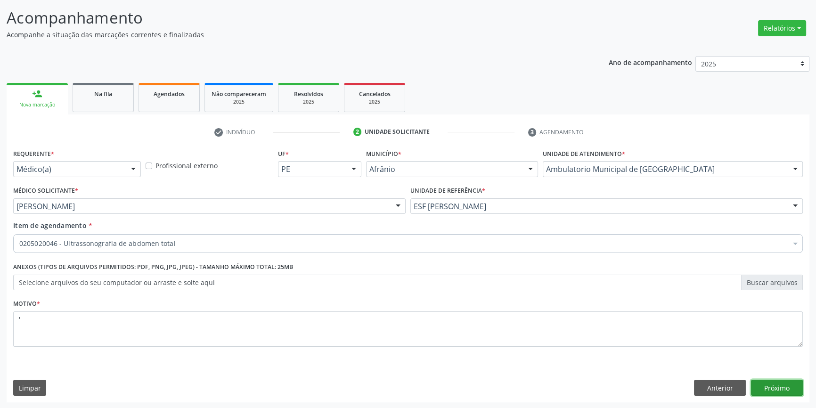
click at [776, 387] on button "Próximo" at bounding box center [777, 388] width 52 height 16
